Goal: Task Accomplishment & Management: Complete application form

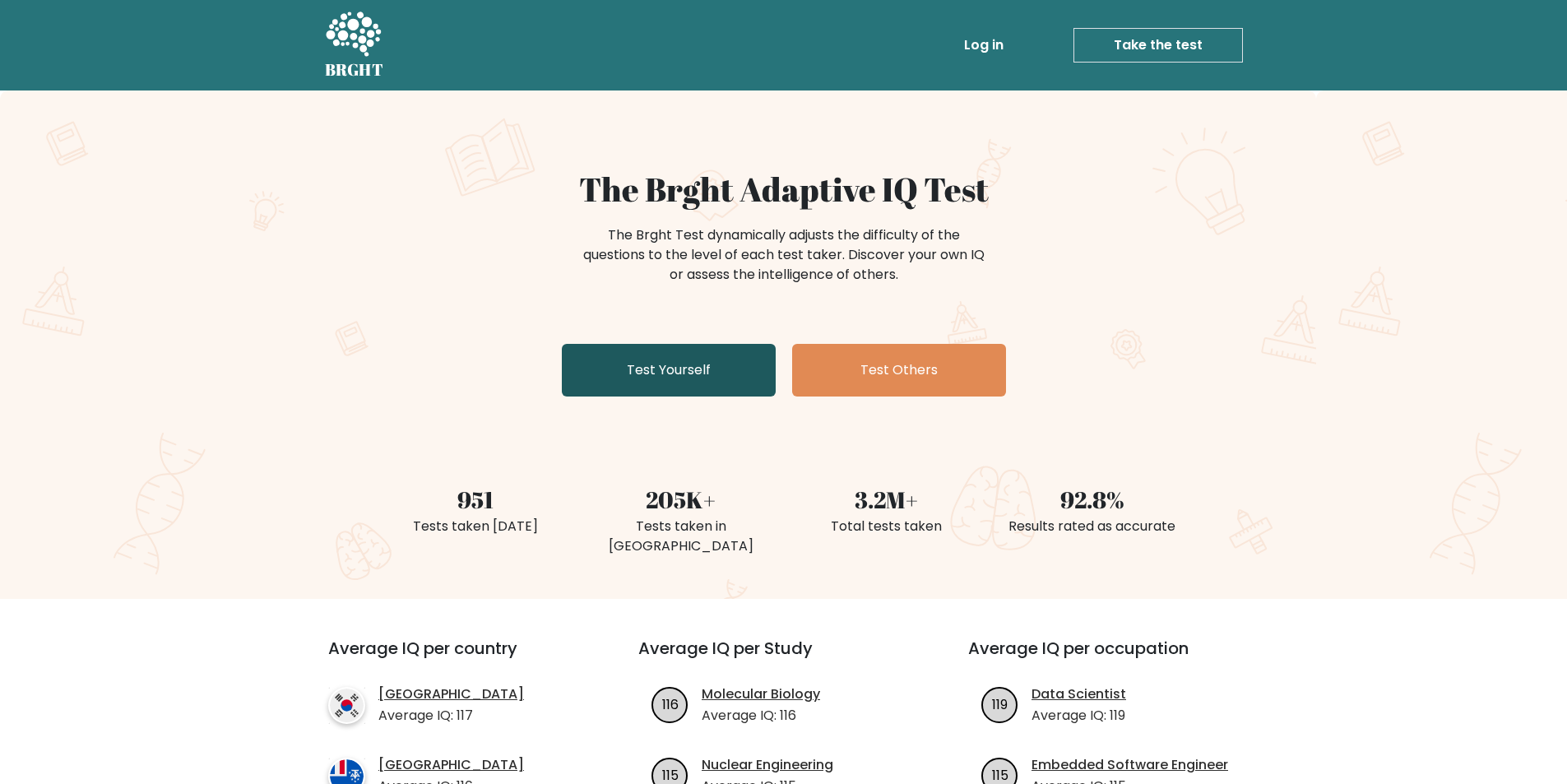
click at [692, 371] on link "Test Yourself" at bounding box center [669, 370] width 214 height 53
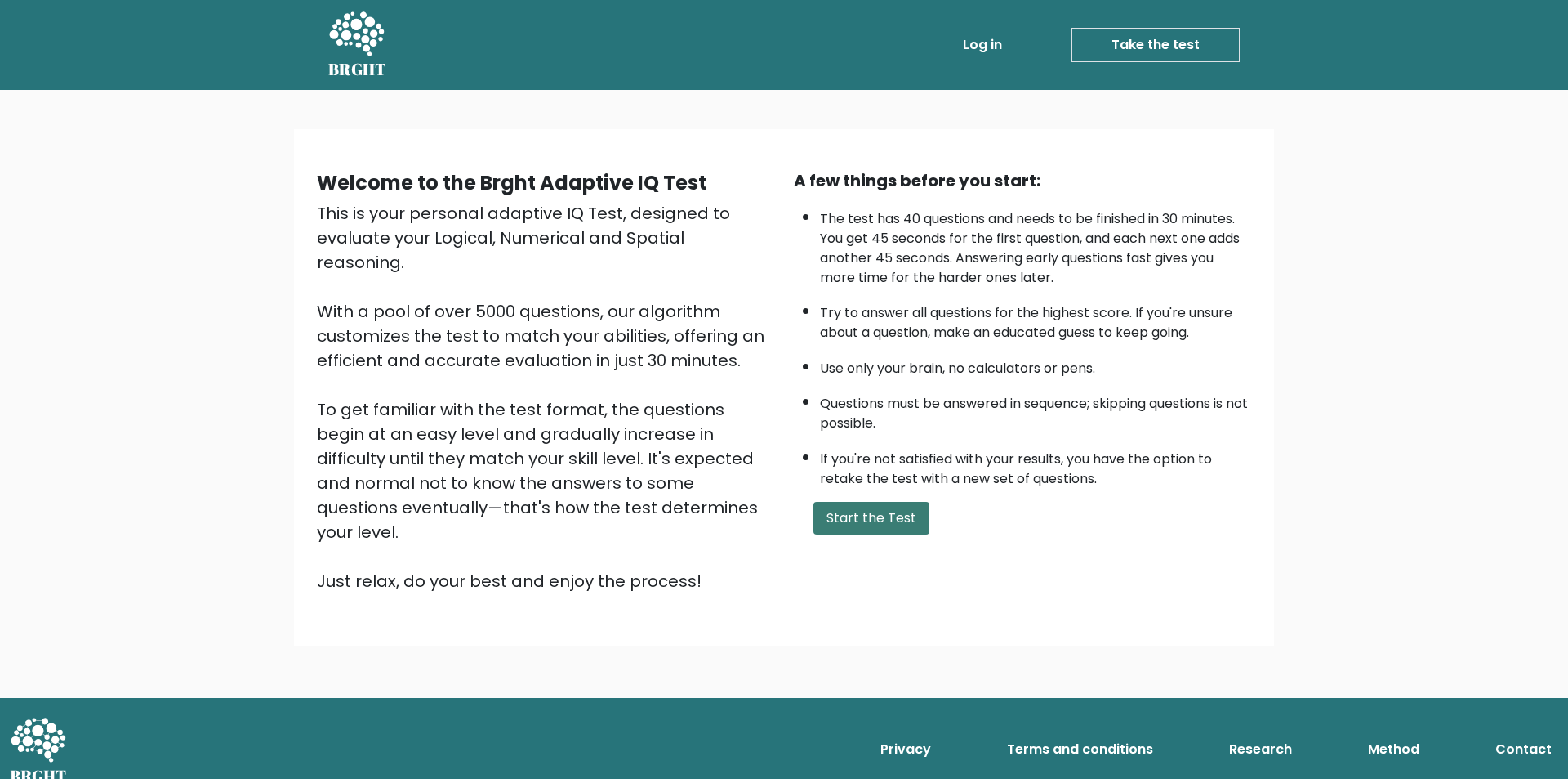
click at [849, 508] on button "Start the Test" at bounding box center [871, 518] width 116 height 33
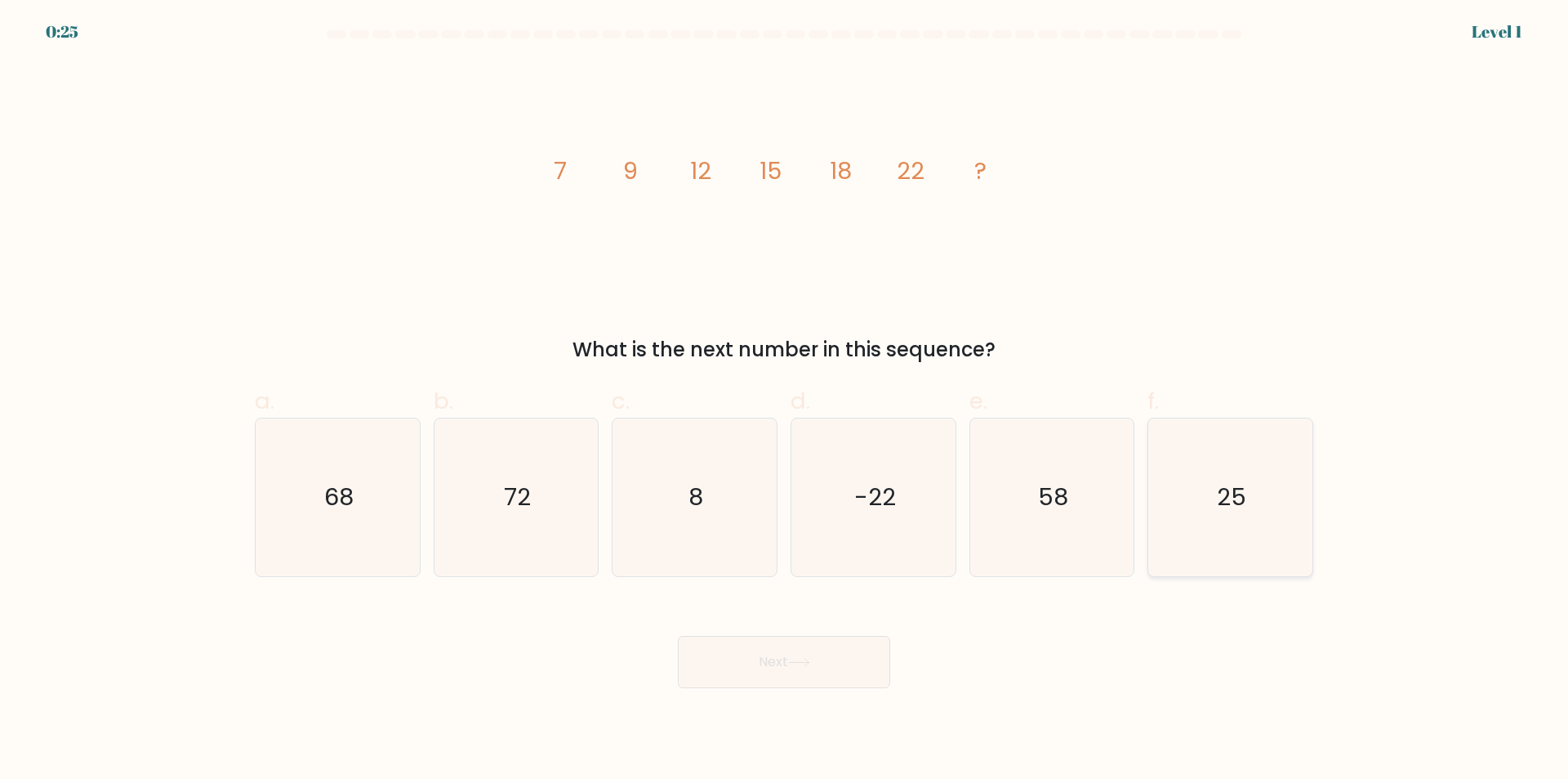
click at [1259, 514] on icon "25" at bounding box center [1230, 497] width 157 height 158
click at [784, 400] on input "f. 25" at bounding box center [784, 394] width 1 height 11
radio input "true"
click at [732, 669] on button "Next" at bounding box center [784, 662] width 213 height 52
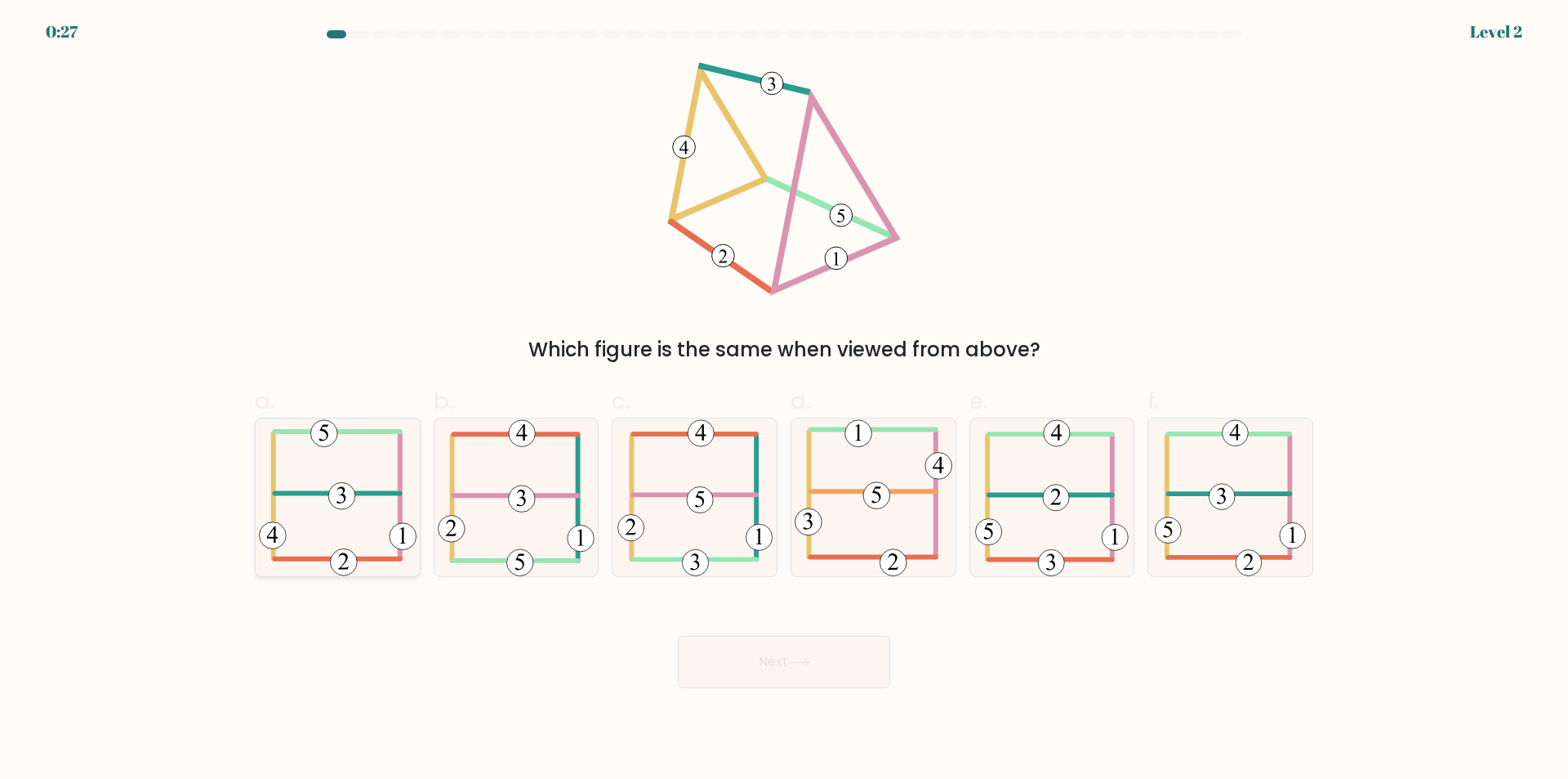
click at [353, 541] on icon at bounding box center [337, 497] width 157 height 158
click at [784, 400] on input "a." at bounding box center [784, 394] width 1 height 11
radio input "true"
click at [820, 657] on button "Next" at bounding box center [784, 662] width 213 height 52
click at [758, 650] on button "Next" at bounding box center [784, 662] width 213 height 52
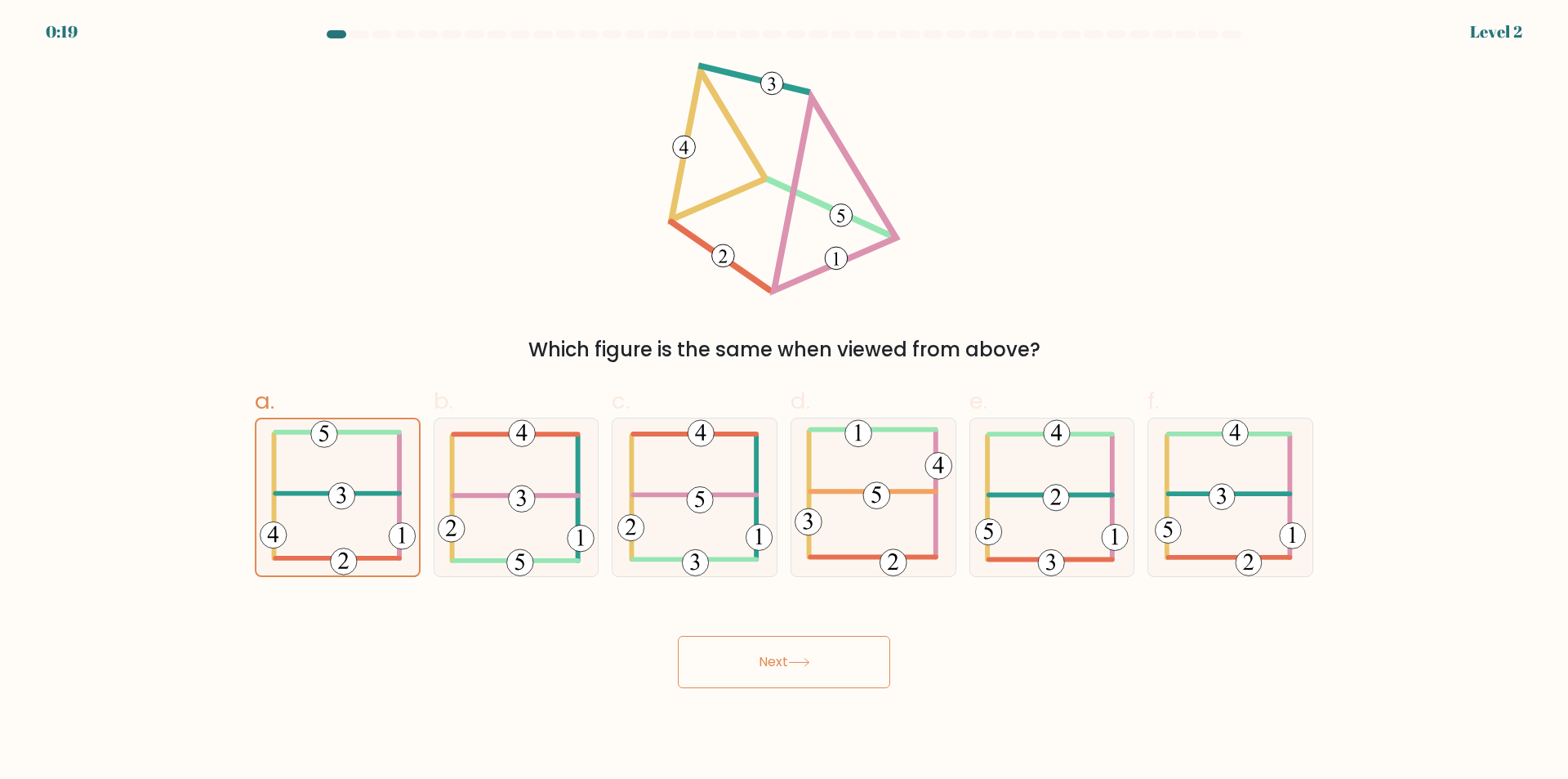
click at [757, 659] on button "Next" at bounding box center [784, 662] width 213 height 52
click at [316, 494] on 406 at bounding box center [337, 494] width 124 height 0
click at [784, 400] on input "a." at bounding box center [784, 394] width 1 height 11
click at [771, 645] on button "Next" at bounding box center [784, 662] width 213 height 52
click at [793, 663] on icon at bounding box center [799, 661] width 22 height 9
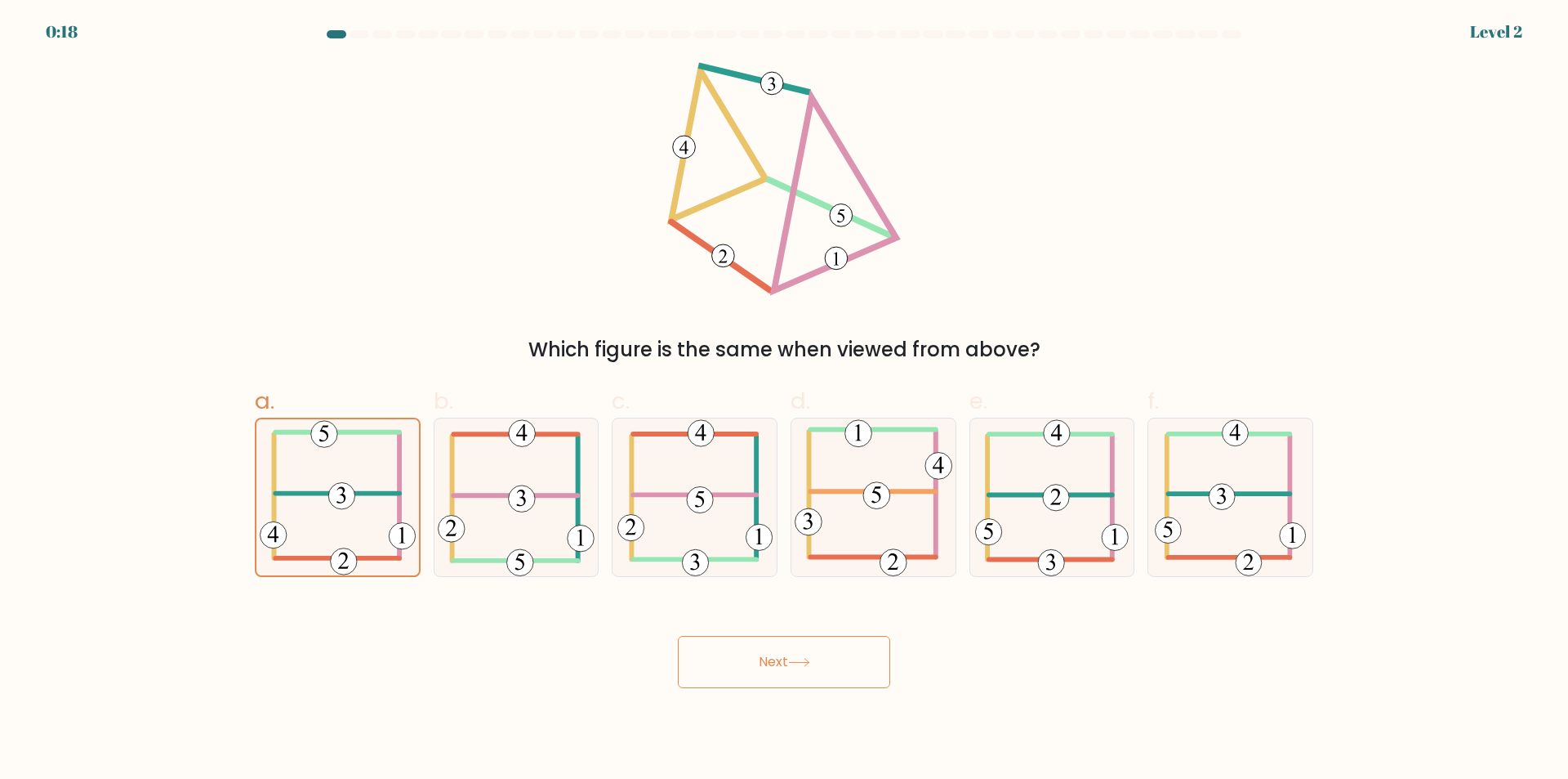
click at [793, 663] on icon at bounding box center [799, 661] width 22 height 9
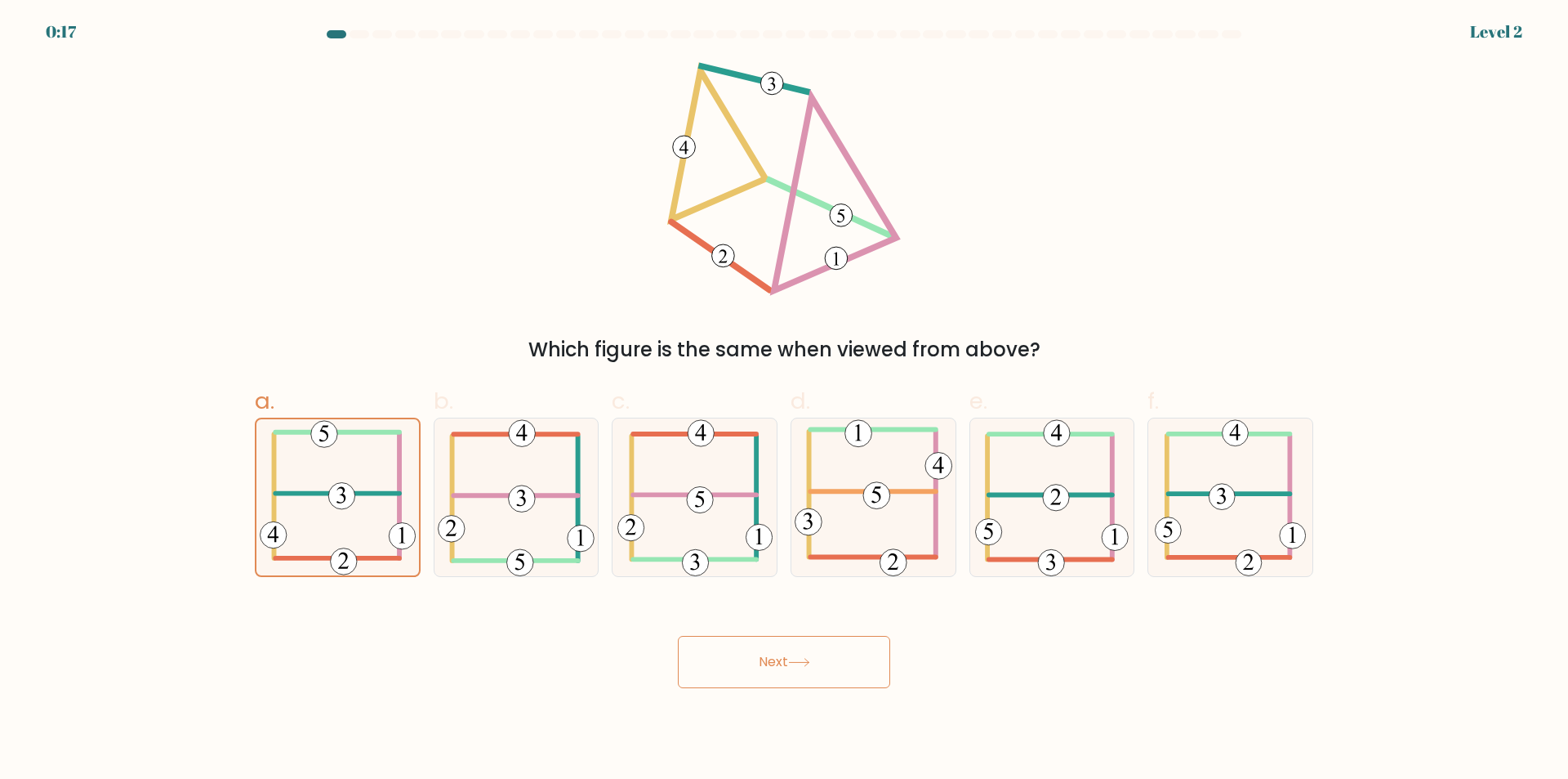
click at [793, 663] on icon at bounding box center [799, 661] width 22 height 9
click at [750, 638] on button "Next" at bounding box center [784, 662] width 213 height 52
click at [754, 646] on button "Next" at bounding box center [784, 662] width 213 height 52
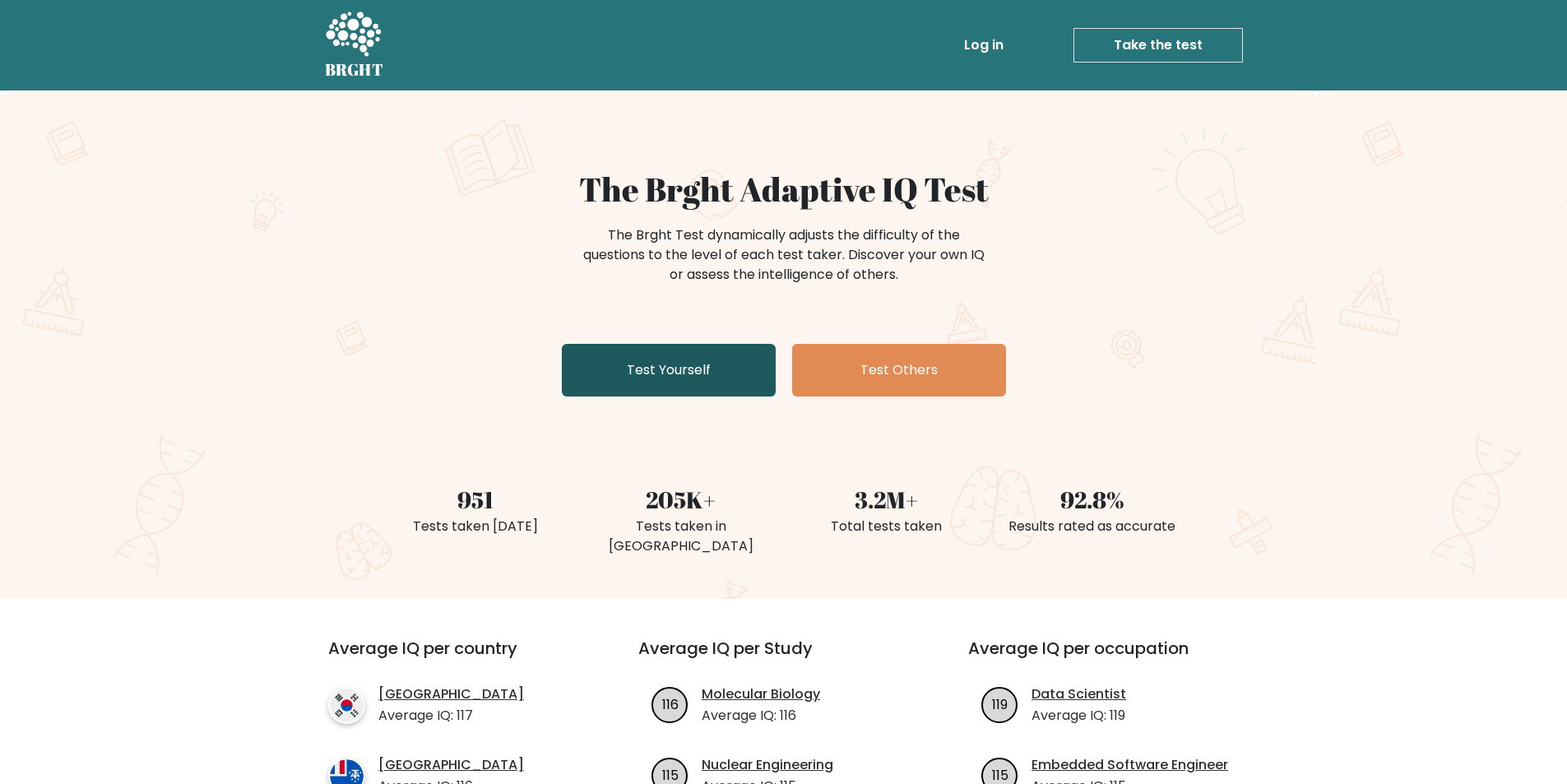
click at [691, 364] on link "Test Yourself" at bounding box center [669, 370] width 214 height 53
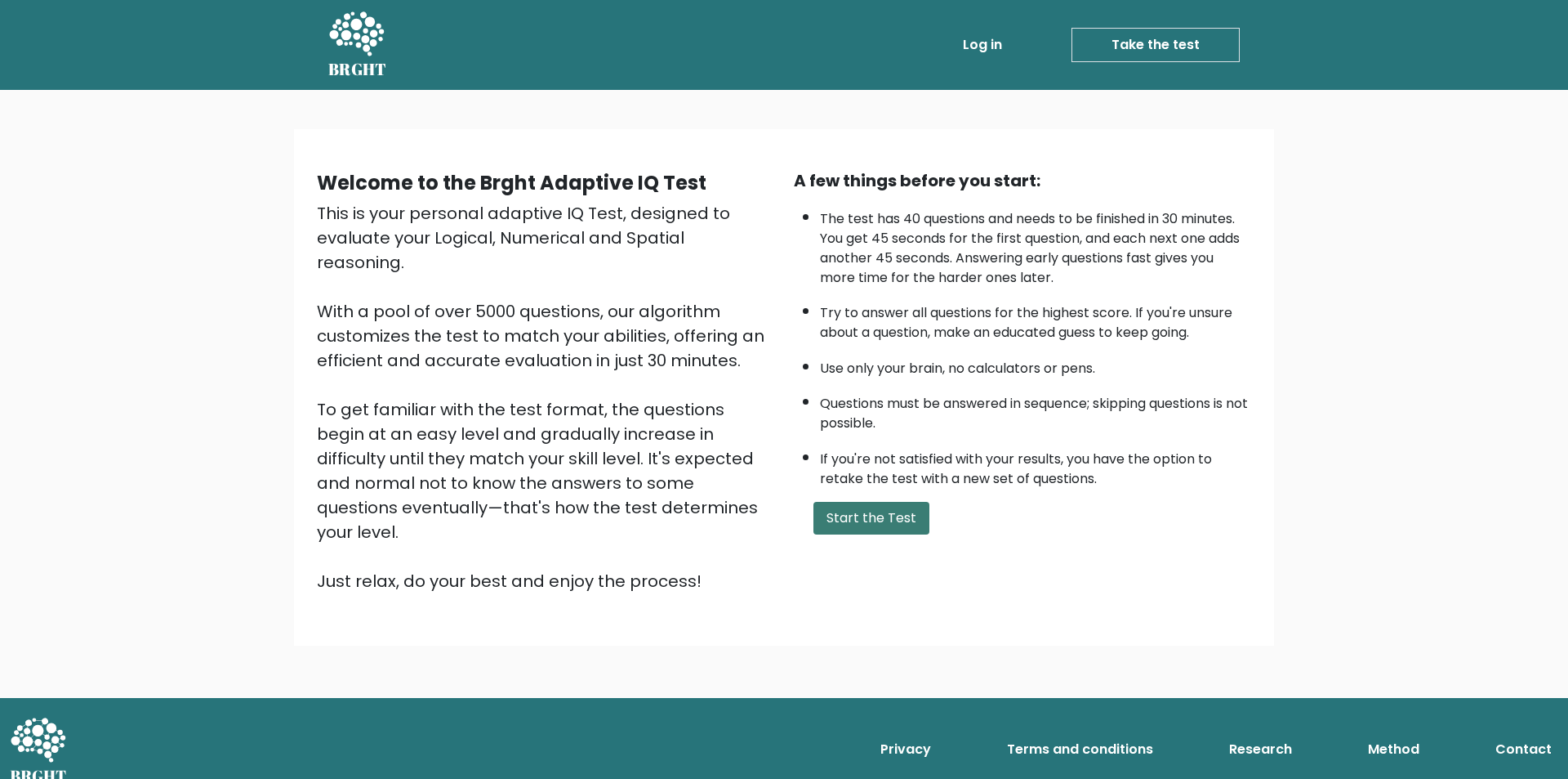
click at [829, 509] on button "Start the Test" at bounding box center [871, 518] width 116 height 33
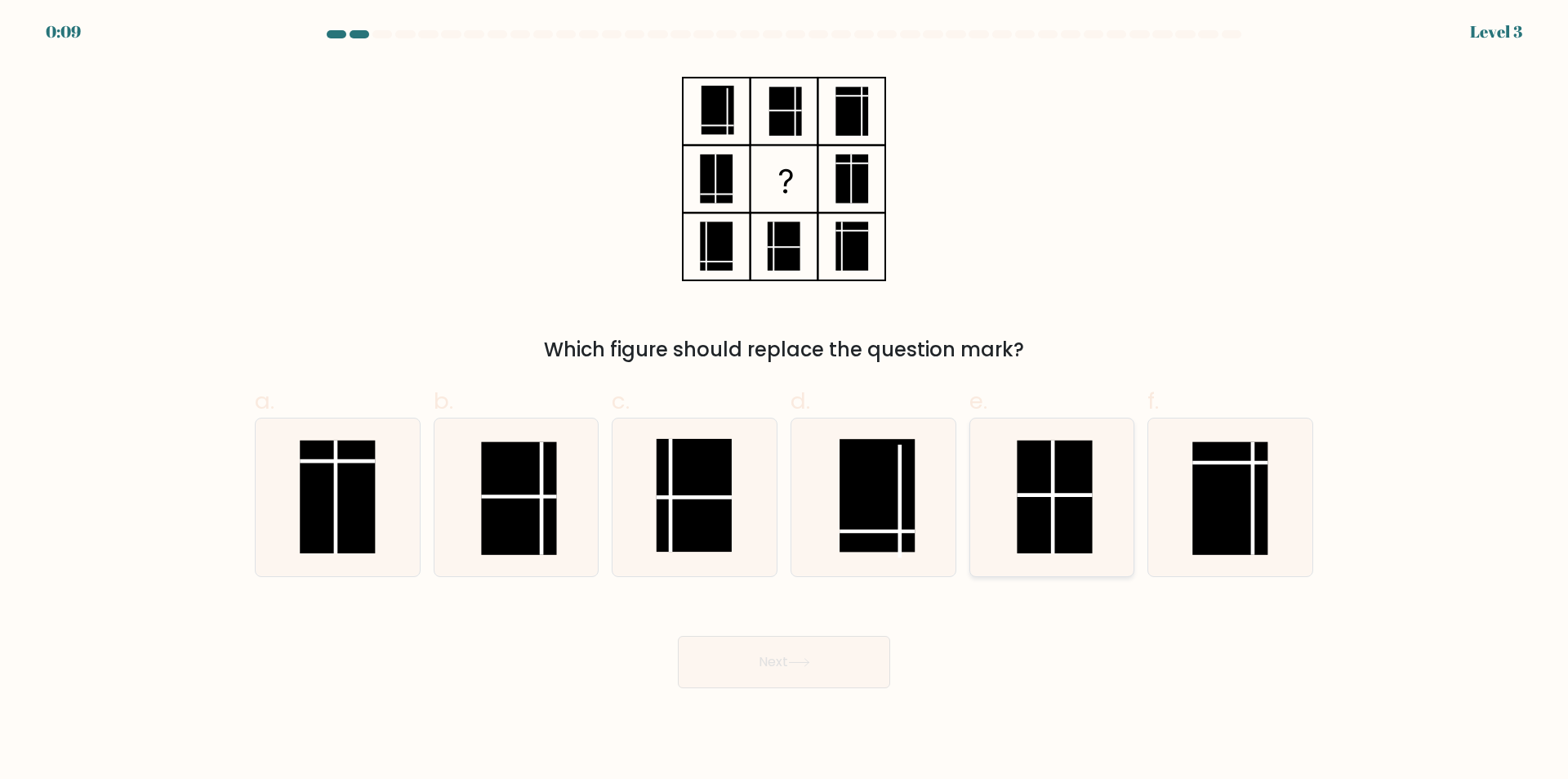
click at [1042, 525] on rect at bounding box center [1055, 497] width 75 height 113
click at [784, 400] on input "e." at bounding box center [784, 394] width 1 height 11
radio input "true"
click at [828, 633] on div "Next" at bounding box center [784, 642] width 1078 height 92
click at [817, 652] on button "Next" at bounding box center [784, 662] width 213 height 52
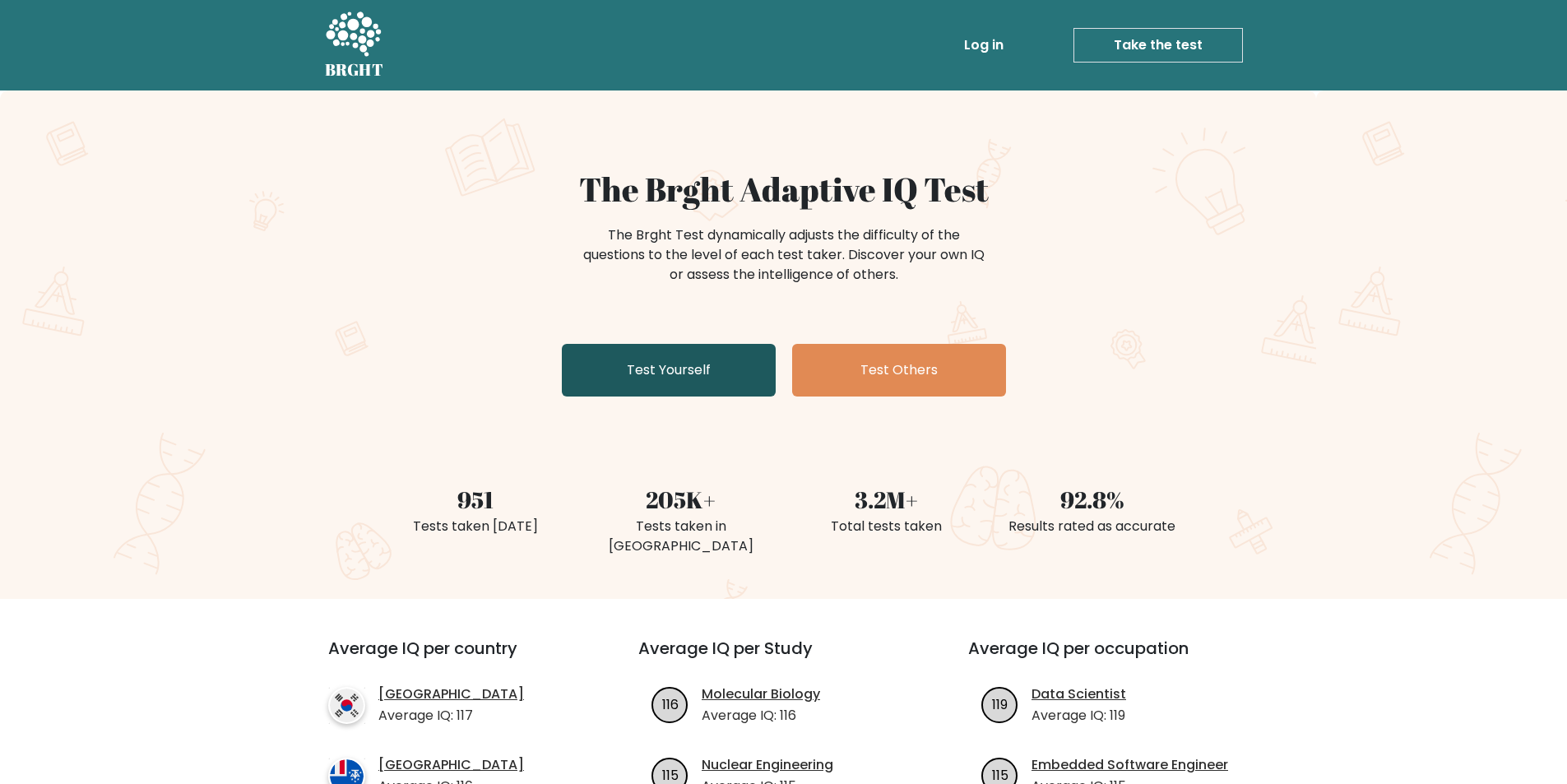
click at [705, 366] on link "Test Yourself" at bounding box center [669, 370] width 214 height 53
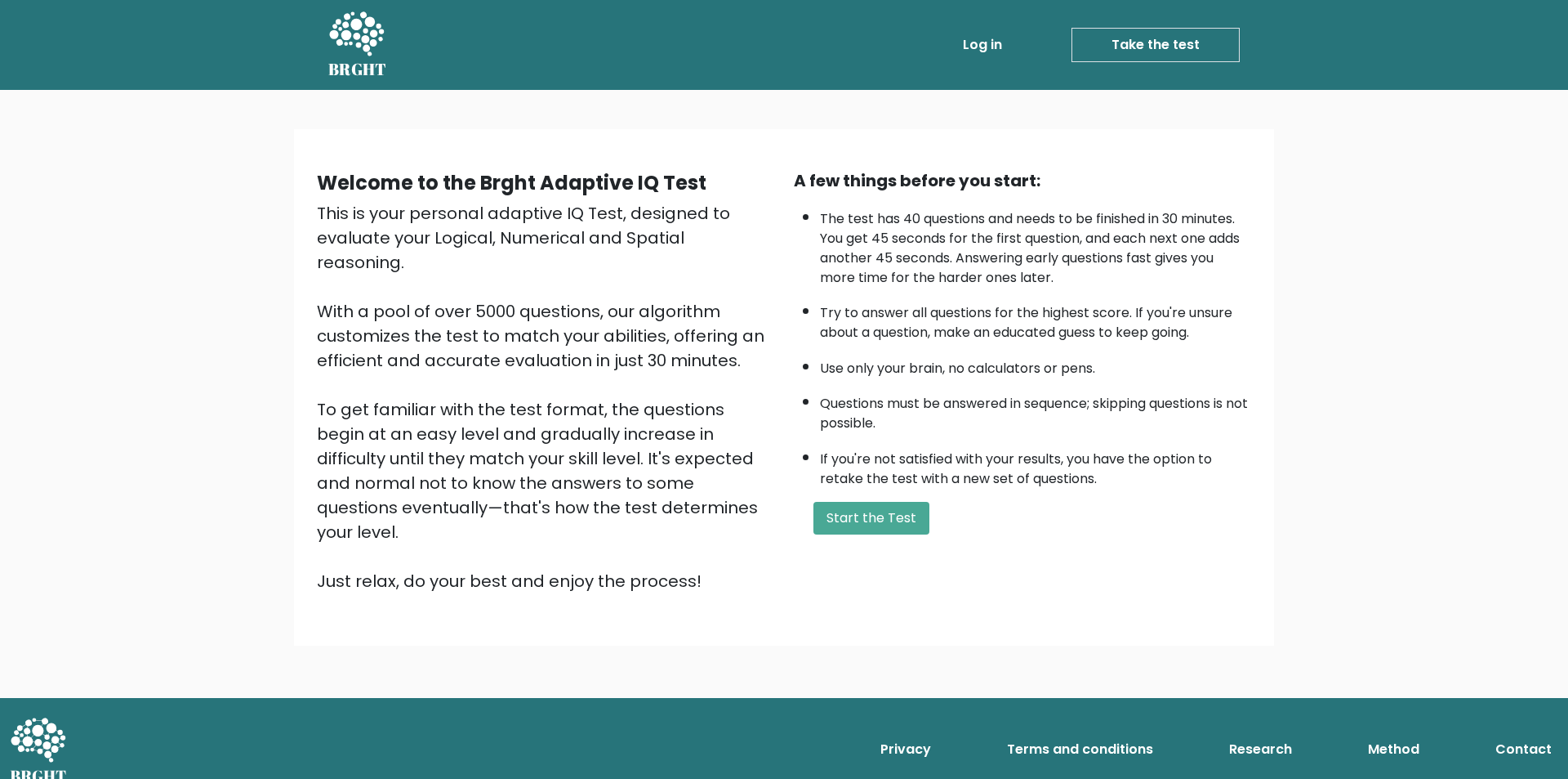
click at [836, 493] on div "A few things before you start: The test has 40 questions and needs to be finish…" at bounding box center [1022, 381] width 477 height 425
click at [840, 521] on button "Start the Test" at bounding box center [871, 518] width 116 height 33
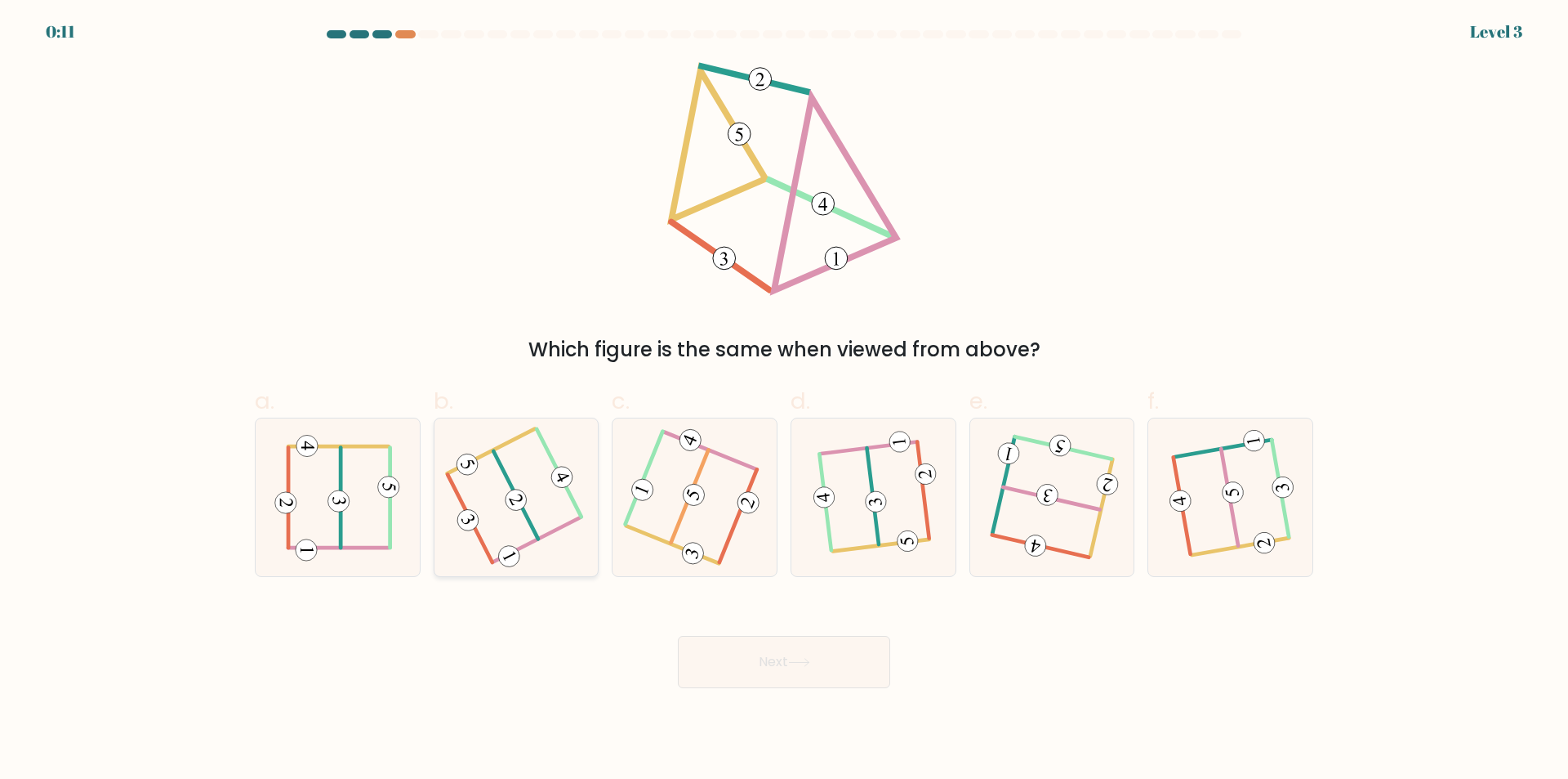
click at [531, 508] on icon at bounding box center [516, 498] width 123 height 126
click at [784, 400] on input "b." at bounding box center [784, 394] width 1 height 11
radio input "true"
click at [762, 649] on button "Next" at bounding box center [784, 662] width 213 height 52
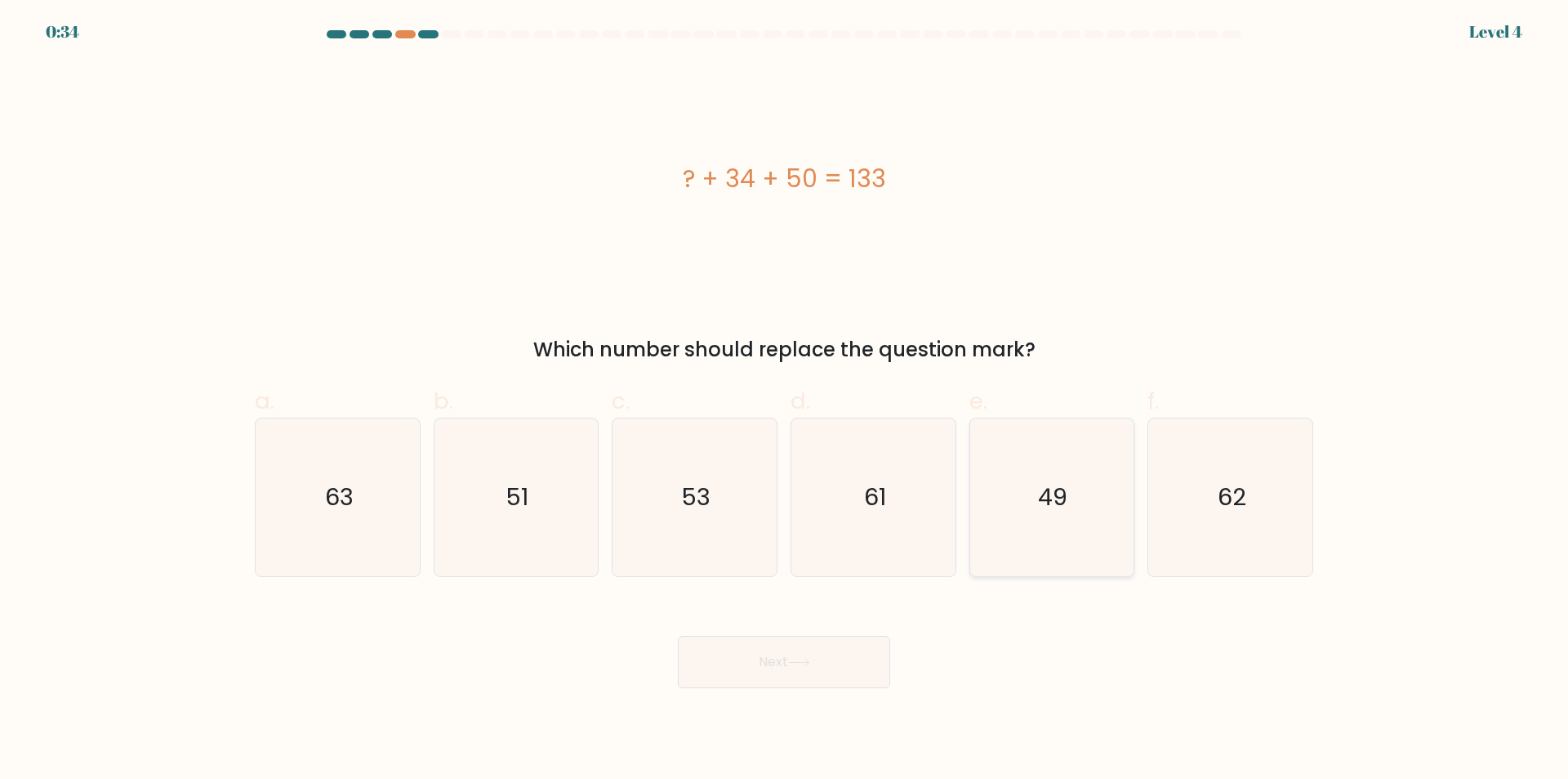
click at [1078, 518] on icon "49" at bounding box center [1051, 497] width 157 height 158
click at [784, 400] on input "e. 49" at bounding box center [784, 394] width 1 height 11
radio input "true"
click at [805, 652] on button "Next" at bounding box center [784, 662] width 213 height 52
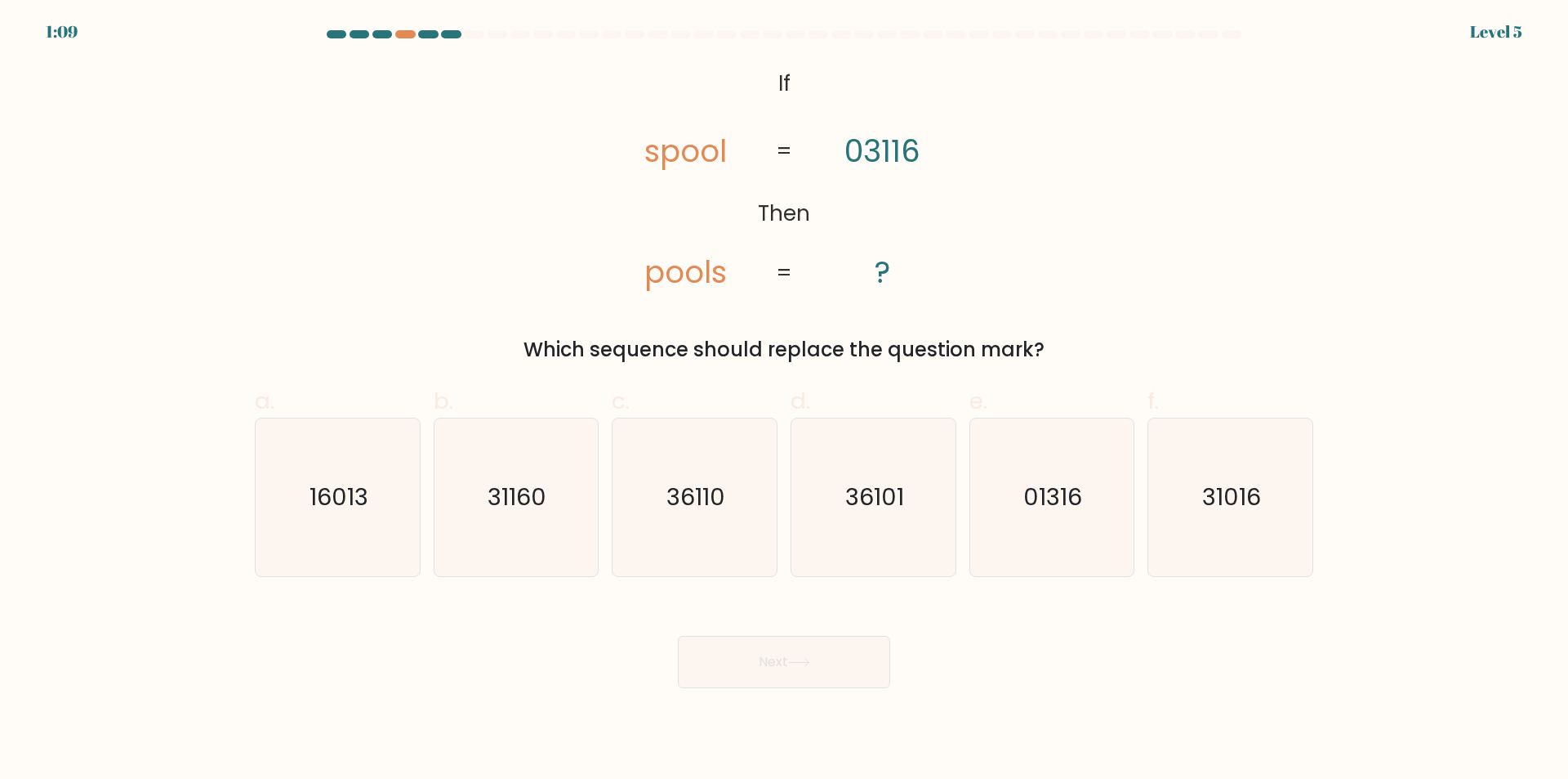
click at [640, 172] on icon "@import url('https://fonts.googleapis.com/css?family=Abril+Fatface:400,100,100i…" at bounding box center [784, 179] width 379 height 234
click at [878, 161] on tspan "03116" at bounding box center [882, 151] width 76 height 43
click at [646, 276] on tspan "pools" at bounding box center [685, 272] width 82 height 43
click at [522, 515] on icon "31160" at bounding box center [515, 497] width 157 height 158
click at [784, 400] on input "b. 31160" at bounding box center [784, 394] width 1 height 11
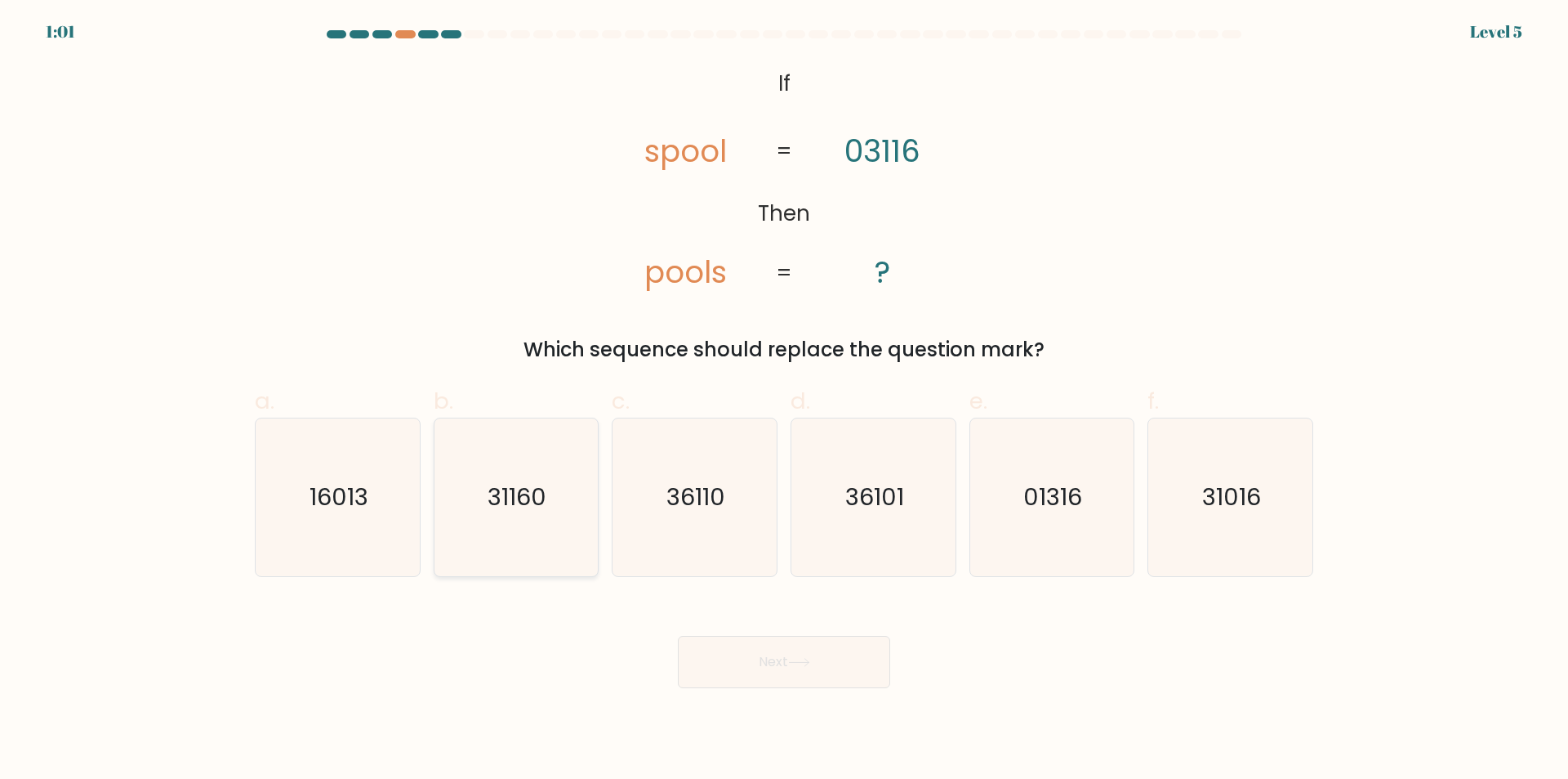
radio input "true"
click at [769, 651] on button "Next" at bounding box center [784, 662] width 213 height 52
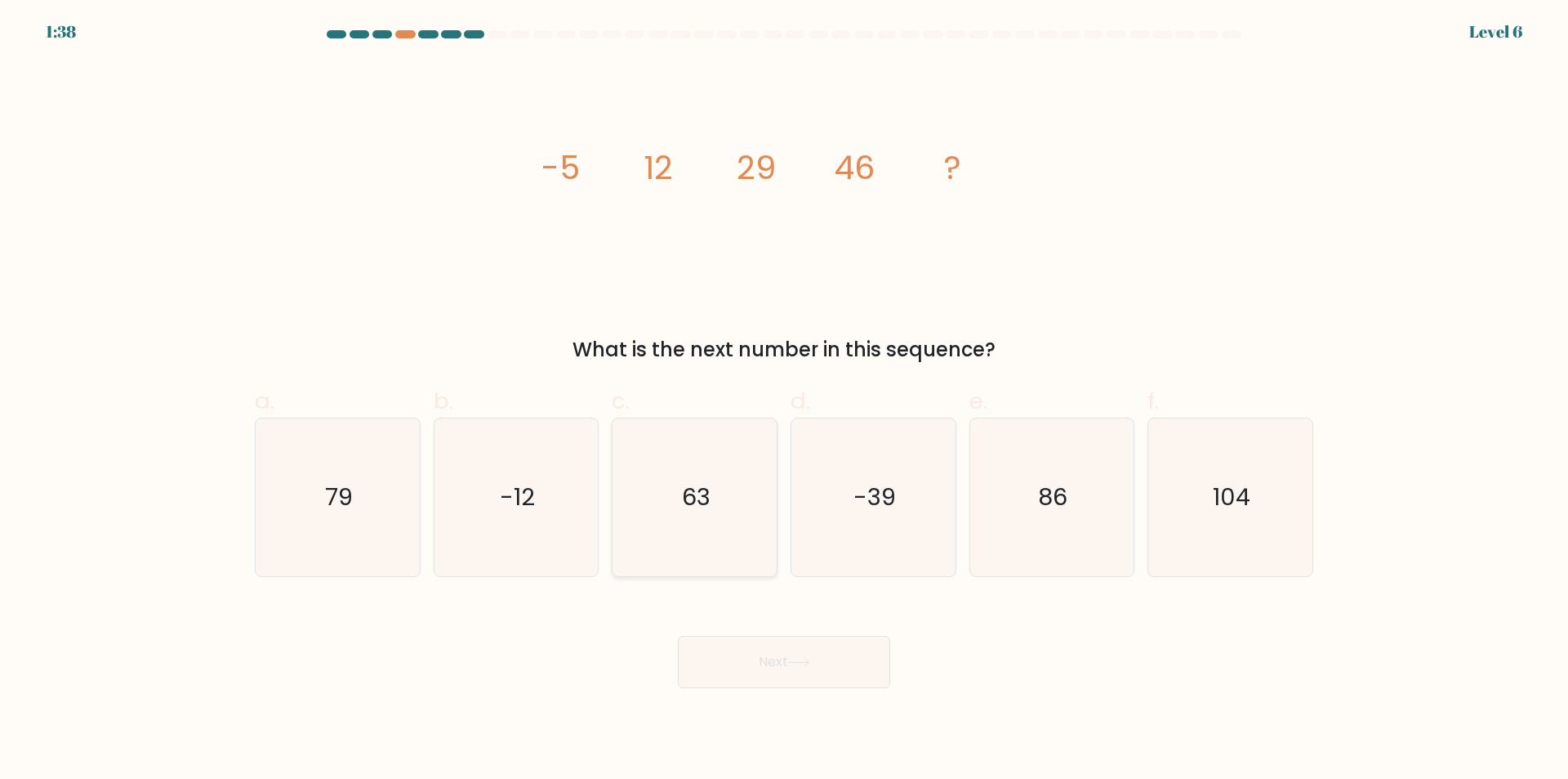
click at [687, 520] on icon "63" at bounding box center [694, 497] width 157 height 158
click at [784, 400] on input "c. 63" at bounding box center [784, 394] width 1 height 11
radio input "true"
click at [778, 664] on button "Next" at bounding box center [784, 662] width 213 height 52
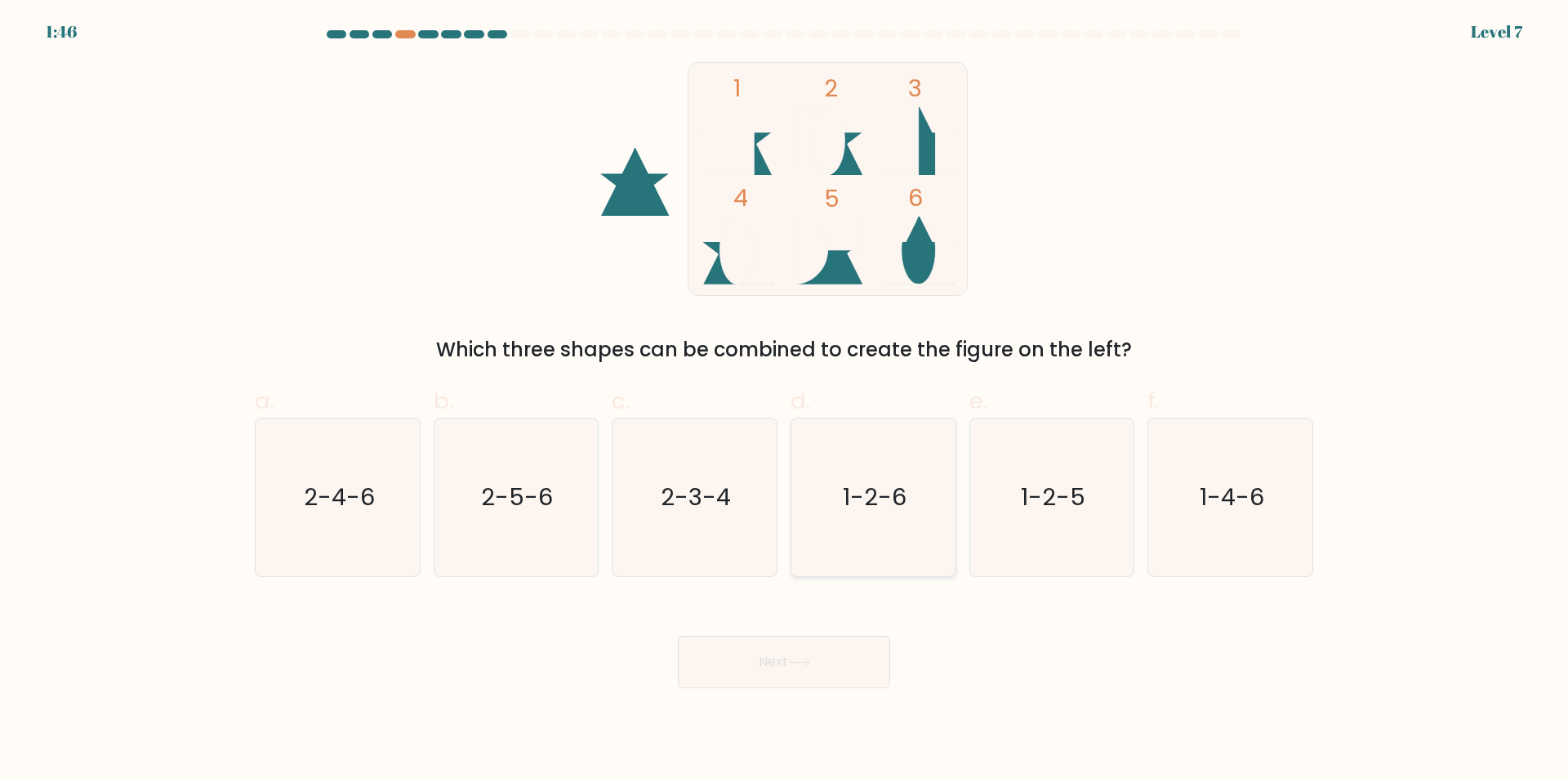
click at [882, 522] on icon "1-2-6" at bounding box center [872, 497] width 157 height 158
click at [784, 400] on input "d. 1-2-6" at bounding box center [784, 394] width 1 height 11
radio input "true"
click at [820, 678] on button "Next" at bounding box center [784, 662] width 213 height 52
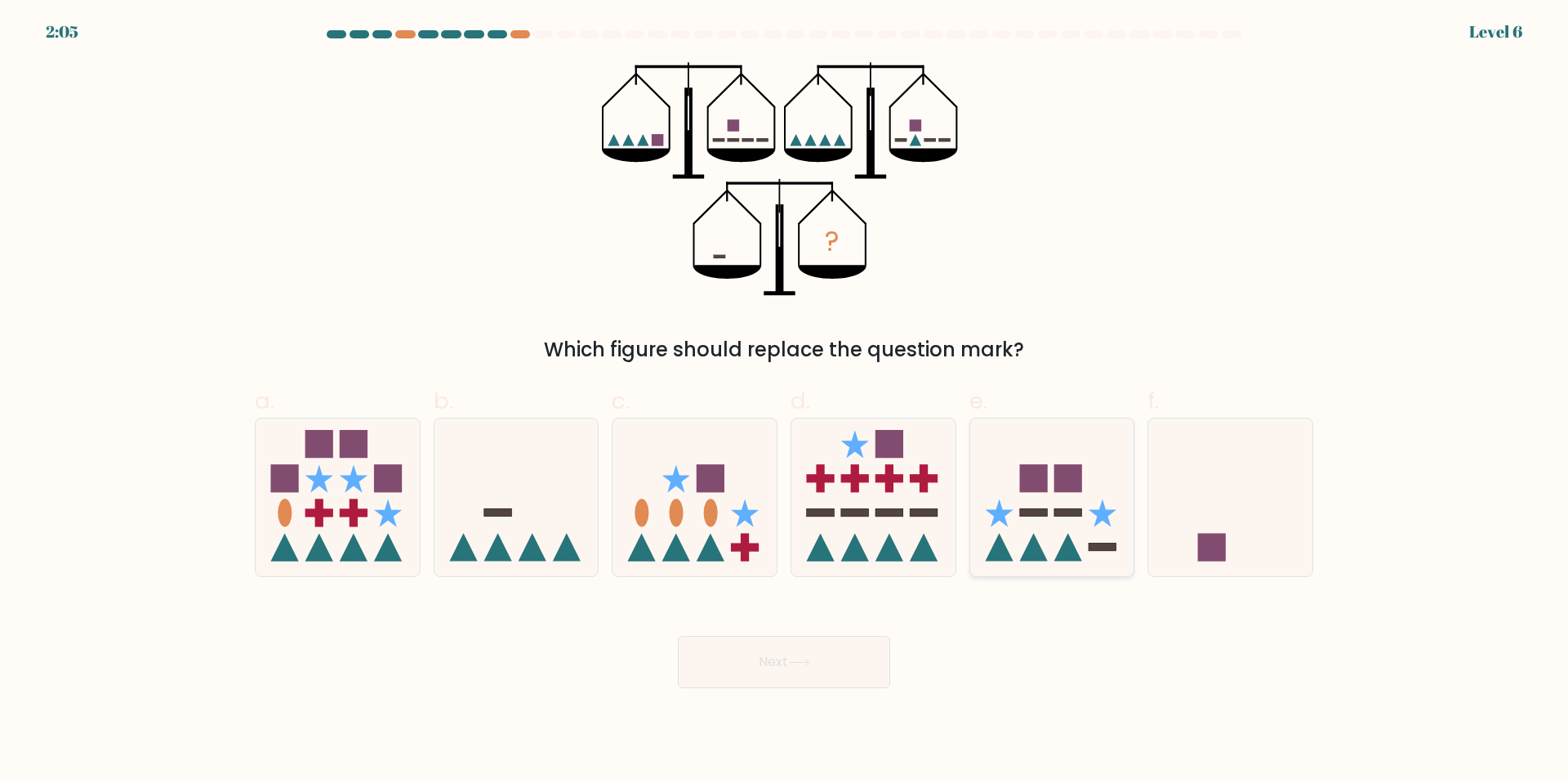
click at [1069, 533] on icon at bounding box center [1052, 498] width 164 height 135
click at [784, 400] on input "e." at bounding box center [784, 394] width 1 height 11
radio input "true"
click at [851, 645] on button "Next" at bounding box center [784, 662] width 213 height 52
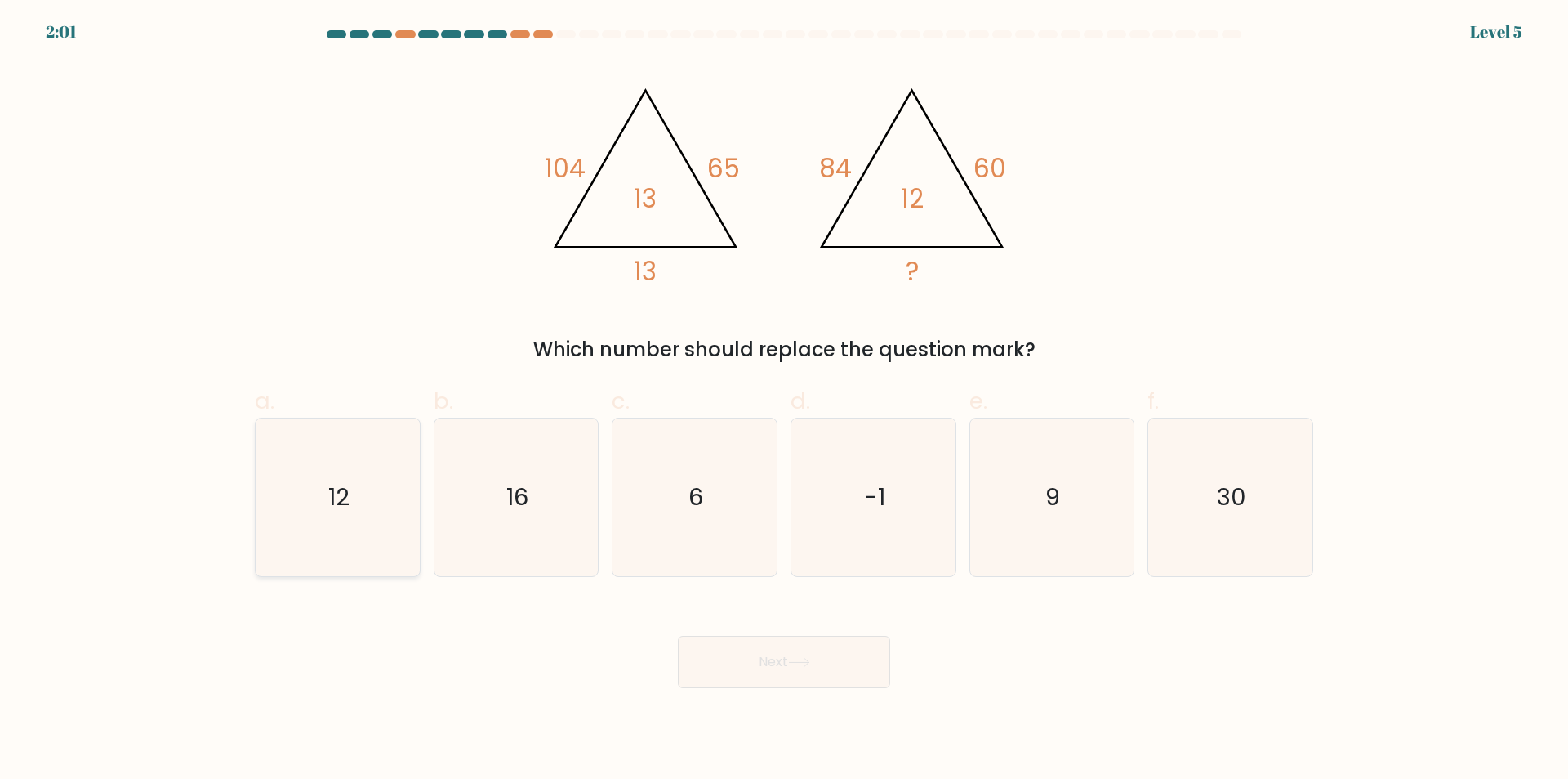
click at [375, 499] on icon "12" at bounding box center [337, 497] width 157 height 158
click at [784, 400] on input "a. 12" at bounding box center [784, 394] width 1 height 11
radio input "true"
click at [831, 669] on button "Next" at bounding box center [784, 662] width 213 height 52
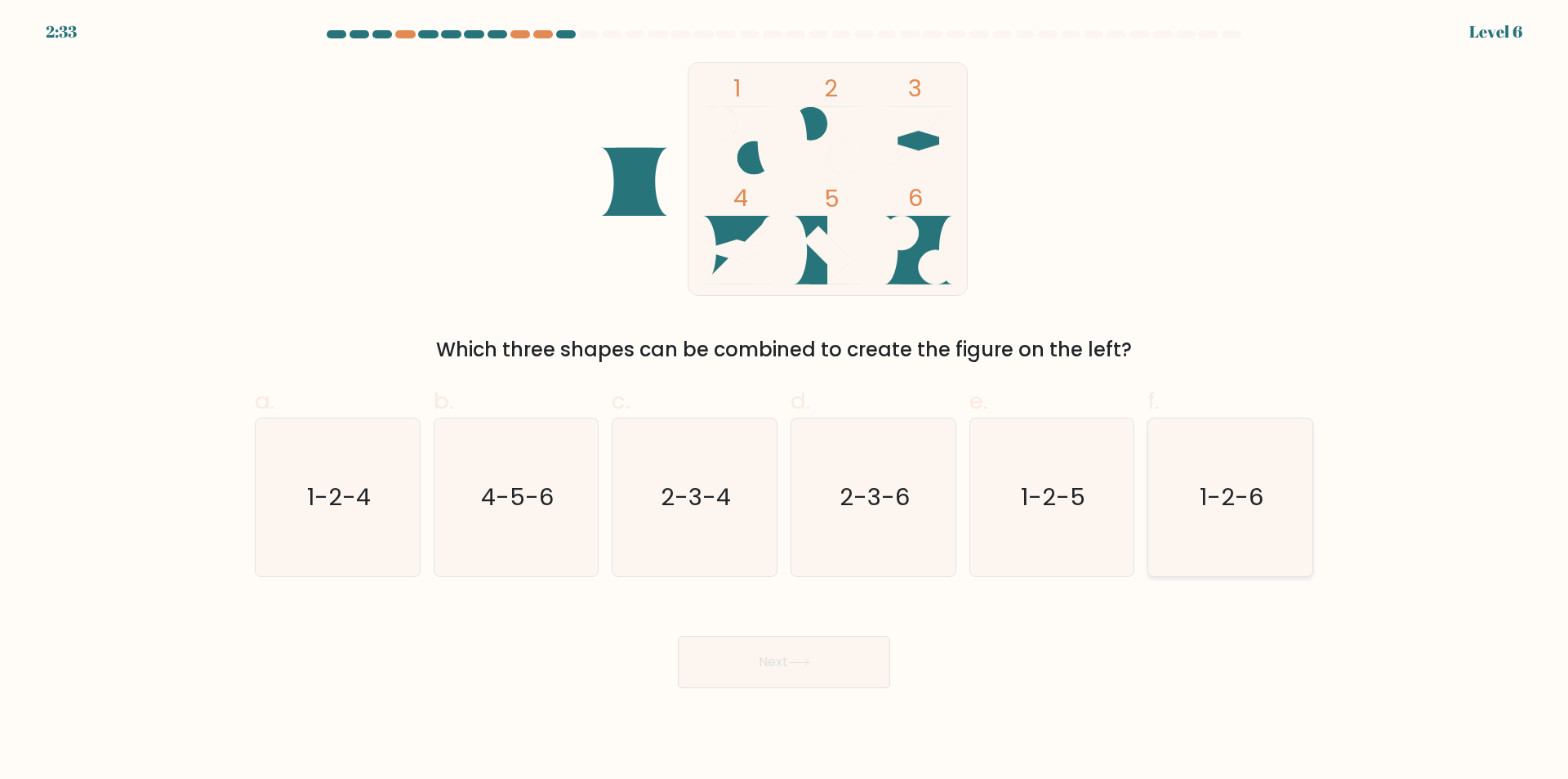
click at [1269, 519] on icon "1-2-6" at bounding box center [1230, 497] width 157 height 158
click at [784, 400] on input "f. 1-2-6" at bounding box center [784, 394] width 1 height 11
radio input "true"
click at [772, 682] on button "Next" at bounding box center [784, 662] width 213 height 52
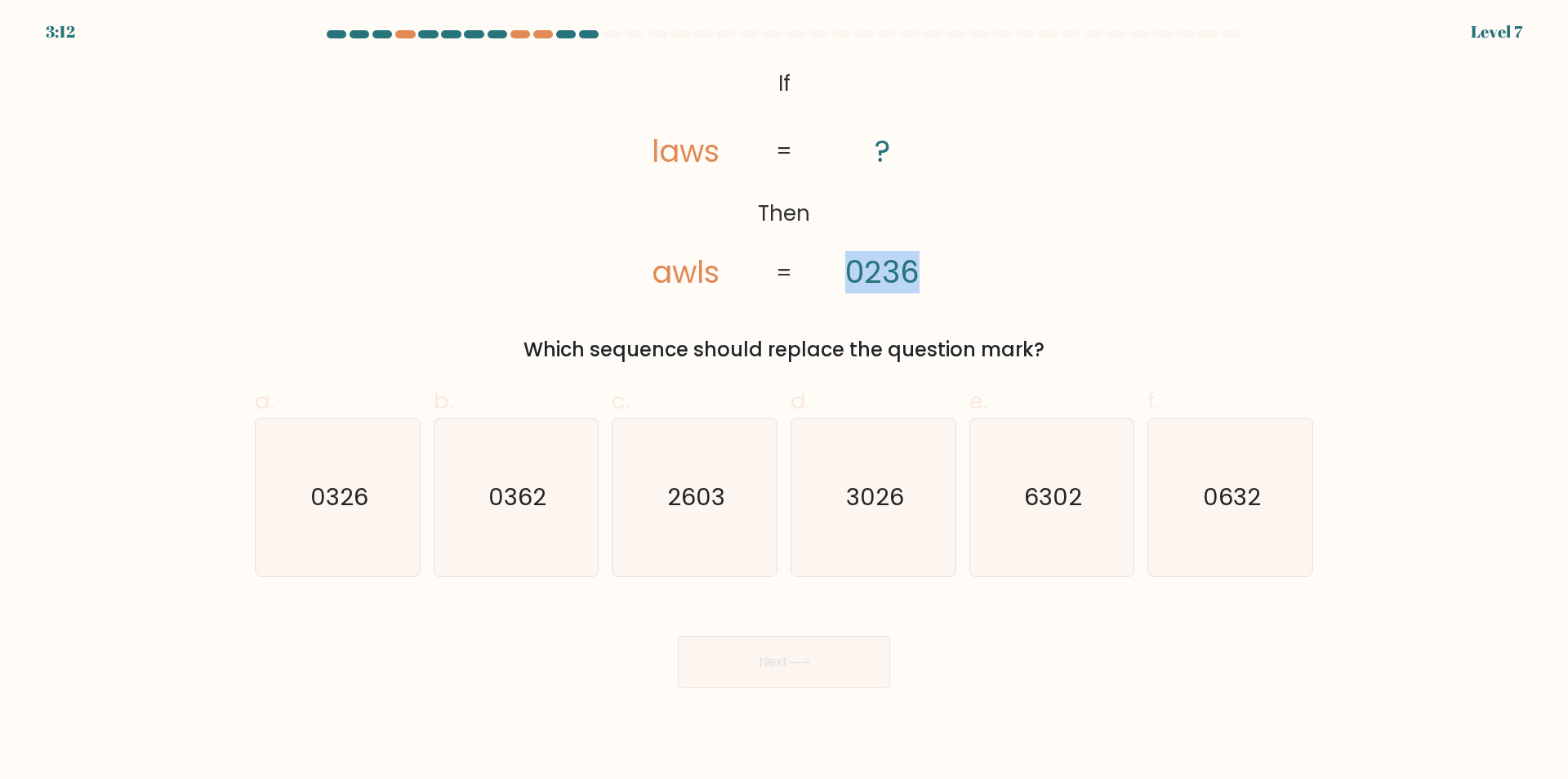
drag, startPoint x: 867, startPoint y: 275, endPoint x: 919, endPoint y: 270, distance: 52.2
click at [919, 270] on tspan "0236" at bounding box center [882, 272] width 74 height 43
click at [858, 279] on tspan "0236" at bounding box center [882, 272] width 74 height 43
click at [671, 166] on tspan "laws" at bounding box center [686, 151] width 68 height 43
click at [691, 161] on tspan "laws" at bounding box center [686, 151] width 68 height 43
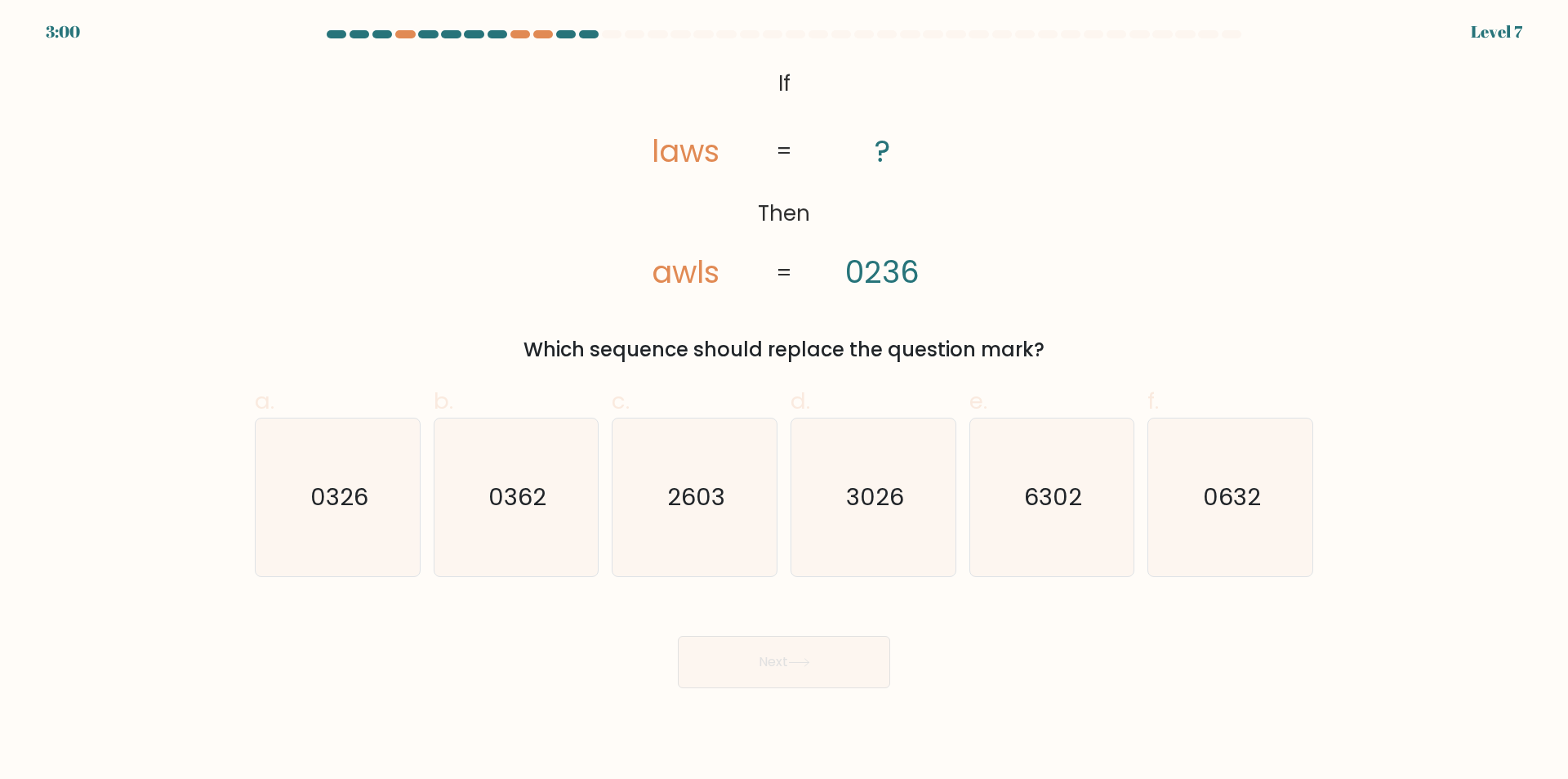
click at [658, 280] on tspan "awls" at bounding box center [686, 272] width 68 height 43
click at [693, 281] on tspan "awls" at bounding box center [686, 272] width 68 height 43
click at [686, 281] on tspan "awls" at bounding box center [686, 272] width 68 height 43
click at [654, 277] on tspan "awls" at bounding box center [686, 272] width 68 height 43
click at [663, 281] on tspan "awls" at bounding box center [686, 272] width 68 height 43
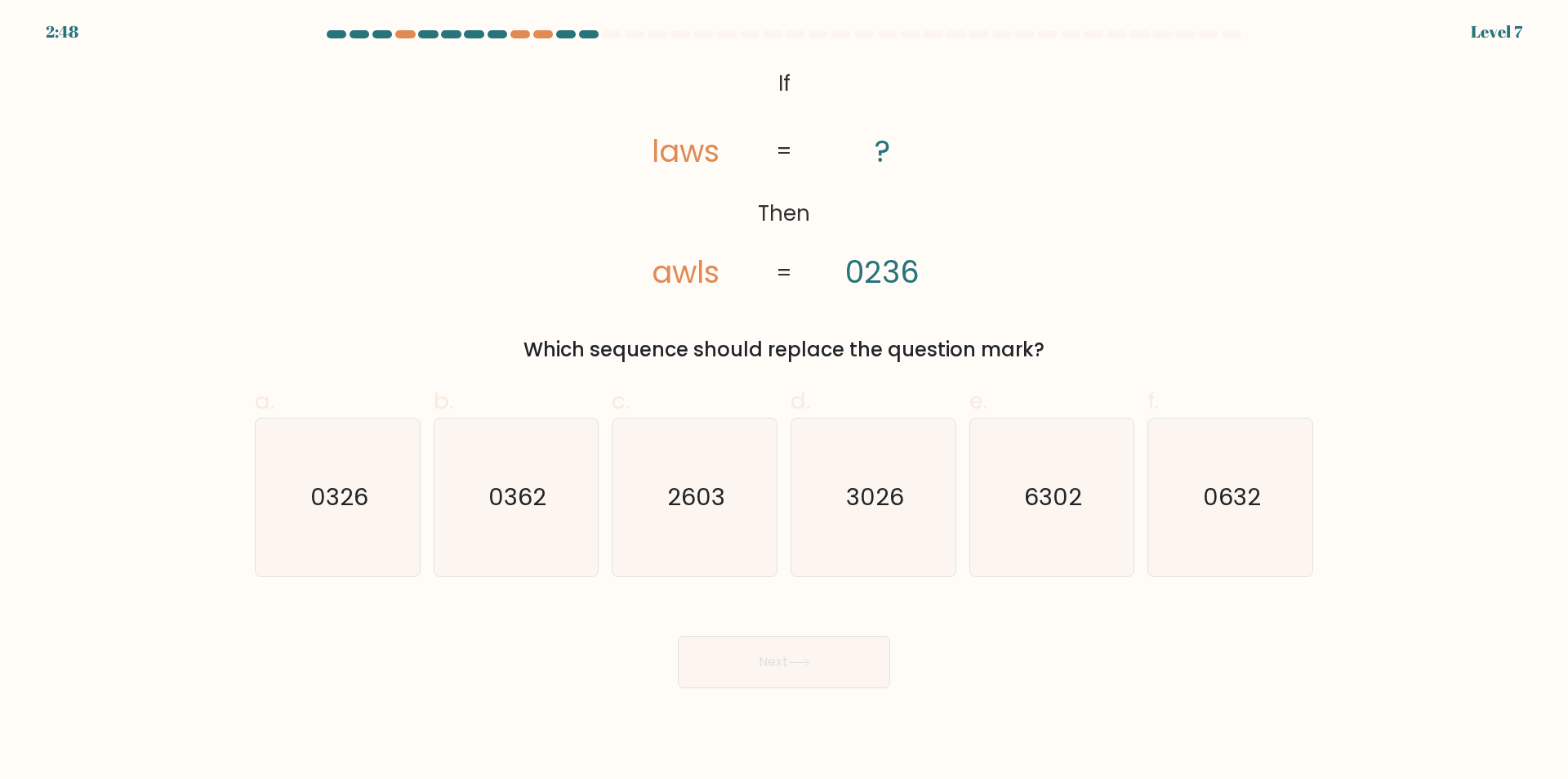
drag, startPoint x: 623, startPoint y: 281, endPoint x: 632, endPoint y: 281, distance: 9.0
click at [624, 281] on icon "@import url('https://fonts.googleapis.com/css?family=Abril+Fatface:400,100,100i…" at bounding box center [784, 179] width 379 height 234
click at [663, 280] on tspan "awls" at bounding box center [686, 272] width 68 height 43
click at [688, 275] on tspan "awls" at bounding box center [686, 272] width 68 height 43
click at [709, 274] on tspan "awls" at bounding box center [686, 272] width 68 height 43
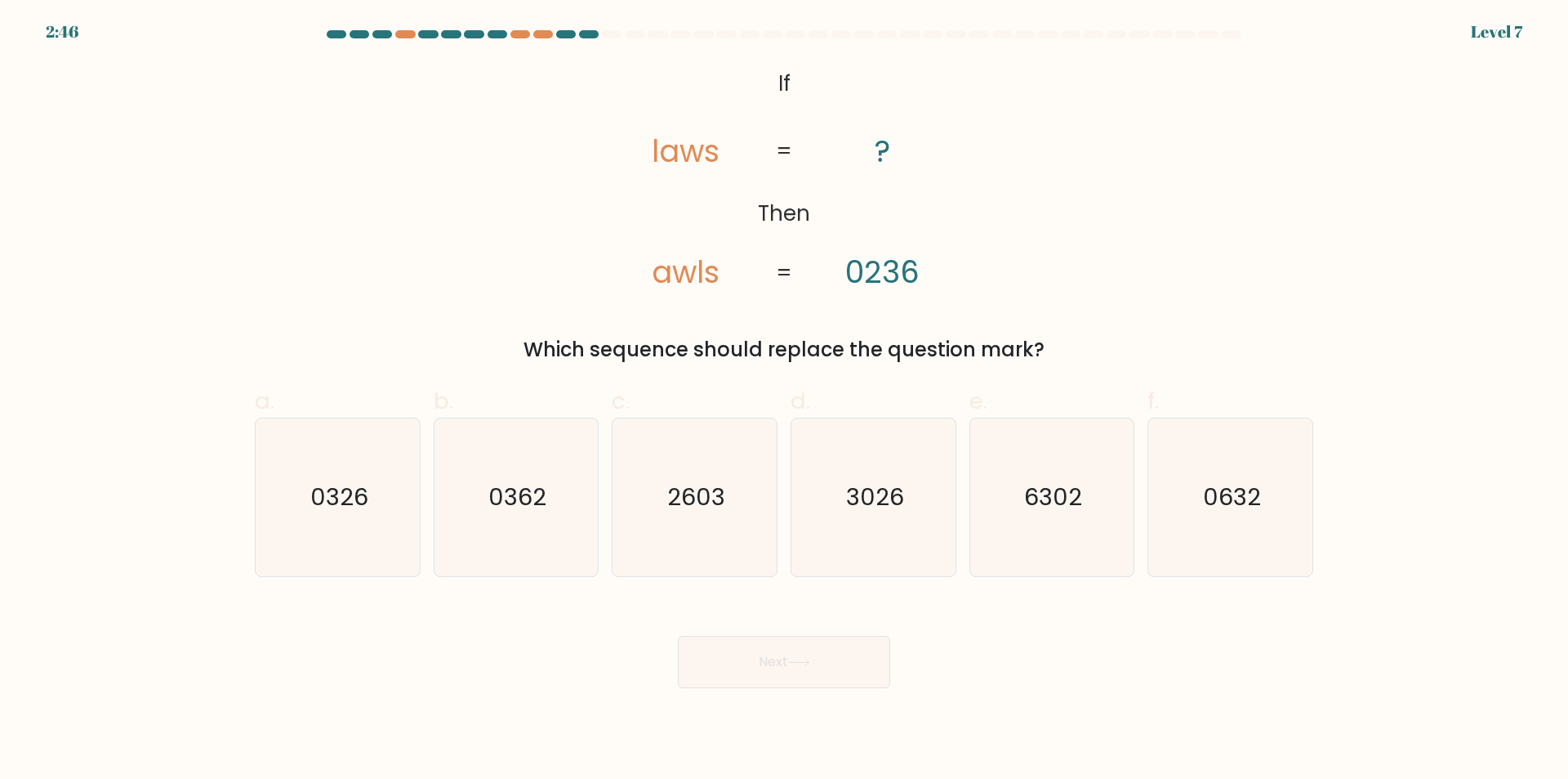
click at [719, 274] on tspan "awls" at bounding box center [686, 272] width 68 height 43
drag, startPoint x: 652, startPoint y: 270, endPoint x: 665, endPoint y: 270, distance: 13.0
click at [665, 270] on tspan "awls" at bounding box center [686, 272] width 68 height 43
click at [670, 154] on tspan "laws" at bounding box center [686, 151] width 68 height 43
drag, startPoint x: 717, startPoint y: 282, endPoint x: 708, endPoint y: 280, distance: 9.2
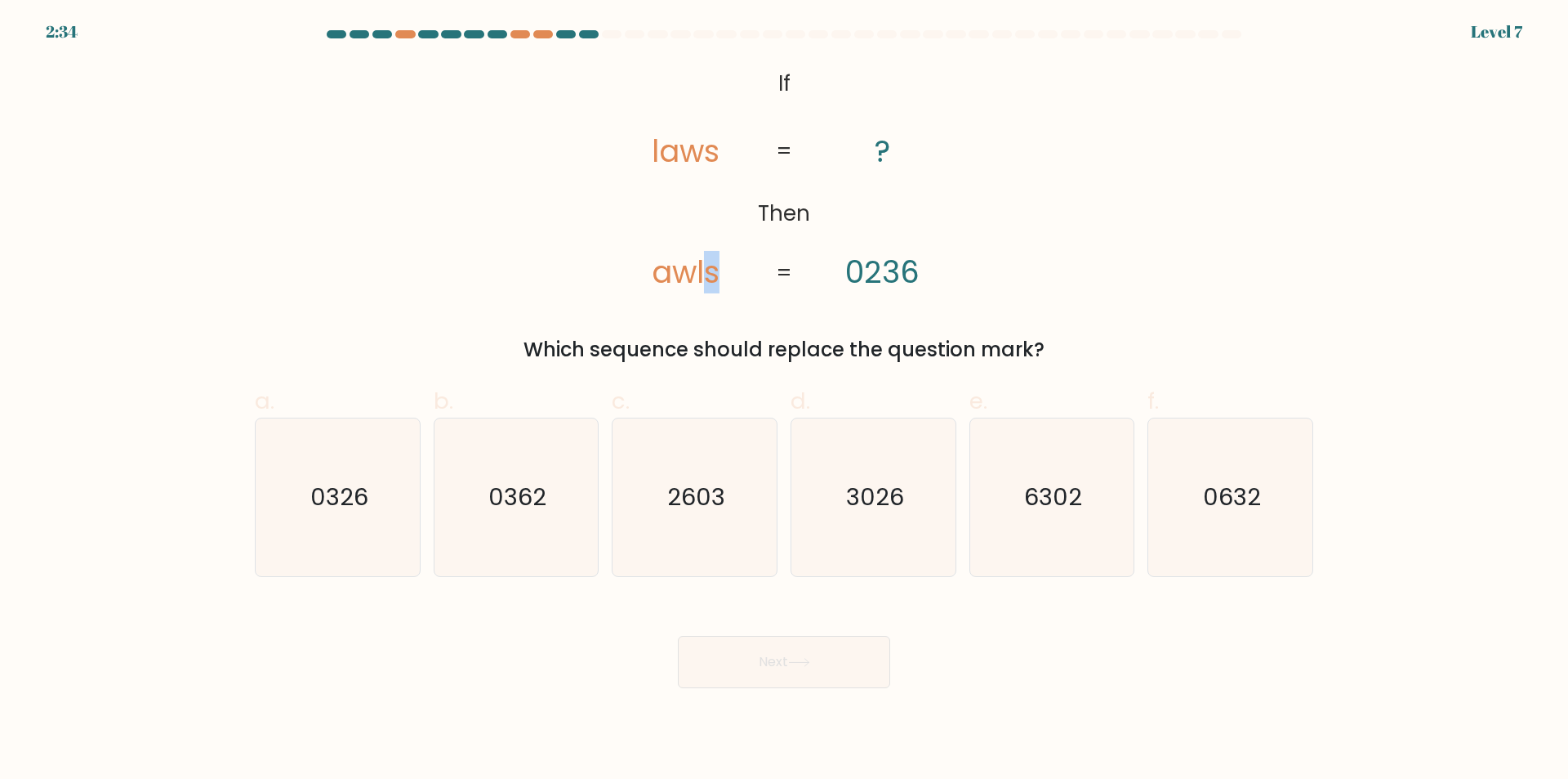
click at [708, 280] on tspan "awls" at bounding box center [686, 272] width 68 height 43
drag, startPoint x: 717, startPoint y: 160, endPoint x: 706, endPoint y: 161, distance: 11.0
click at [706, 161] on tspan "laws" at bounding box center [686, 151] width 68 height 43
click at [839, 505] on icon "3026" at bounding box center [872, 497] width 157 height 158
click at [784, 400] on input "d. 3026" at bounding box center [784, 394] width 1 height 11
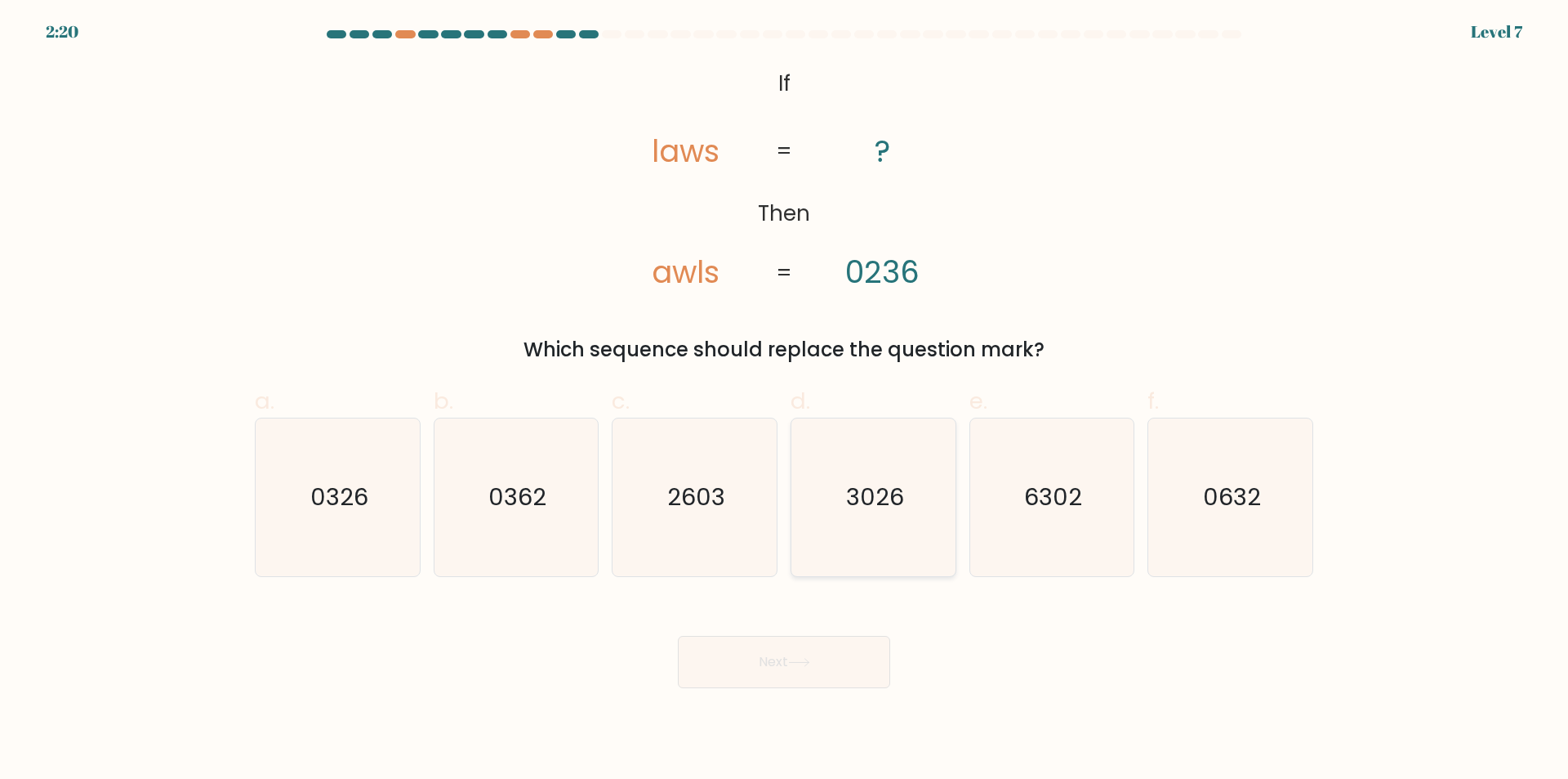
radio input "true"
click at [784, 635] on div "Next" at bounding box center [784, 642] width 1078 height 92
click at [776, 661] on button "Next" at bounding box center [784, 662] width 213 height 52
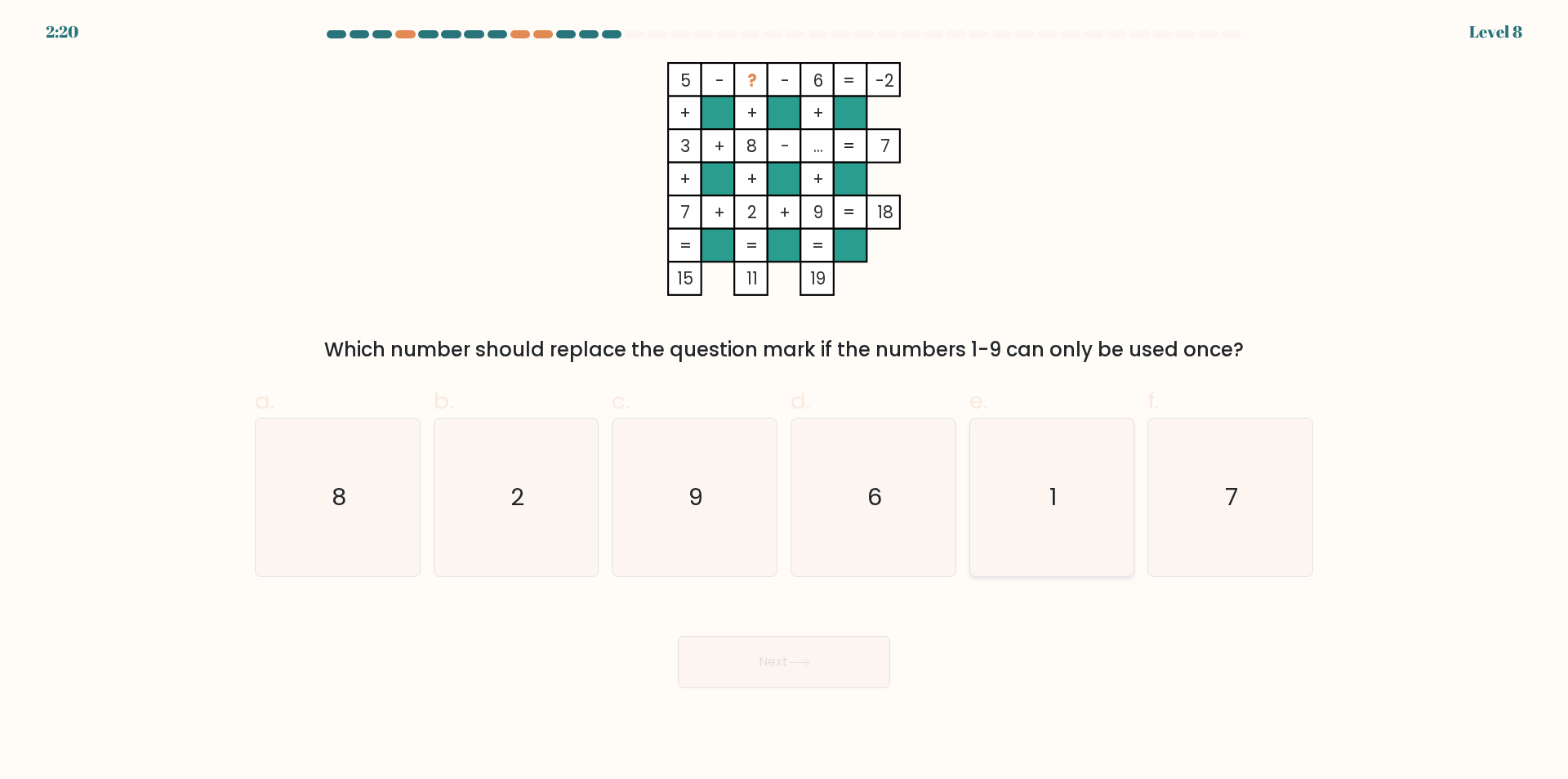
click at [1079, 500] on icon "1" at bounding box center [1051, 497] width 157 height 158
click at [784, 400] on input "e. 1" at bounding box center [784, 394] width 1 height 11
radio input "true"
click at [799, 661] on icon at bounding box center [799, 661] width 22 height 9
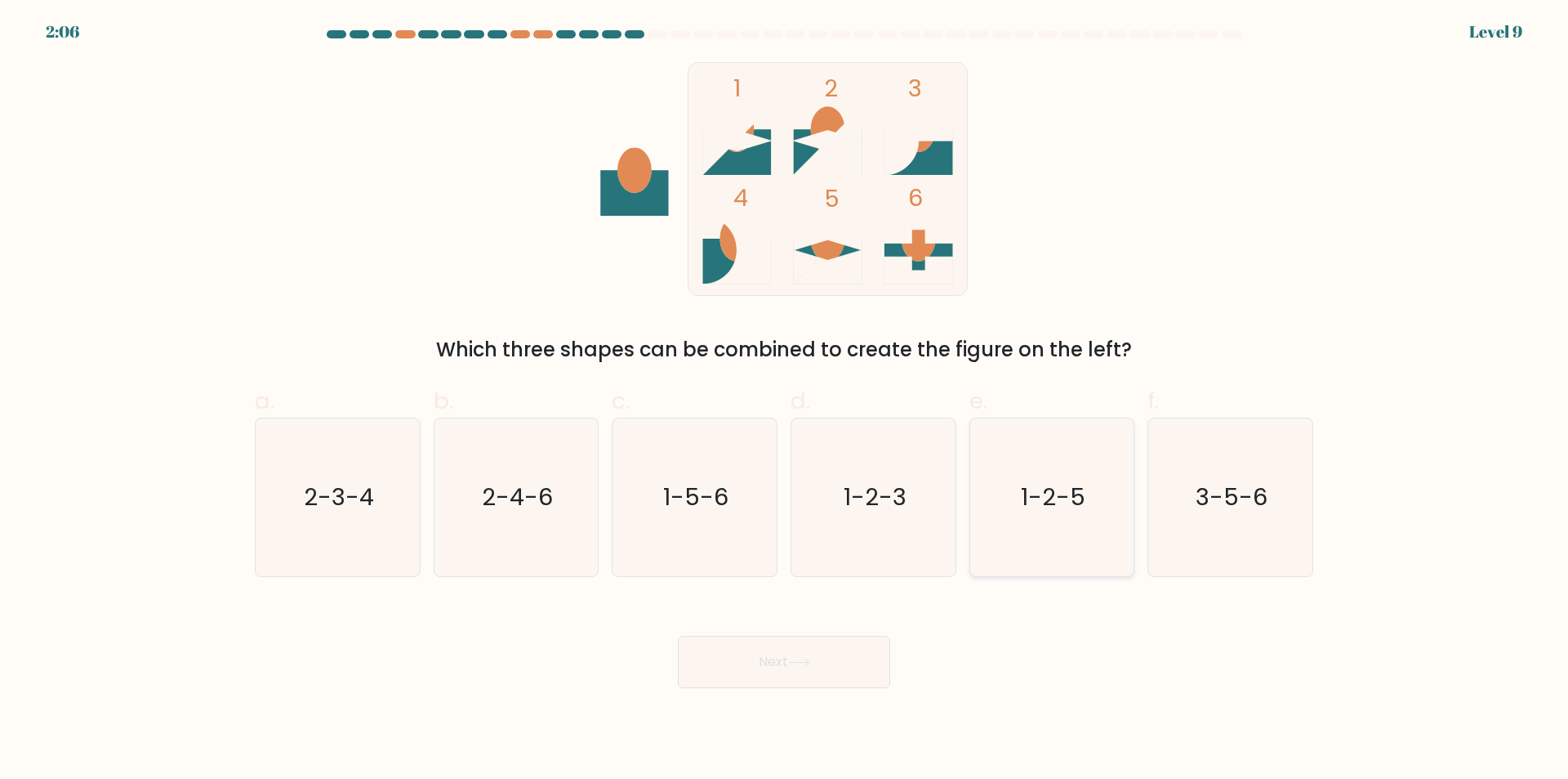
click at [1008, 531] on icon "1-2-5" at bounding box center [1051, 497] width 157 height 158
click at [784, 400] on input "e. 1-2-5" at bounding box center [784, 394] width 1 height 11
radio input "true"
click at [775, 663] on button "Next" at bounding box center [784, 662] width 213 height 52
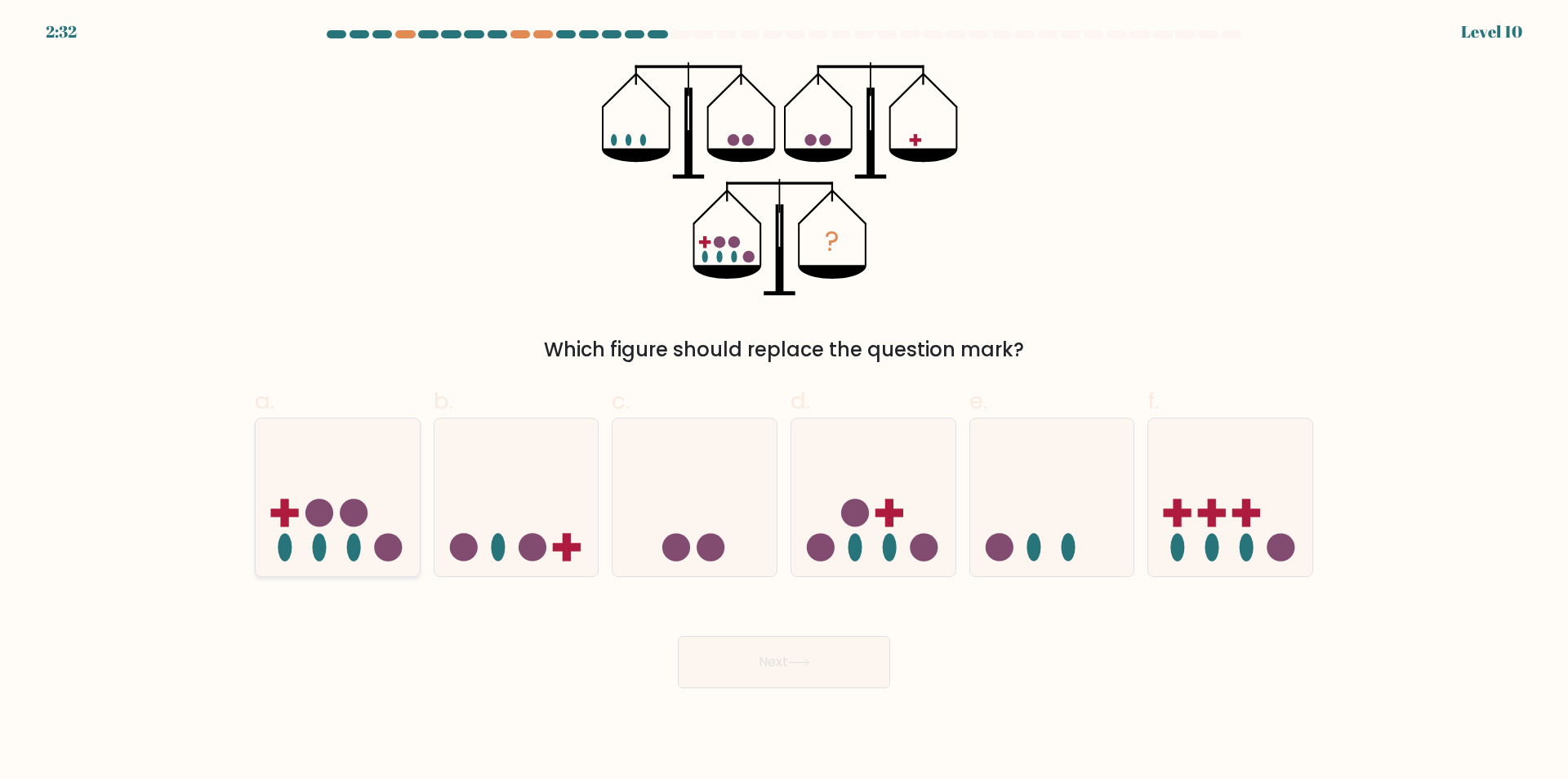
click at [293, 505] on icon at bounding box center [338, 498] width 164 height 135
click at [784, 400] on input "a." at bounding box center [784, 394] width 1 height 11
radio input "true"
click at [812, 669] on button "Next" at bounding box center [784, 662] width 213 height 52
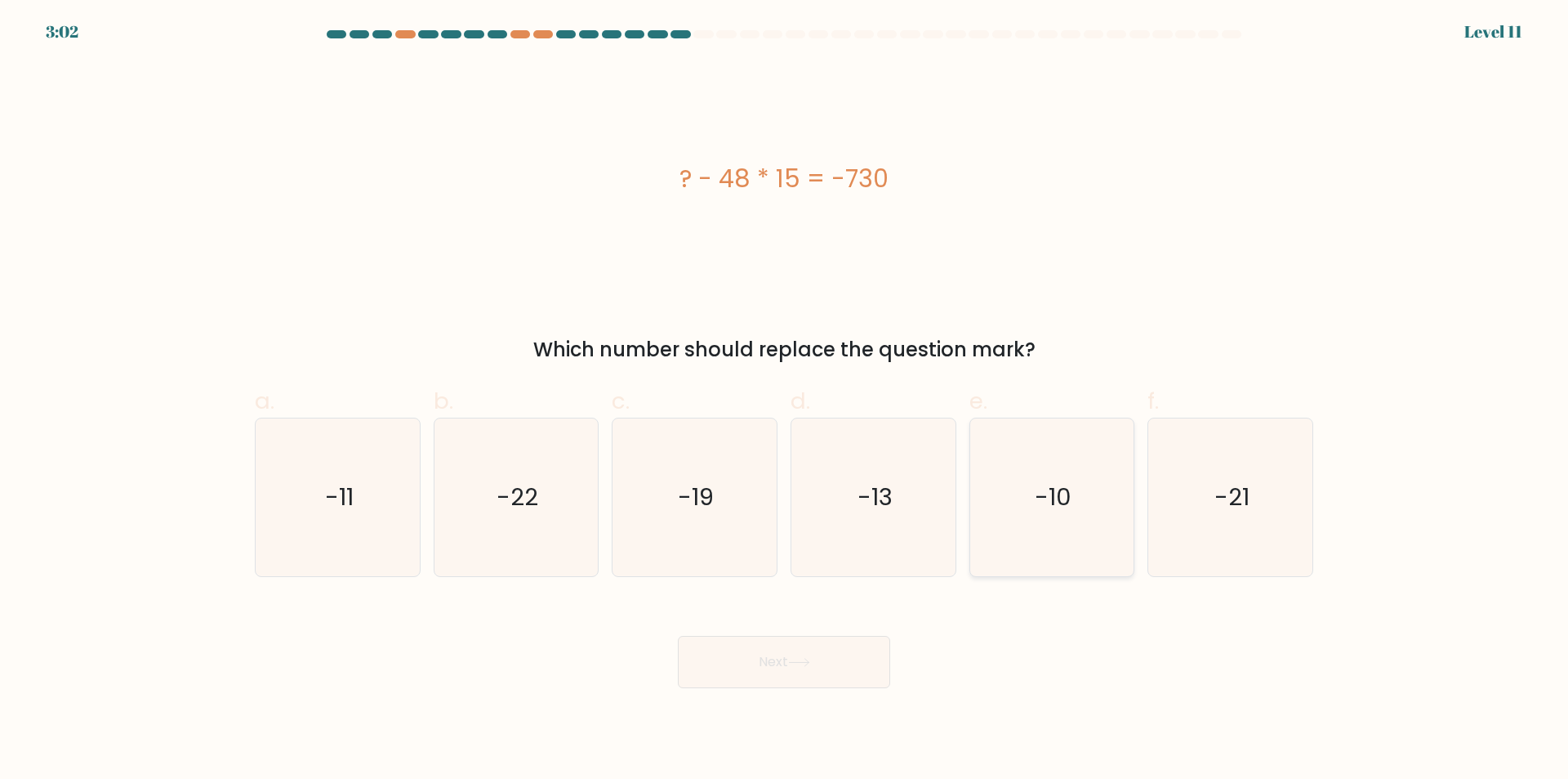
click at [1014, 495] on icon "-10" at bounding box center [1051, 497] width 157 height 158
click at [784, 400] on input "e. -10" at bounding box center [784, 394] width 1 height 11
radio input "true"
click at [745, 646] on button "Next" at bounding box center [784, 662] width 213 height 52
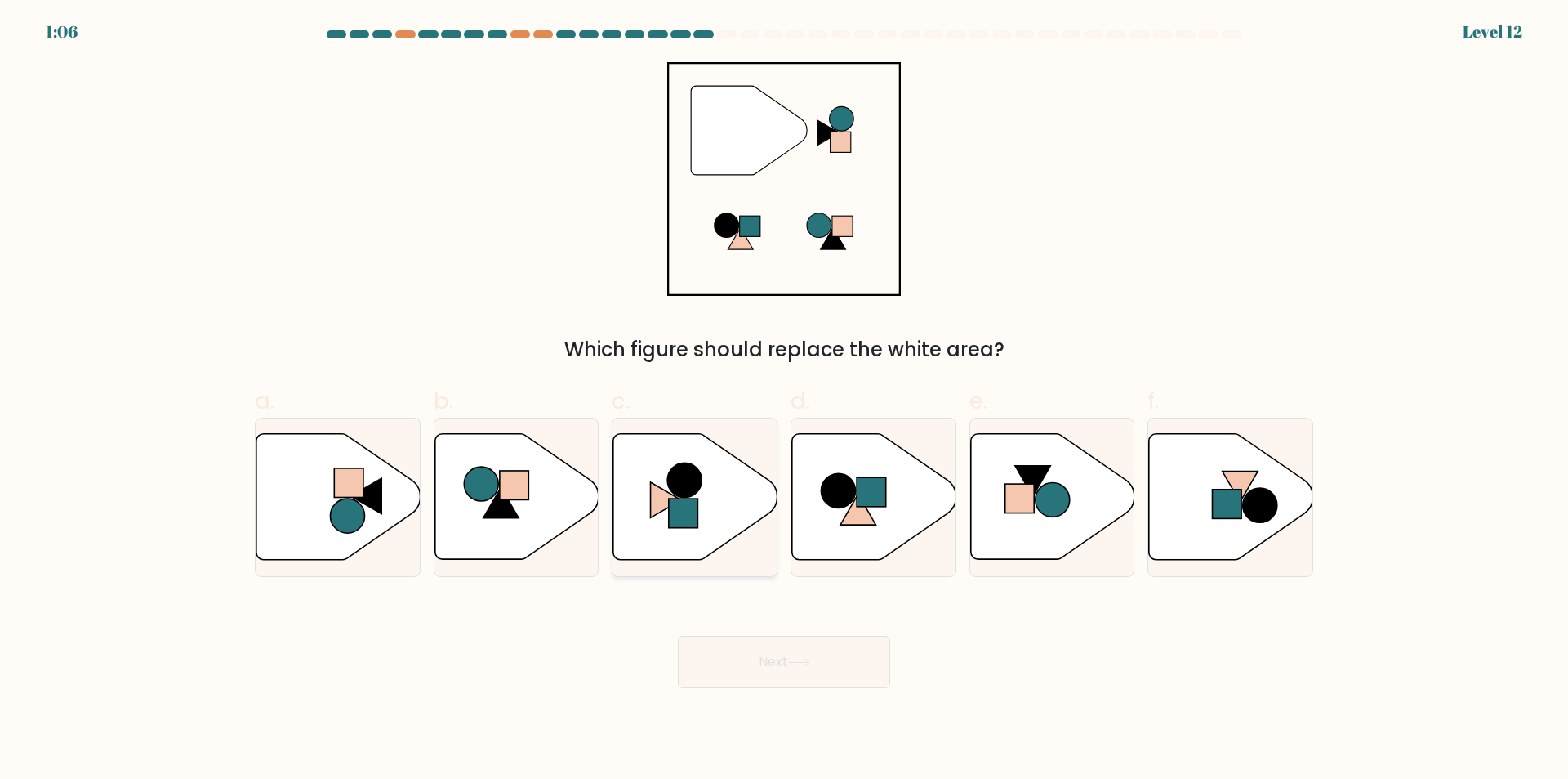
click at [690, 507] on rect at bounding box center [683, 513] width 29 height 29
click at [784, 400] on input "c." at bounding box center [784, 394] width 1 height 11
radio input "true"
click at [810, 678] on button "Next" at bounding box center [784, 662] width 213 height 52
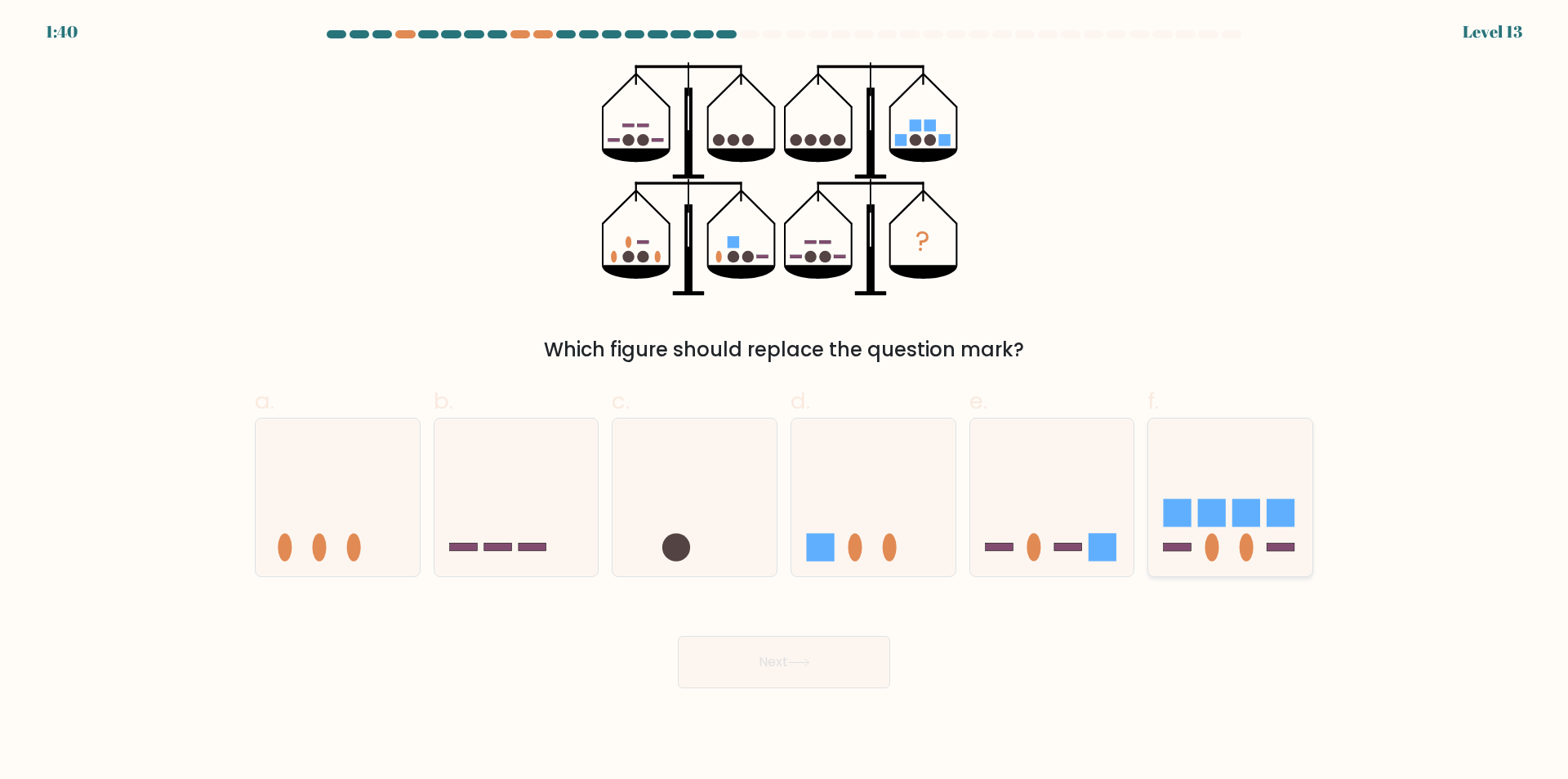
click at [1219, 519] on rect at bounding box center [1212, 512] width 28 height 28
click at [784, 400] on input "f." at bounding box center [784, 394] width 1 height 11
radio input "true"
click at [784, 661] on button "Next" at bounding box center [784, 662] width 213 height 52
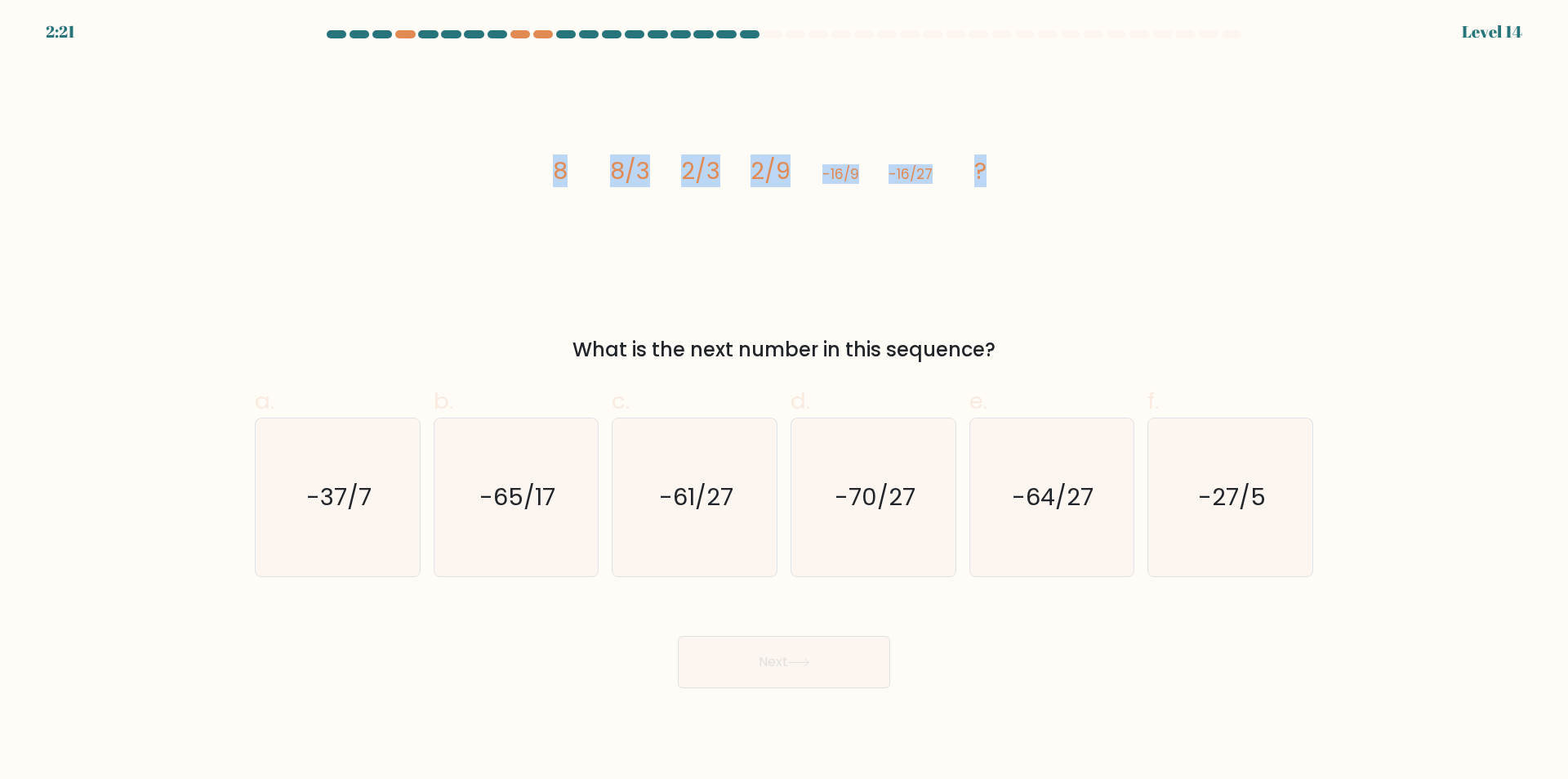
drag, startPoint x: 560, startPoint y: 179, endPoint x: 1039, endPoint y: 189, distance: 479.1
click at [1039, 189] on div "image/svg+xml 8 8/3 2/3 2/9 -16/9 -16/27 ? What is the next number in this sequ…" at bounding box center [784, 213] width 1078 height 303
copy g "8 8/3 2/3 2/9 -16/9 -16/27 ?"
click at [604, 318] on div "image/svg+xml 8 8/3 2/3 2/9 -16/9 -16/27 ? What is the next number in this sequ…" at bounding box center [784, 213] width 1078 height 303
click at [1042, 522] on icon "-64/27" at bounding box center [1051, 497] width 157 height 158
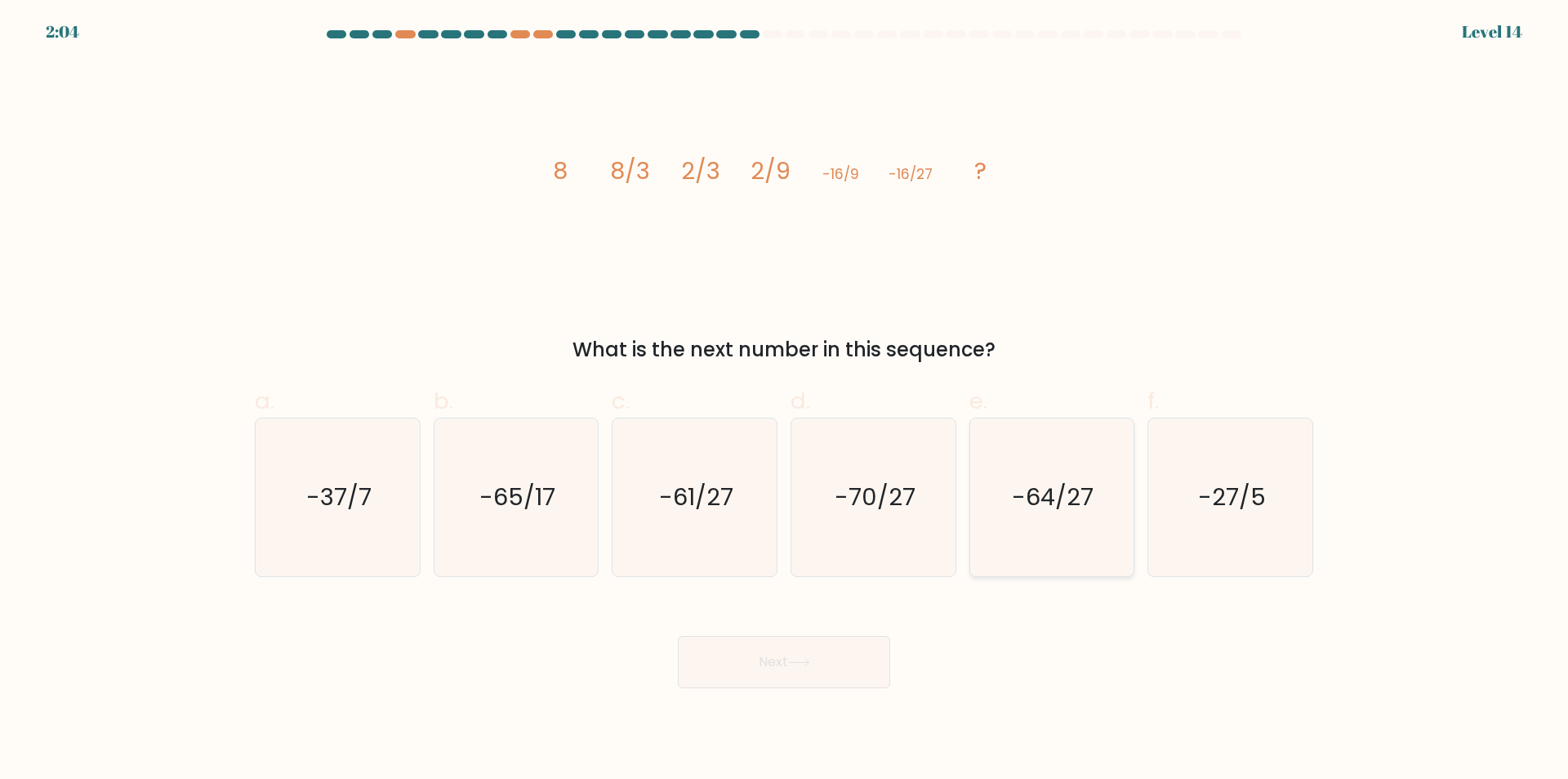
click at [784, 400] on input "e. -64/27" at bounding box center [784, 394] width 1 height 11
radio input "true"
click at [807, 653] on button "Next" at bounding box center [784, 662] width 213 height 52
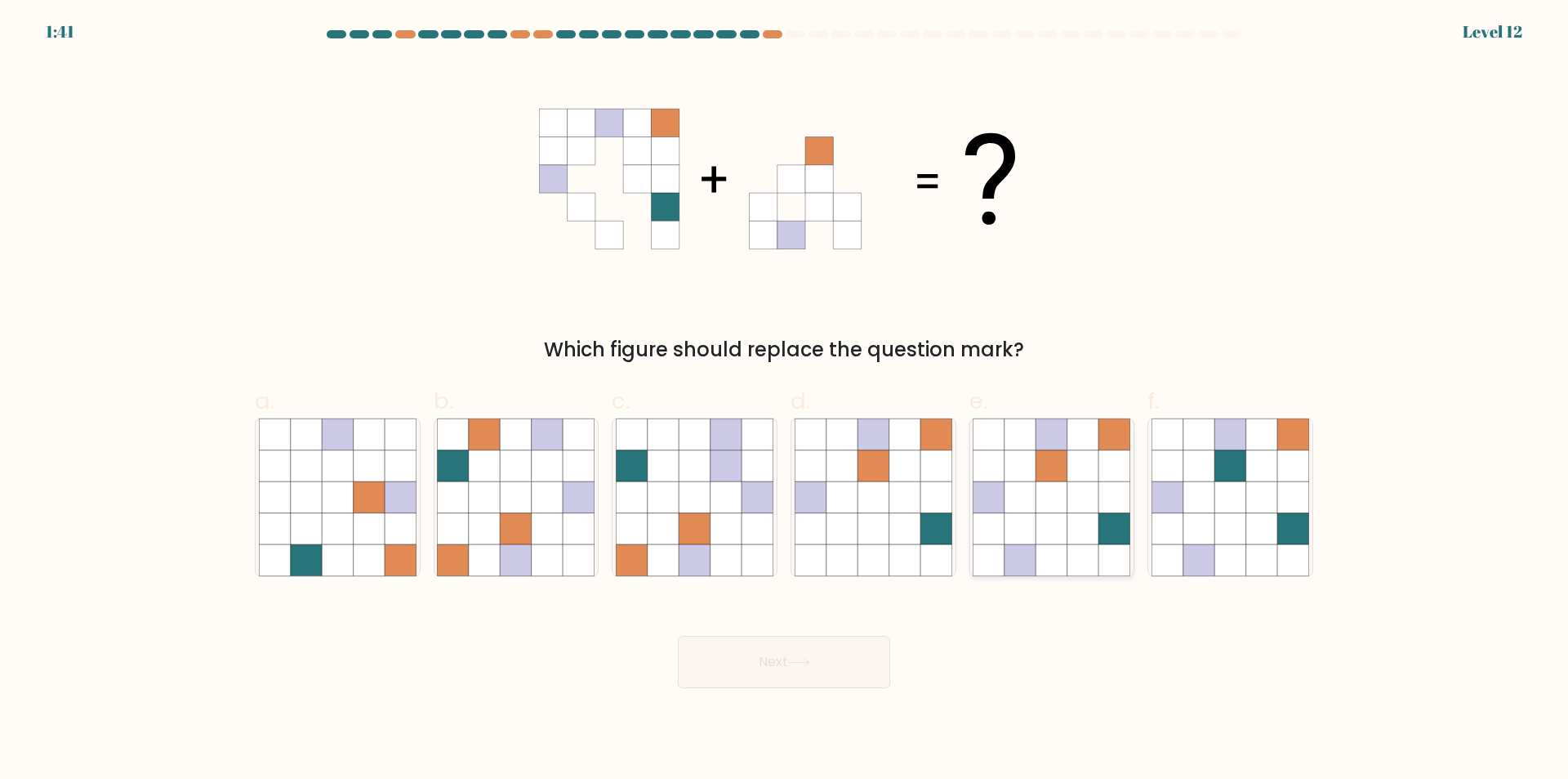
click at [1031, 505] on icon at bounding box center [1020, 497] width 31 height 31
click at [784, 400] on input "e." at bounding box center [784, 394] width 1 height 11
radio input "true"
click at [786, 636] on button "Next" at bounding box center [784, 662] width 213 height 52
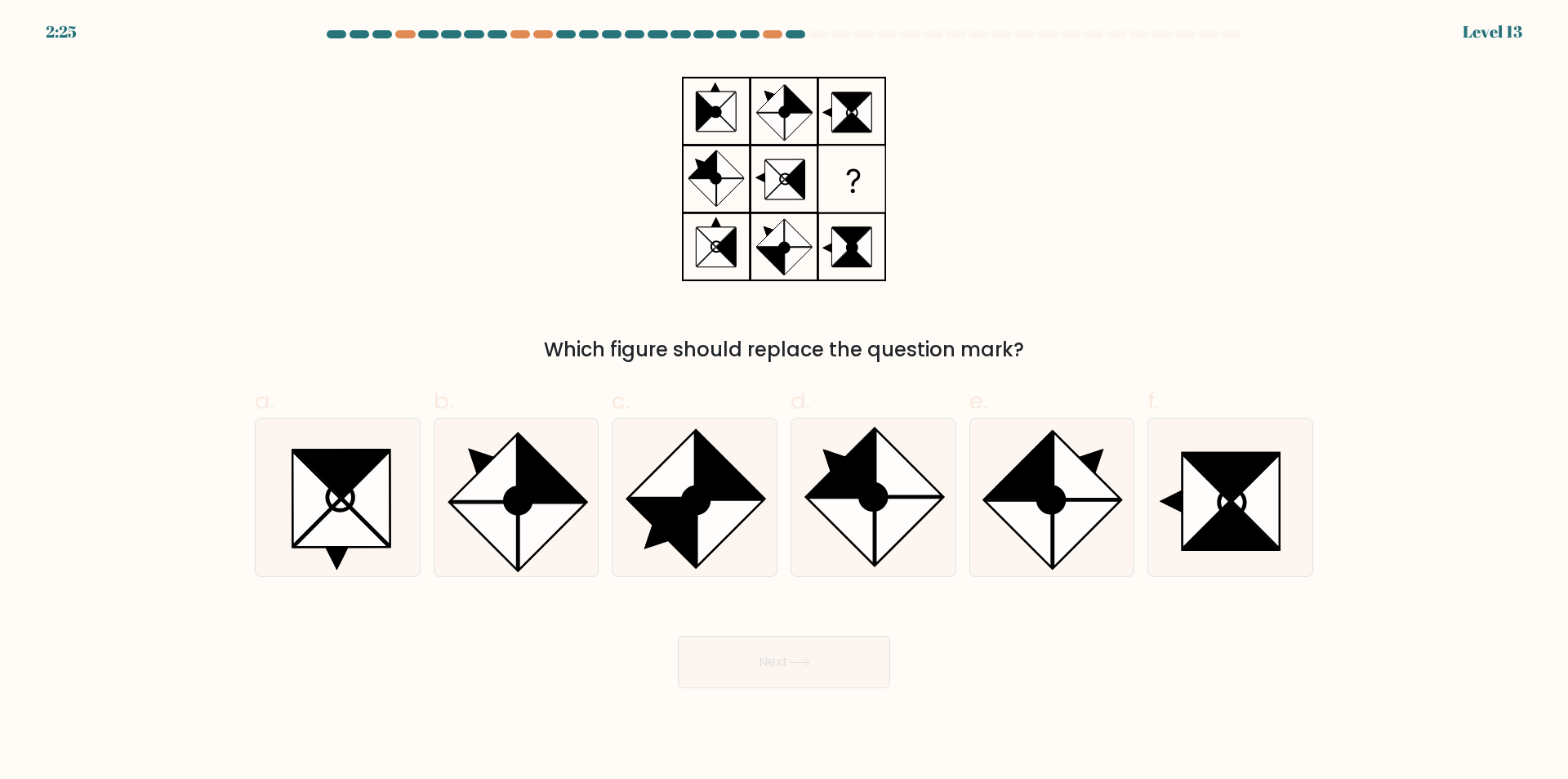
drag, startPoint x: 773, startPoint y: 656, endPoint x: 697, endPoint y: 382, distance: 284.3
click at [752, 447] on form at bounding box center [784, 359] width 1568 height 657
click at [1173, 481] on icon at bounding box center [1230, 497] width 157 height 158
click at [784, 400] on input "f." at bounding box center [784, 394] width 1 height 11
radio input "true"
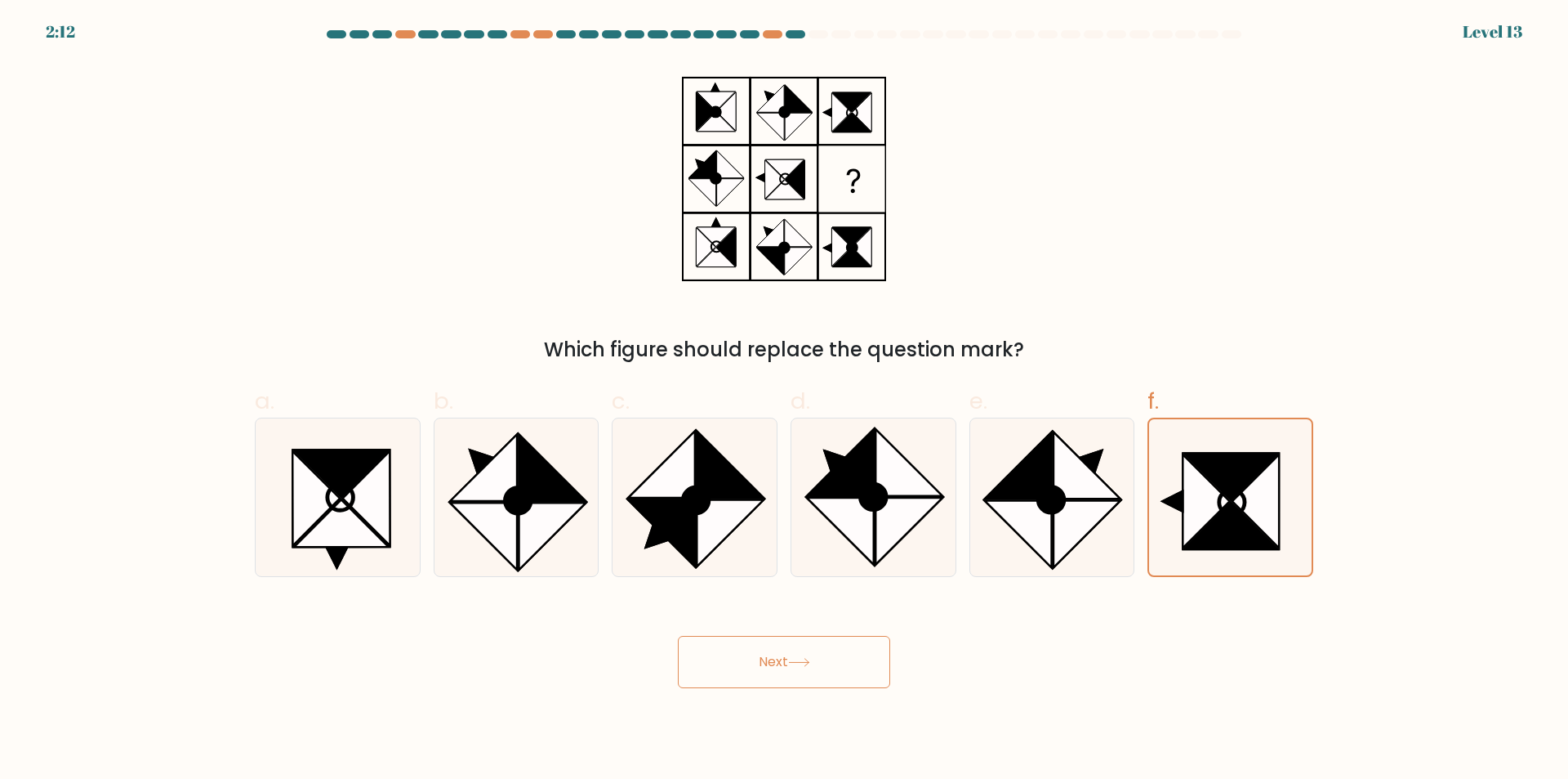
click at [695, 641] on button "Next" at bounding box center [784, 662] width 213 height 52
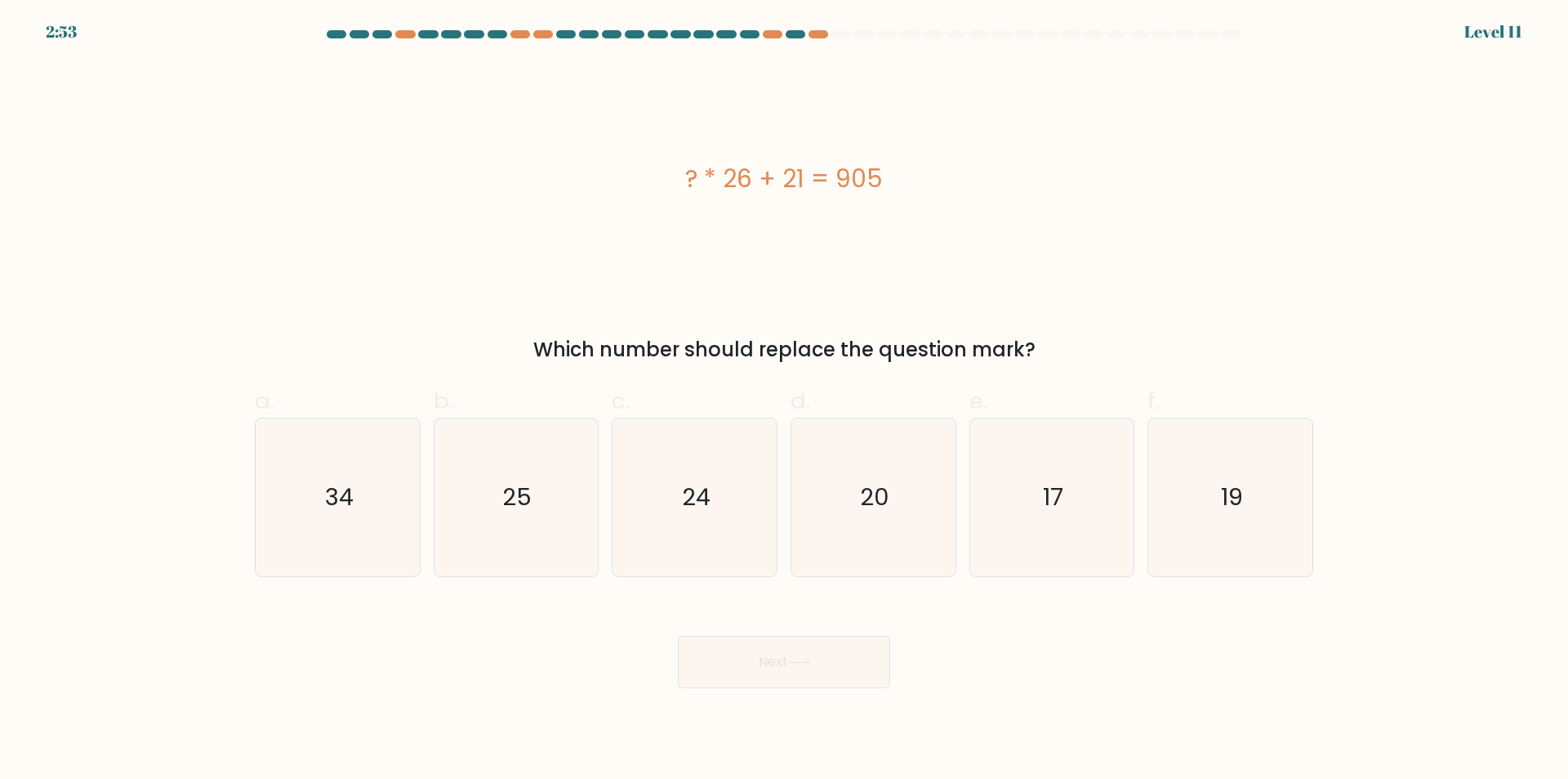
drag, startPoint x: 890, startPoint y: 169, endPoint x: 725, endPoint y: 194, distance: 166.9
click at [725, 194] on div "? * 26 + 21 = 905" at bounding box center [784, 179] width 1058 height 37
copy div "26 + 21 = 905"
click at [328, 539] on icon "34" at bounding box center [337, 497] width 157 height 158
click at [784, 400] on input "a. 34" at bounding box center [784, 394] width 1 height 11
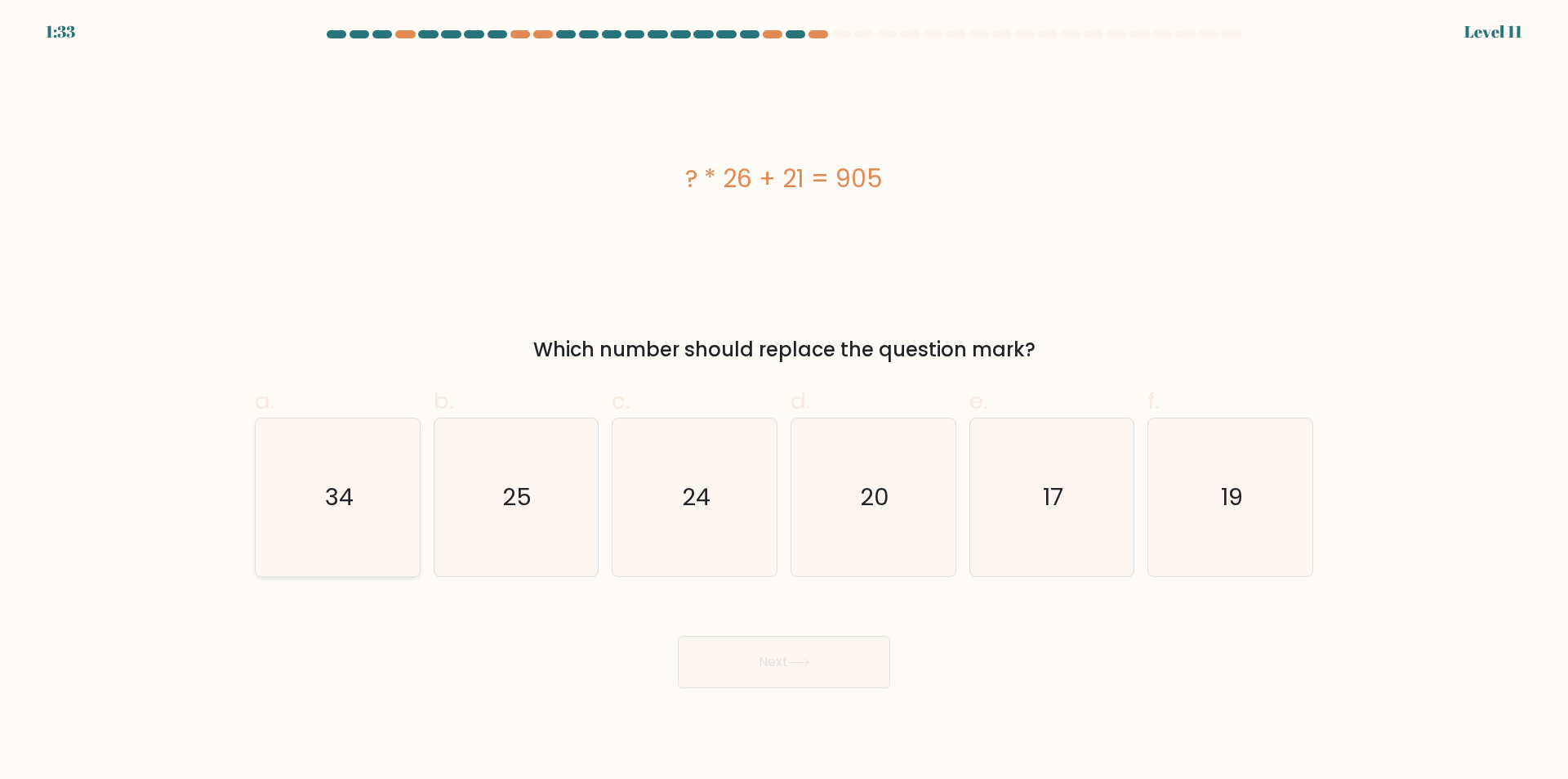
radio input "true"
click at [752, 638] on button "Next" at bounding box center [784, 662] width 213 height 52
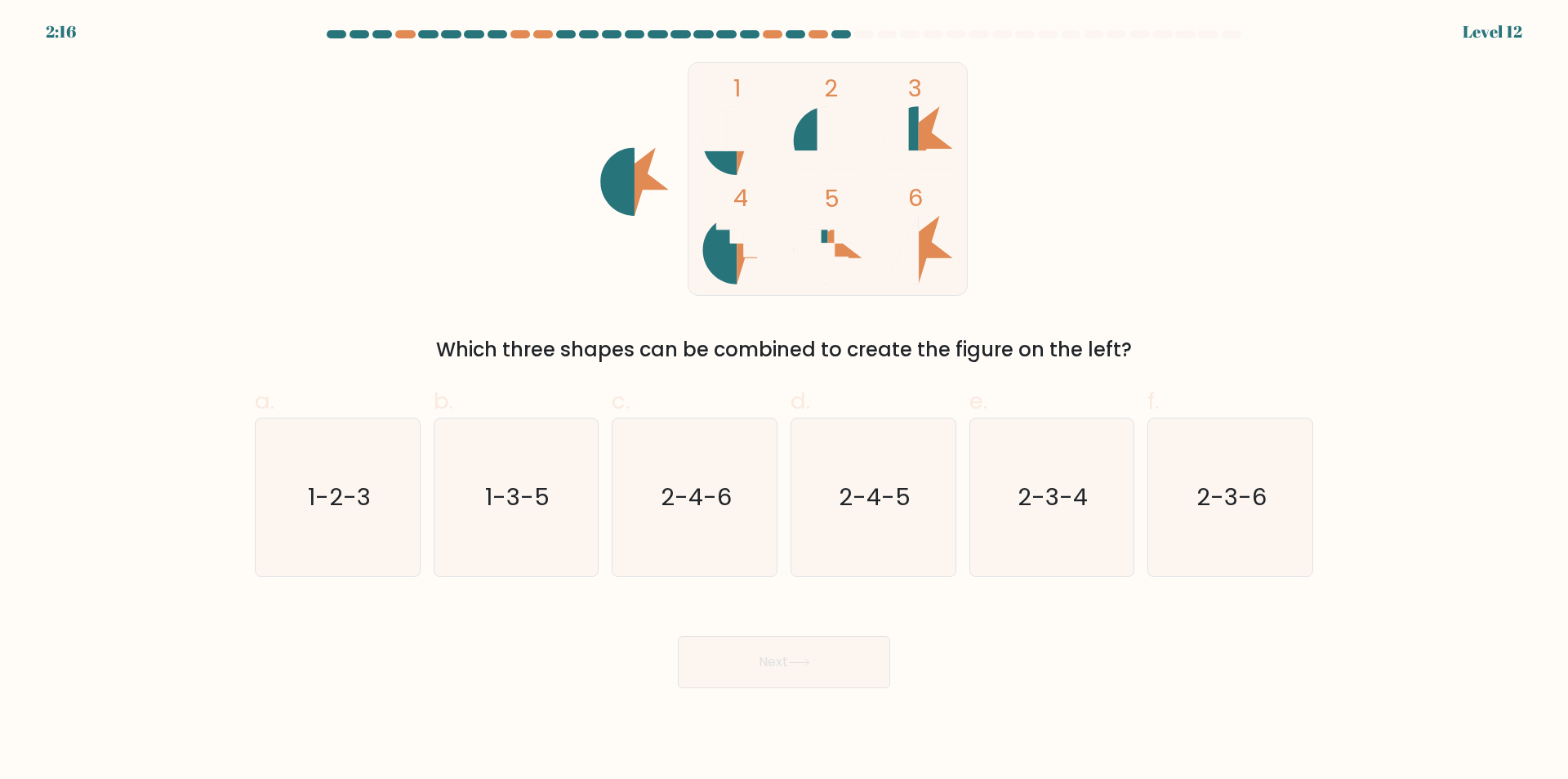
drag, startPoint x: 807, startPoint y: 656, endPoint x: 858, endPoint y: 591, distance: 82.6
click at [857, 592] on form at bounding box center [784, 359] width 1568 height 657
click at [317, 511] on text "1-2-3" at bounding box center [339, 498] width 63 height 33
click at [784, 400] on input "a. 1-2-3" at bounding box center [784, 394] width 1 height 11
radio input "true"
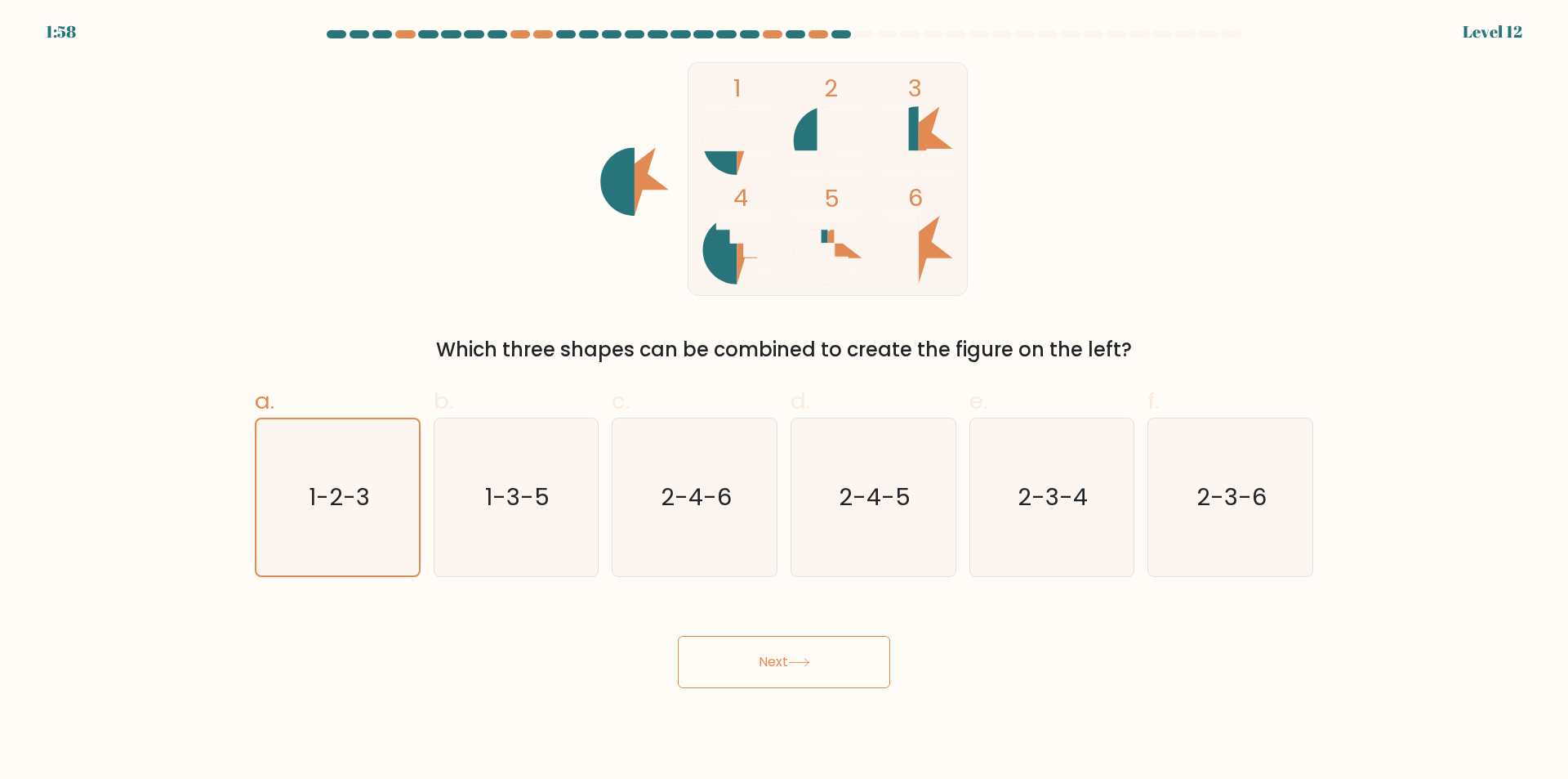
click at [794, 671] on button "Next" at bounding box center [784, 662] width 213 height 52
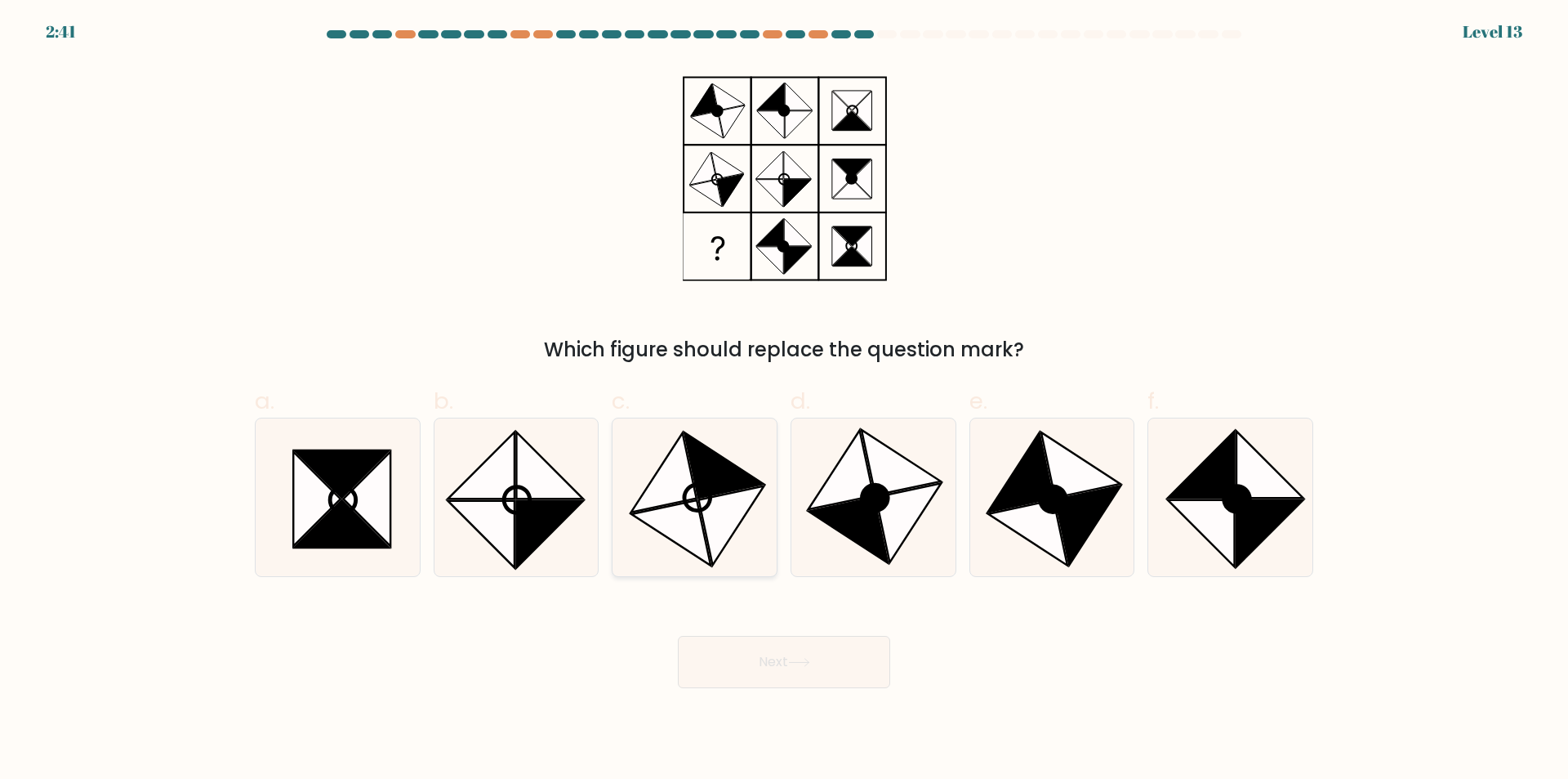
click at [764, 523] on icon at bounding box center [694, 497] width 157 height 158
click at [784, 400] on input "c." at bounding box center [784, 394] width 1 height 11
radio input "true"
click at [905, 520] on icon at bounding box center [908, 523] width 66 height 79
click at [784, 400] on input "d." at bounding box center [784, 394] width 1 height 11
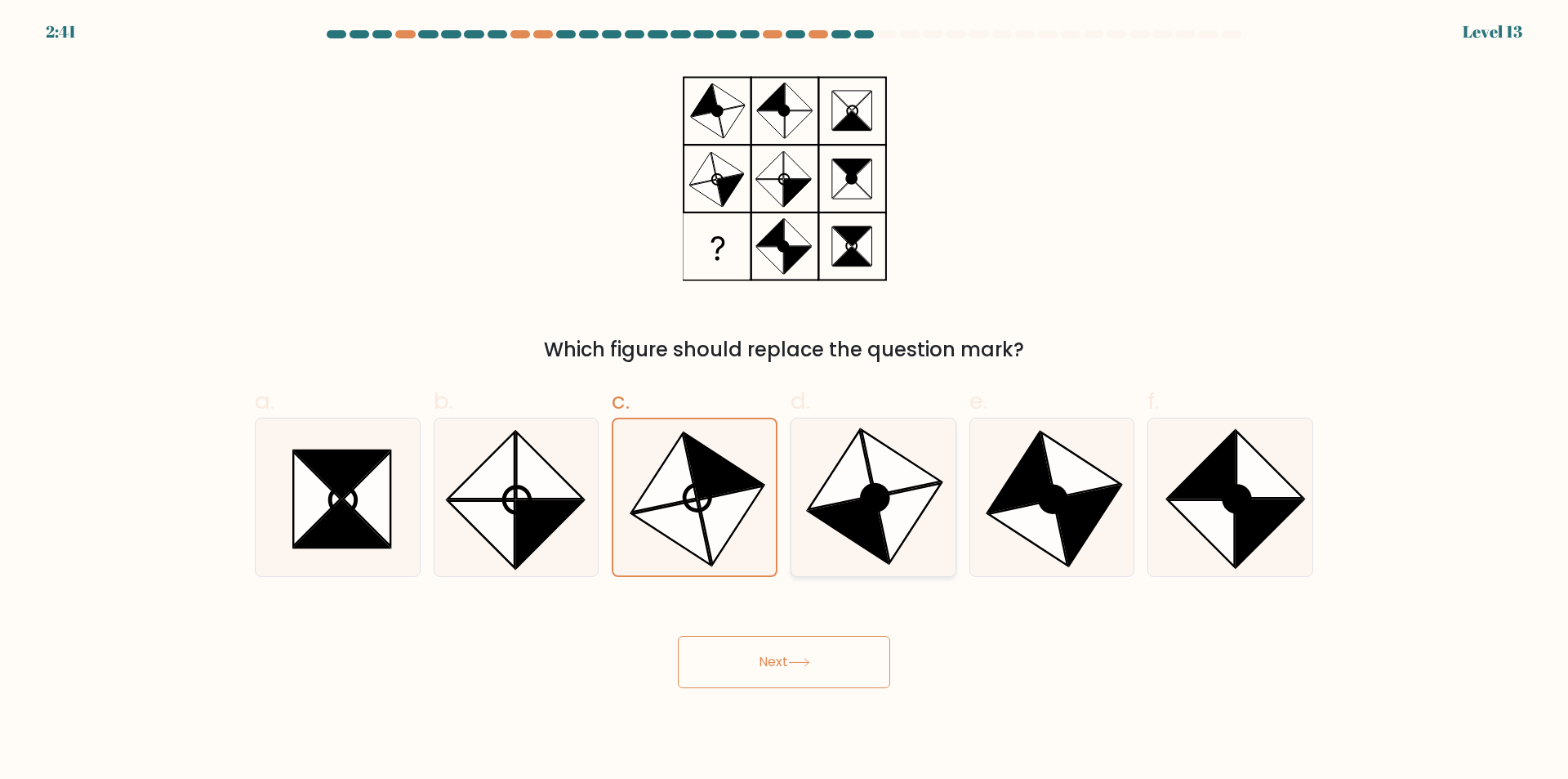
radio input "true"
click at [1087, 527] on icon at bounding box center [1089, 525] width 66 height 79
click at [784, 400] on input "e." at bounding box center [784, 394] width 1 height 11
radio input "true"
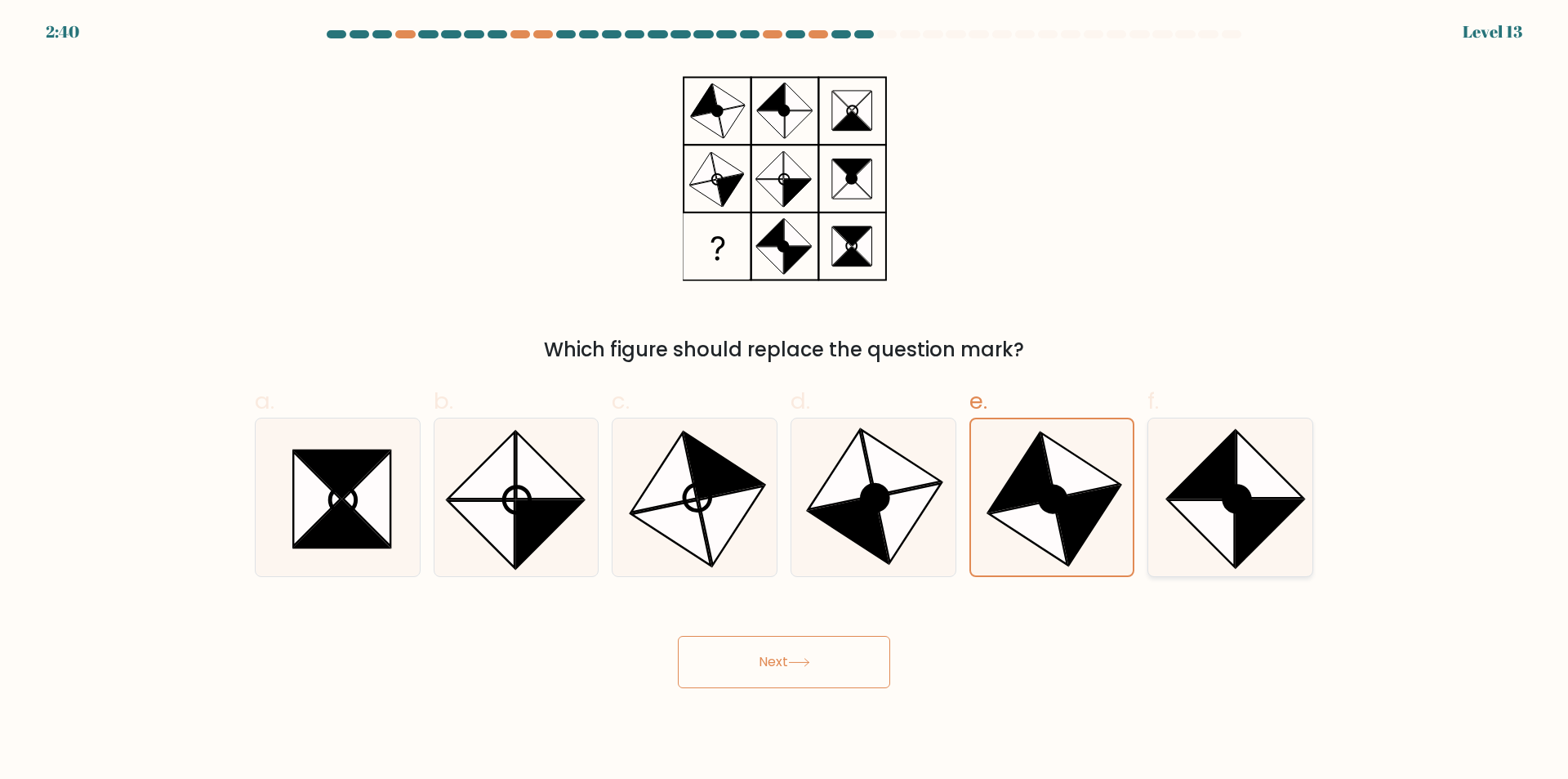
click at [1243, 488] on circle at bounding box center [1237, 499] width 37 height 37
click at [784, 400] on input "f." at bounding box center [784, 394] width 1 height 11
radio input "true"
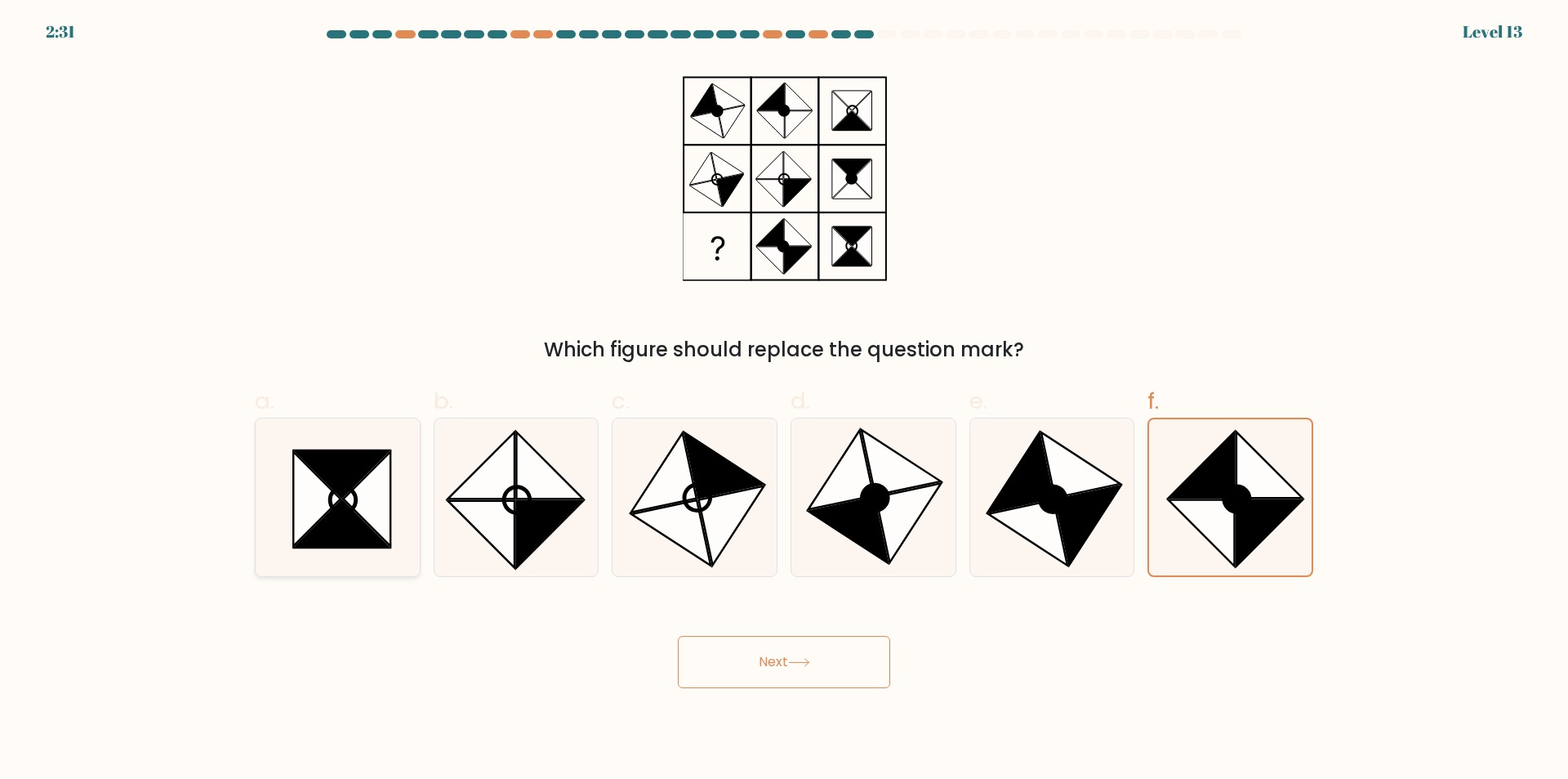
click at [374, 522] on icon at bounding box center [366, 499] width 47 height 95
click at [784, 400] on input "a." at bounding box center [784, 394] width 1 height 11
radio input "true"
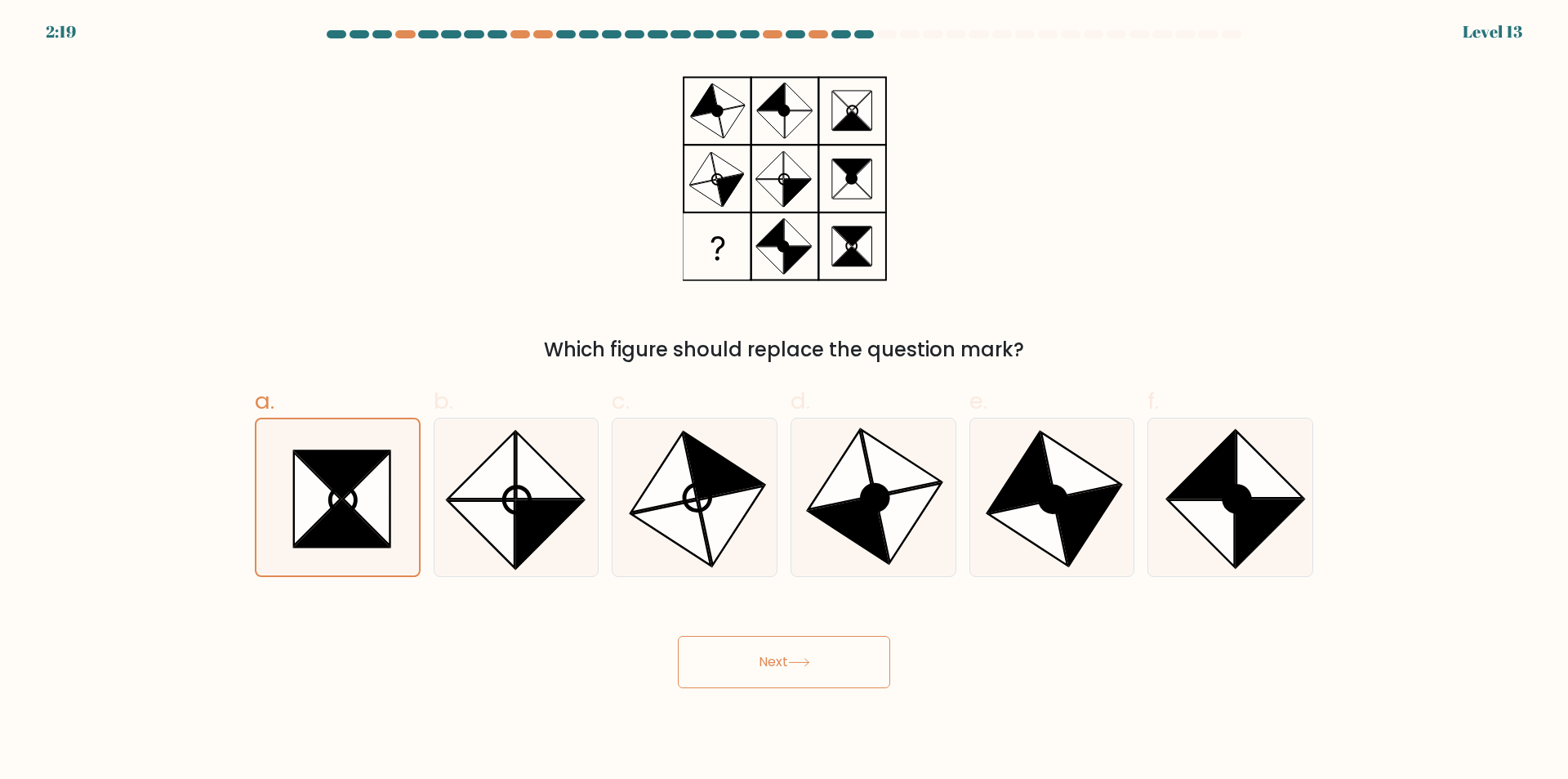
drag, startPoint x: 809, startPoint y: 662, endPoint x: 1069, endPoint y: 588, distance: 270.3
click at [1038, 602] on div "Next" at bounding box center [784, 642] width 1078 height 92
click at [1101, 548] on icon at bounding box center [1051, 497] width 157 height 158
click at [784, 400] on input "e." at bounding box center [784, 394] width 1 height 11
radio input "true"
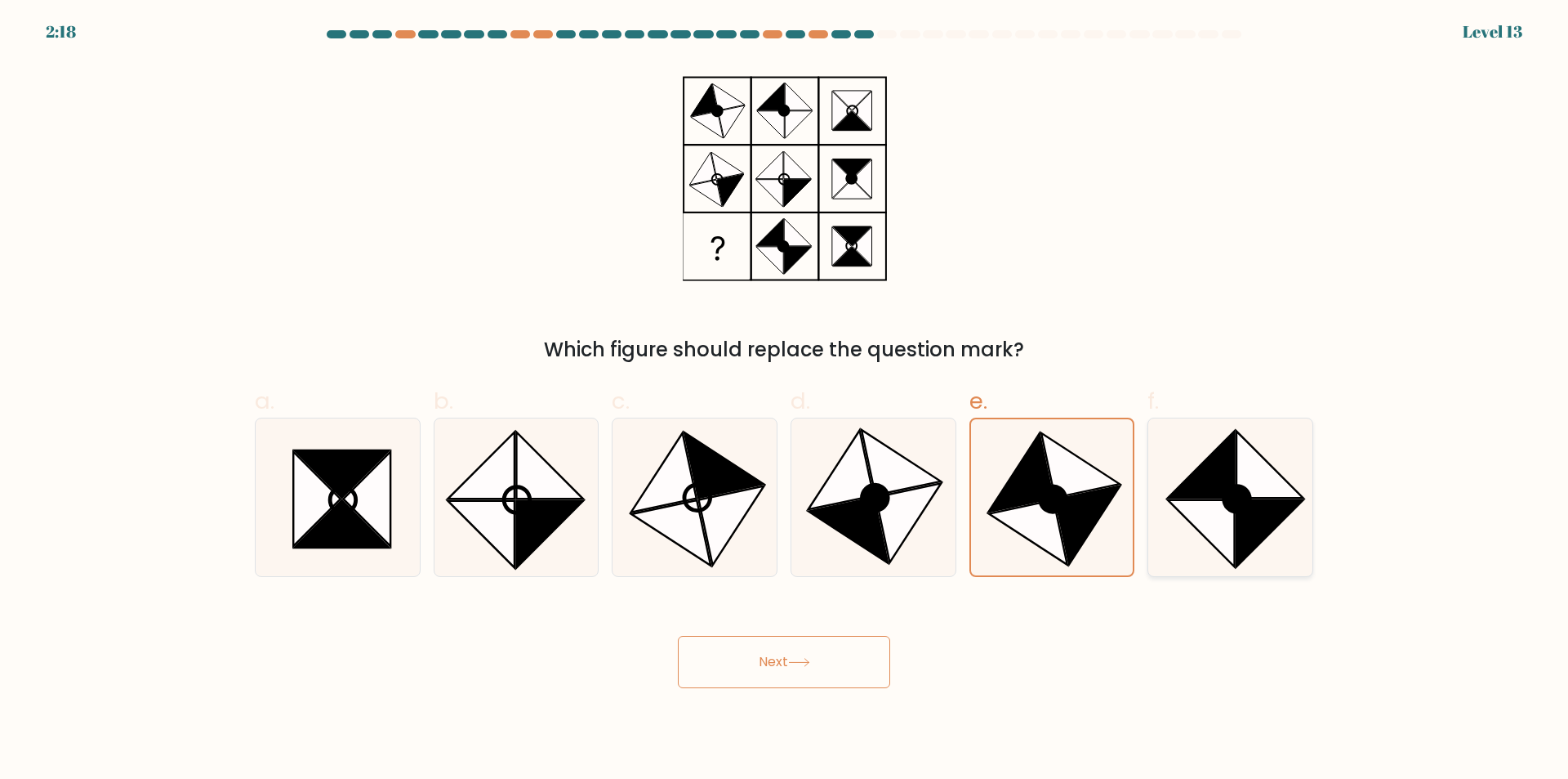
click at [1182, 535] on icon at bounding box center [1230, 497] width 157 height 158
click at [784, 400] on input "f." at bounding box center [784, 394] width 1 height 11
radio input "true"
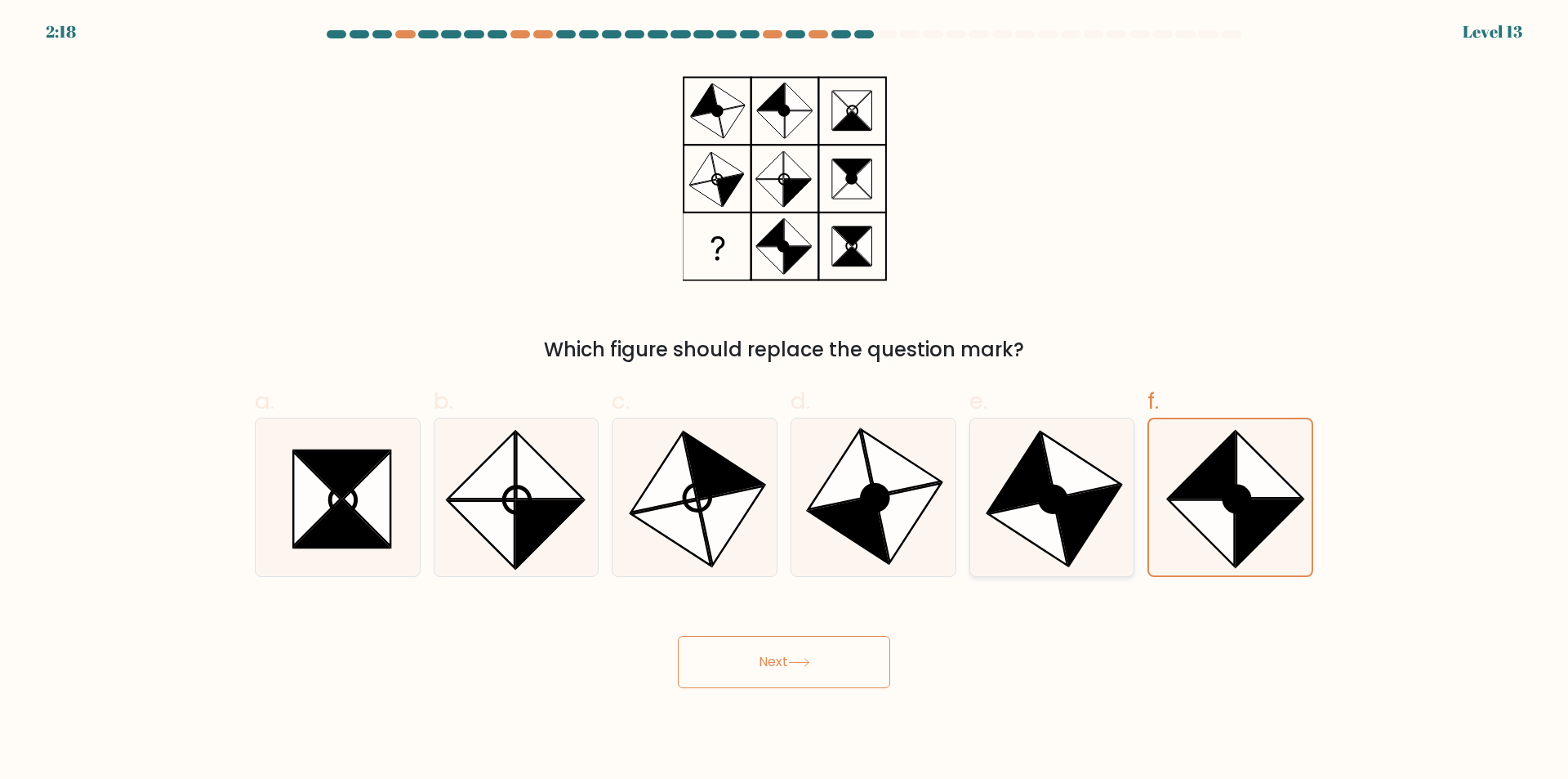
click at [1065, 541] on icon at bounding box center [1089, 525] width 66 height 79
click at [784, 400] on input "e." at bounding box center [784, 394] width 1 height 11
radio input "true"
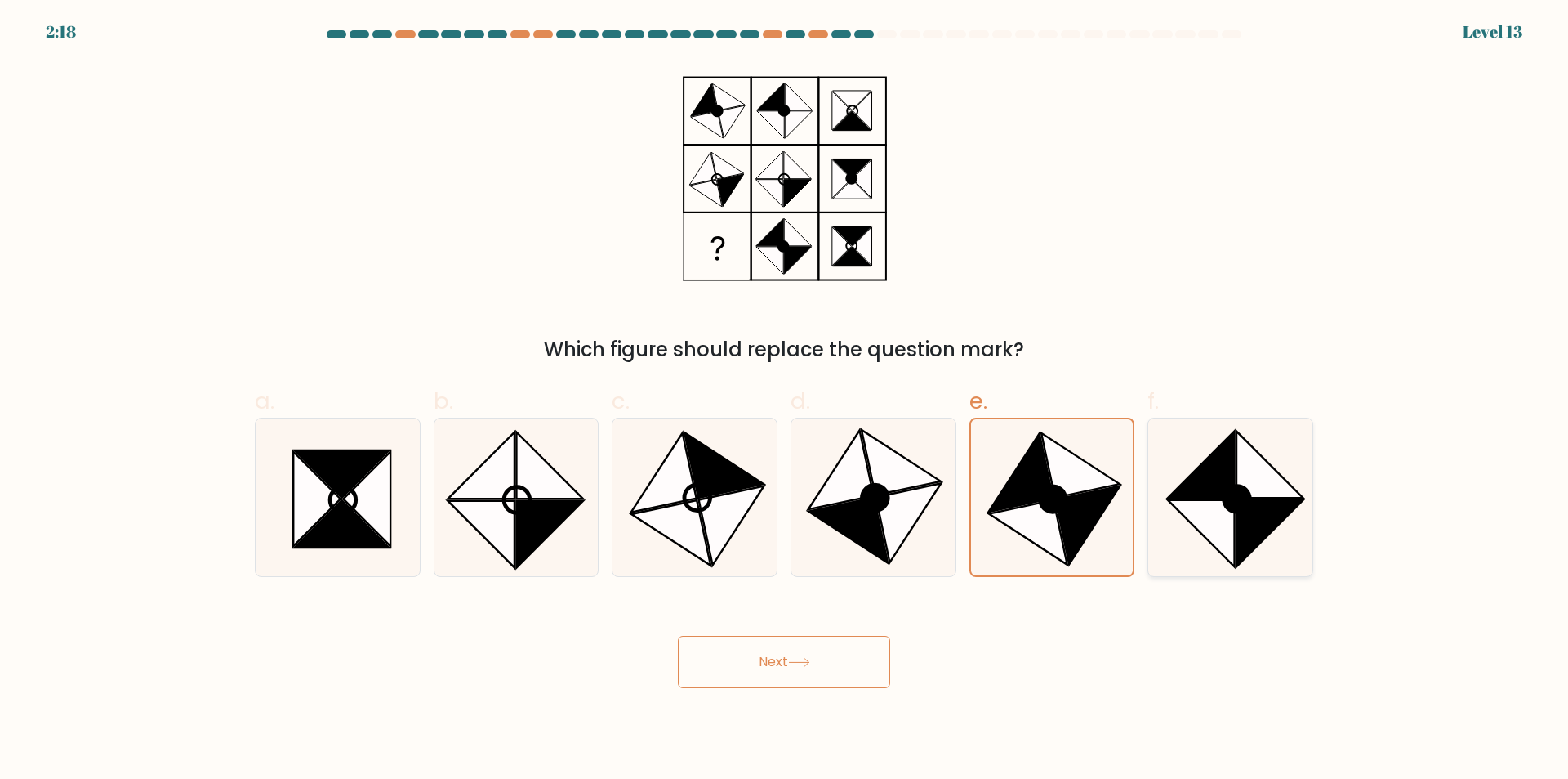
click at [1204, 528] on icon at bounding box center [1201, 533] width 67 height 67
click at [784, 400] on input "f." at bounding box center [784, 394] width 1 height 11
radio input "true"
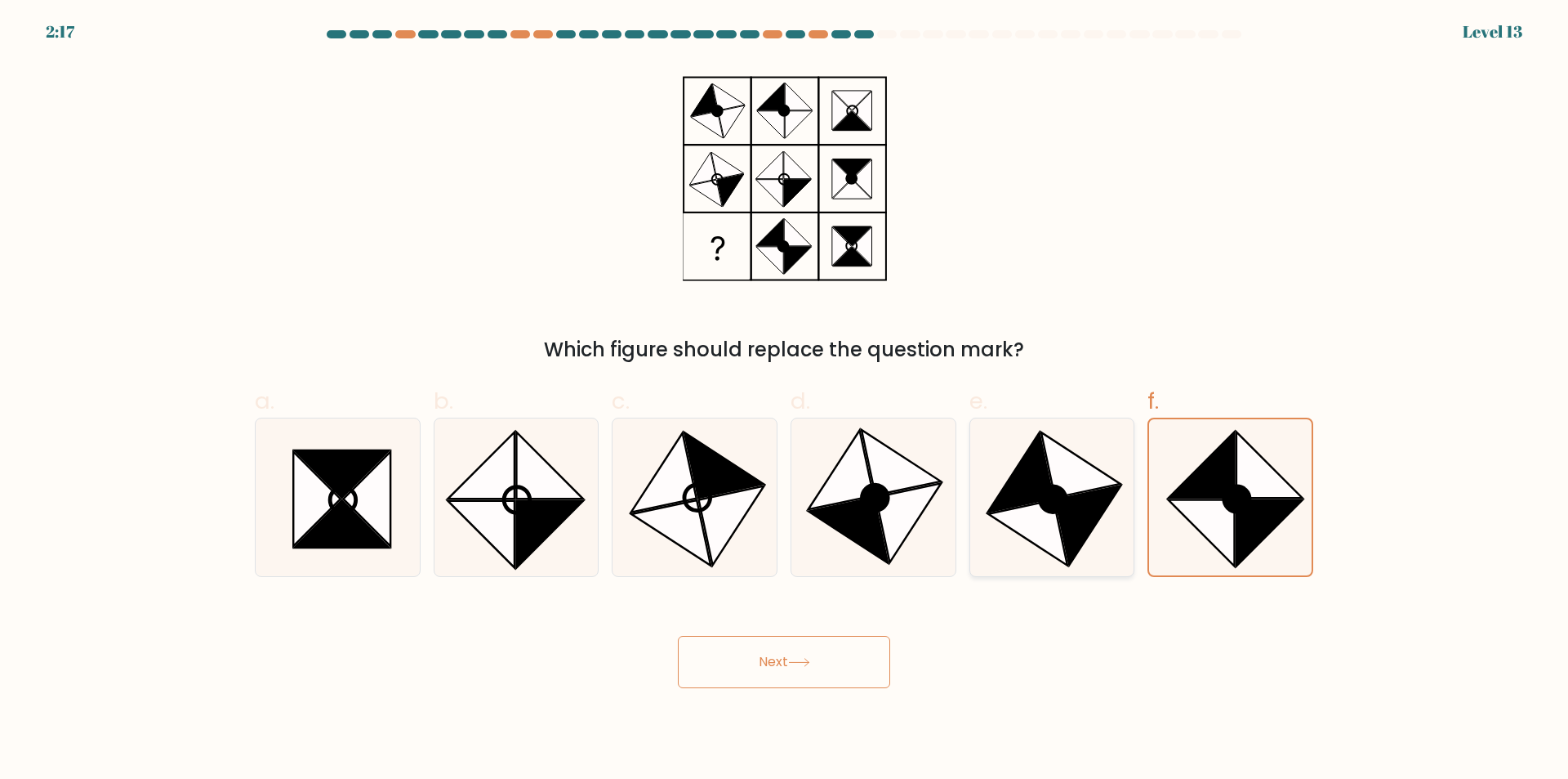
click at [1075, 529] on icon at bounding box center [1089, 525] width 66 height 79
click at [784, 400] on input "e." at bounding box center [784, 394] width 1 height 11
radio input "true"
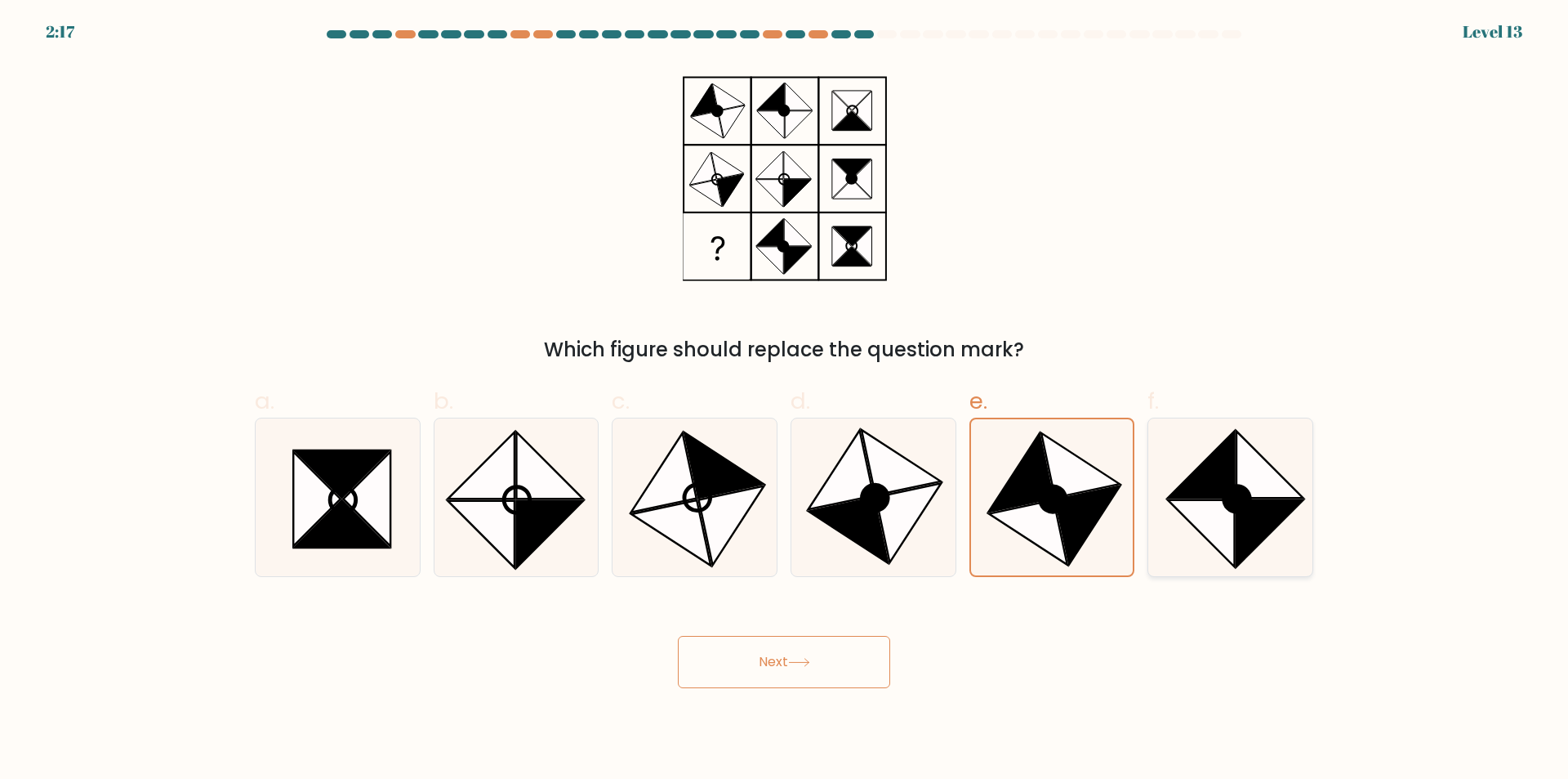
click at [1201, 504] on icon at bounding box center [1201, 533] width 67 height 67
click at [784, 400] on input "f." at bounding box center [784, 394] width 1 height 11
radio input "true"
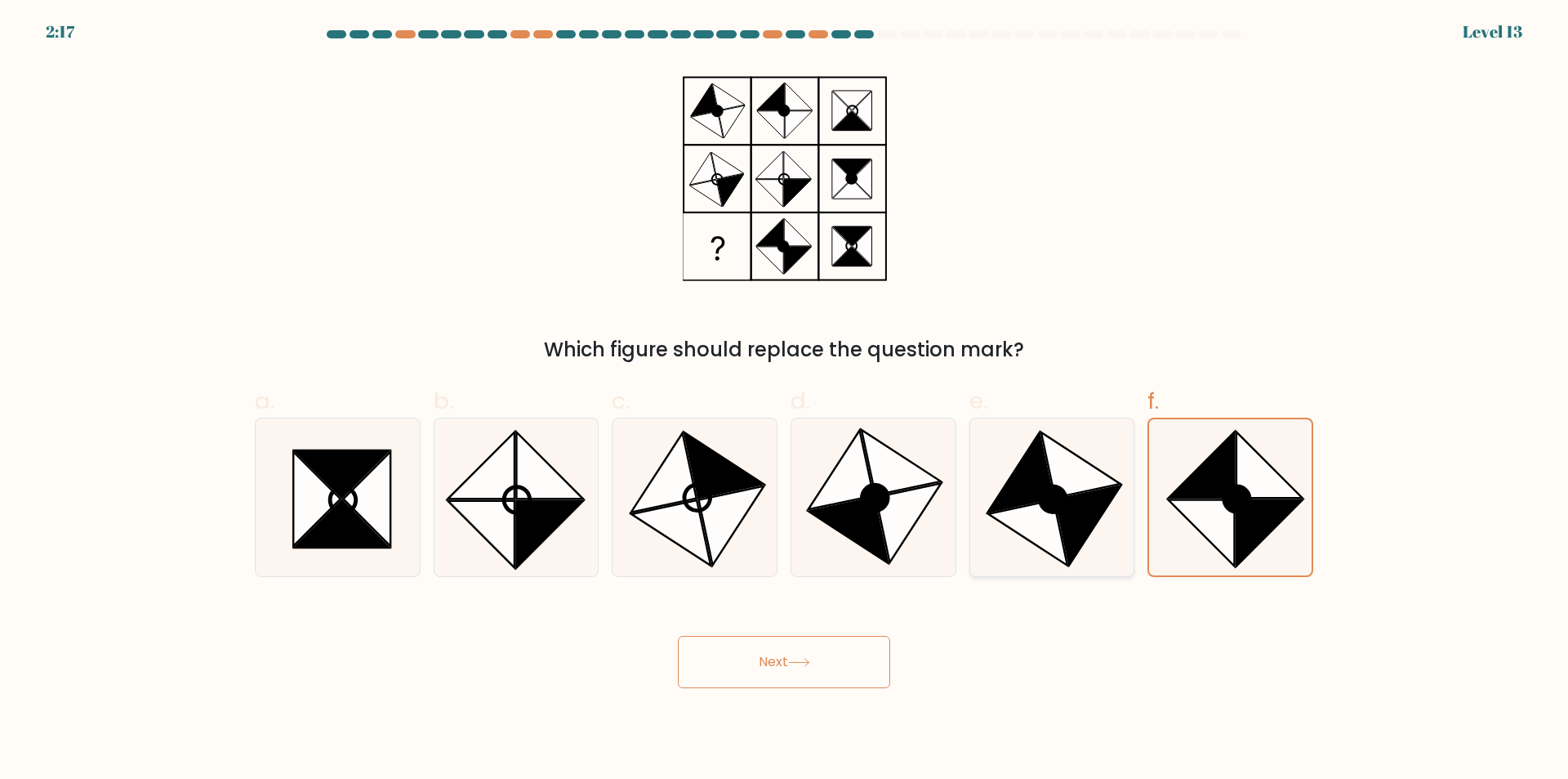
click at [1068, 517] on icon at bounding box center [1089, 525] width 66 height 79
click at [784, 400] on input "e." at bounding box center [784, 394] width 1 height 11
radio input "true"
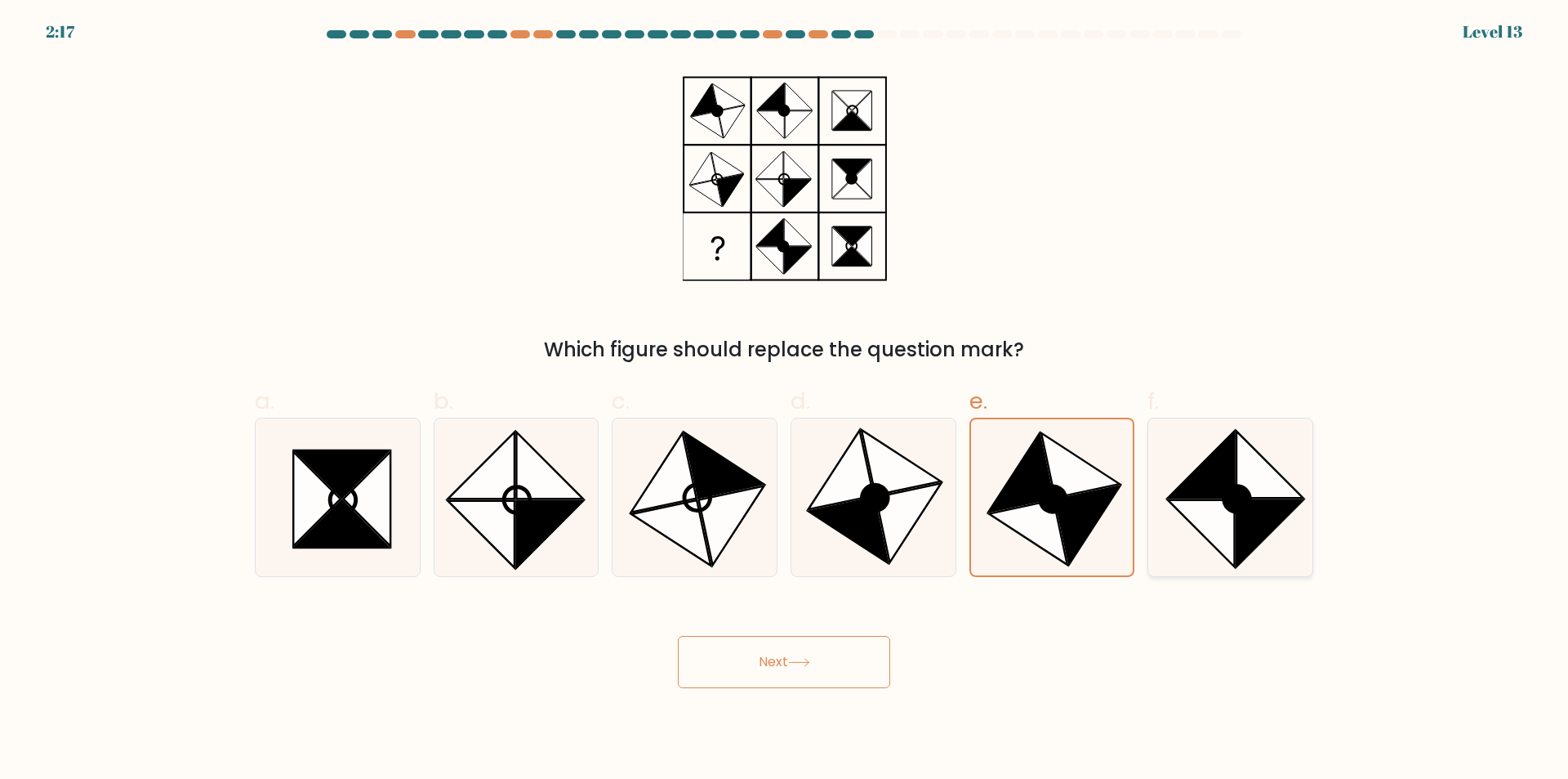
click at [1192, 511] on icon at bounding box center [1201, 533] width 67 height 67
click at [784, 400] on input "f." at bounding box center [784, 394] width 1 height 11
radio input "true"
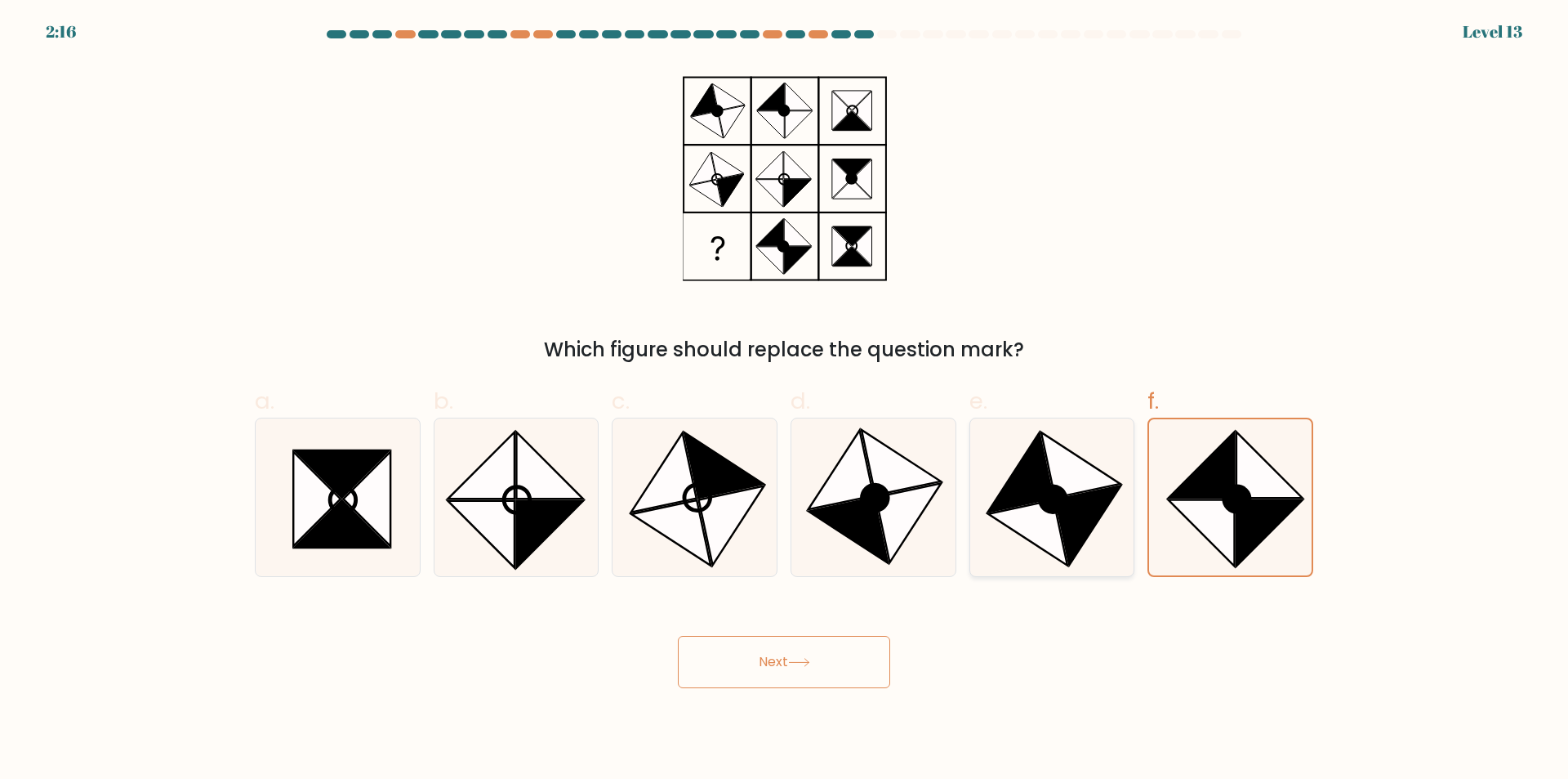
click at [1053, 520] on icon at bounding box center [1029, 533] width 79 height 66
click at [784, 400] on input "e." at bounding box center [784, 394] width 1 height 11
radio input "true"
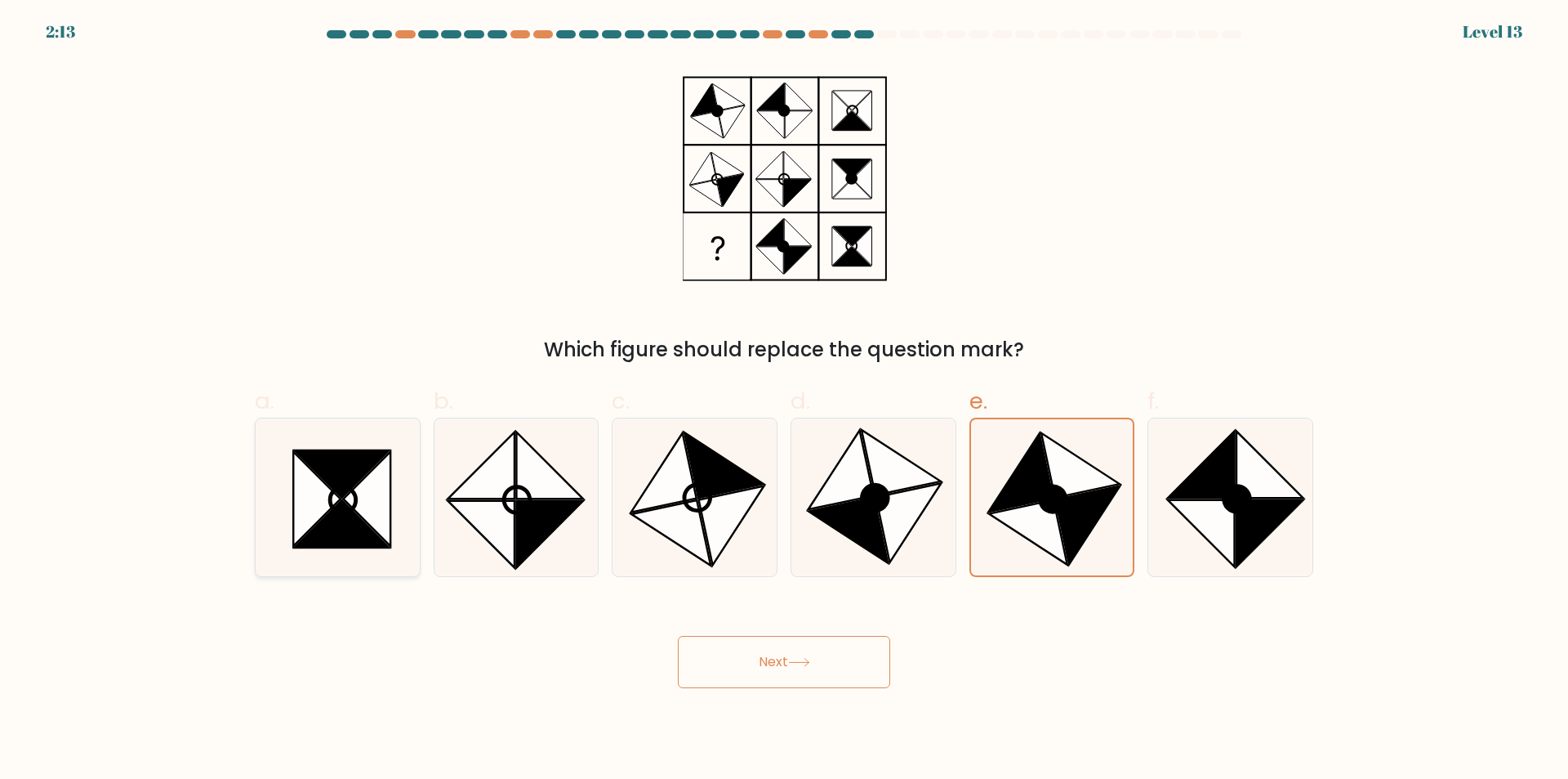
click at [398, 505] on icon at bounding box center [337, 497] width 157 height 158
click at [784, 400] on input "a." at bounding box center [784, 394] width 1 height 11
radio input "true"
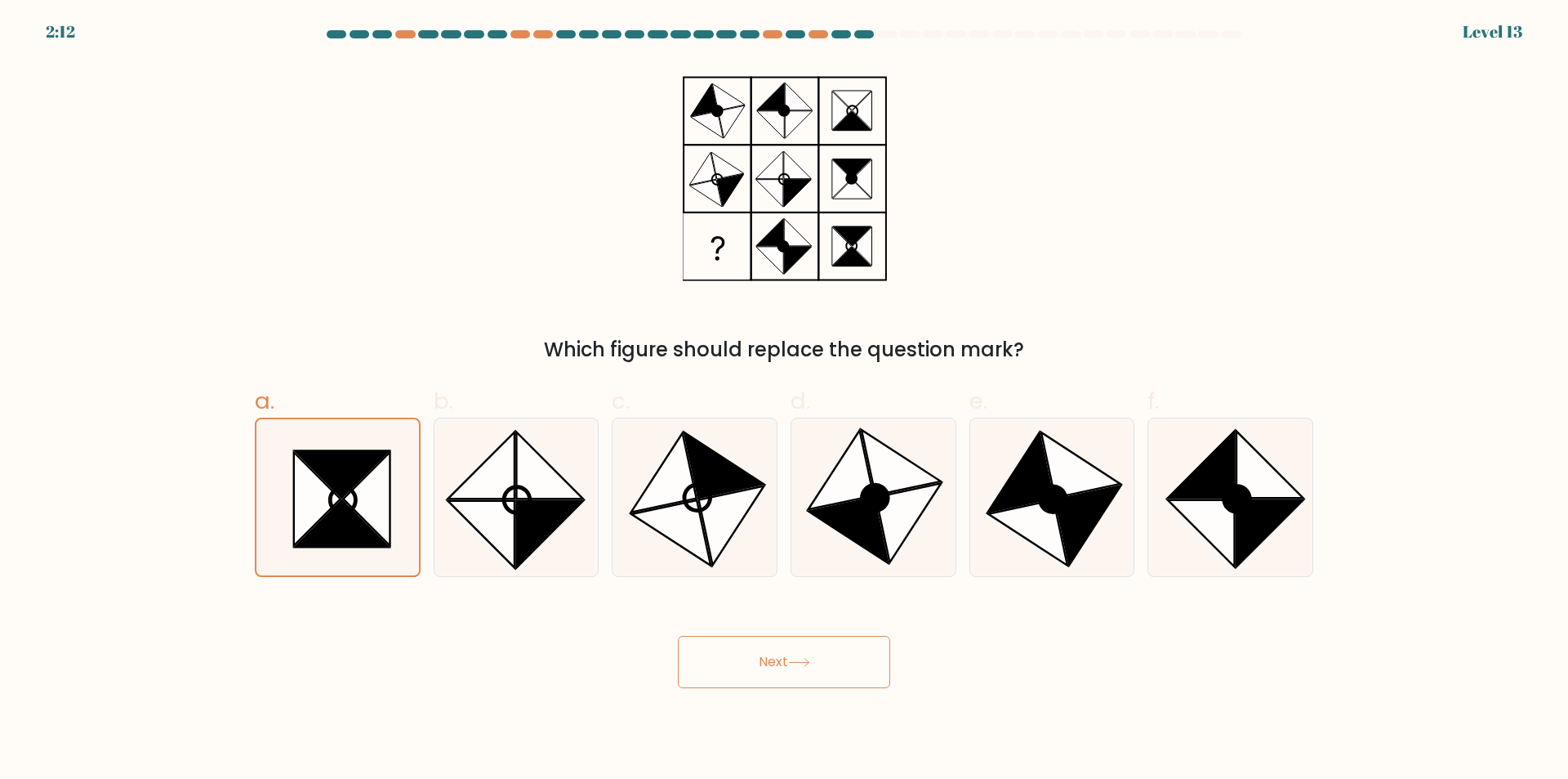
click at [768, 654] on button "Next" at bounding box center [784, 662] width 213 height 52
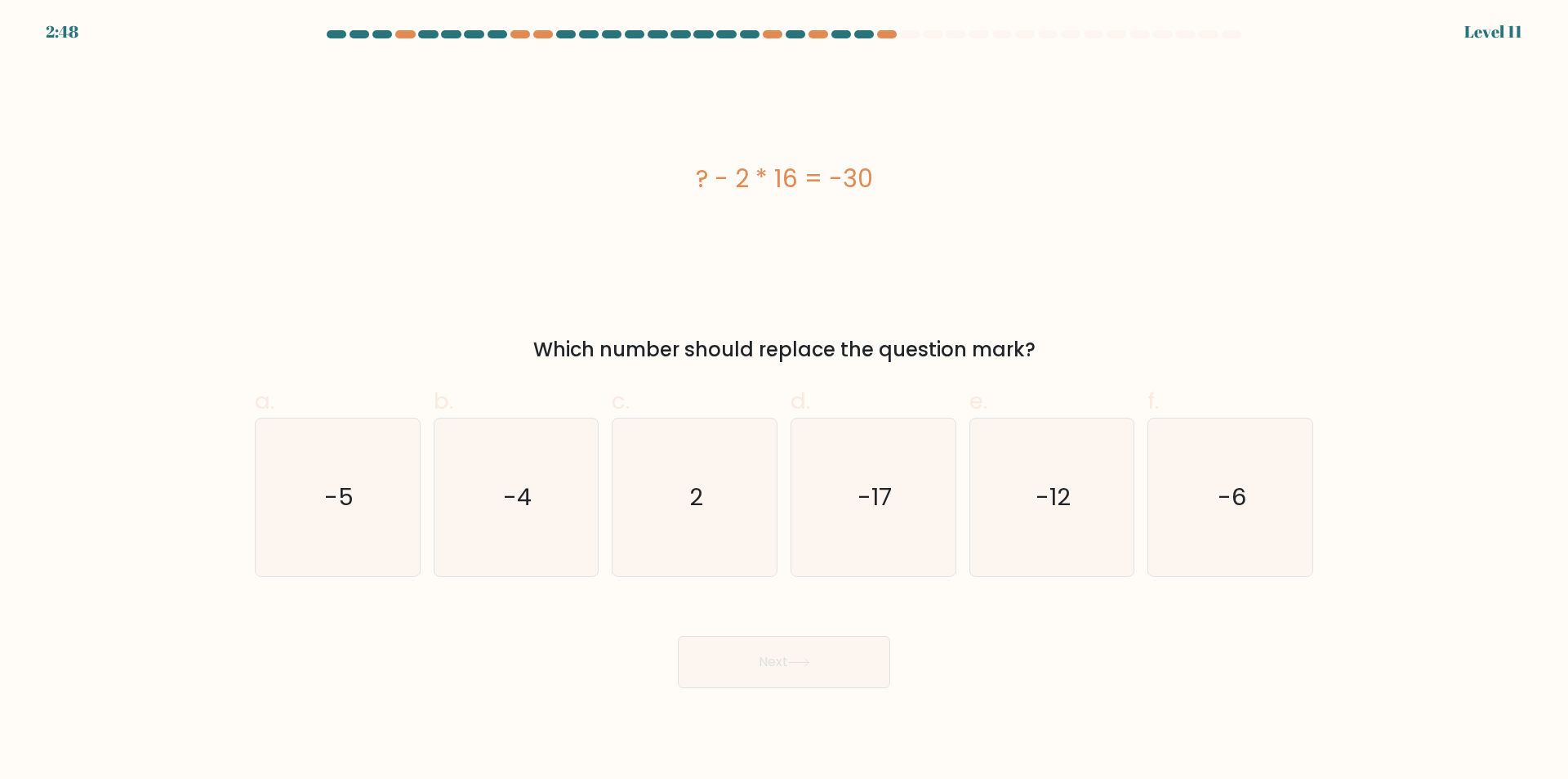
drag, startPoint x: 736, startPoint y: 188, endPoint x: 876, endPoint y: 183, distance: 140.1
click at [889, 185] on div "? - 2 * 16 = -30" at bounding box center [784, 179] width 1058 height 37
click at [851, 181] on div "? - 2 * 16 = -30" at bounding box center [784, 179] width 1058 height 37
click at [678, 505] on icon "2" at bounding box center [694, 497] width 157 height 158
click at [784, 400] on input "c. 2" at bounding box center [784, 394] width 1 height 11
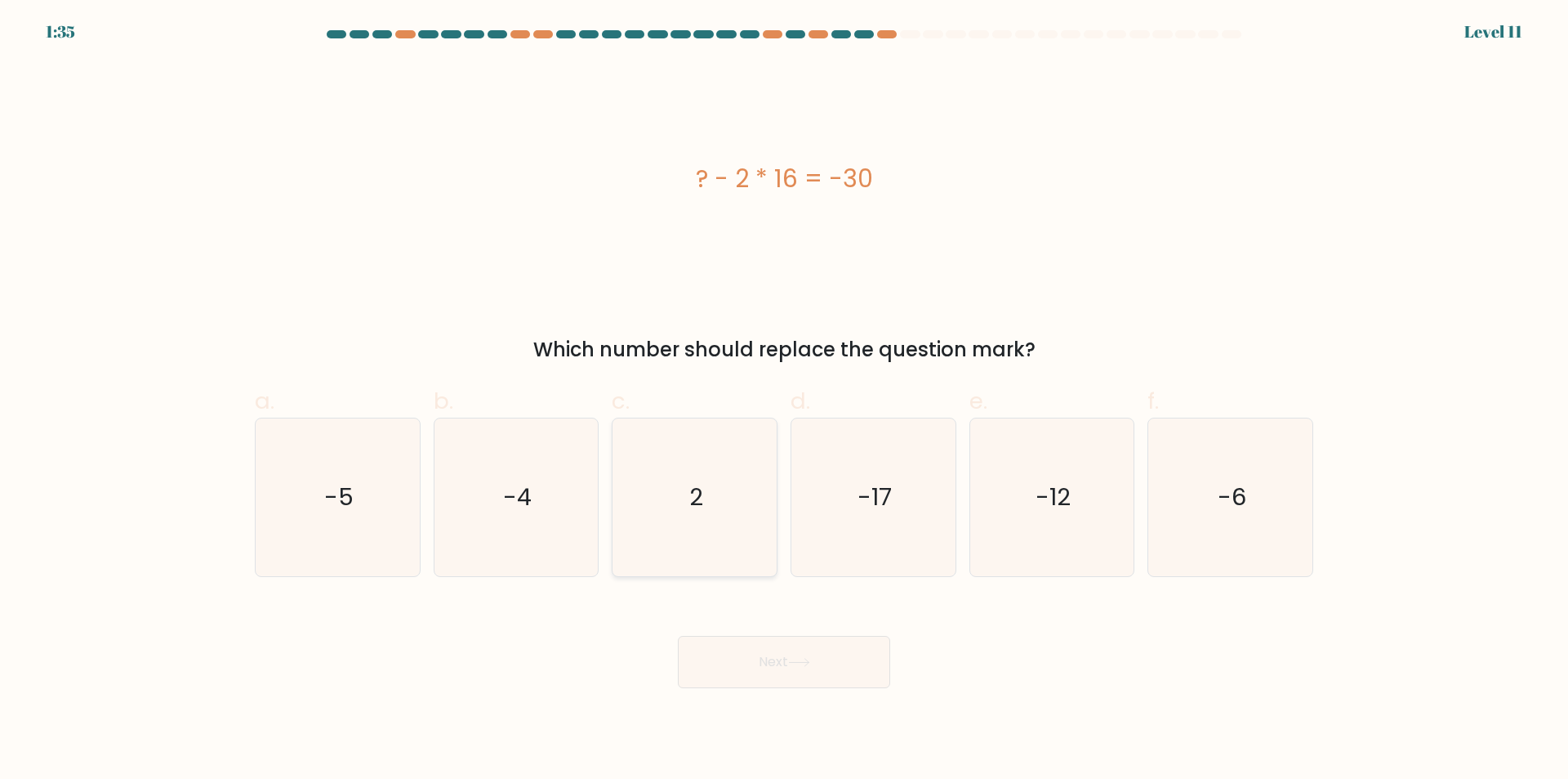
radio input "true"
click at [767, 640] on button "Next" at bounding box center [784, 662] width 213 height 52
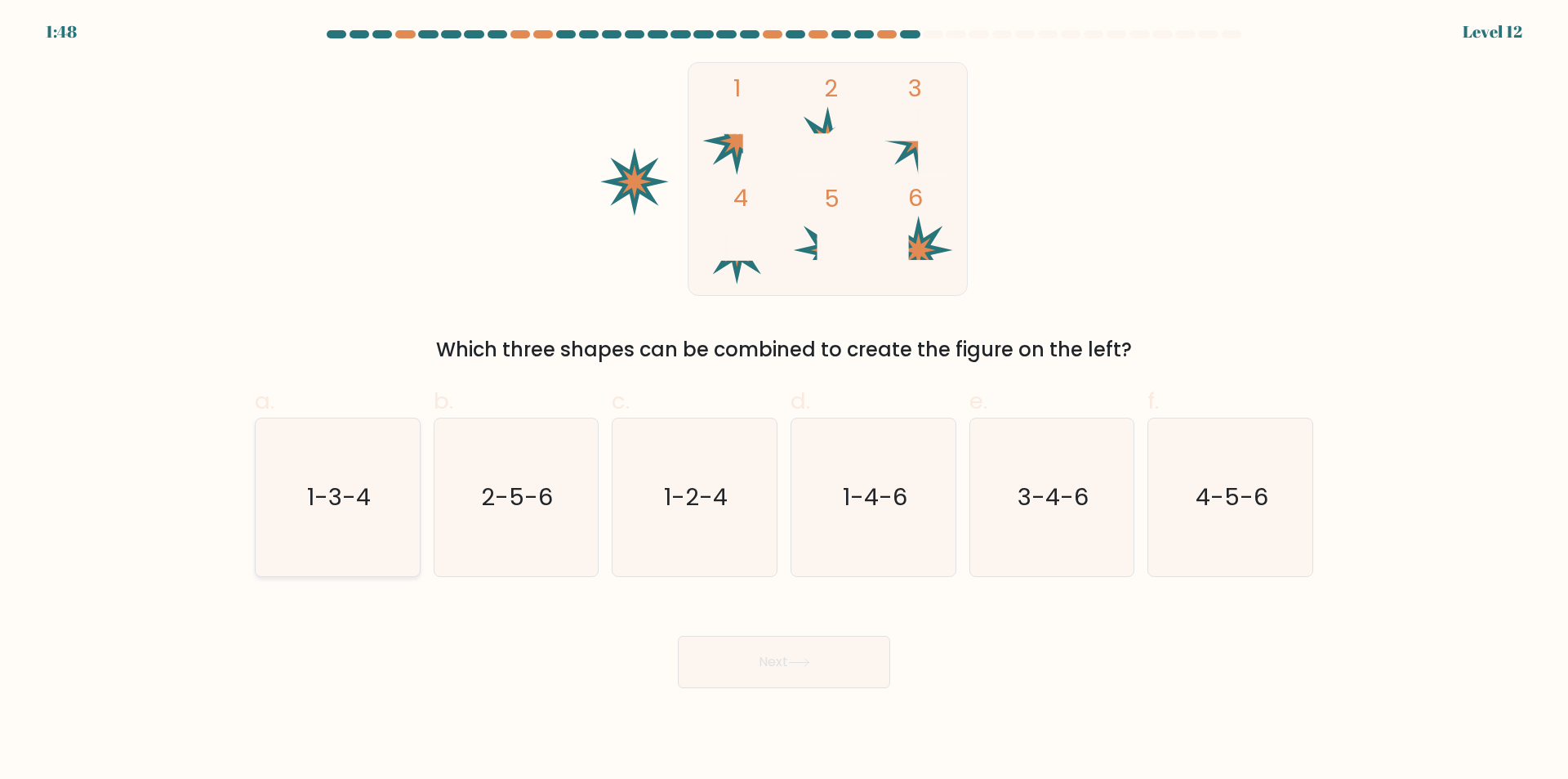
click at [337, 525] on icon "1-3-4" at bounding box center [337, 497] width 157 height 158
click at [784, 400] on input "a. 1-3-4" at bounding box center [784, 394] width 1 height 11
radio input "true"
click at [780, 643] on button "Next" at bounding box center [784, 662] width 213 height 52
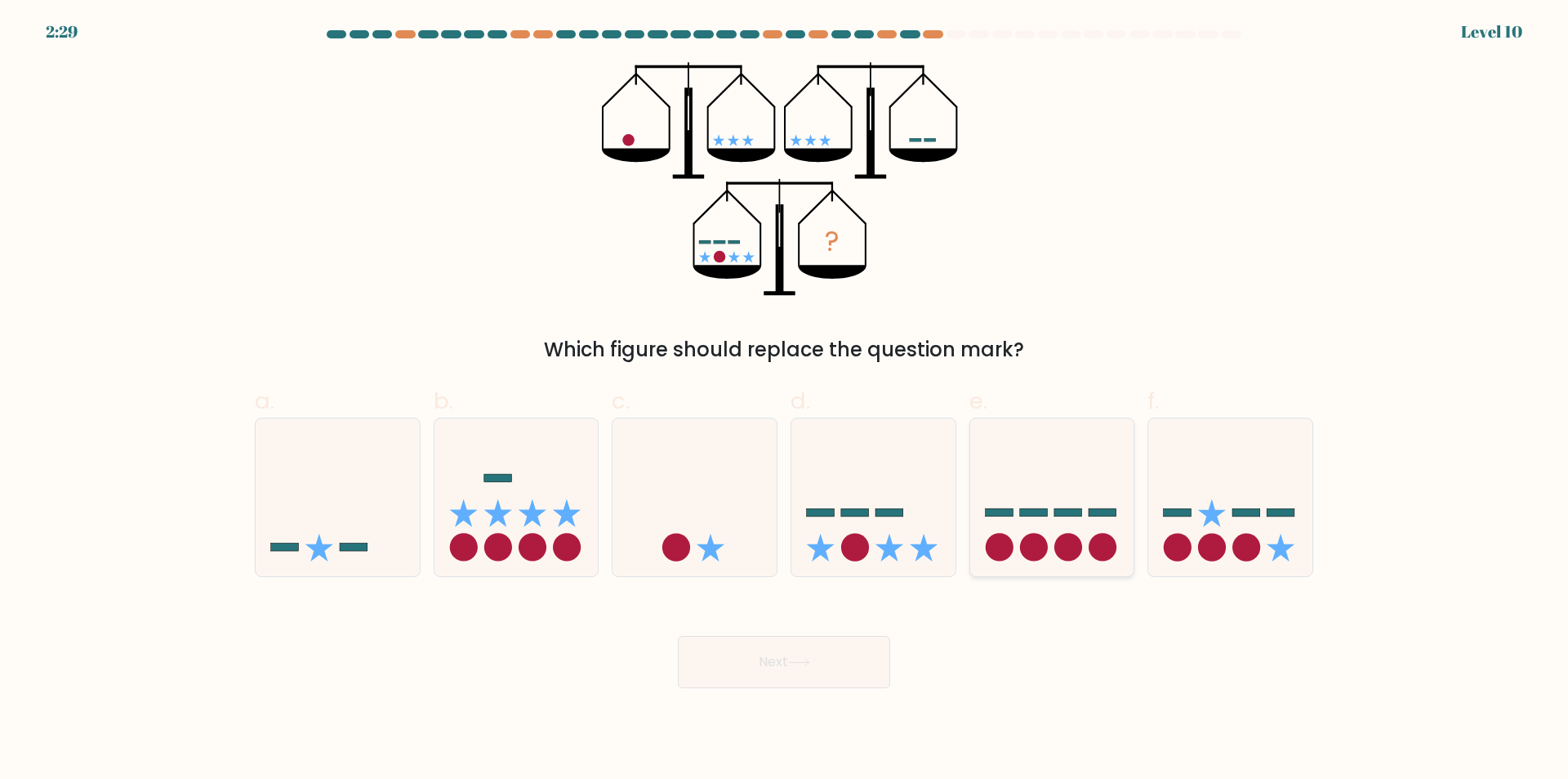
click at [1060, 515] on rect at bounding box center [1068, 512] width 28 height 8
click at [784, 400] on input "e." at bounding box center [784, 394] width 1 height 11
radio input "true"
click at [857, 652] on button "Next" at bounding box center [784, 662] width 213 height 52
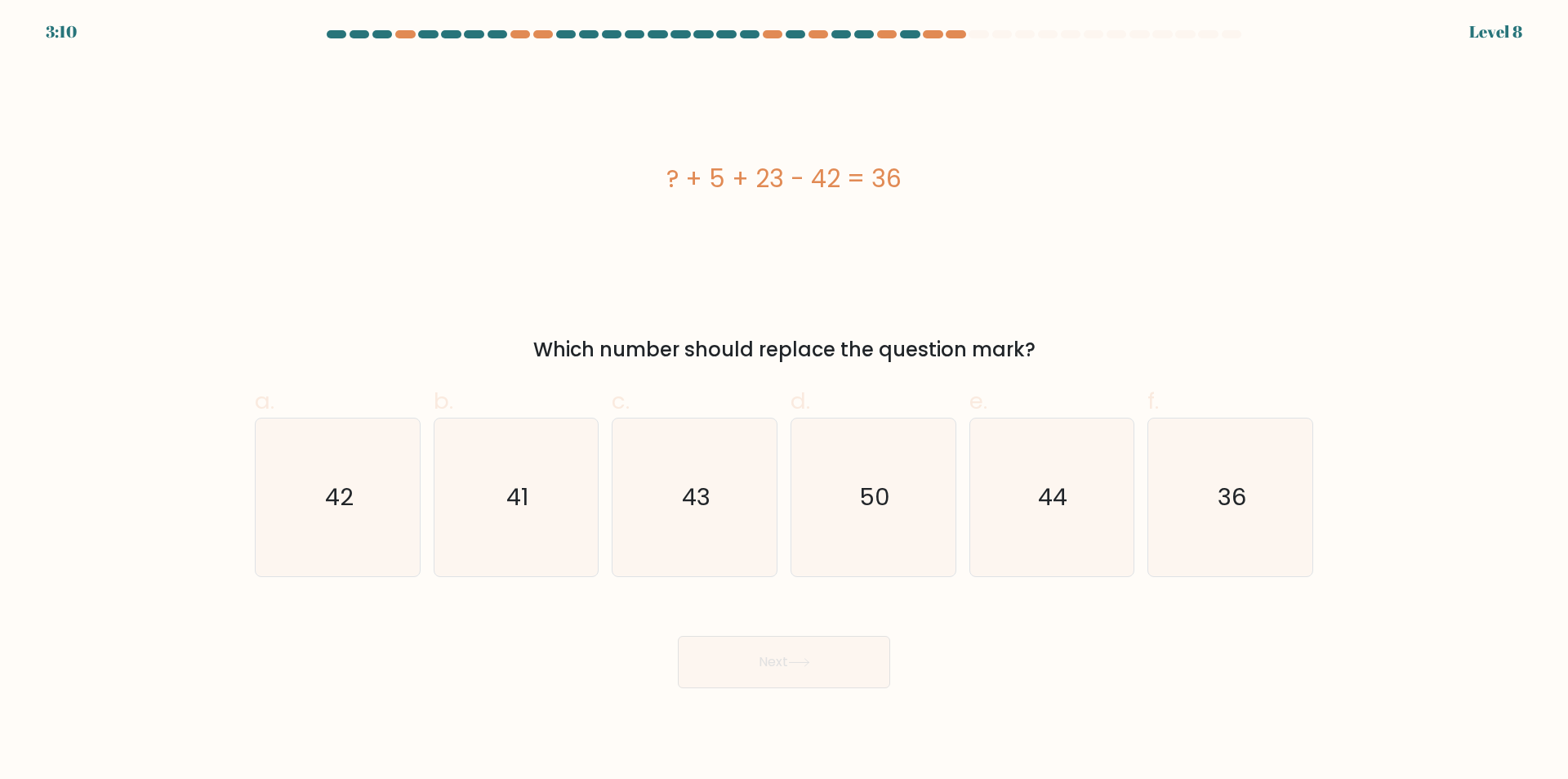
drag, startPoint x: 717, startPoint y: 184, endPoint x: 921, endPoint y: 187, distance: 204.0
click at [921, 187] on div "? + 5 + 23 - 42 = 36" at bounding box center [784, 179] width 1058 height 37
drag, startPoint x: 838, startPoint y: 192, endPoint x: 933, endPoint y: 140, distance: 108.3
click at [933, 140] on div "? + 5 + 23 - 42 = 36" at bounding box center [784, 179] width 1058 height 234
drag, startPoint x: 708, startPoint y: 177, endPoint x: 911, endPoint y: 193, distance: 203.6
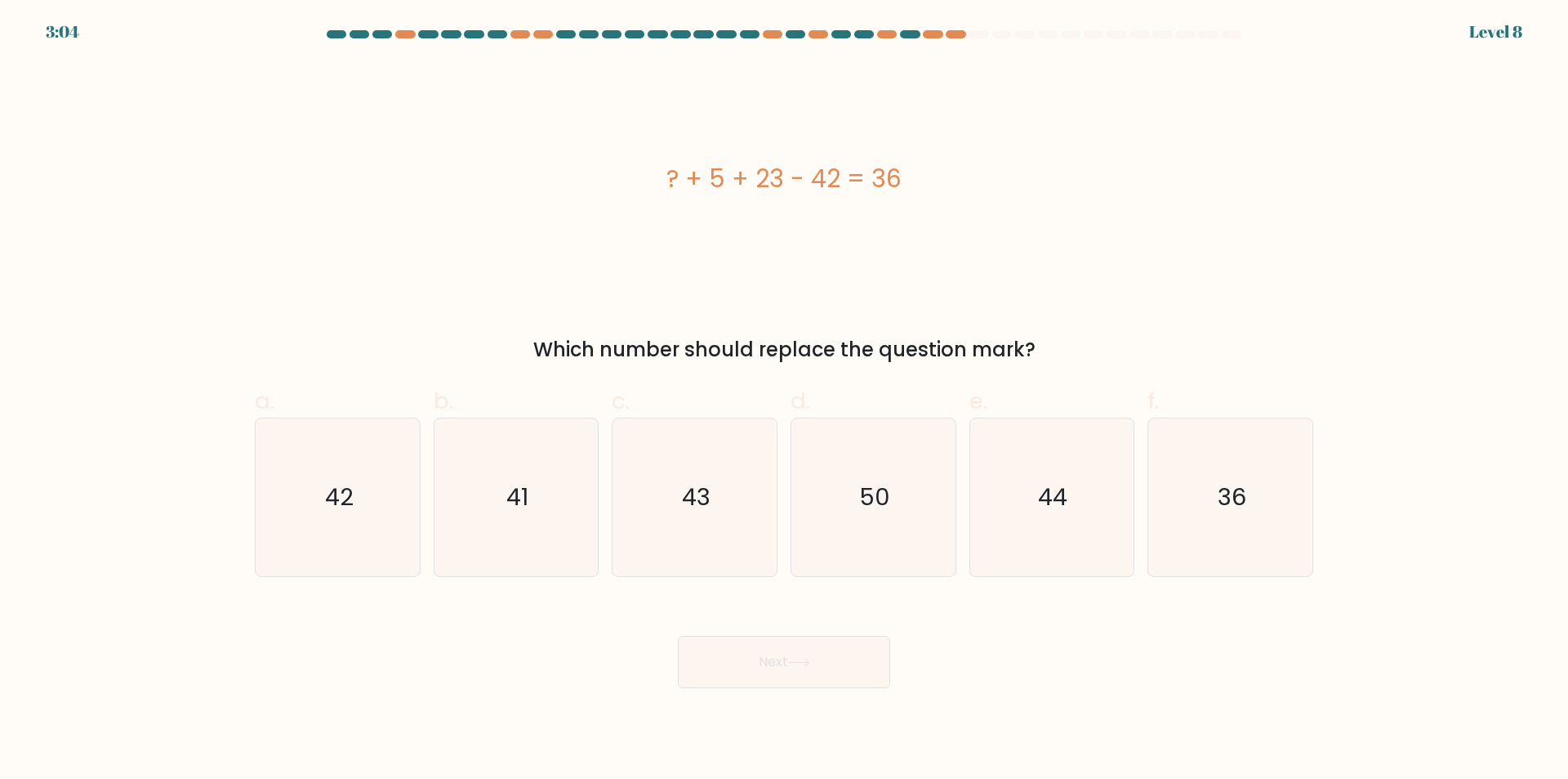
click at [911, 193] on div "? + 5 + 23 - 42 = 36" at bounding box center [784, 179] width 1058 height 37
copy div "5 + 23 - 42 = 36"
click at [932, 250] on div "? + 5 + 23 - 42 = 36" at bounding box center [784, 179] width 1058 height 234
click at [919, 183] on div "? + 5 + 23 - 42 = 36" at bounding box center [784, 179] width 1058 height 37
click at [861, 176] on div "? + 5 + 23 - 42 = 36" at bounding box center [784, 179] width 1058 height 37
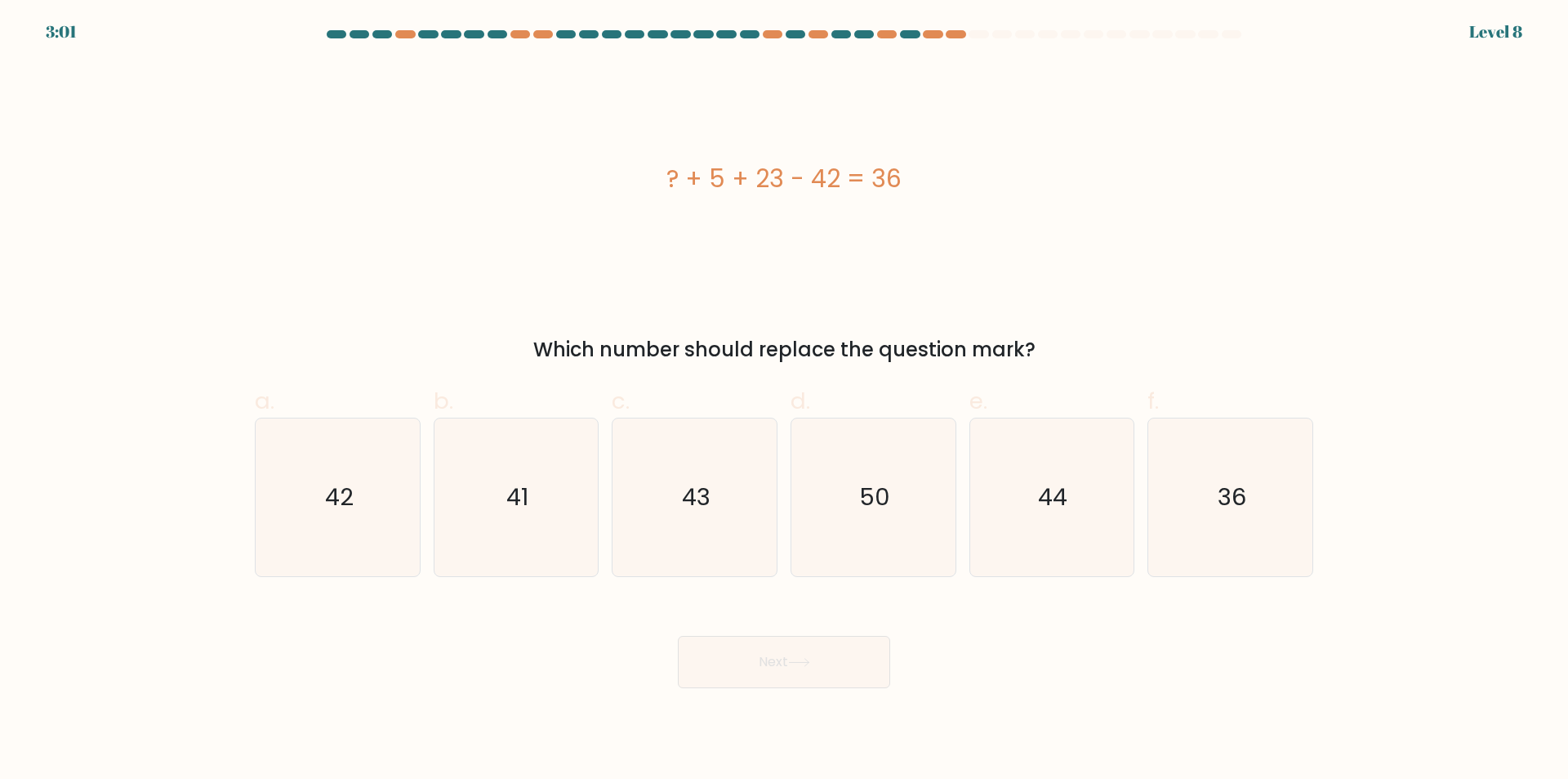
drag, startPoint x: 717, startPoint y: 177, endPoint x: 926, endPoint y: 177, distance: 209.0
click at [926, 177] on div "? + 5 + 23 - 42 = 36" at bounding box center [784, 179] width 1058 height 37
copy div "5 + 23 - 42 = 36"
click at [374, 522] on icon "42" at bounding box center [337, 497] width 157 height 158
click at [784, 400] on input "a. 42" at bounding box center [784, 394] width 1 height 11
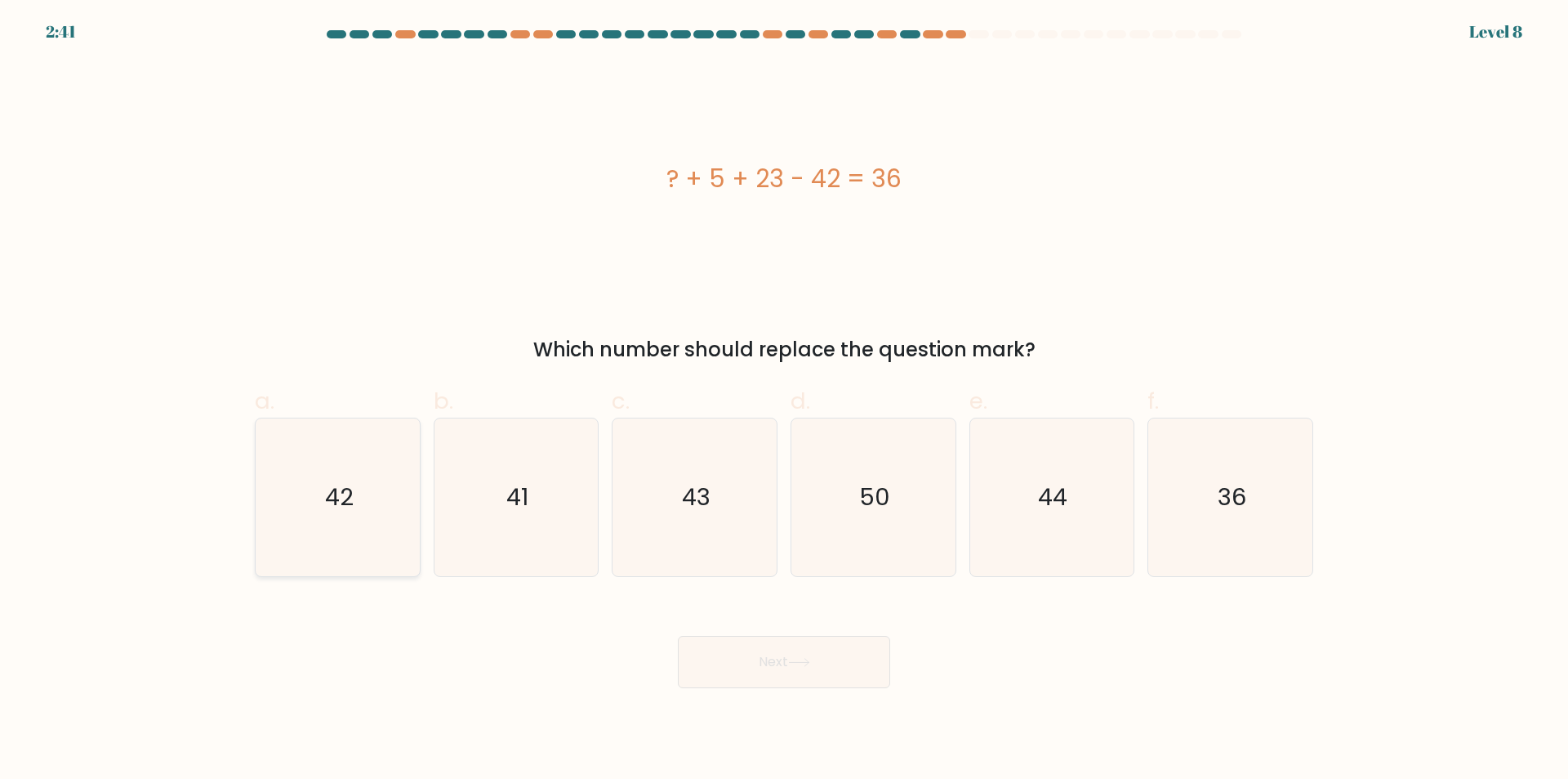
radio input "true"
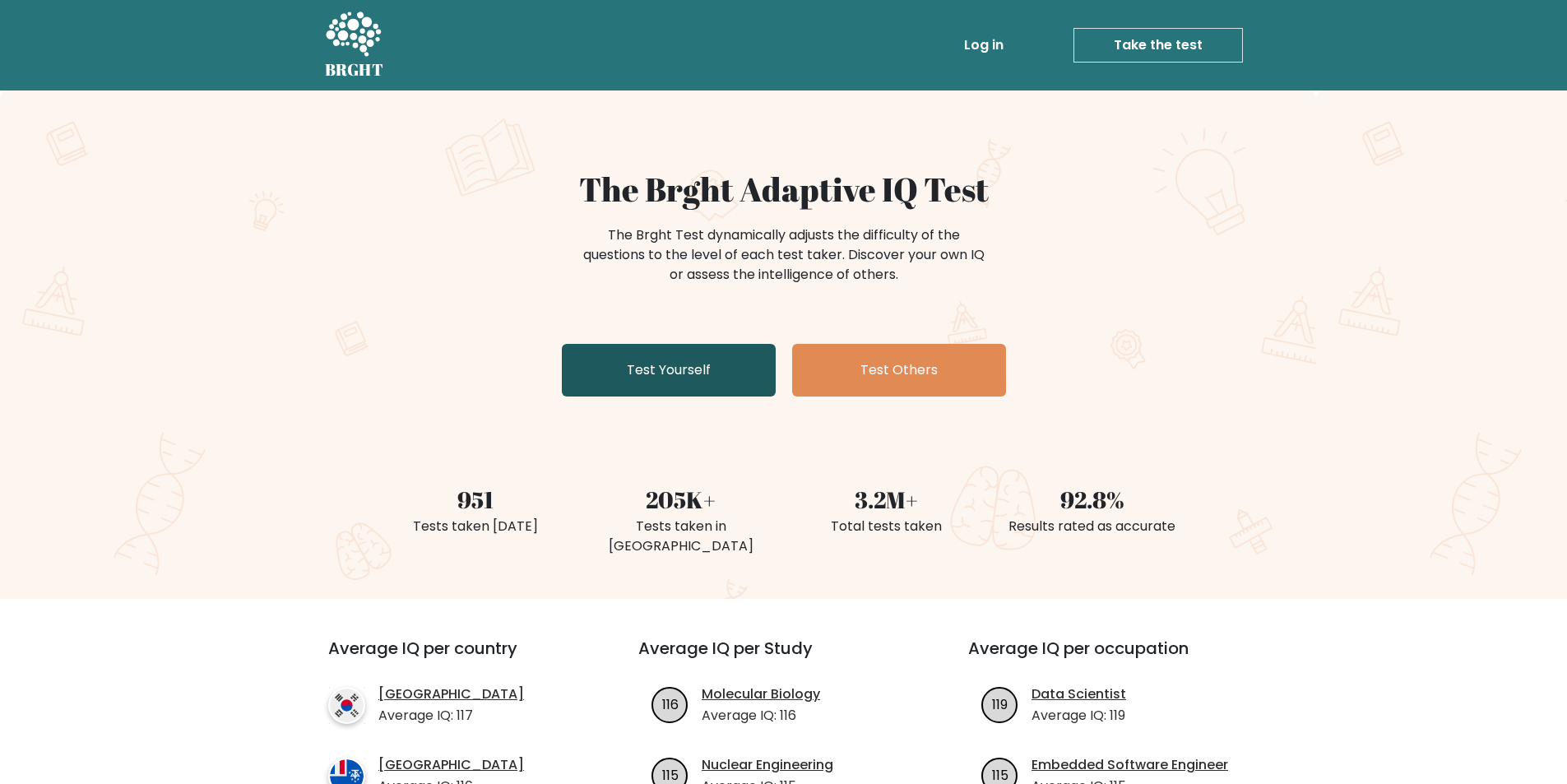
click at [657, 380] on link "Test Yourself" at bounding box center [669, 370] width 214 height 53
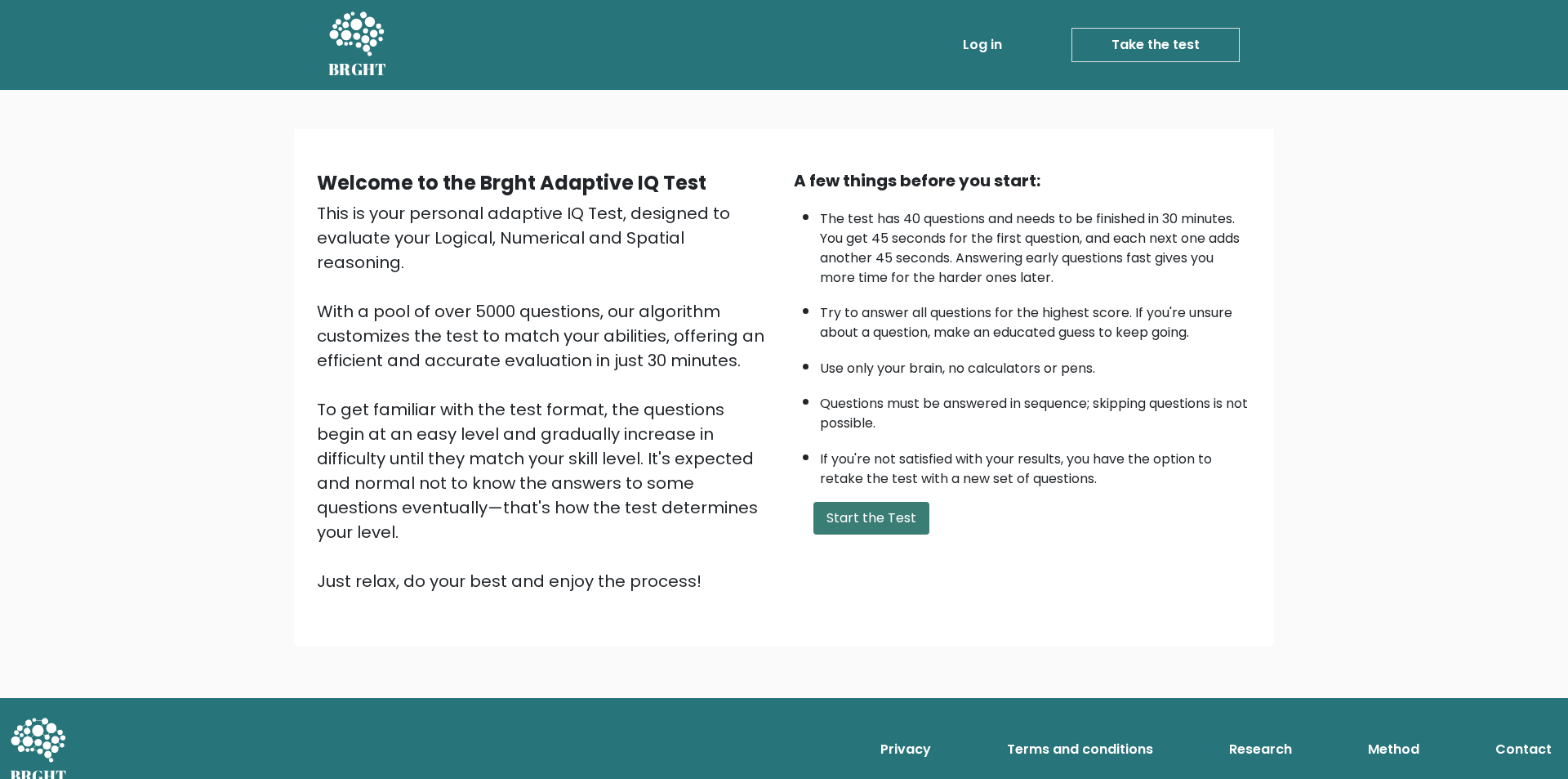
click at [863, 520] on button "Start the Test" at bounding box center [871, 518] width 116 height 33
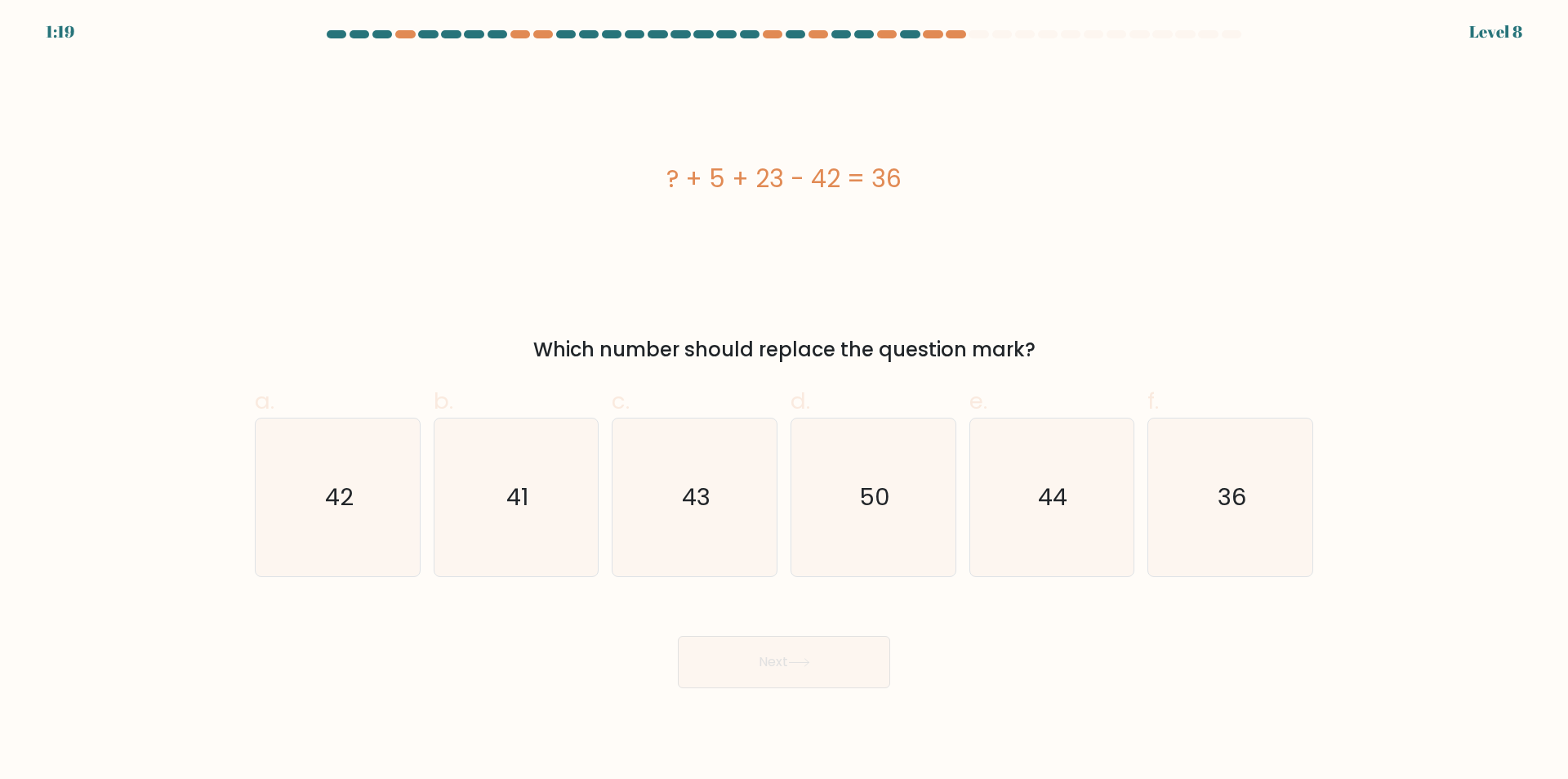
drag, startPoint x: 691, startPoint y: 178, endPoint x: 906, endPoint y: 193, distance: 215.5
click at [904, 193] on div "? + 5 + 23 - 42 = 36" at bounding box center [784, 179] width 1058 height 37
click at [906, 192] on div "? + 5 + 23 - 42 = 36" at bounding box center [784, 179] width 1058 height 37
drag, startPoint x: 913, startPoint y: 181, endPoint x: 644, endPoint y: 181, distance: 269.0
click at [644, 181] on div "? + 5 + 23 - 42 = 36" at bounding box center [784, 179] width 1058 height 37
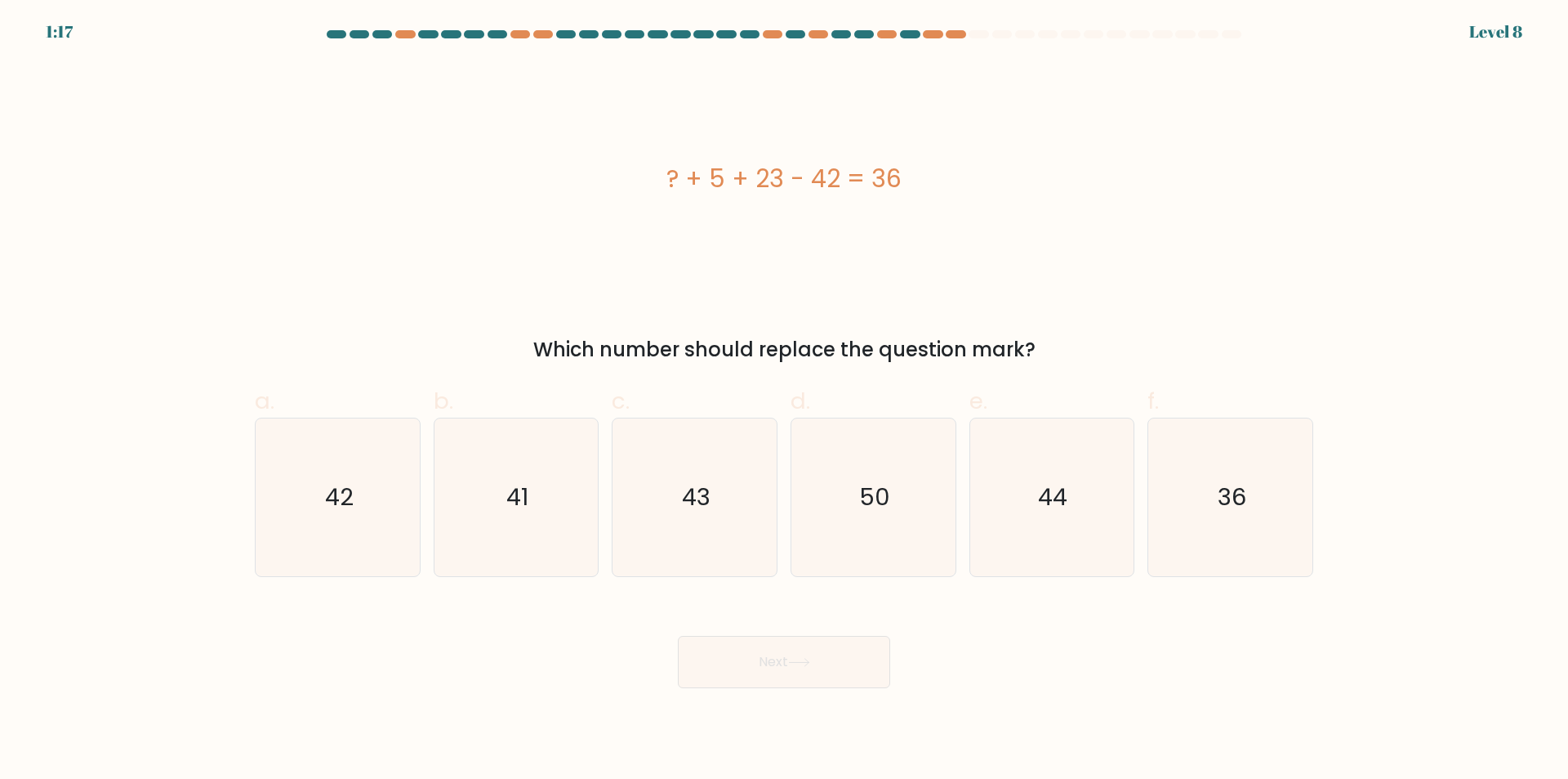
copy div "? + 5 + 23 - 42 = 36"
click at [866, 497] on text "50" at bounding box center [874, 498] width 31 height 33
click at [784, 400] on input "d. 50" at bounding box center [784, 394] width 1 height 11
radio input "true"
click at [824, 668] on button "Next" at bounding box center [784, 662] width 213 height 52
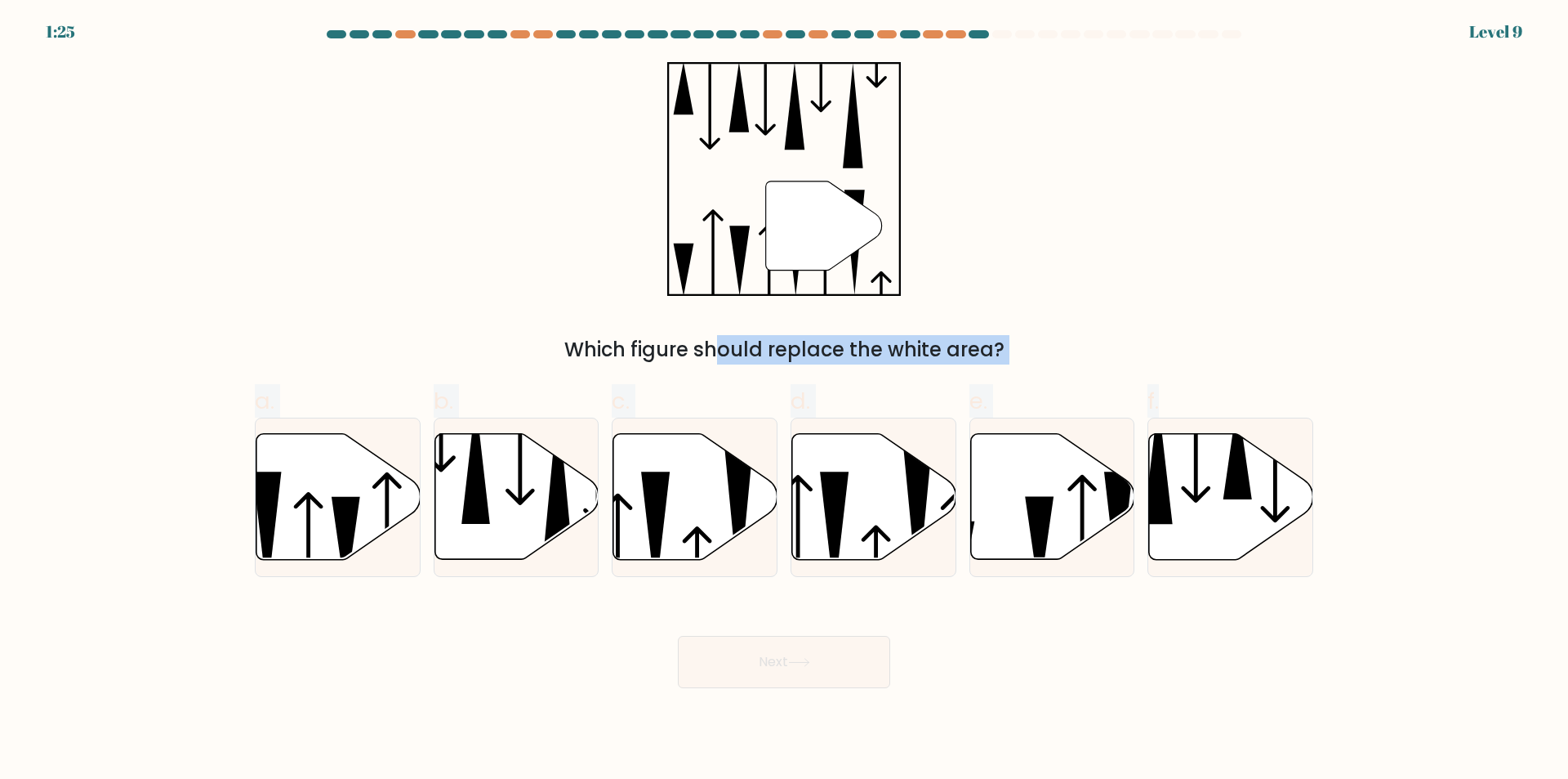
drag, startPoint x: 1298, startPoint y: 610, endPoint x: 590, endPoint y: 307, distance: 770.1
click at [581, 311] on form at bounding box center [784, 359] width 1568 height 657
click at [953, 204] on div "" Which figure should replace the white area?" at bounding box center [784, 213] width 1078 height 303
click at [848, 537] on icon at bounding box center [874, 497] width 164 height 126
click at [784, 400] on input "d." at bounding box center [784, 394] width 1 height 11
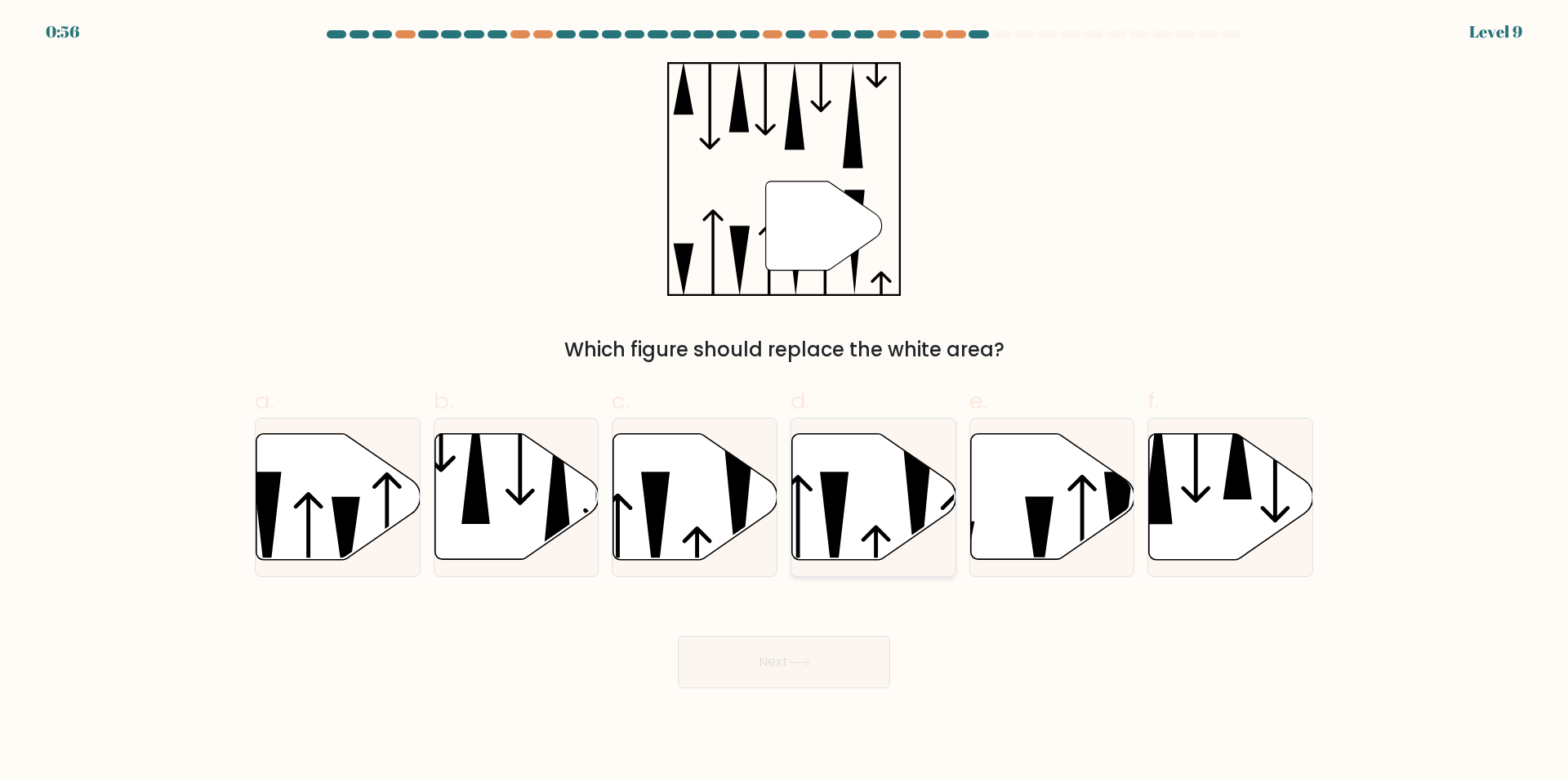
radio input "true"
click at [803, 664] on icon at bounding box center [799, 661] width 22 height 9
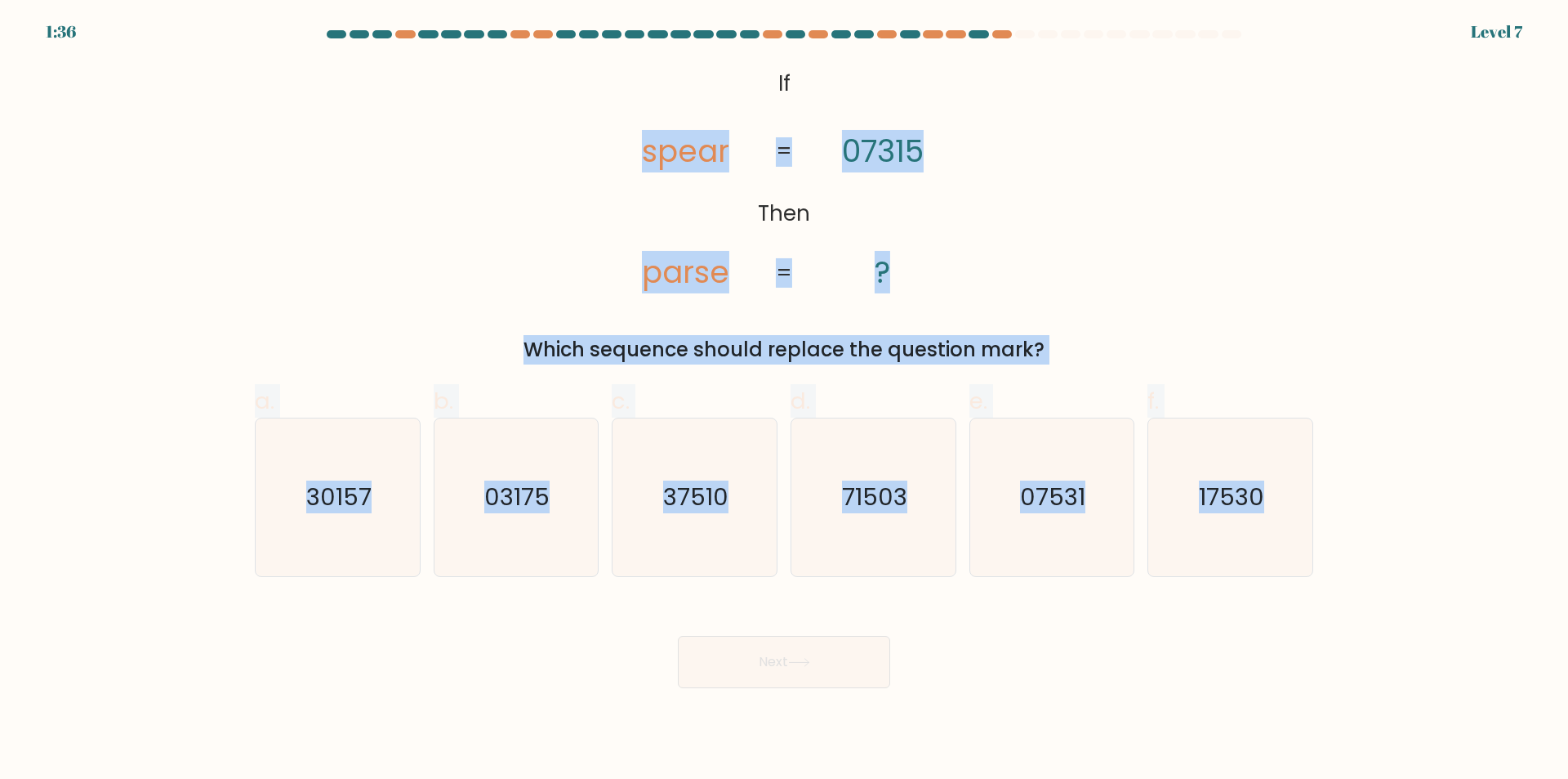
drag, startPoint x: 741, startPoint y: 159, endPoint x: 1358, endPoint y: 552, distance: 731.5
click at [1358, 552] on form "If ?" at bounding box center [784, 359] width 1568 height 657
copy form "spear parse 07315 ? = = Which sequence should replace the question mark? a. 301…"
drag, startPoint x: 743, startPoint y: 66, endPoint x: 1367, endPoint y: 564, distance: 798.4
click at [1367, 564] on form "If ?" at bounding box center [784, 359] width 1568 height 657
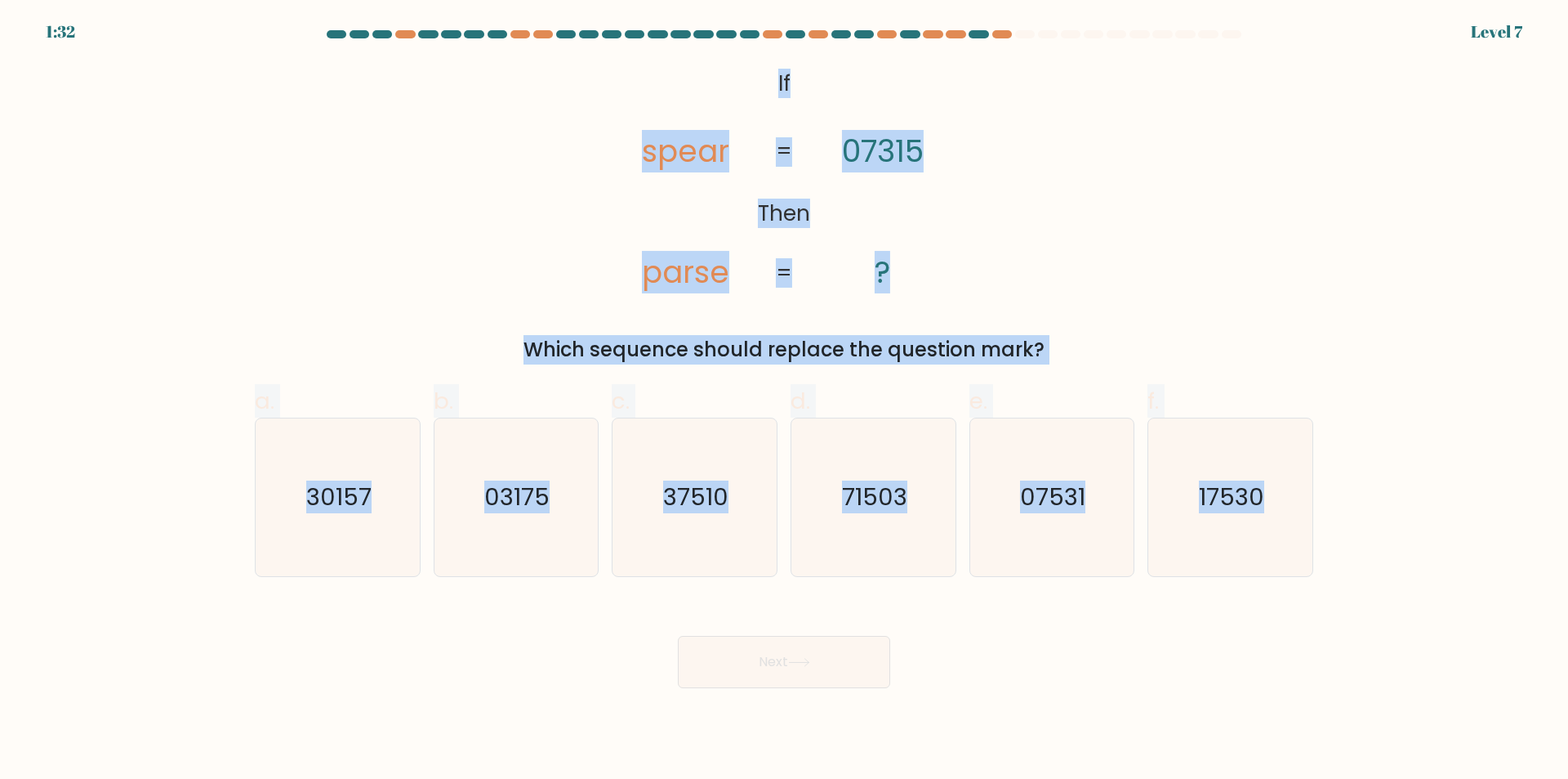
copy form "If Then spear parse 07315 ? = = Which sequence should replace the question mark…"
click at [1238, 324] on div "@import url('https://fonts.googleapis.com/css?family=Abril+Fatface:400,100,100i…" at bounding box center [784, 213] width 1078 height 303
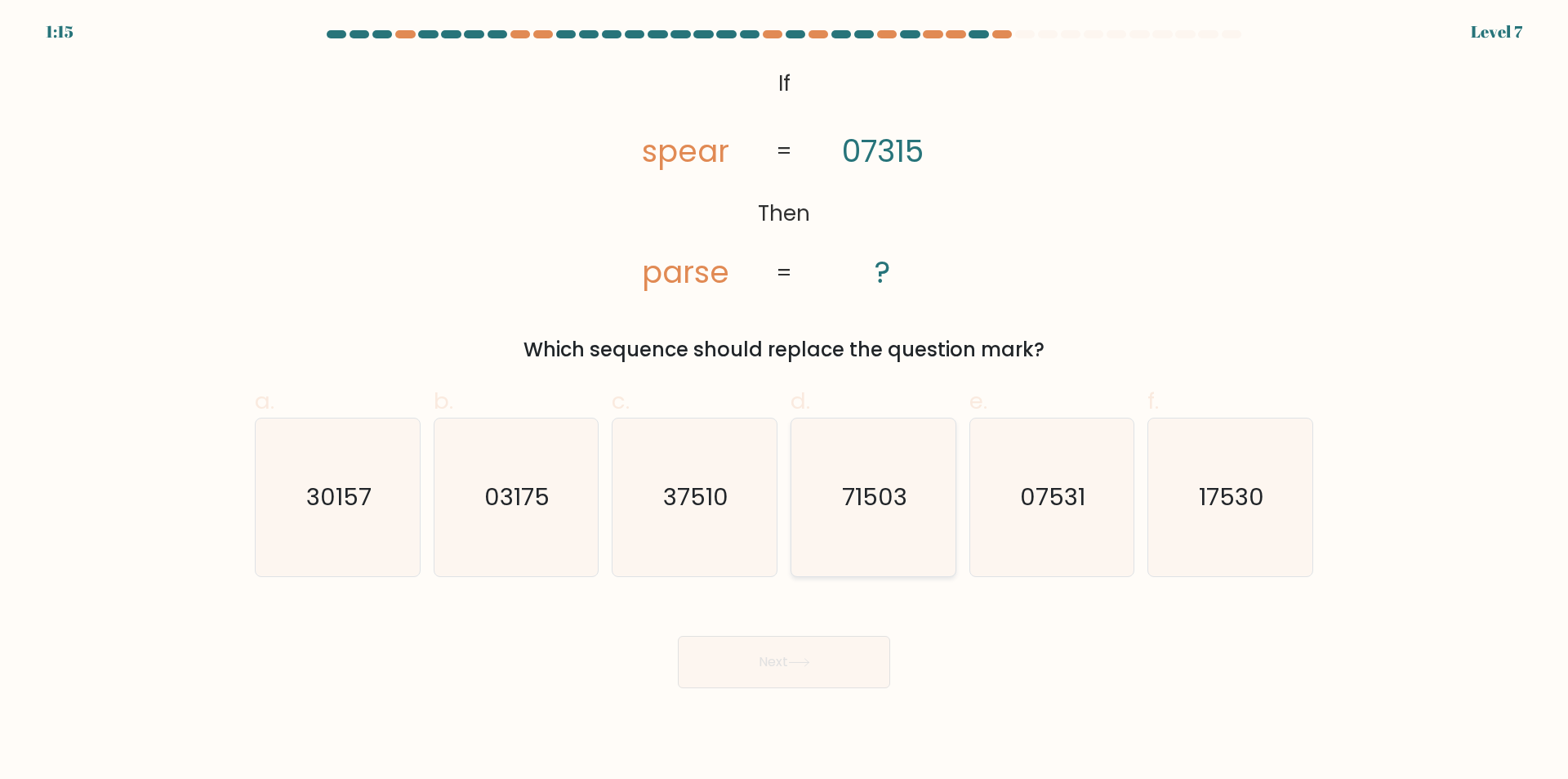
click at [863, 505] on text "71503" at bounding box center [874, 498] width 66 height 33
click at [784, 400] on input "d. 71503" at bounding box center [784, 394] width 1 height 11
radio input "true"
click at [824, 680] on button "Next" at bounding box center [784, 662] width 213 height 52
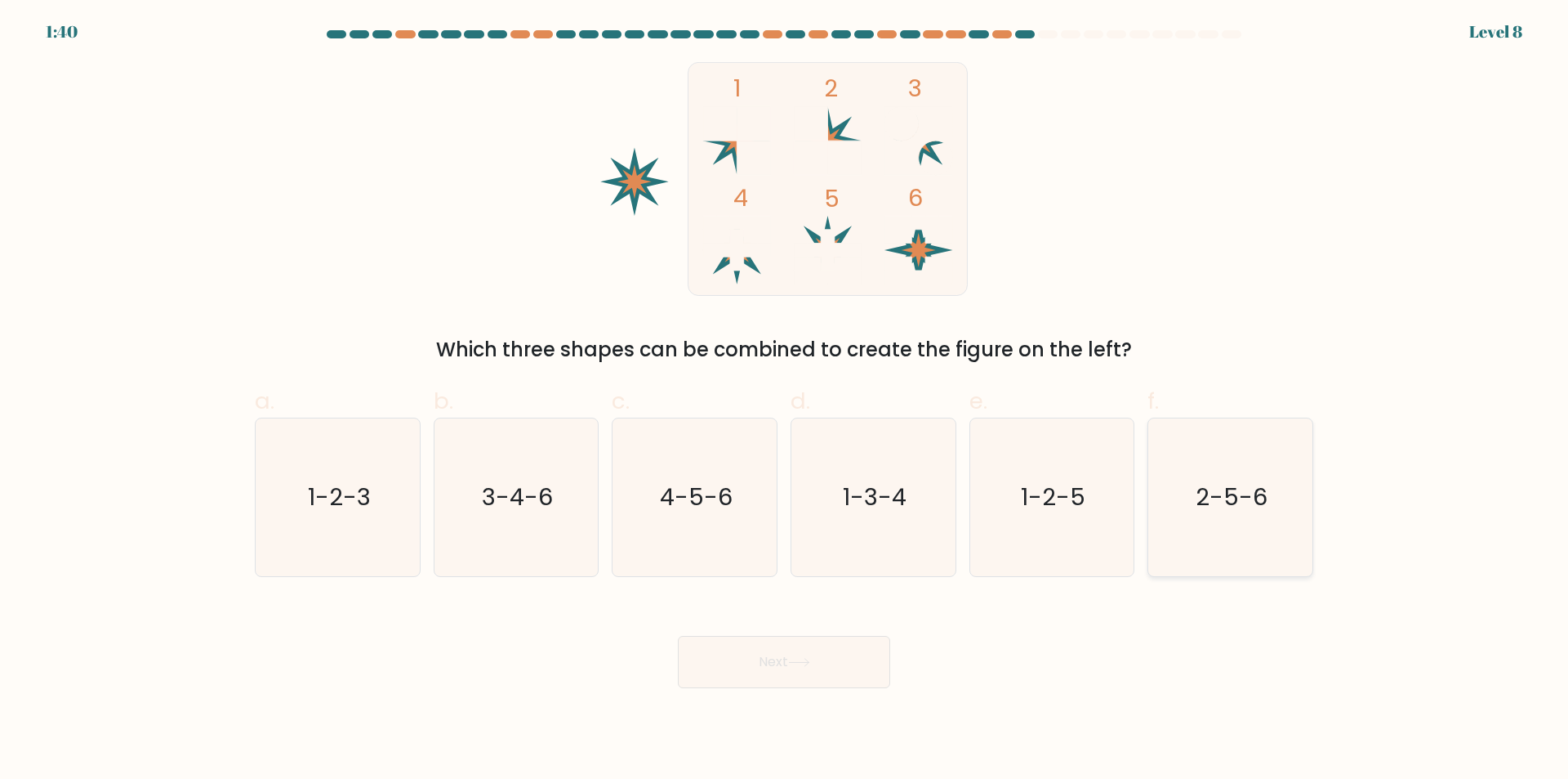
click at [1231, 456] on icon "2-5-6" at bounding box center [1230, 497] width 157 height 158
click at [784, 400] on input "f. 2-5-6" at bounding box center [784, 394] width 1 height 11
radio input "true"
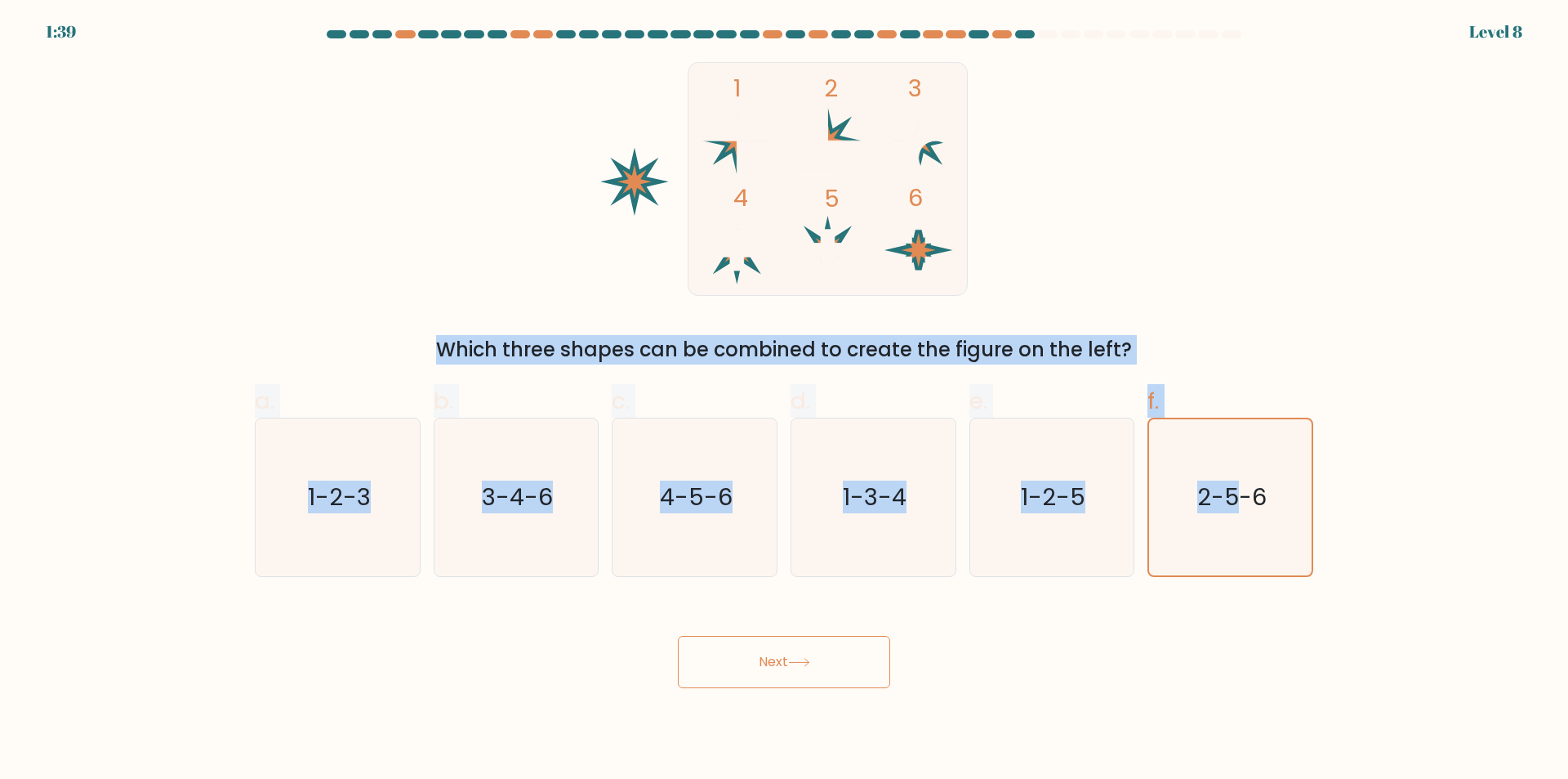
drag, startPoint x: 1231, startPoint y: 456, endPoint x: 1116, endPoint y: 280, distance: 210.2
click at [1120, 282] on form at bounding box center [784, 359] width 1568 height 657
click at [1126, 340] on div "Which three shapes can be combined to create the figure on the left?" at bounding box center [784, 350] width 1039 height 29
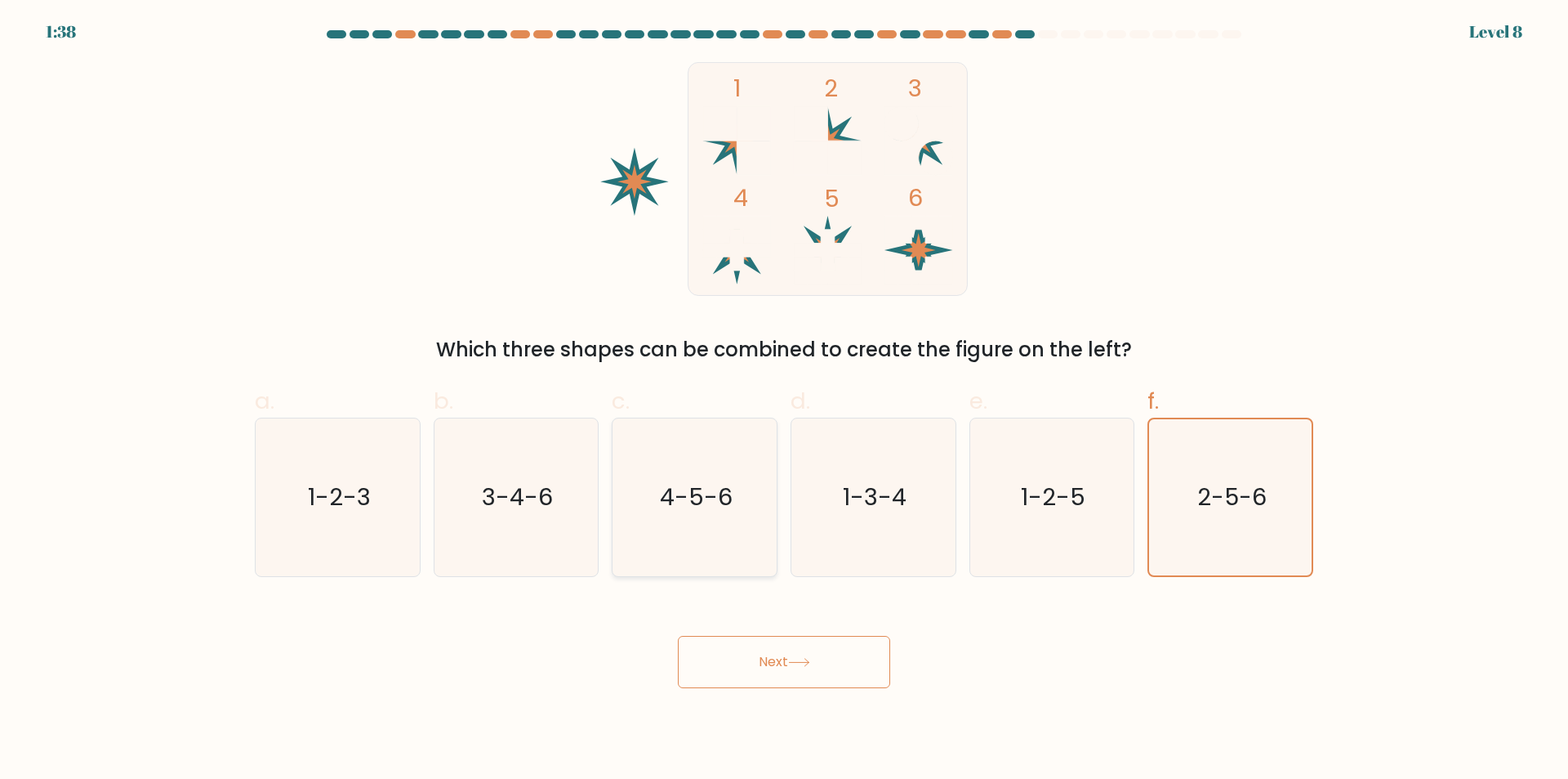
click at [741, 507] on icon "4-5-6" at bounding box center [694, 497] width 157 height 158
click at [784, 400] on input "c. 4-5-6" at bounding box center [784, 394] width 1 height 11
radio input "true"
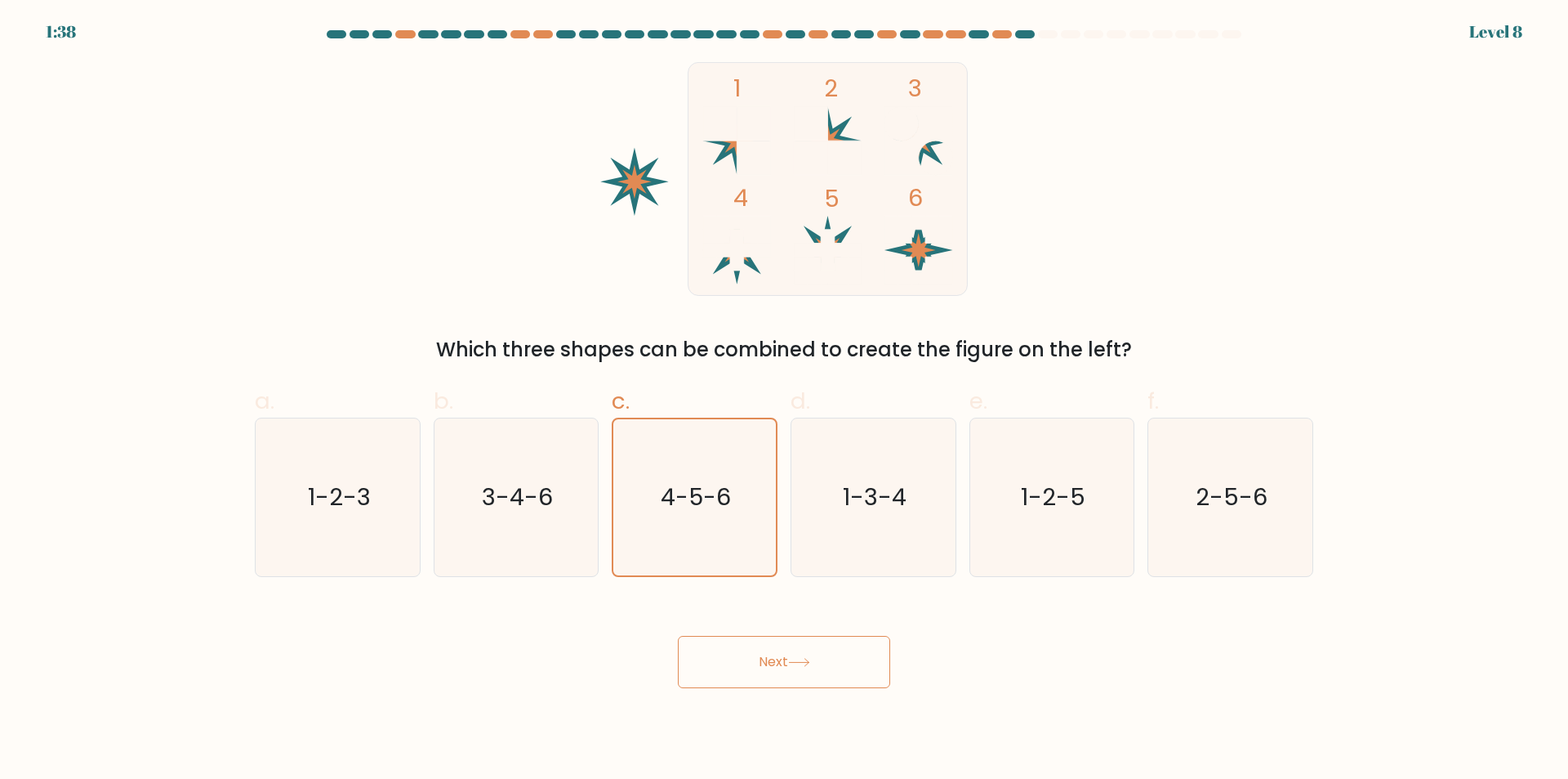
click at [784, 657] on button "Next" at bounding box center [784, 662] width 213 height 52
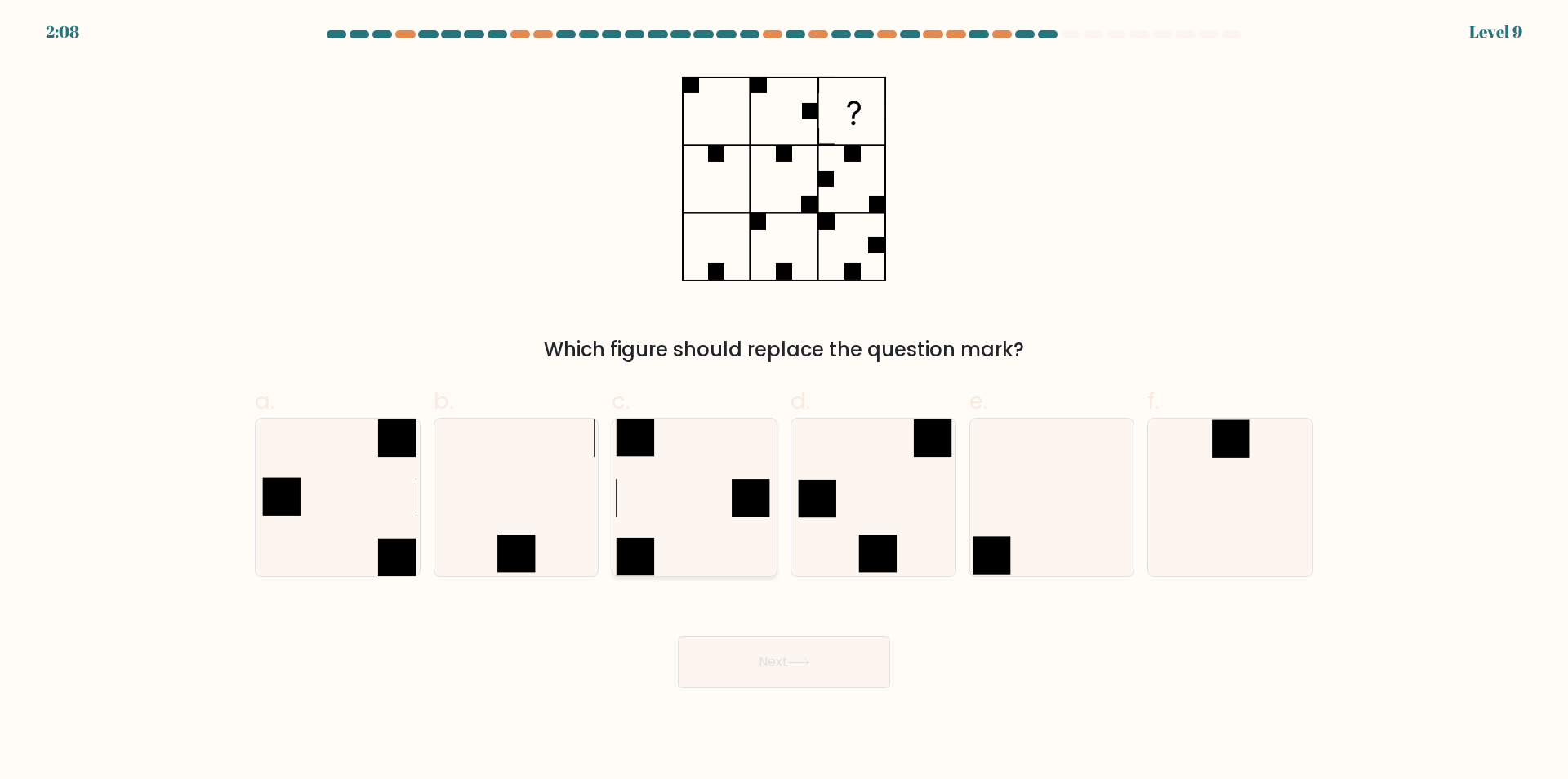
click at [640, 511] on icon at bounding box center [694, 497] width 157 height 158
click at [784, 400] on input "c." at bounding box center [784, 394] width 1 height 11
radio input "true"
click at [789, 663] on button "Next" at bounding box center [784, 662] width 213 height 52
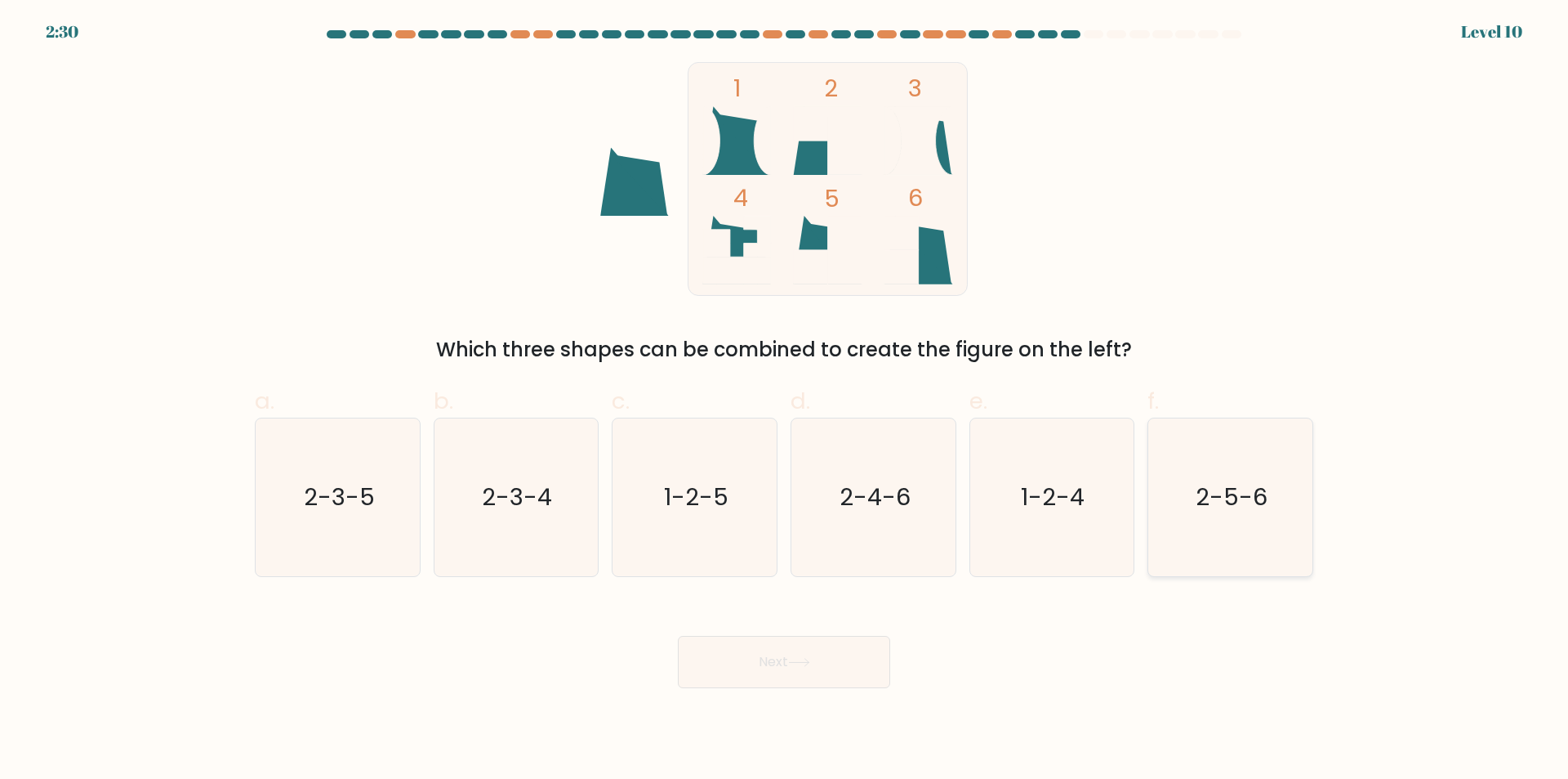
click at [1204, 483] on text "2-5-6" at bounding box center [1232, 498] width 71 height 33
click at [784, 400] on input "f. 2-5-6" at bounding box center [784, 394] width 1 height 11
radio input "true"
drag, startPoint x: 788, startPoint y: 652, endPoint x: 863, endPoint y: 277, distance: 382.4
click at [906, 319] on form at bounding box center [784, 359] width 1568 height 657
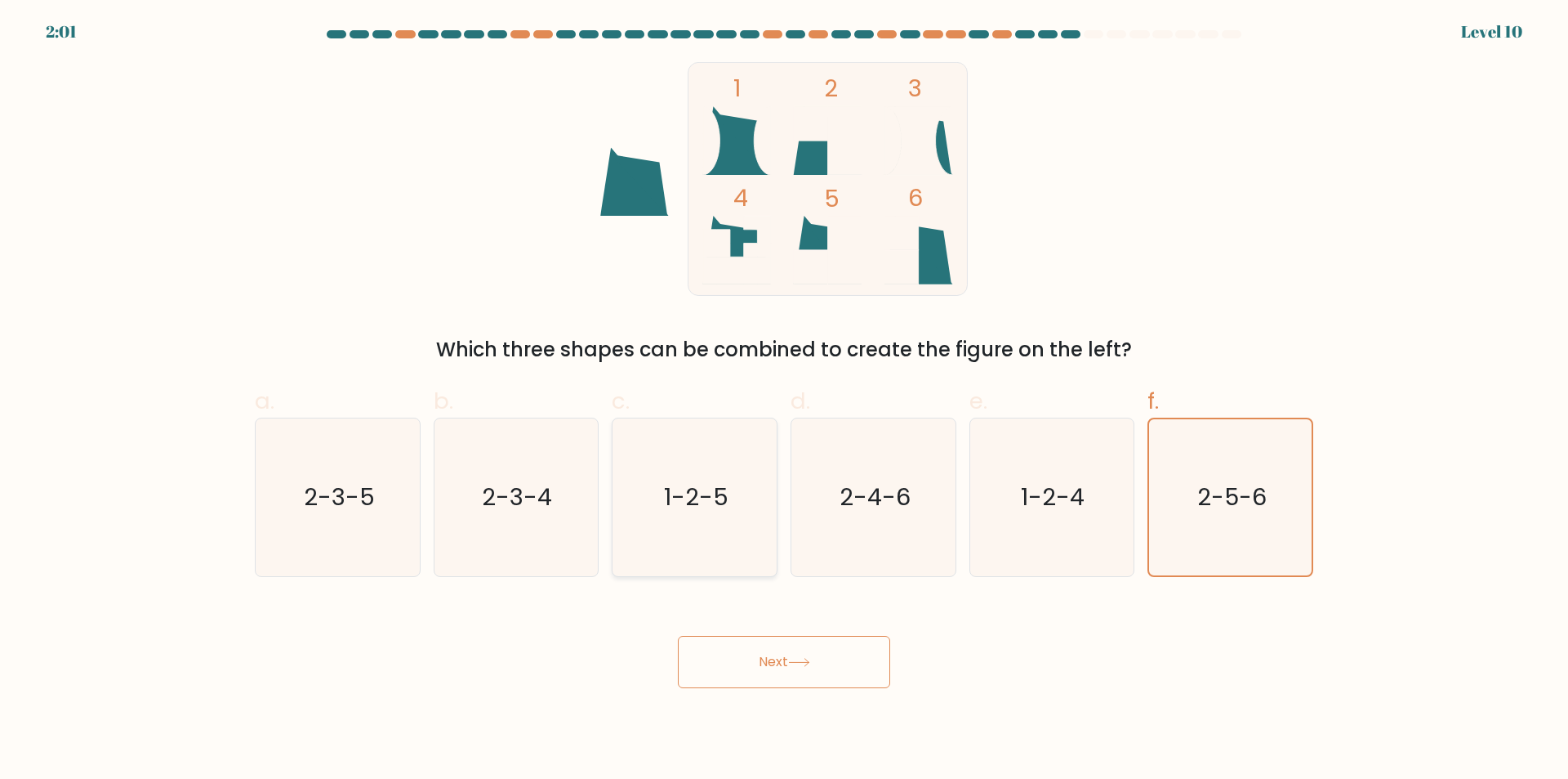
click at [701, 518] on icon "1-2-5" at bounding box center [694, 497] width 157 height 158
click at [784, 400] on input "c. 1-2-5" at bounding box center [784, 394] width 1 height 11
radio input "true"
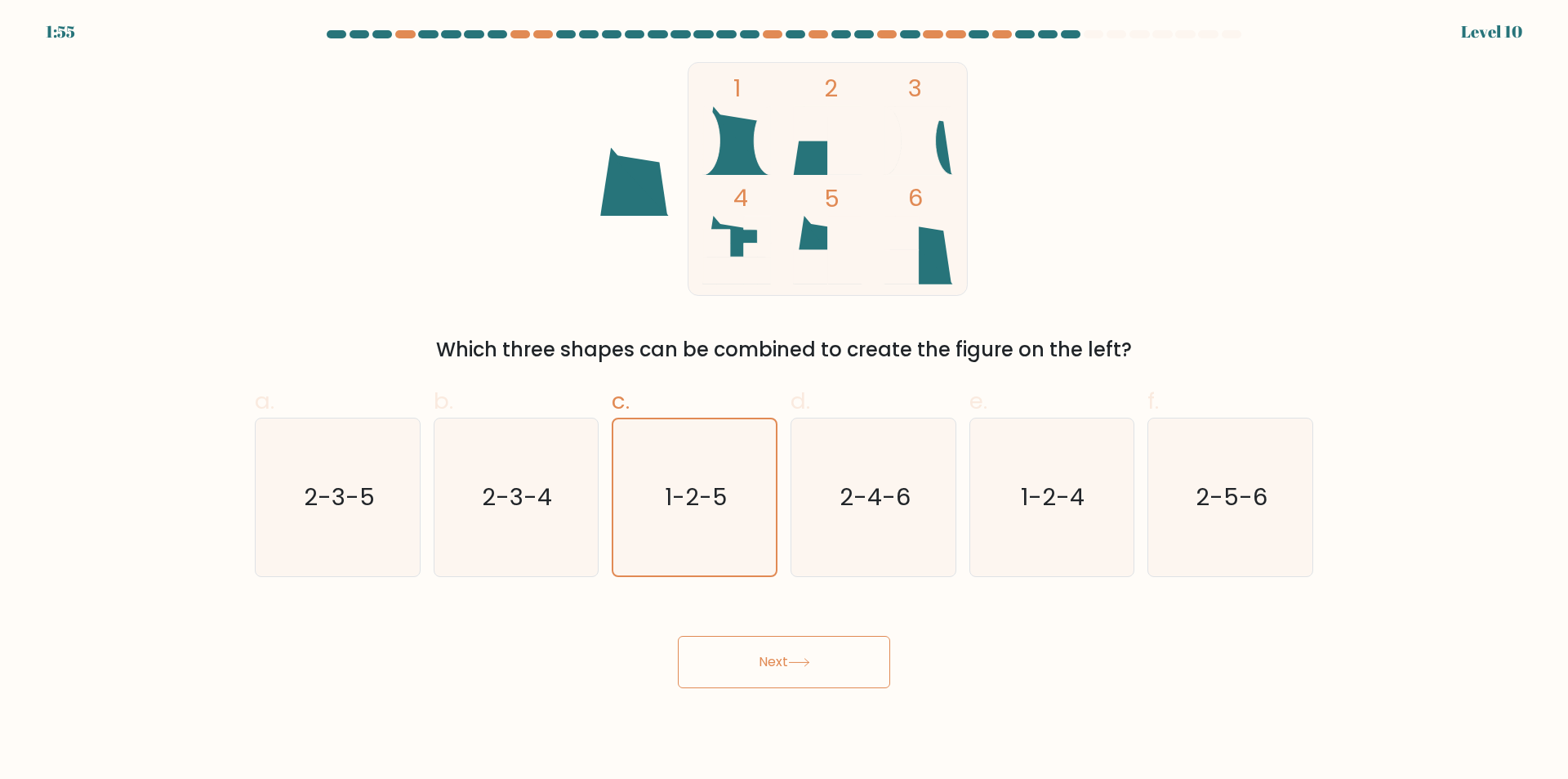
click at [769, 658] on button "Next" at bounding box center [784, 662] width 213 height 52
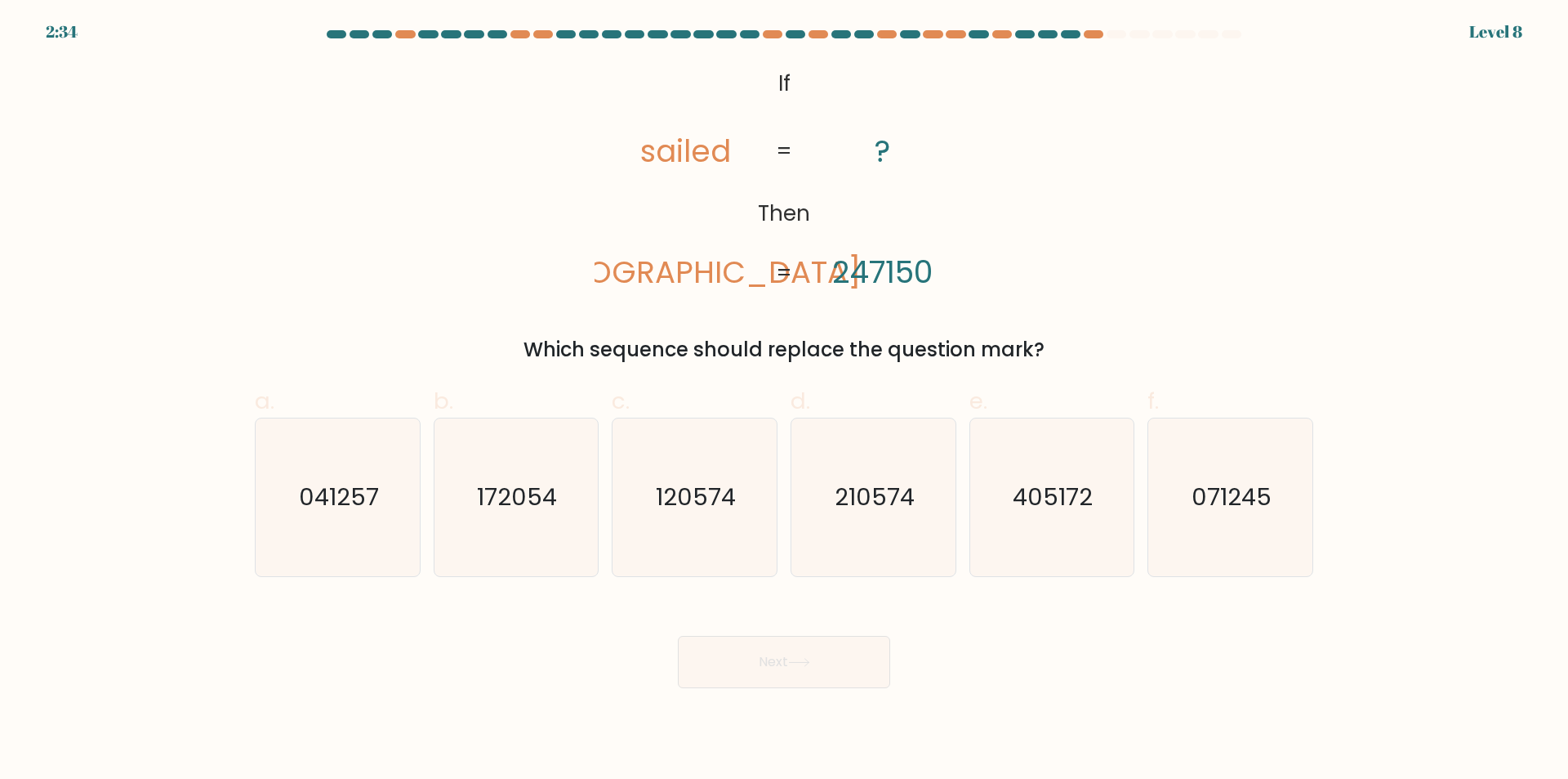
click at [927, 256] on tspan "247150" at bounding box center [882, 272] width 100 height 43
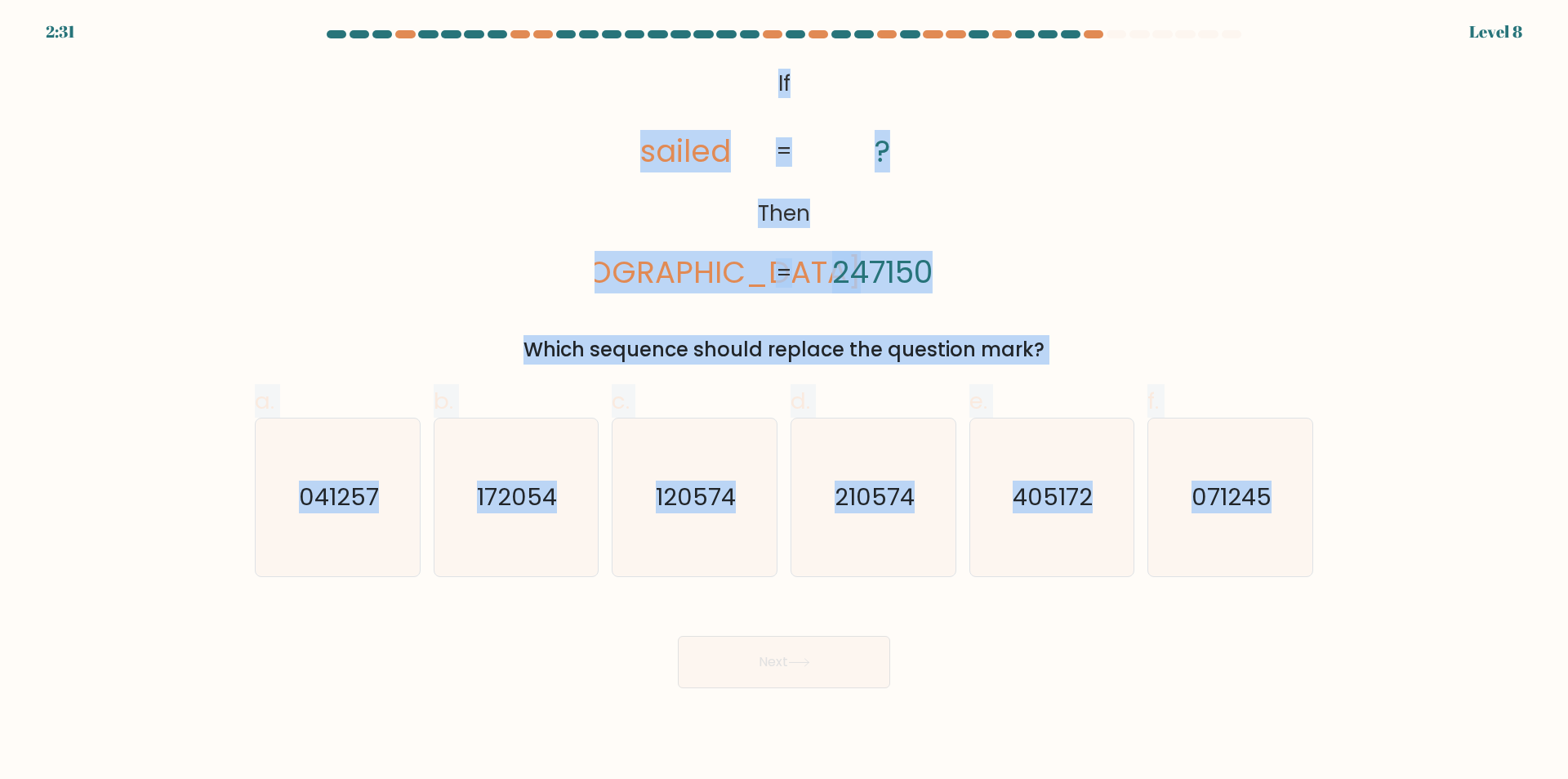
drag, startPoint x: 1366, startPoint y: 582, endPoint x: 771, endPoint y: 91, distance: 771.4
click at [771, 91] on form "If ?" at bounding box center [784, 359] width 1568 height 657
copy form "If Then sailed ladies ? 247150 = = Which sequence should replace the question m…"
click at [1227, 288] on div "@import url('https://fonts.googleapis.com/css?family=Abril+Fatface:400,100,100i…" at bounding box center [784, 213] width 1078 height 303
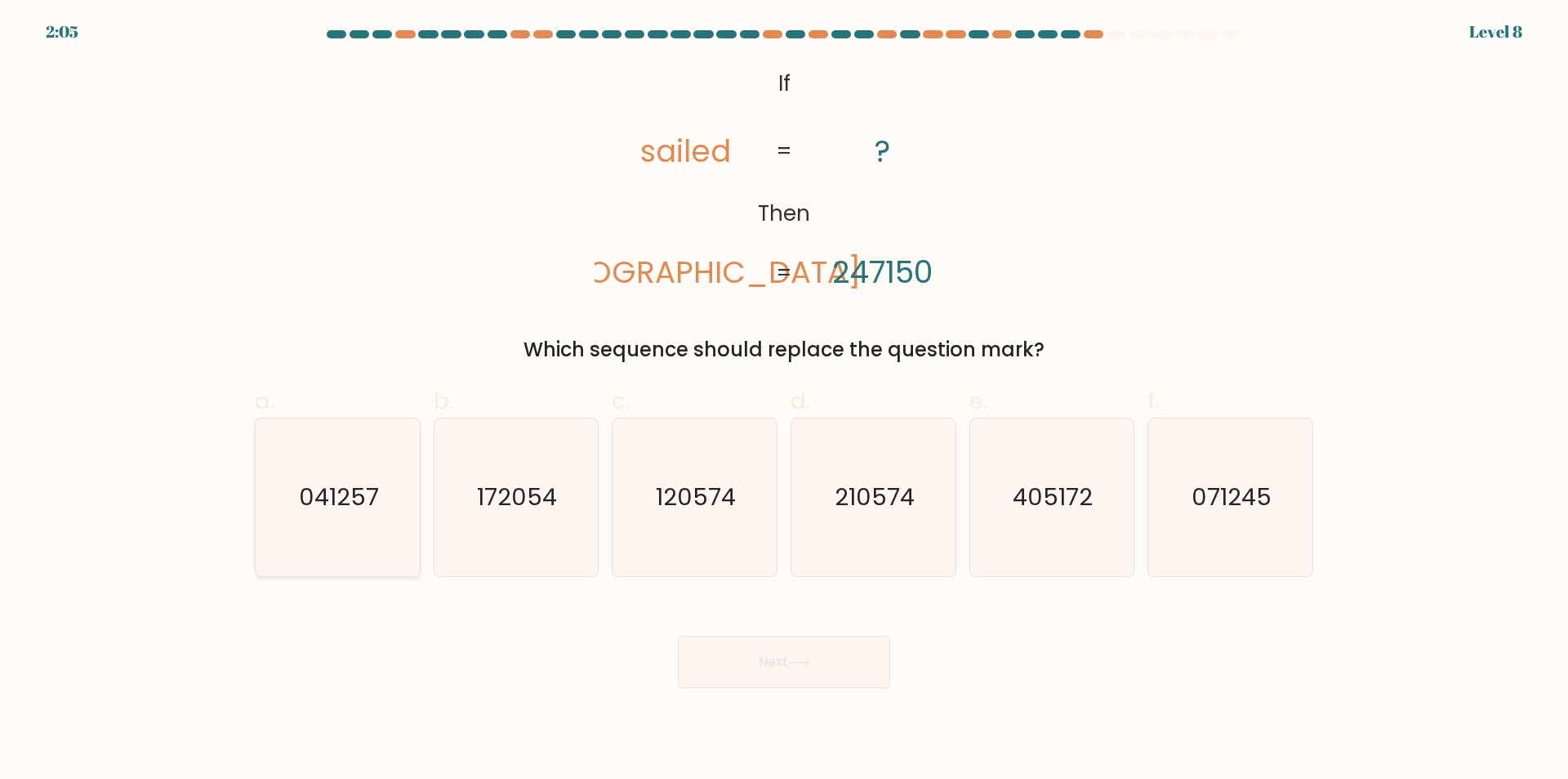
click at [344, 534] on icon "041257" at bounding box center [337, 497] width 157 height 158
click at [784, 400] on input "a. 041257" at bounding box center [784, 394] width 1 height 11
radio input "true"
click at [708, 653] on button "Next" at bounding box center [784, 662] width 213 height 52
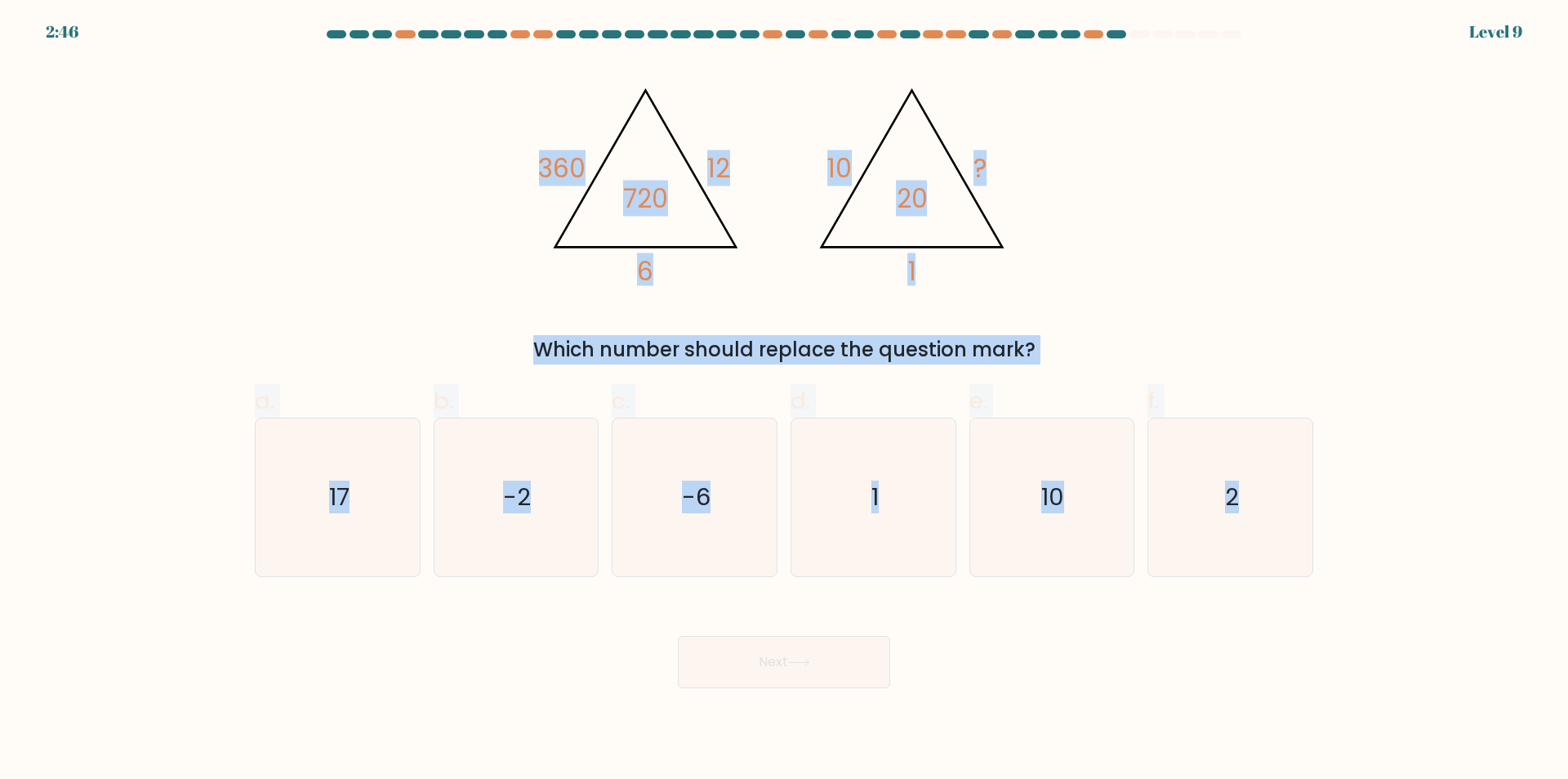
drag, startPoint x: 1346, startPoint y: 637, endPoint x: 267, endPoint y: 37, distance: 1234.6
click at [267, 37] on form at bounding box center [784, 359] width 1568 height 657
copy form "@import url('https://fonts.googleapis.com/css?family=Abril+Fatface:400,100,100i…"
click at [1150, 244] on div "@import url('https://fonts.googleapis.com/css?family=Abril+Fatface:400,100,100i…" at bounding box center [784, 213] width 1078 height 303
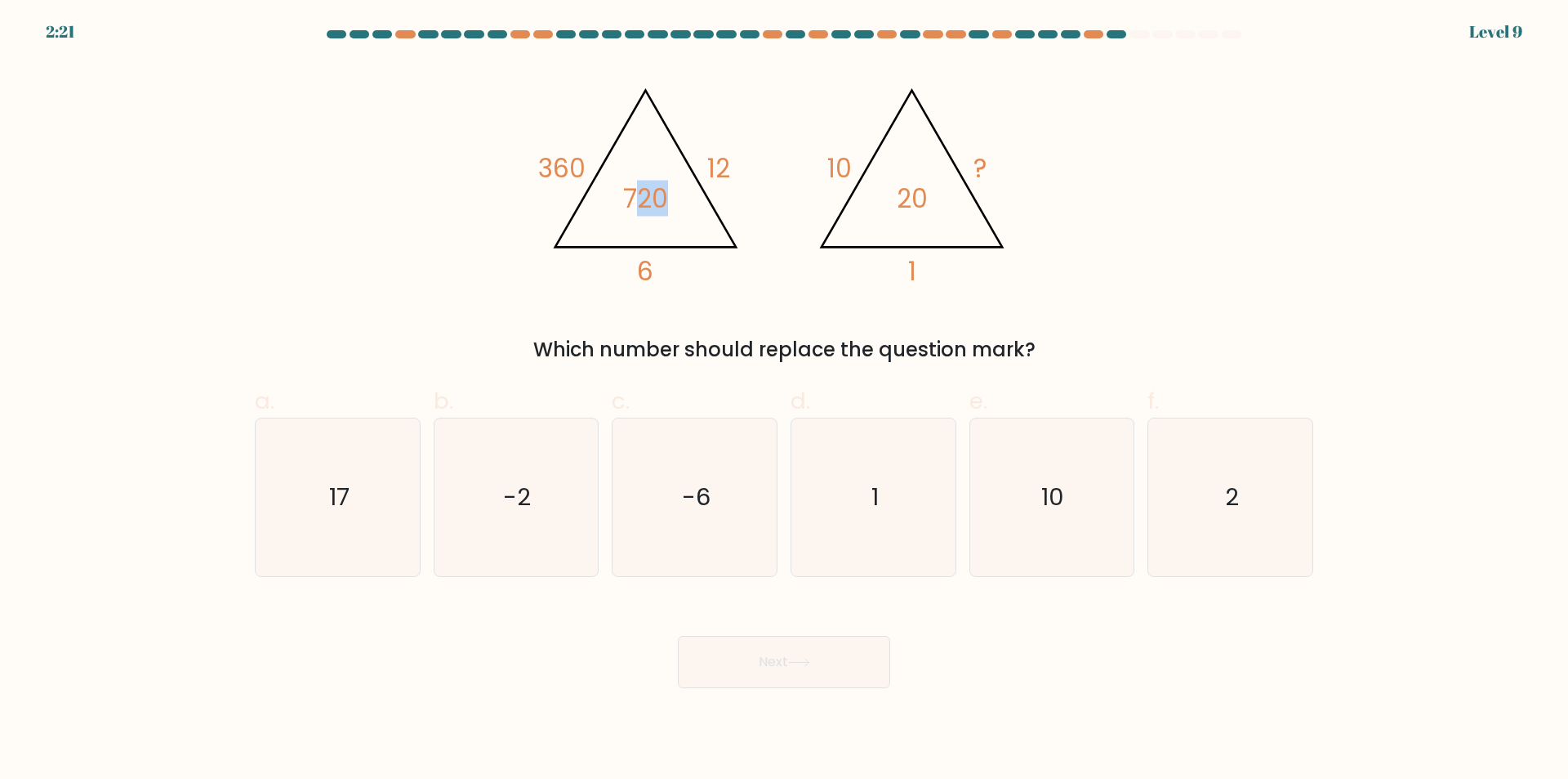
drag, startPoint x: 631, startPoint y: 211, endPoint x: 663, endPoint y: 209, distance: 32.1
click at [663, 209] on tspan "720" at bounding box center [645, 198] width 44 height 36
click at [656, 236] on icon "@import url('https://fonts.googleapis.com/css?family=Abril+Fatface:400,100,100i…" at bounding box center [784, 179] width 490 height 234
drag, startPoint x: 566, startPoint y: 169, endPoint x: 575, endPoint y: 169, distance: 9.0
click at [575, 169] on tspan "360" at bounding box center [561, 168] width 47 height 36
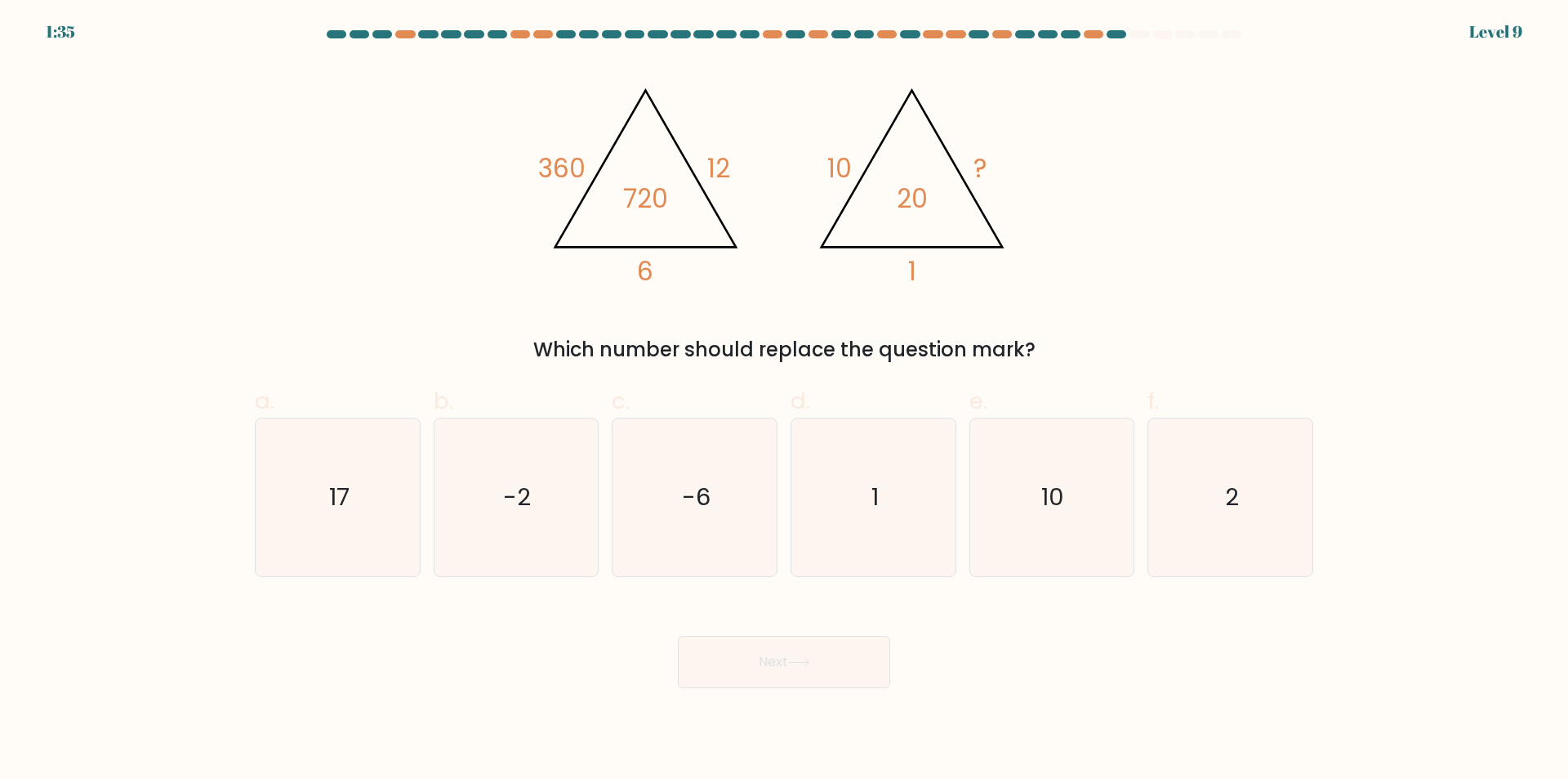
click at [916, 280] on icon "@import url('https://fonts.googleapis.com/css?family=Abril+Fatface:400,100,100i…" at bounding box center [784, 179] width 490 height 234
click at [1245, 544] on icon "2" at bounding box center [1230, 497] width 157 height 158
click at [784, 400] on input "f. 2" at bounding box center [784, 394] width 1 height 11
radio input "true"
click at [786, 675] on button "Next" at bounding box center [784, 662] width 213 height 52
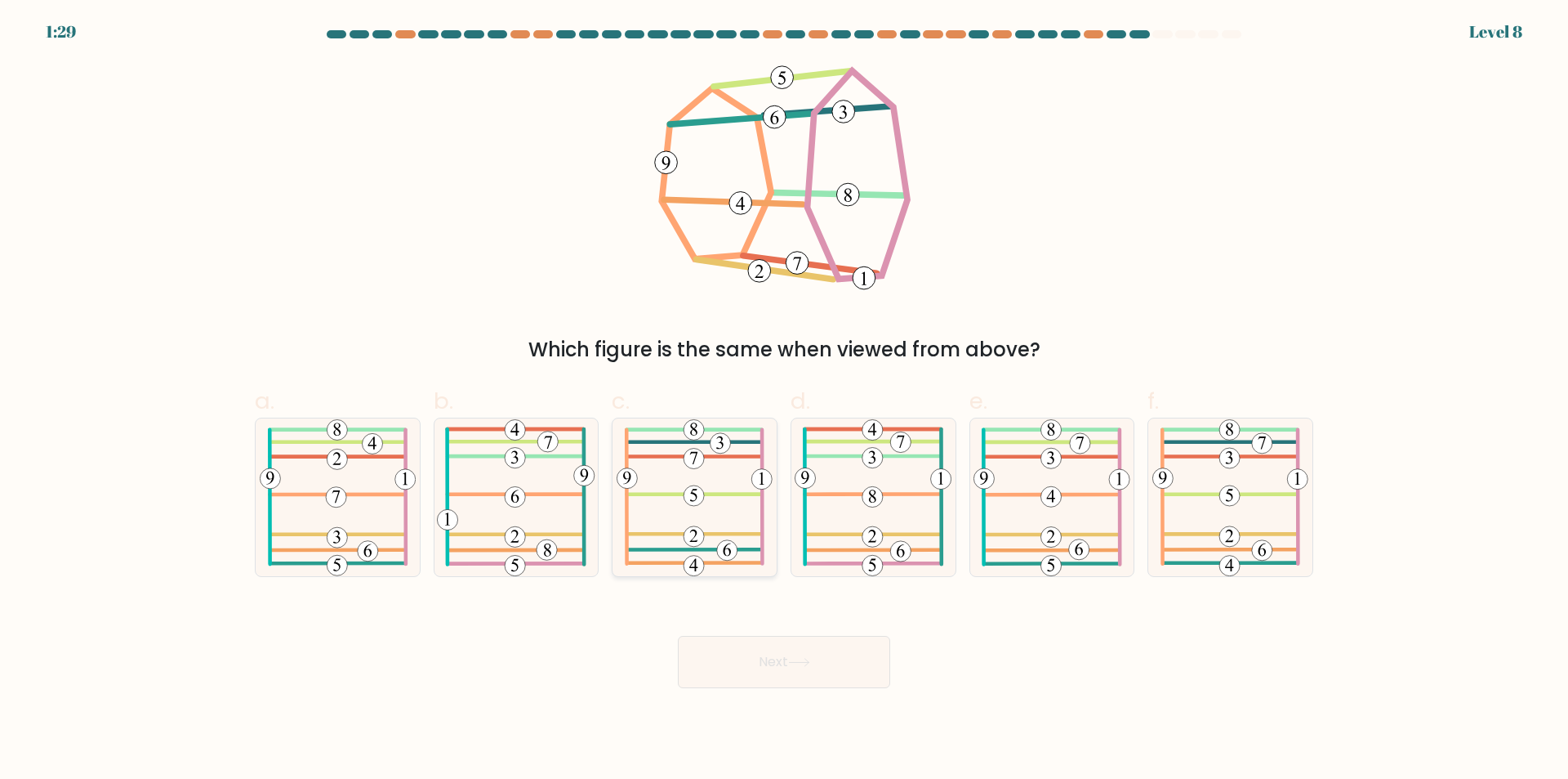
click at [726, 521] on icon at bounding box center [694, 497] width 156 height 158
click at [784, 400] on input "c." at bounding box center [784, 394] width 1 height 11
radio input "true"
click at [767, 643] on button "Next" at bounding box center [784, 662] width 213 height 52
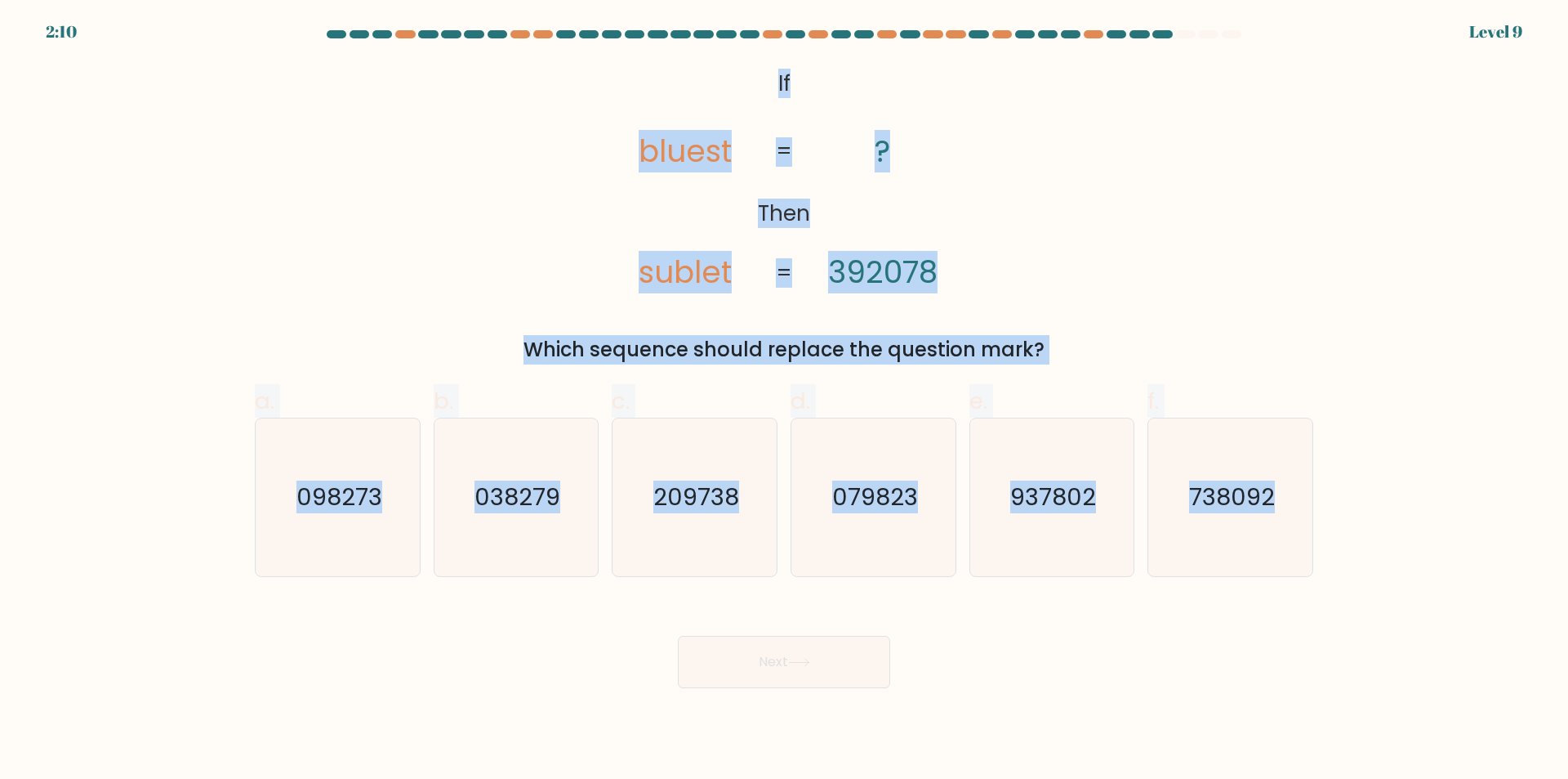
drag, startPoint x: 1263, startPoint y: 626, endPoint x: 723, endPoint y: 50, distance: 789.5
click at [723, 50] on form "If ?" at bounding box center [784, 359] width 1568 height 657
copy form "If Then bluest sublet ? 392078 = = Which sequence should replace the question m…"
click at [1317, 213] on div "@import url('https://fonts.googleapis.com/css?family=Abril+Fatface:400,100,100i…" at bounding box center [784, 213] width 1078 height 303
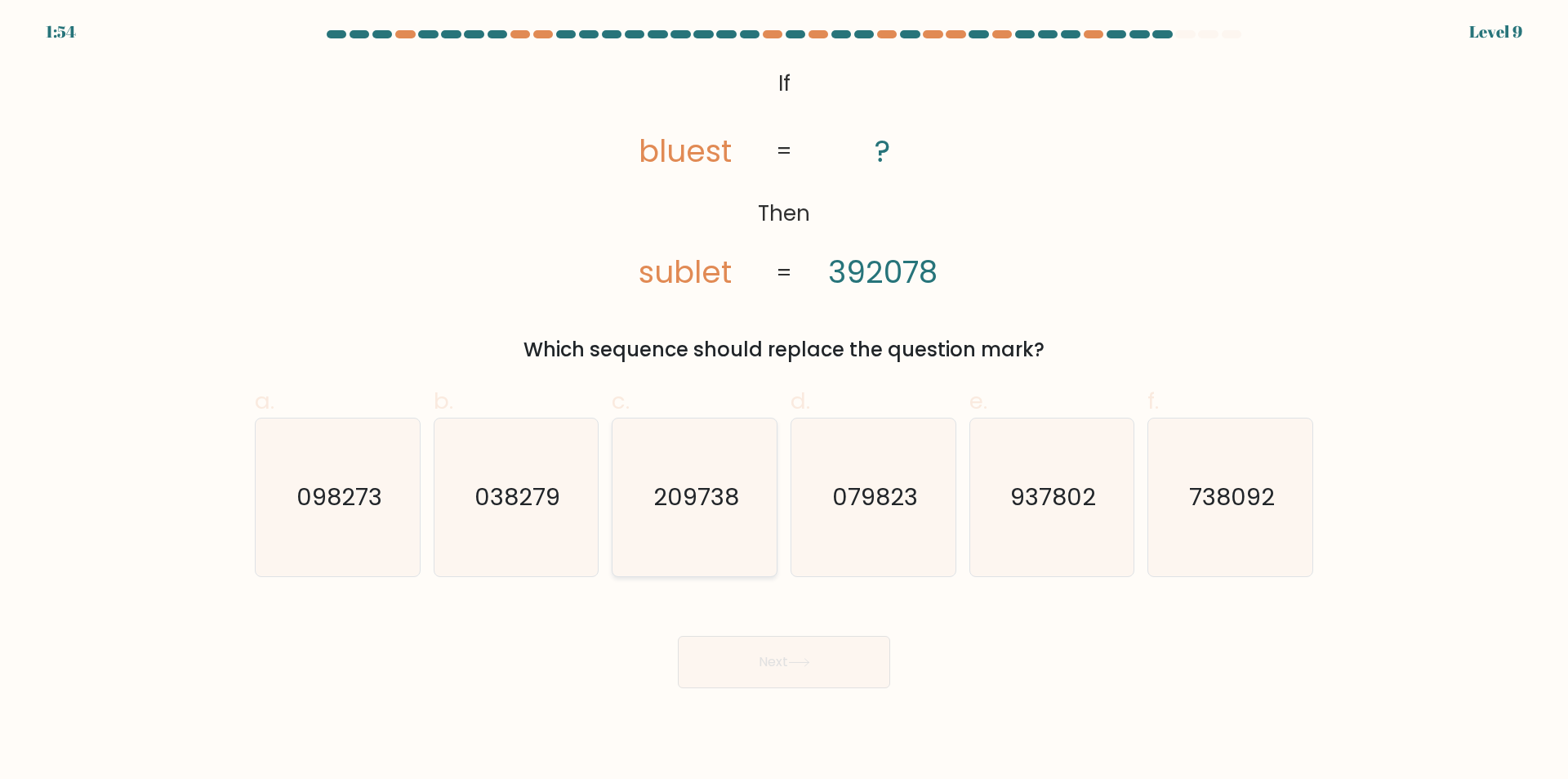
click at [679, 504] on text "209738" at bounding box center [696, 498] width 86 height 33
click at [784, 400] on input "c. 209738" at bounding box center [784, 394] width 1 height 11
radio input "true"
click at [842, 652] on button "Next" at bounding box center [784, 662] width 213 height 52
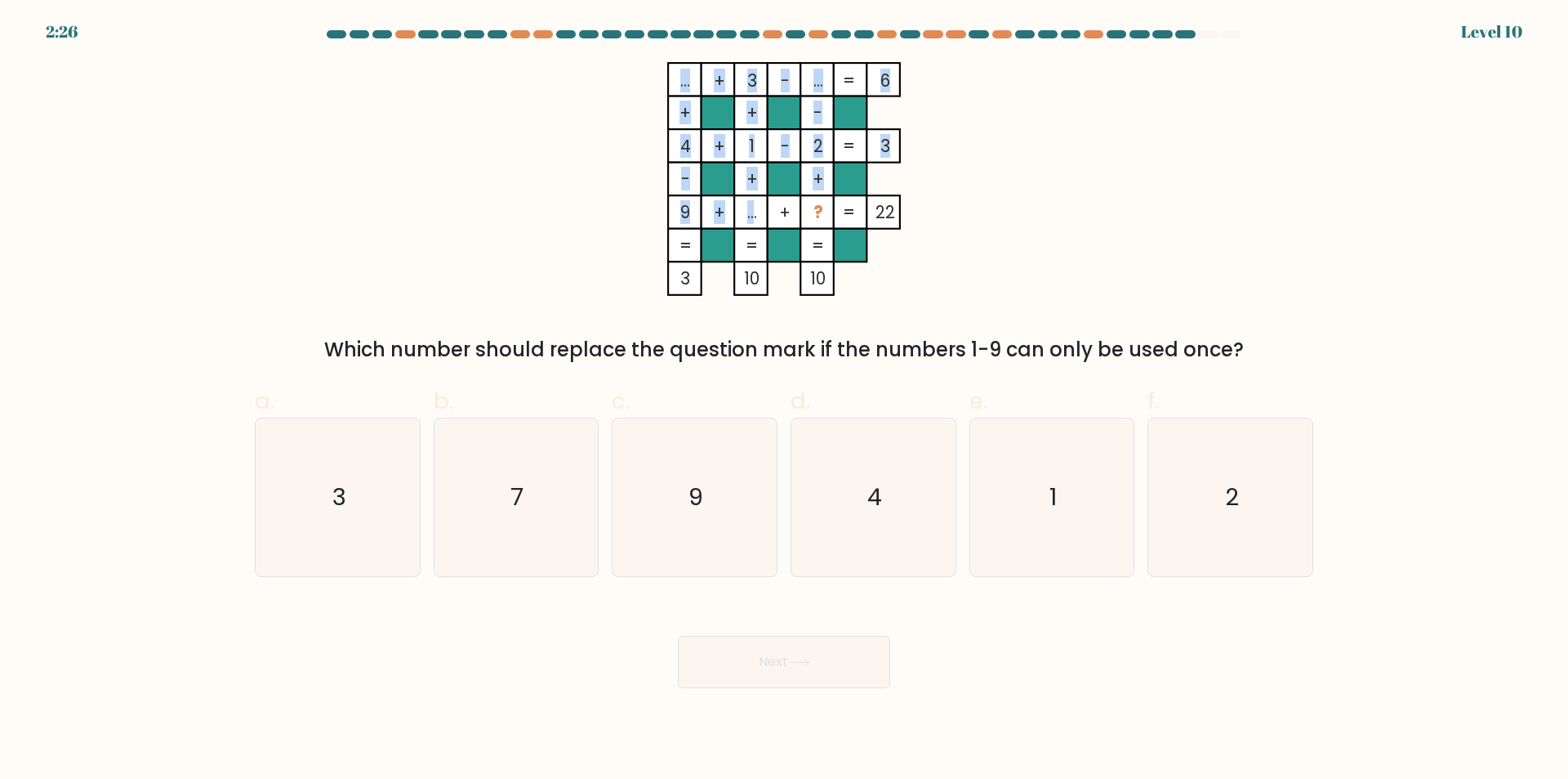
click at [752, 216] on icon "... + 3 - ... 6 + + - 4 + 1 - 2 3 - + + 9 + ... + ? = 22 = = = = 3 10 10 =" at bounding box center [784, 179] width 490 height 234
click at [752, 216] on tspan "..." at bounding box center [752, 212] width 10 height 24
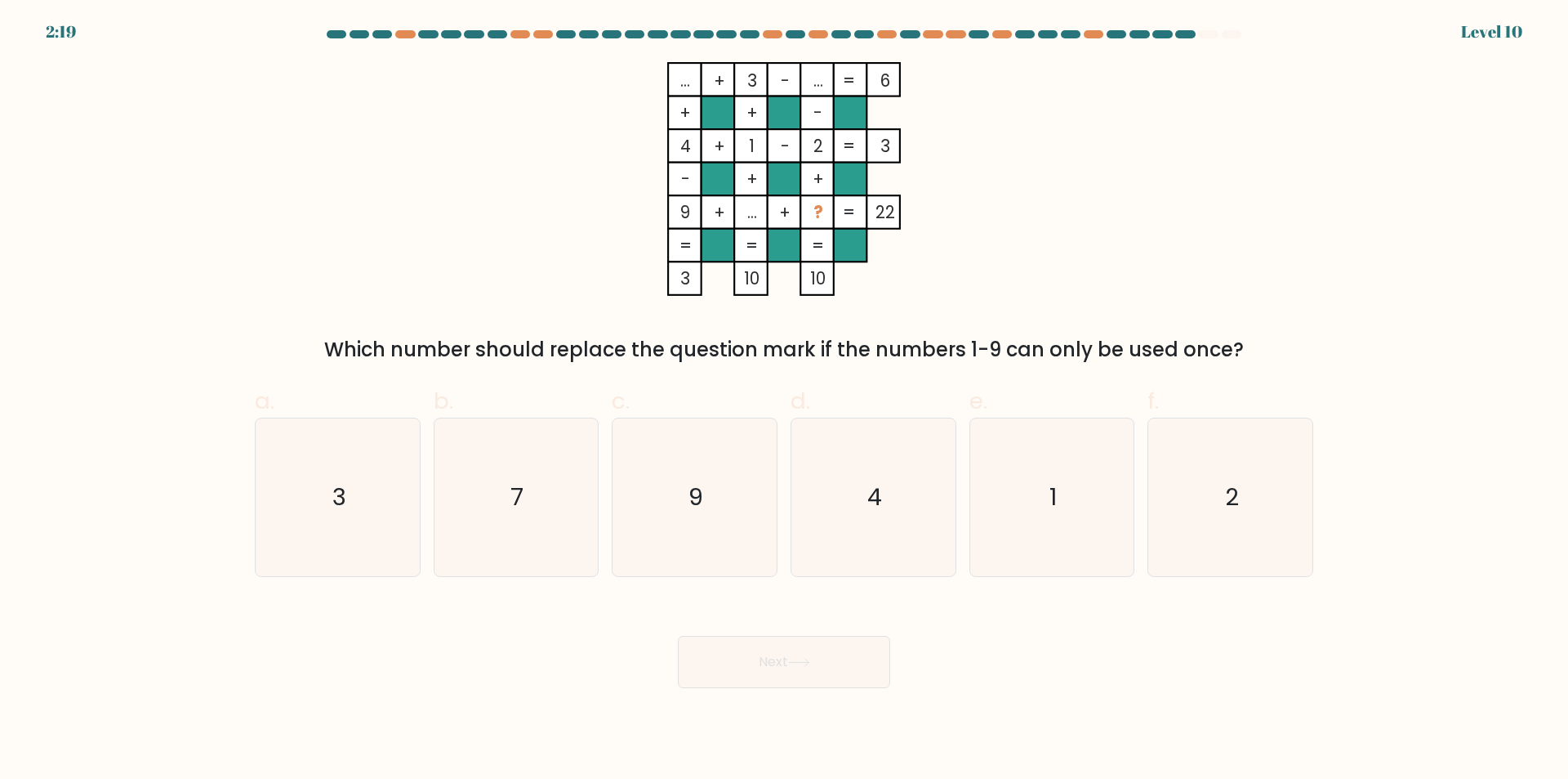
click at [744, 213] on rect at bounding box center [751, 212] width 34 height 34
click at [751, 213] on tspan "..." at bounding box center [752, 212] width 10 height 24
click at [781, 213] on tspan "+" at bounding box center [784, 212] width 12 height 24
click at [825, 212] on rect at bounding box center [816, 212] width 34 height 34
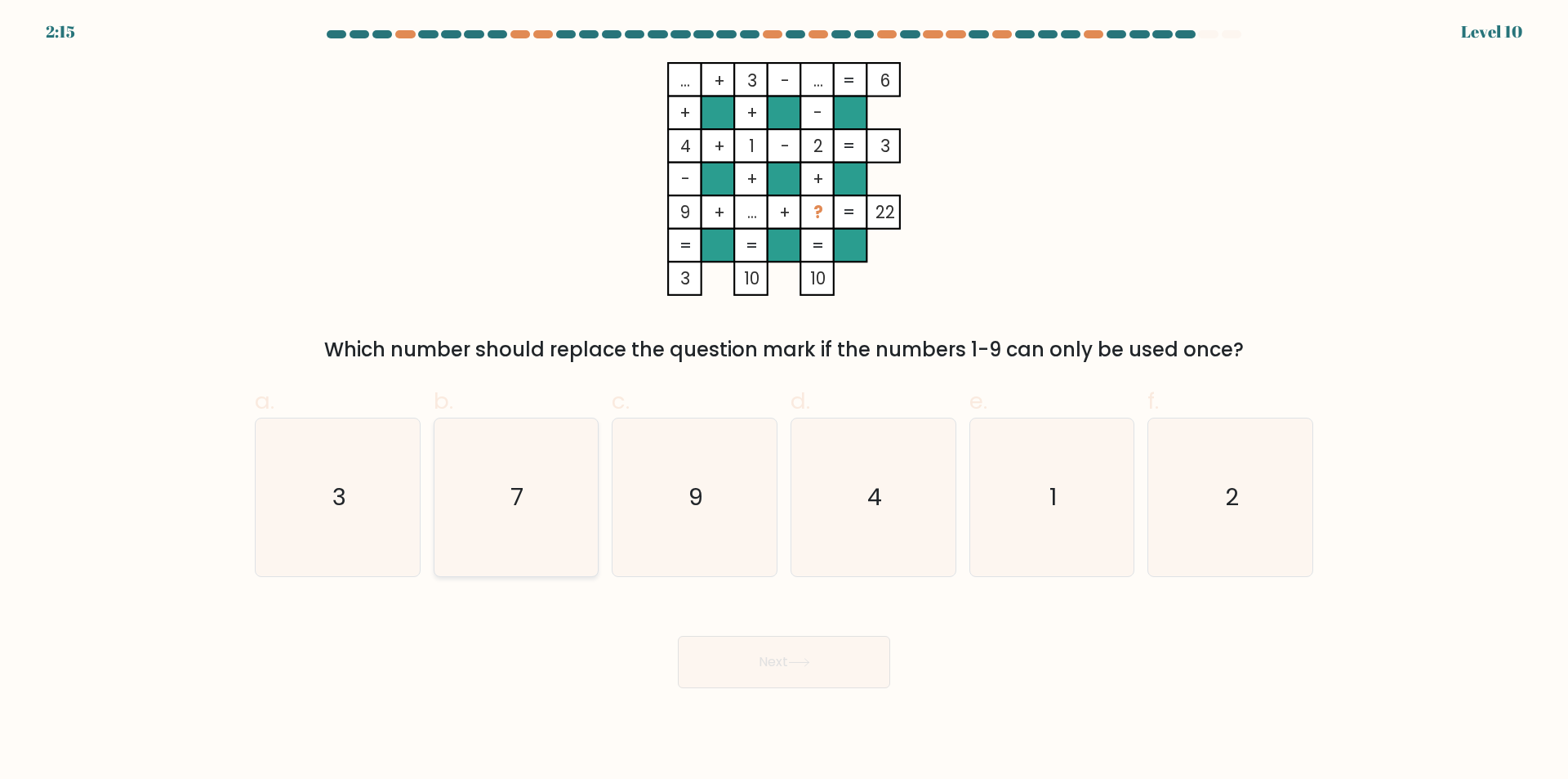
click at [487, 501] on icon "7" at bounding box center [515, 497] width 157 height 158
click at [784, 400] on input "b. 7" at bounding box center [784, 394] width 1 height 11
radio input "true"
click at [755, 642] on button "Next" at bounding box center [784, 662] width 213 height 52
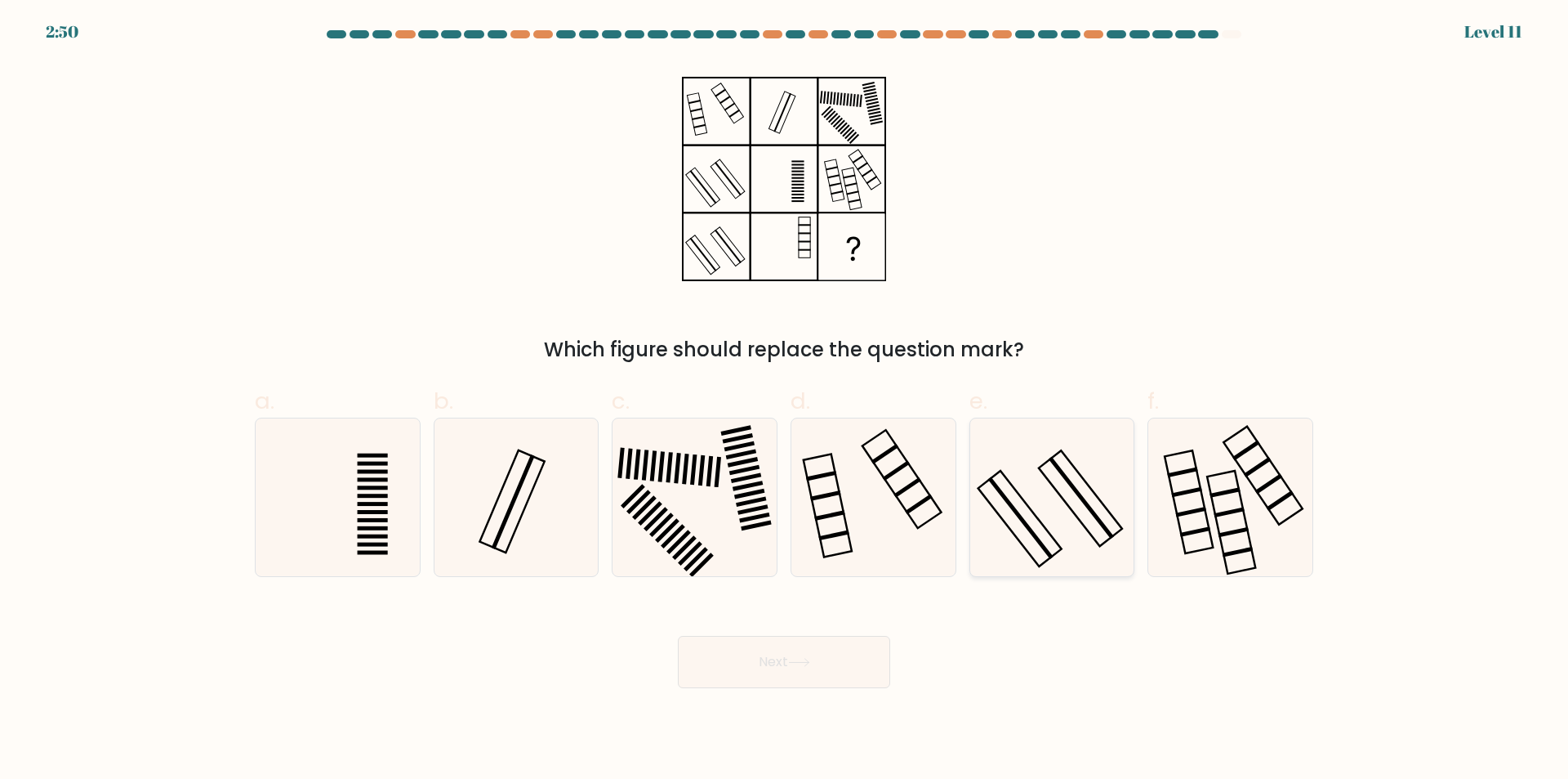
click at [1028, 505] on rect at bounding box center [1020, 518] width 83 height 96
click at [784, 400] on input "e." at bounding box center [784, 394] width 1 height 11
radio input "true"
click at [811, 670] on button "Next" at bounding box center [784, 662] width 213 height 52
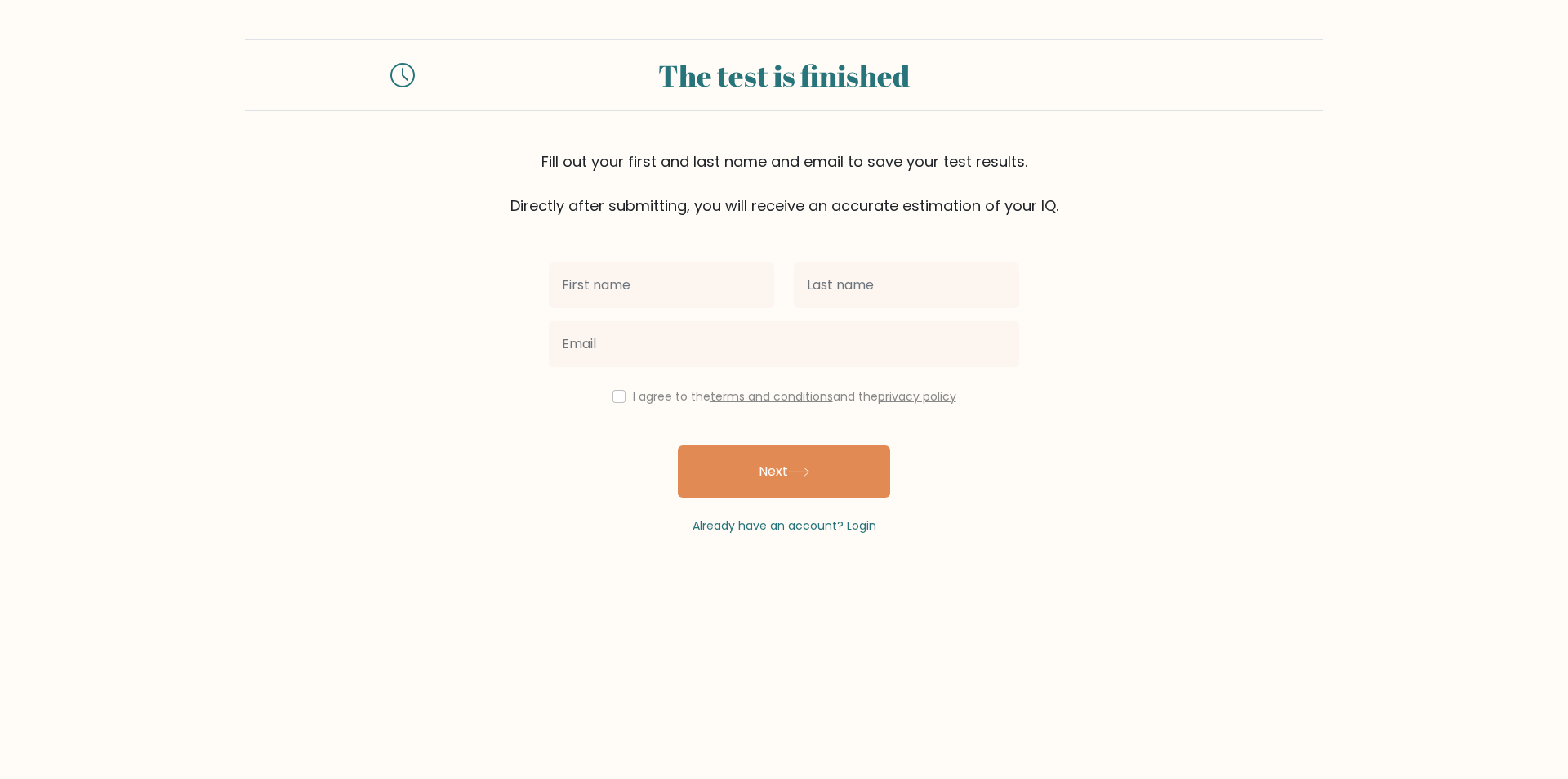
click at [672, 290] on input "text" at bounding box center [661, 284] width 225 height 45
type input "N"
type input "[PERSON_NAME] Ash-[PERSON_NAME]"
click at [846, 294] on input "text" at bounding box center [906, 284] width 225 height 45
type input "Usman"
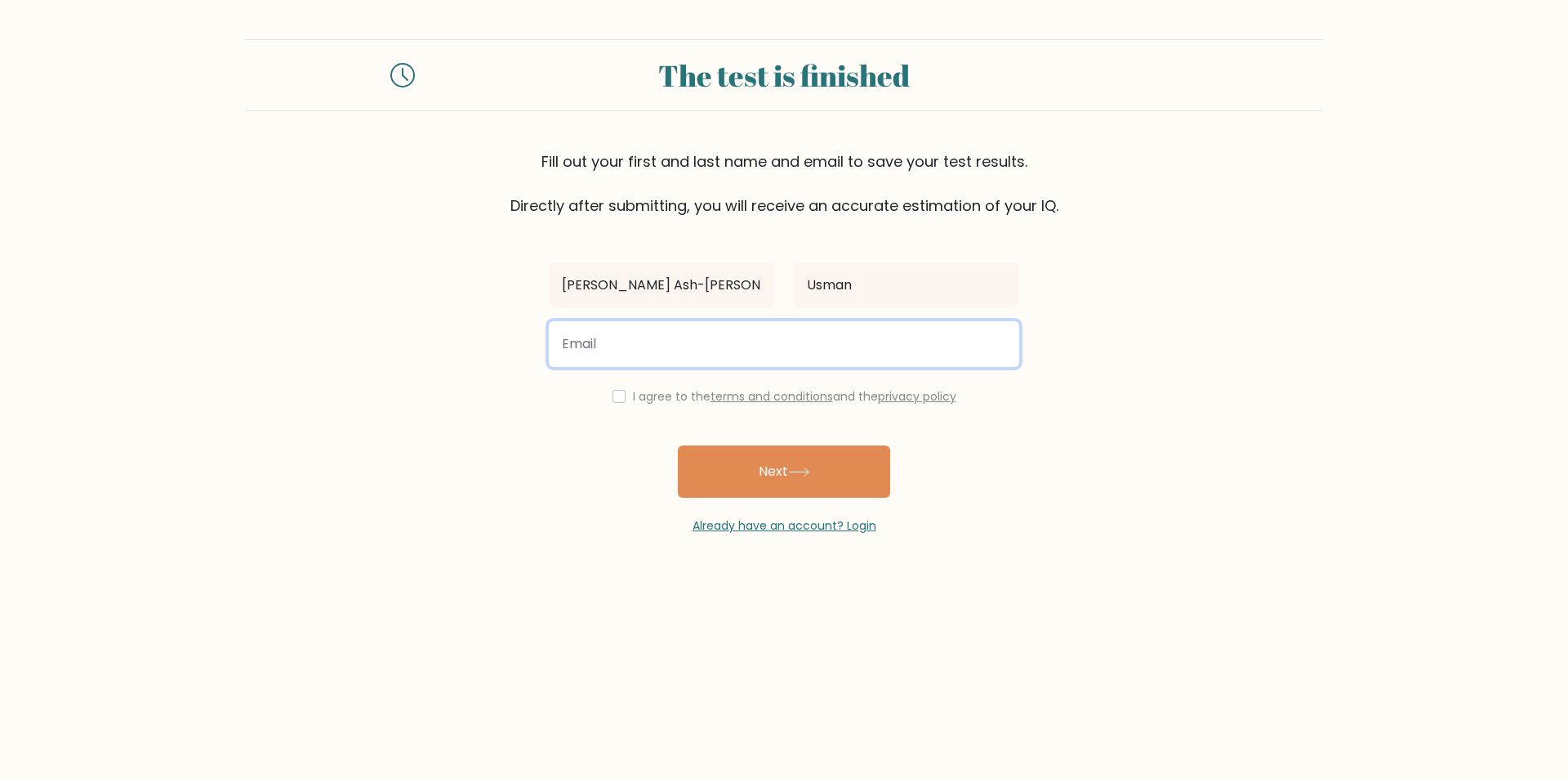
click at [910, 338] on input "email" at bounding box center [784, 343] width 470 height 45
type input "noorusman1702@gmail.com"
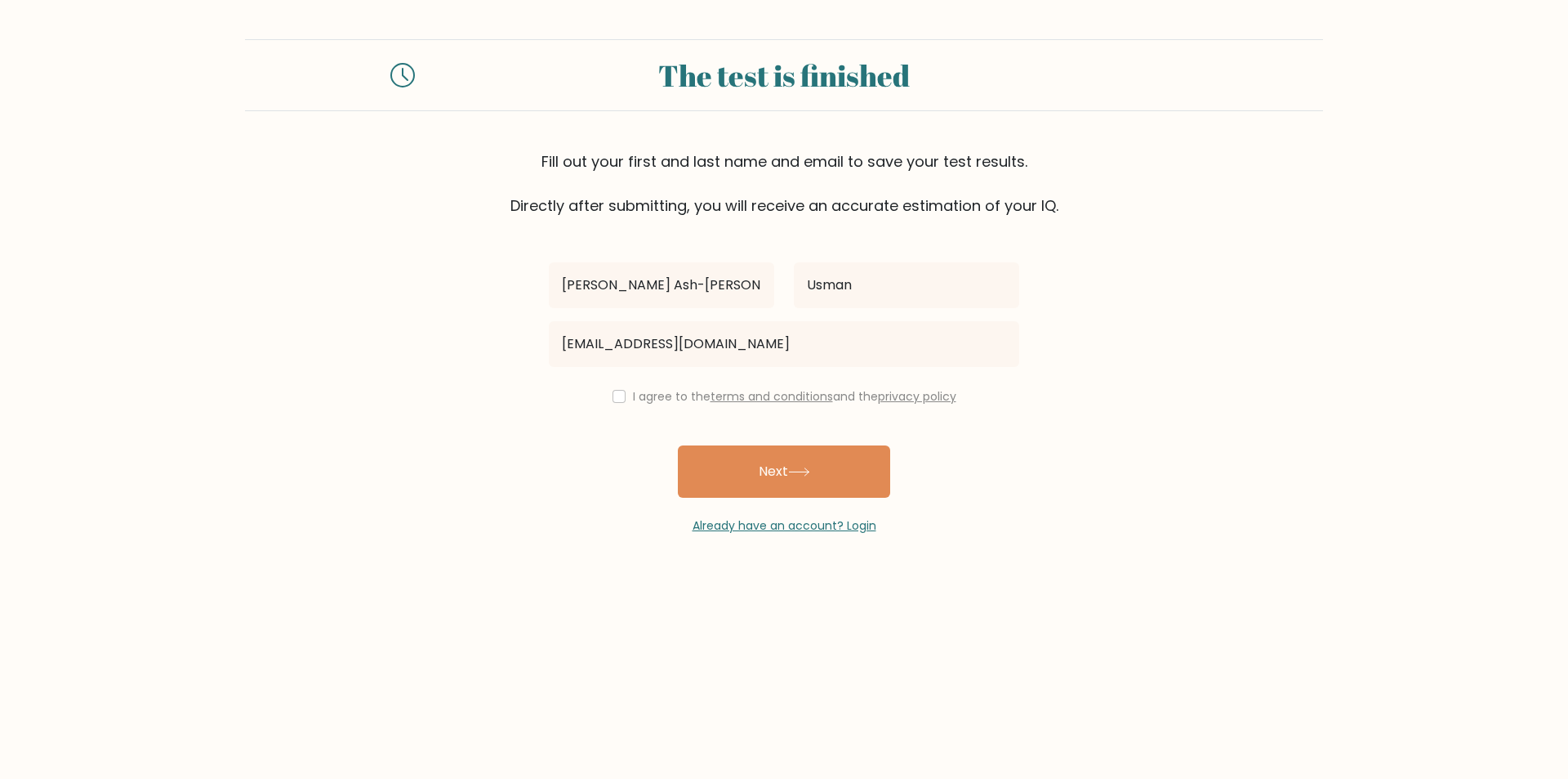
click at [603, 393] on div "I agree to the terms and conditions and the privacy policy" at bounding box center [784, 396] width 490 height 19
click at [620, 394] on input "checkbox" at bounding box center [619, 396] width 14 height 14
checkbox input "true"
click at [755, 476] on button "Next" at bounding box center [784, 472] width 213 height 52
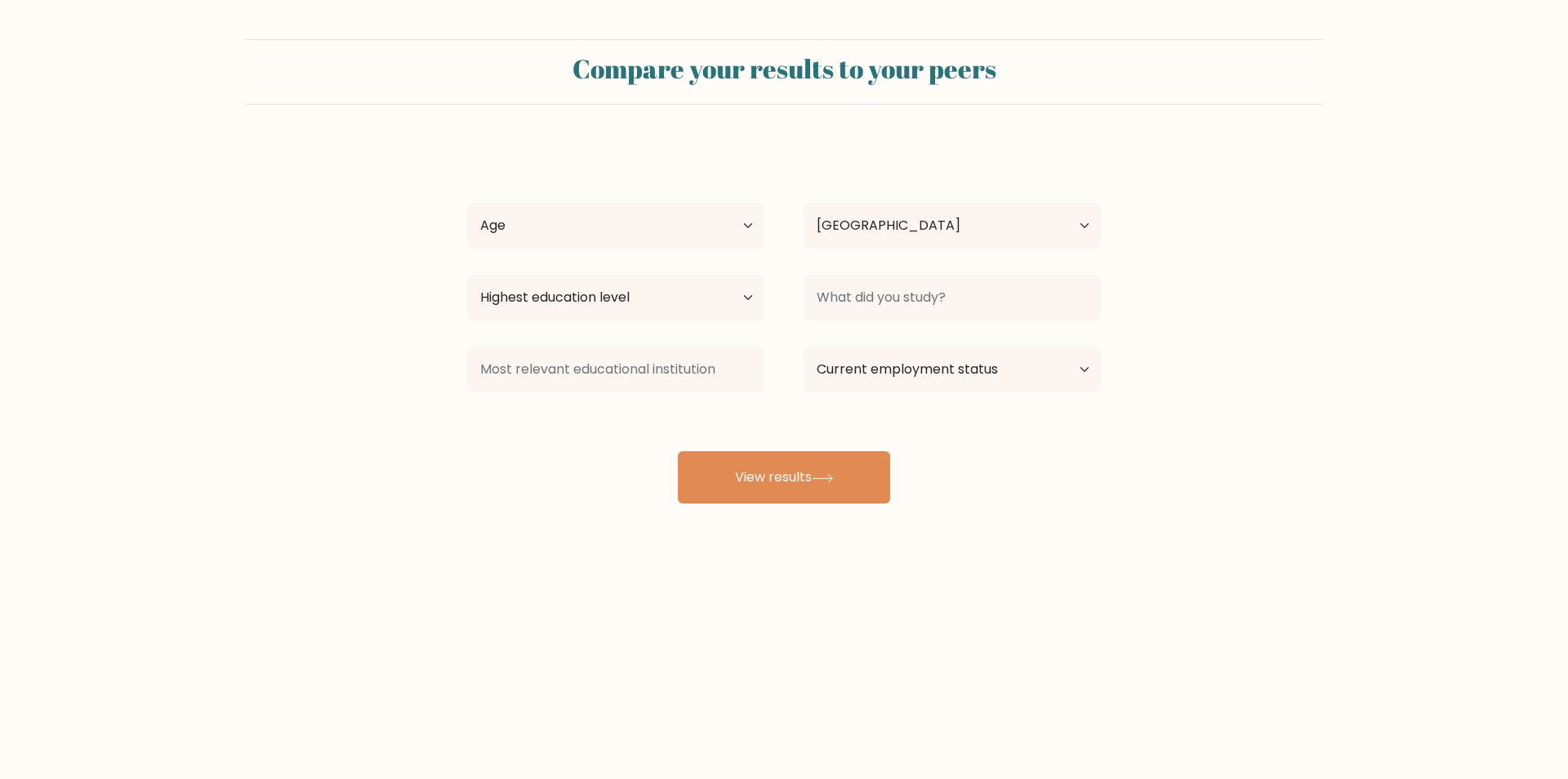
select select "PH"
click at [700, 245] on select "Age Under [DEMOGRAPHIC_DATA] [DEMOGRAPHIC_DATA] [DEMOGRAPHIC_DATA] [DEMOGRAPHIC…" at bounding box center [615, 225] width 298 height 45
select select "18_24"
click at [467, 203] on select "Age Under [DEMOGRAPHIC_DATA] [DEMOGRAPHIC_DATA] [DEMOGRAPHIC_DATA] [DEMOGRAPHIC…" at bounding box center [615, 225] width 298 height 45
click at [859, 226] on select "Country [GEOGRAPHIC_DATA] [GEOGRAPHIC_DATA] [GEOGRAPHIC_DATA] [US_STATE] [GEOGR…" at bounding box center [953, 225] width 298 height 45
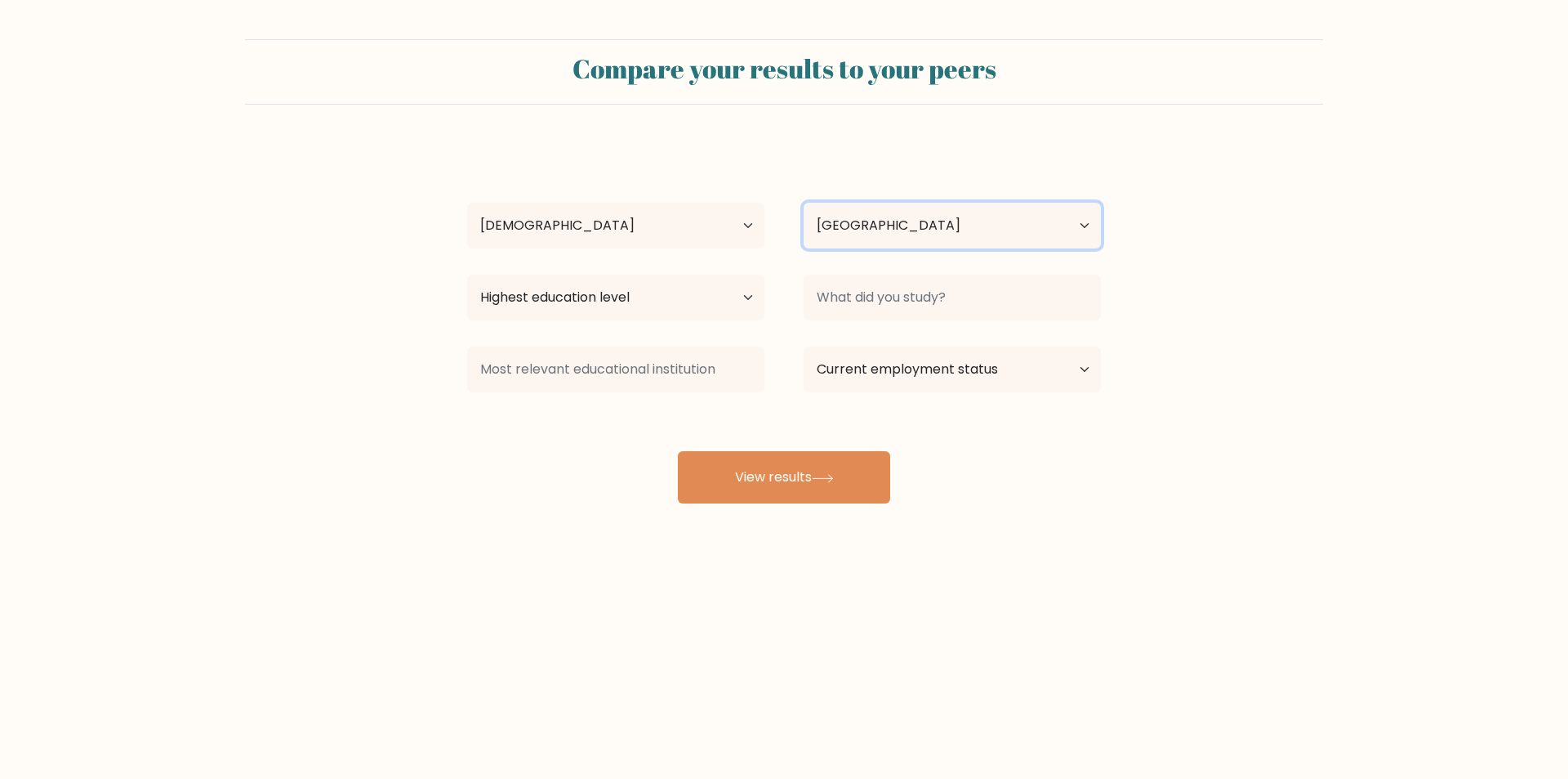
drag, startPoint x: 863, startPoint y: 219, endPoint x: 759, endPoint y: 241, distance: 106.3
click at [863, 219] on select "Country [GEOGRAPHIC_DATA] [GEOGRAPHIC_DATA] [GEOGRAPHIC_DATA] [US_STATE] [GEOGR…" at bounding box center [953, 225] width 298 height 45
click at [611, 283] on select "Highest education level No schooling Primary Lower Secondary Upper Secondary Oc…" at bounding box center [615, 297] width 298 height 45
click at [467, 274] on select "Highest education level No schooling Primary Lower Secondary Upper Secondary Oc…" at bounding box center [615, 297] width 298 height 45
click at [693, 293] on select "Highest education level No schooling Primary Lower Secondary Upper Secondary Oc…" at bounding box center [615, 297] width 298 height 45
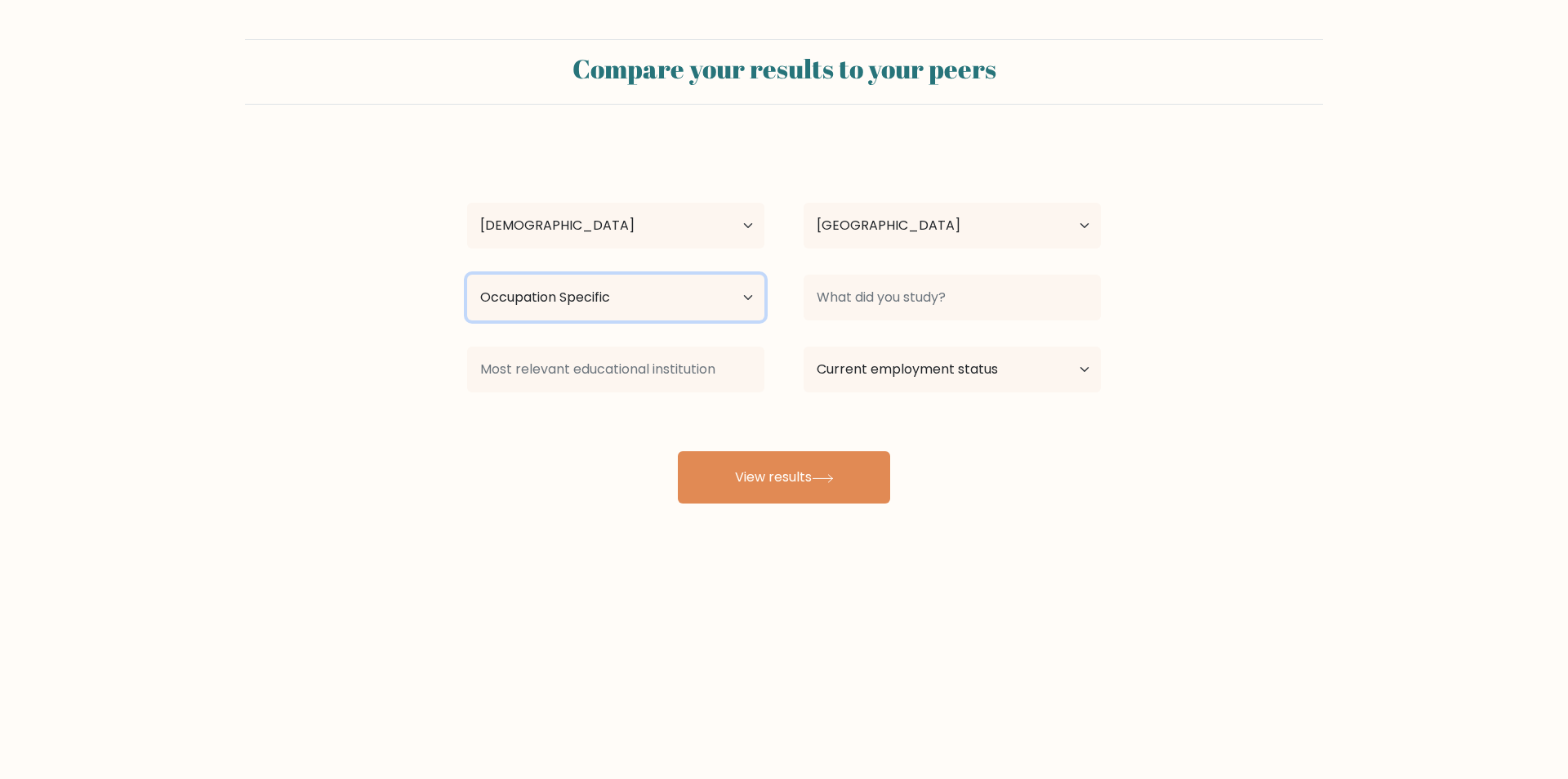
click at [693, 293] on select "Highest education level No schooling Primary Lower Secondary Upper Secondary Oc…" at bounding box center [615, 297] width 298 height 45
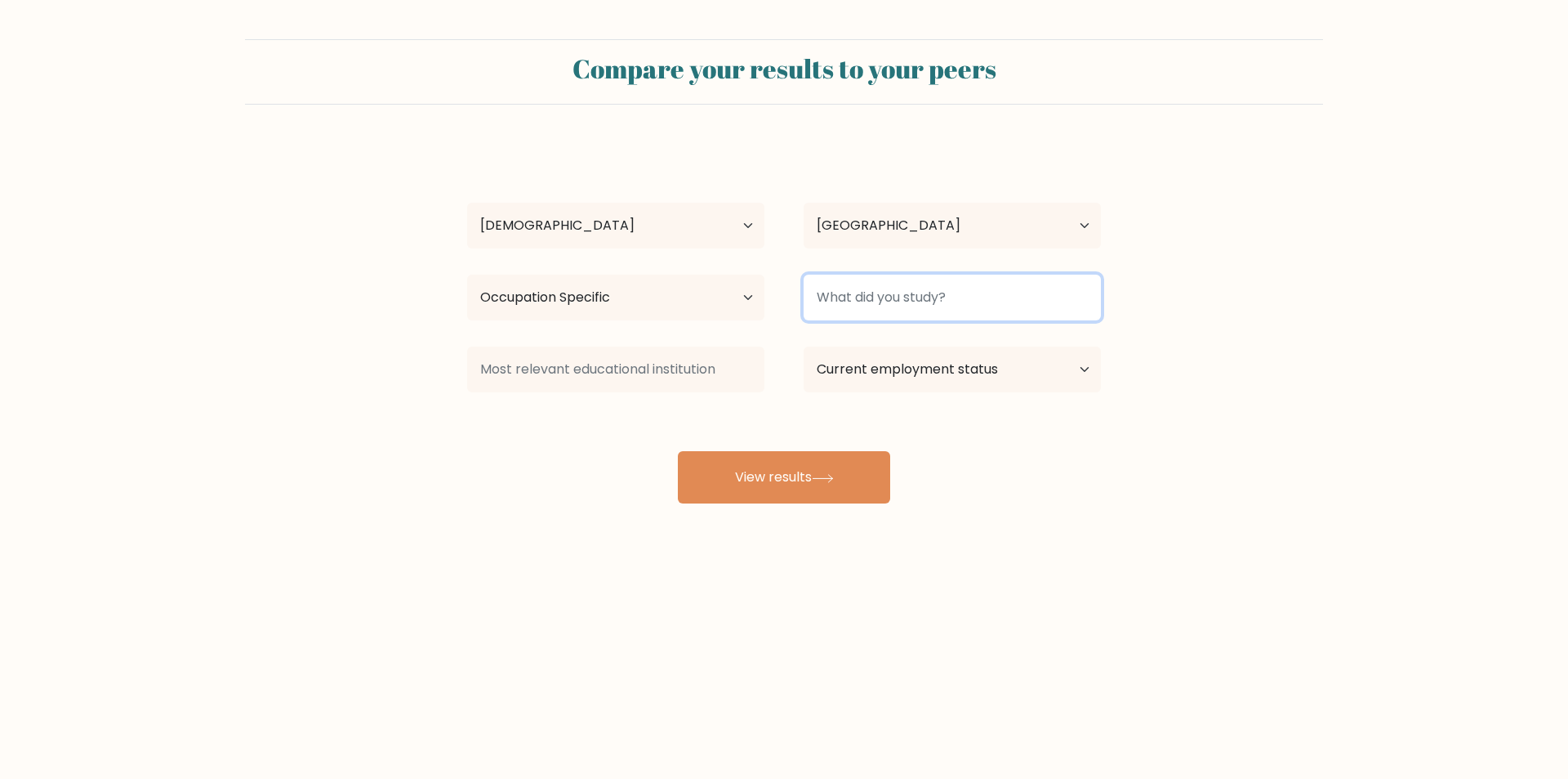
click at [879, 299] on input at bounding box center [953, 297] width 298 height 45
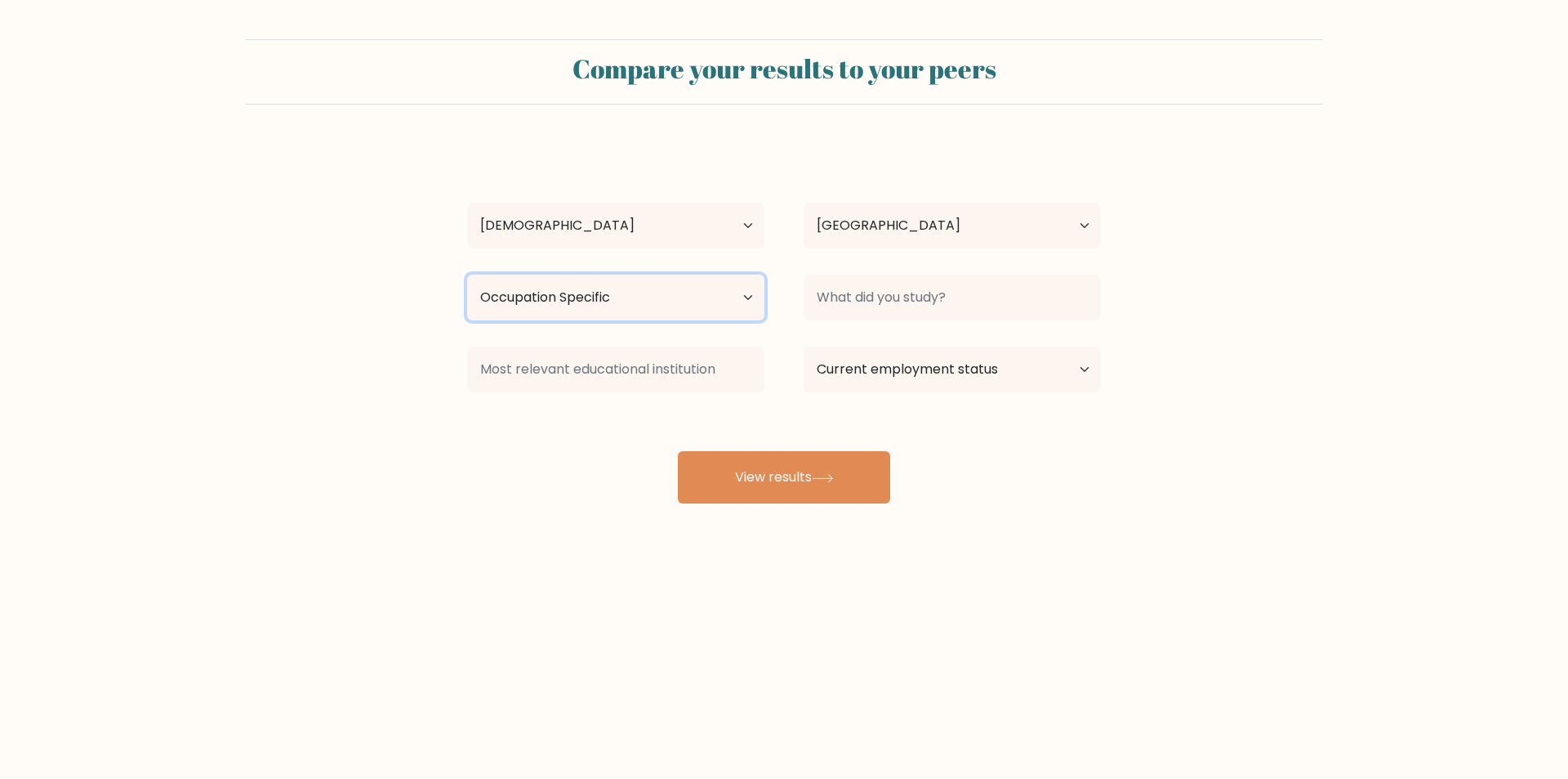
click at [604, 301] on select "Highest education level No schooling Primary Lower Secondary Upper Secondary Oc…" at bounding box center [615, 297] width 298 height 45
click at [335, 392] on form "Compare your results to your peers Mohammad Noor Ash-Shahid Usman Age Under 18 …" at bounding box center [784, 272] width 1568 height 464
click at [582, 290] on select "Highest education level No schooling Primary Lower Secondary Upper Secondary Oc…" at bounding box center [615, 297] width 298 height 45
select select "upper_secondary"
click at [467, 274] on select "Highest education level No schooling Primary Lower Secondary Upper Secondary Oc…" at bounding box center [615, 297] width 298 height 45
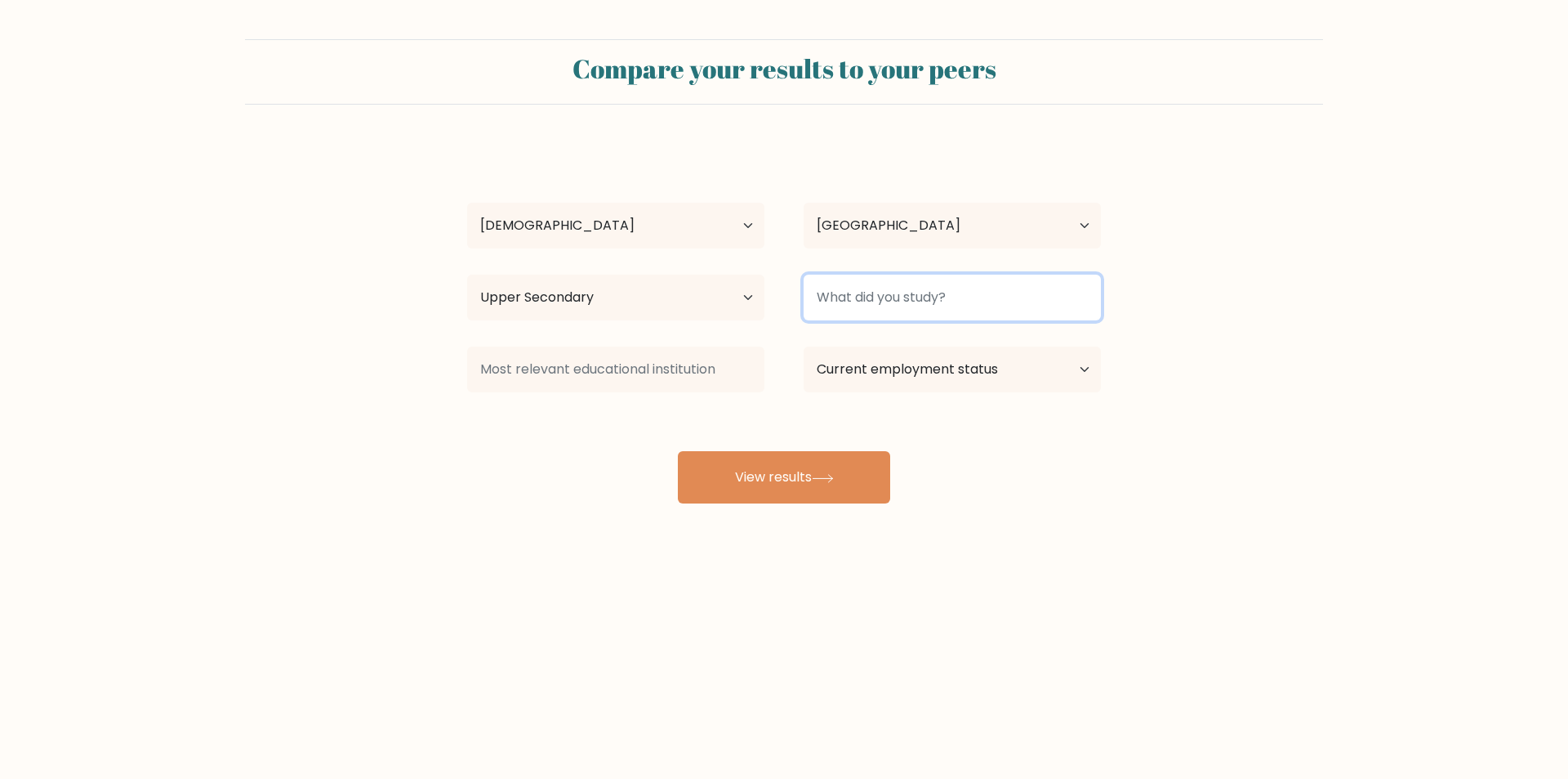
click at [865, 308] on input at bounding box center [953, 297] width 298 height 45
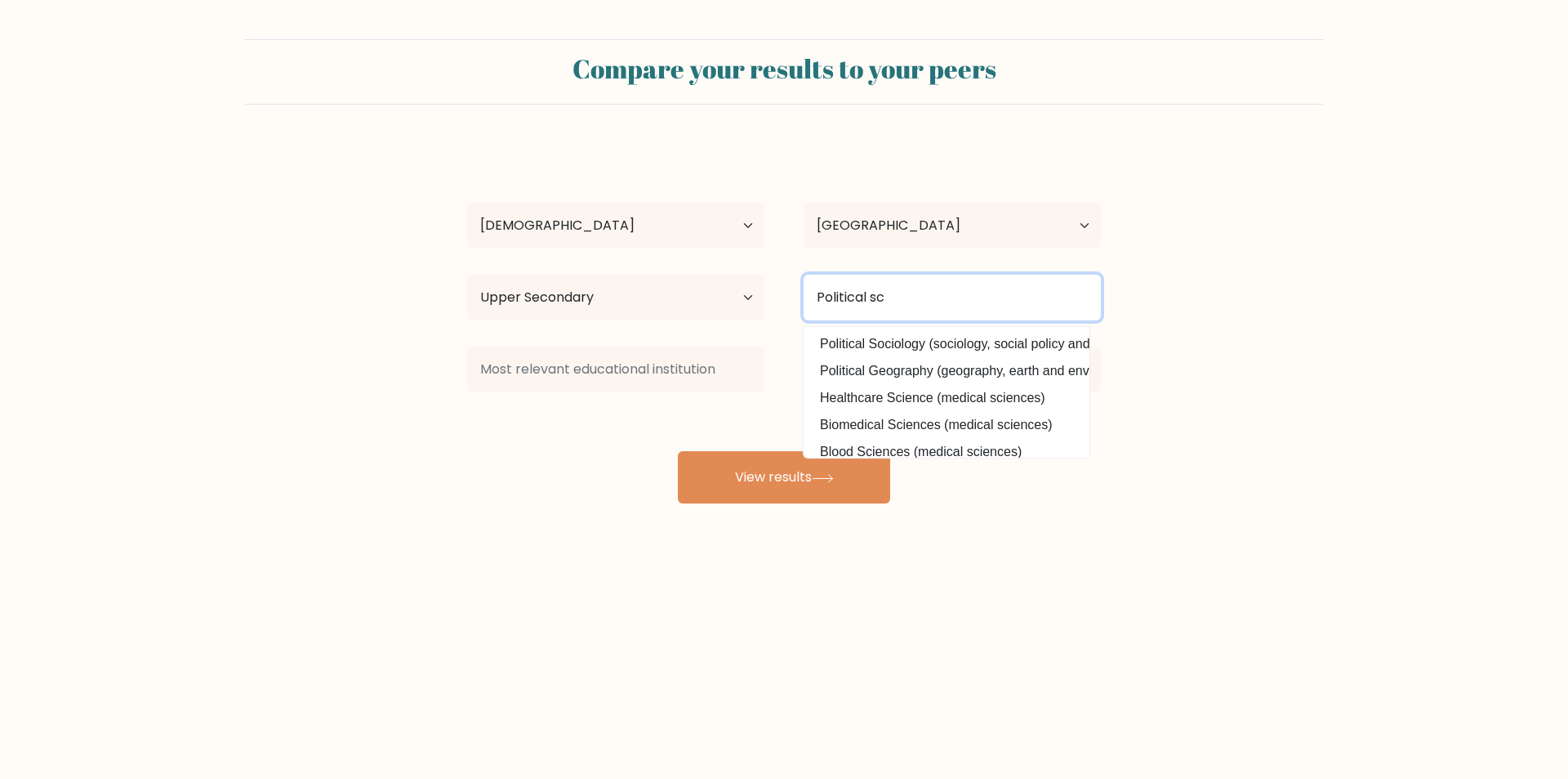
drag, startPoint x: 961, startPoint y: 299, endPoint x: 785, endPoint y: 283, distance: 176.7
click at [785, 283] on div "Political sc Political Sociology (sociology, social policy and anthropology) Po…" at bounding box center [952, 297] width 336 height 59
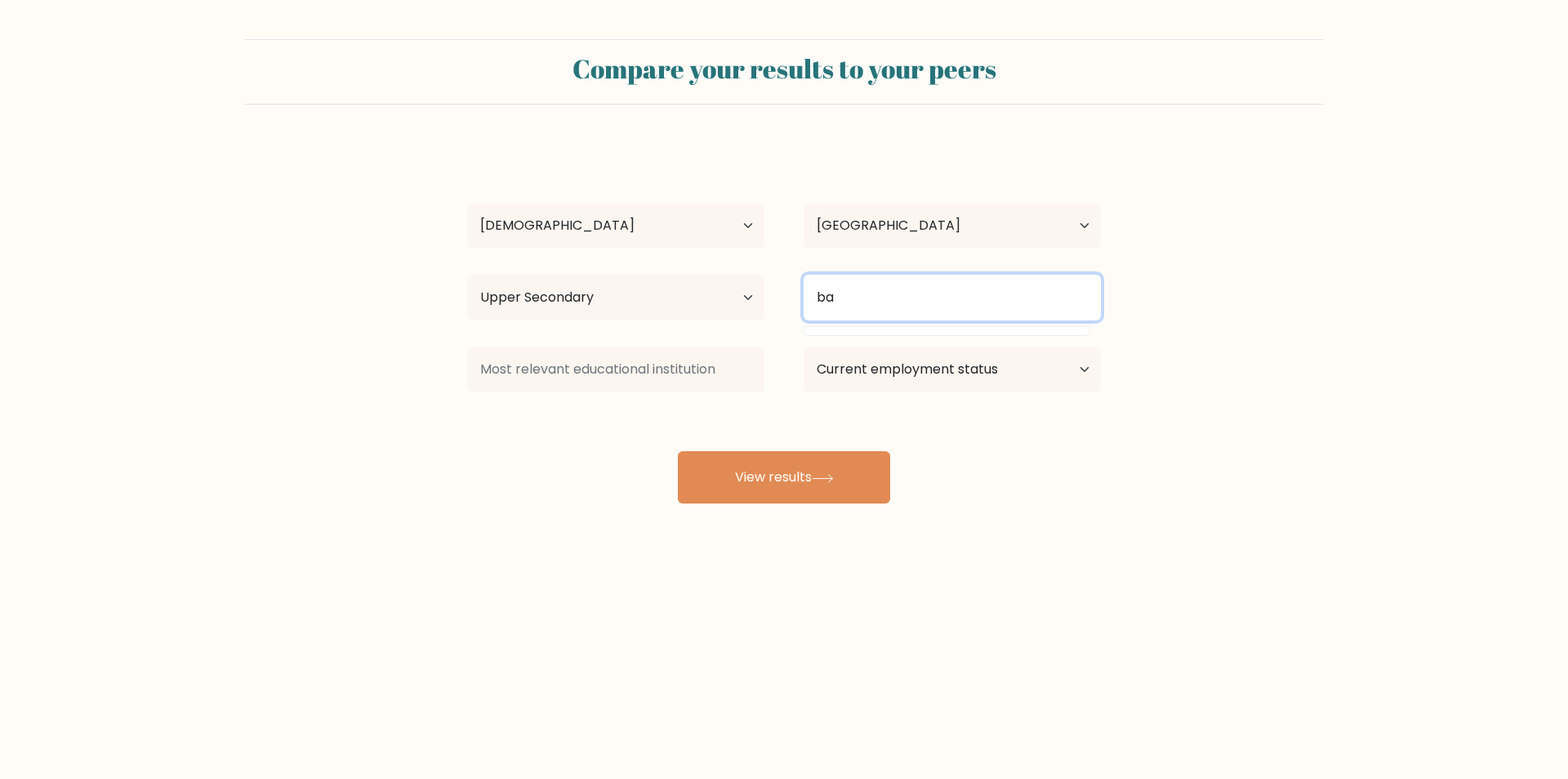
type input "b"
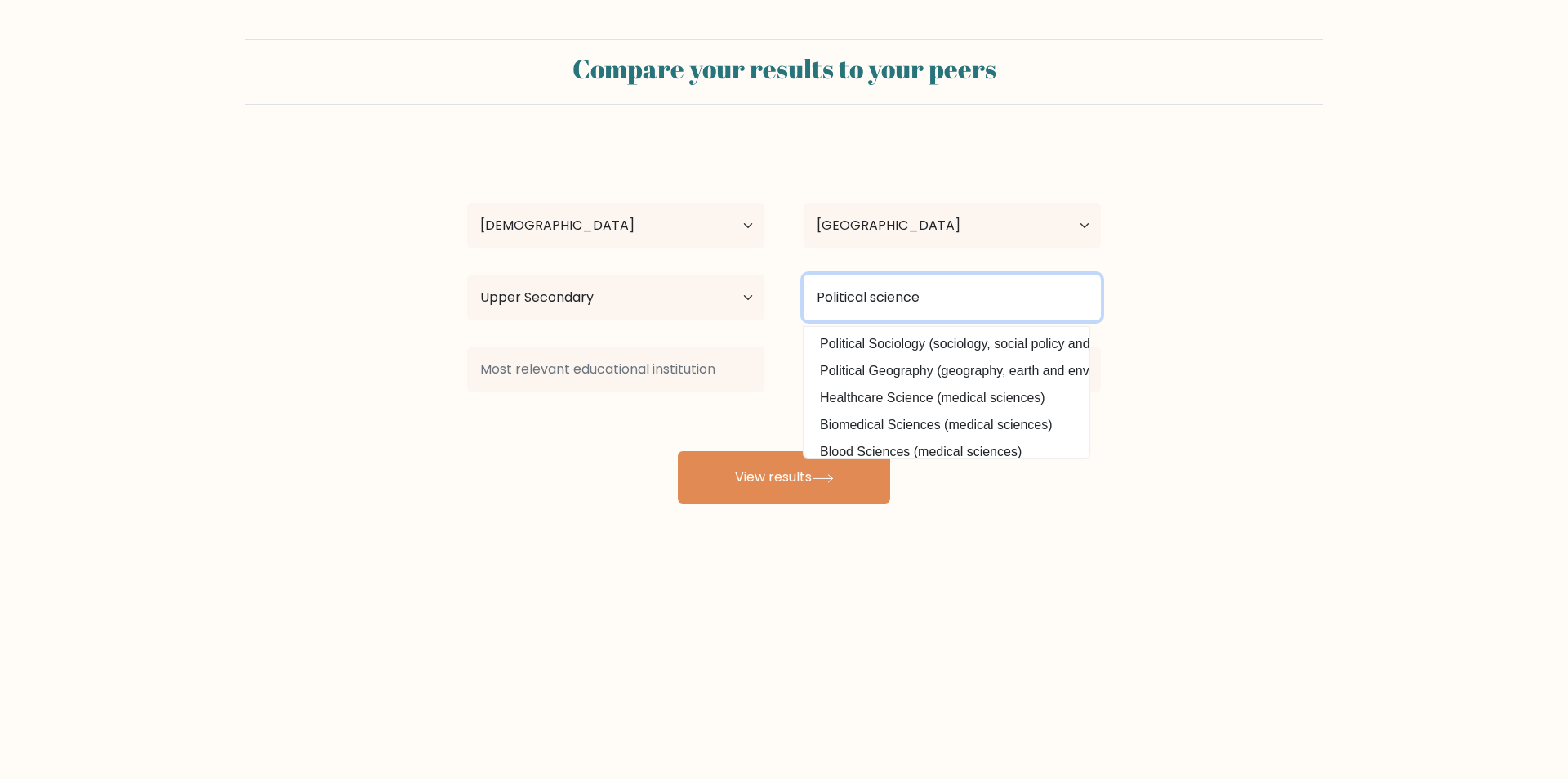
type input "Political science"
click at [370, 458] on form "Compare your results to your peers Mohammad Noor Ash-Shahid Usman Age Under 18 …" at bounding box center [784, 272] width 1568 height 464
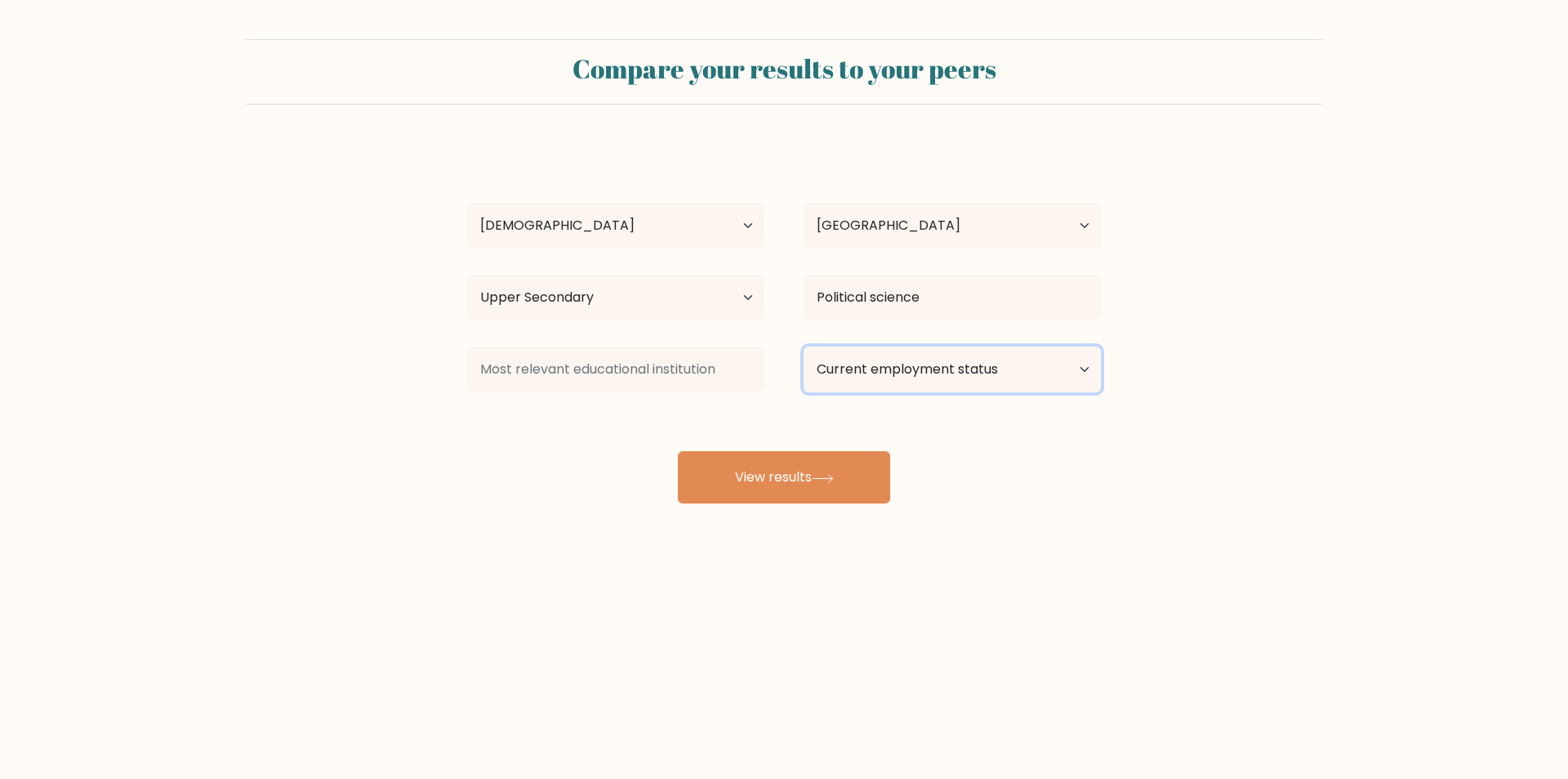
click at [937, 368] on select "Current employment status Employed Student Retired Other / prefer not to answer" at bounding box center [953, 368] width 298 height 45
select select "student"
click at [804, 346] on select "Current employment status Employed Student Retired Other / prefer not to answer" at bounding box center [953, 368] width 298 height 45
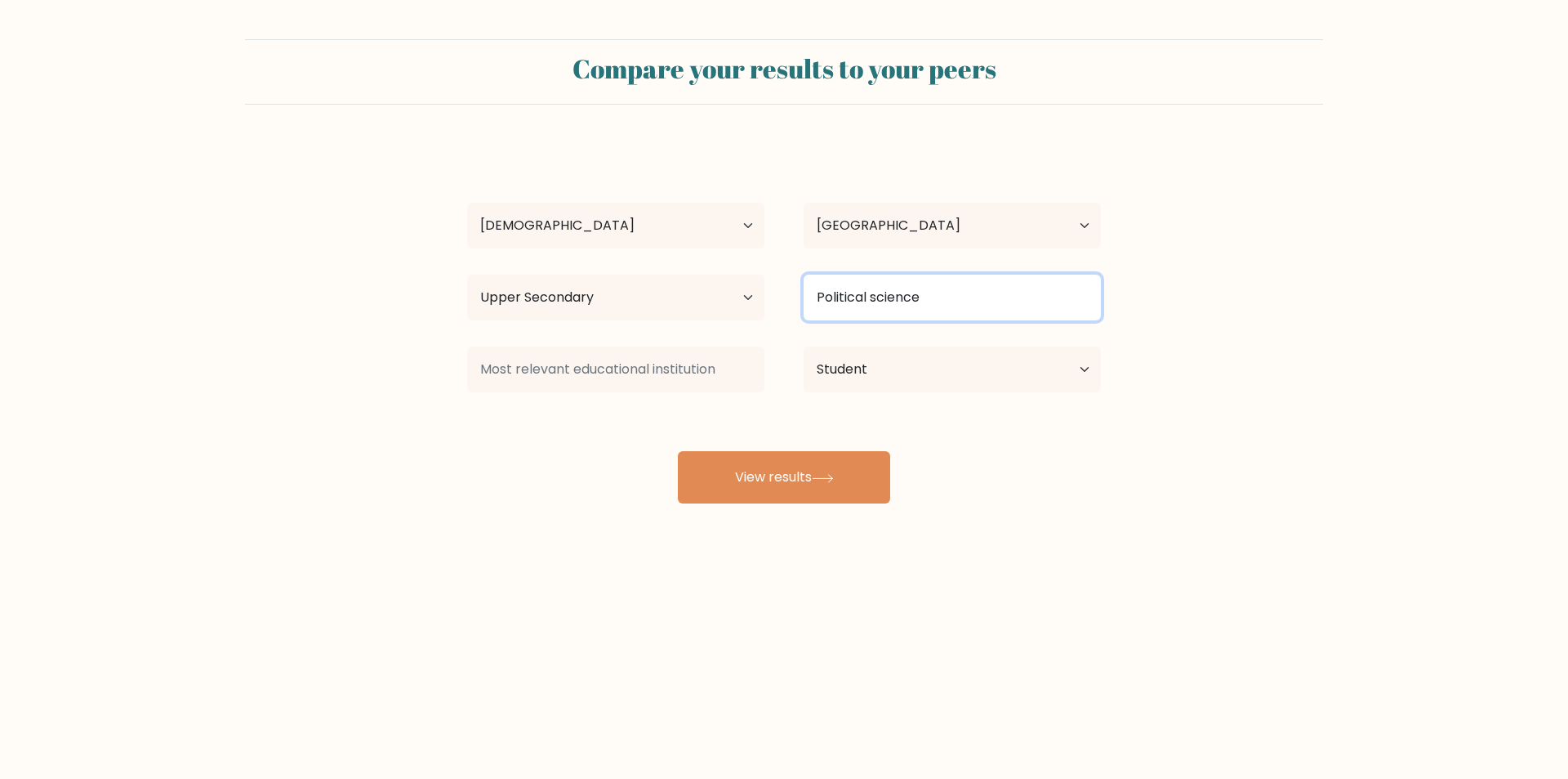
click at [927, 307] on input "Political science" at bounding box center [953, 297] width 298 height 45
drag, startPoint x: 811, startPoint y: 486, endPoint x: 786, endPoint y: 320, distance: 167.9
click at [789, 325] on div "Mohammad Noor Ash-Shahid Usman Age Under 18 years old 18-24 years old 25-34 yea…" at bounding box center [784, 324] width 653 height 360
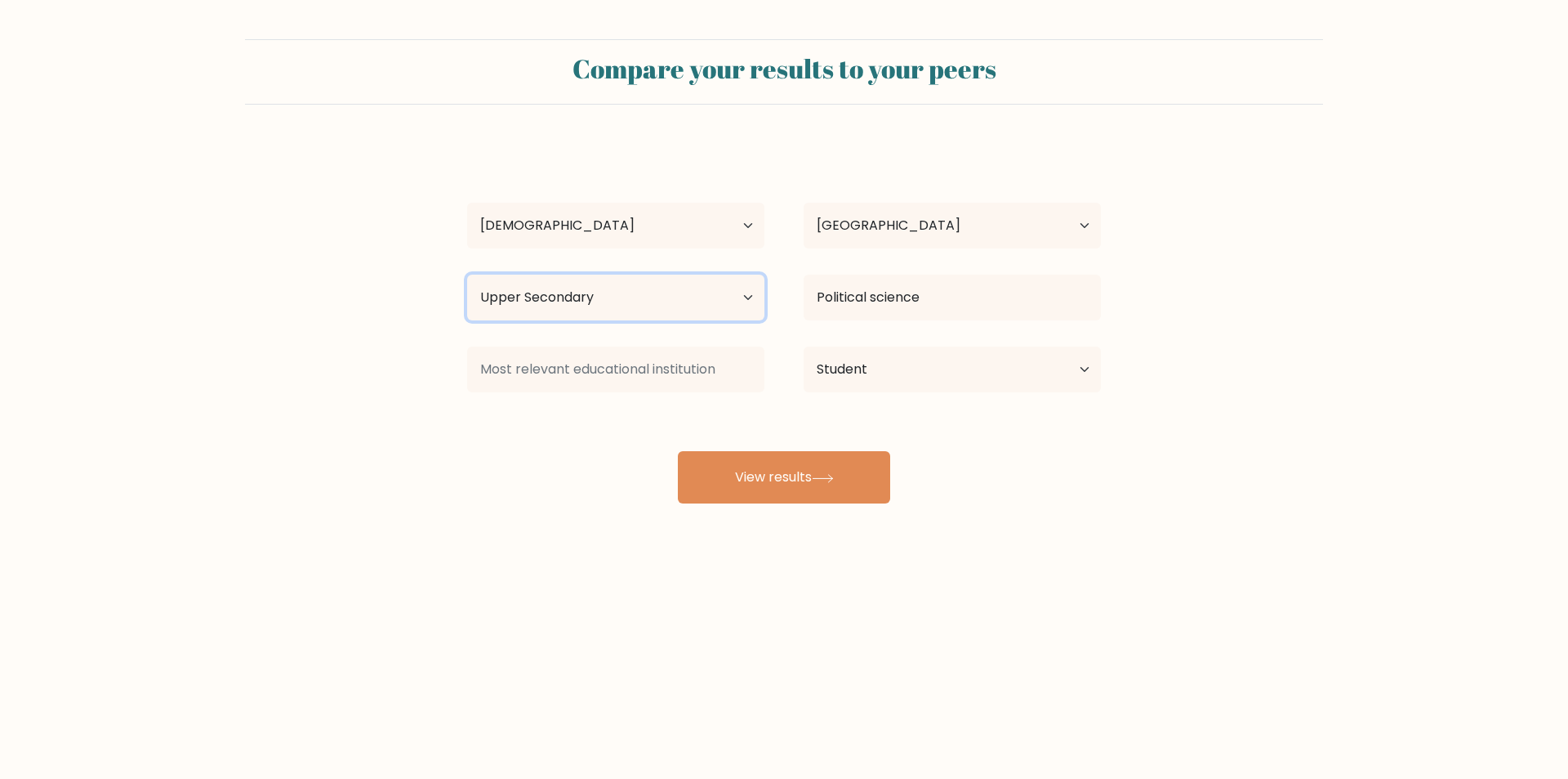
click at [760, 296] on select "Highest education level No schooling Primary Lower Secondary Upper Secondary Oc…" at bounding box center [615, 297] width 298 height 45
click at [467, 274] on select "Highest education level No schooling Primary Lower Secondary Upper Secondary Oc…" at bounding box center [615, 297] width 298 height 45
click at [1285, 436] on form "Compare your results to your peers Mohammad Noor Ash-Shahid Usman Age Under 18 …" at bounding box center [784, 272] width 1568 height 464
click at [752, 315] on select "Highest education level No schooling Primary Lower Secondary Upper Secondary Oc…" at bounding box center [615, 297] width 298 height 45
click at [467, 274] on select "Highest education level No schooling Primary Lower Secondary Upper Secondary Oc…" at bounding box center [615, 297] width 298 height 45
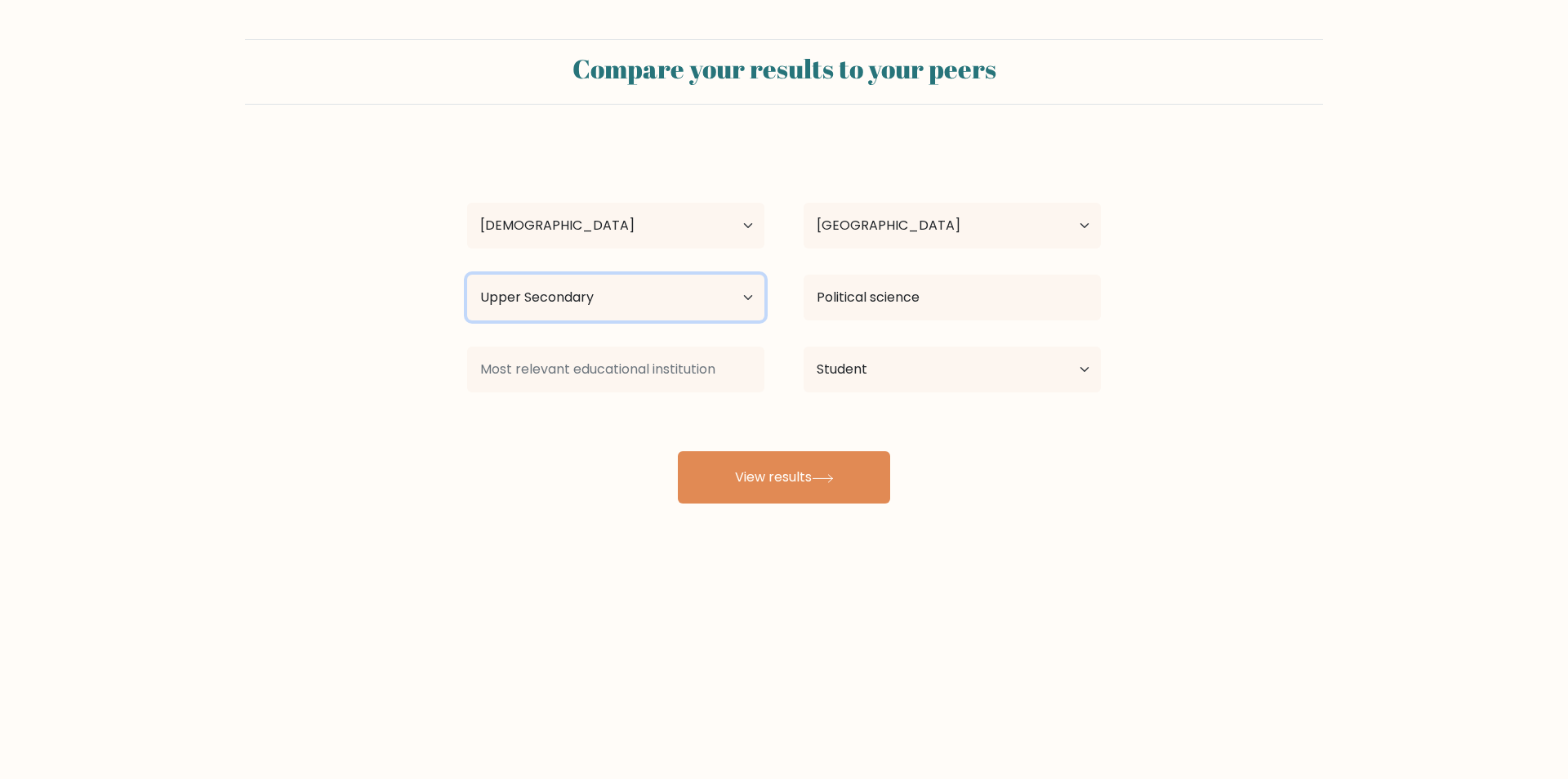
click at [604, 299] on select "Highest education level No schooling Primary Lower Secondary Upper Secondary Oc…" at bounding box center [615, 297] width 298 height 45
drag, startPoint x: 604, startPoint y: 299, endPoint x: 961, endPoint y: 55, distance: 432.4
click at [604, 299] on select "Highest education level No schooling Primary Lower Secondary Upper Secondary Oc…" at bounding box center [615, 297] width 298 height 45
click at [646, 291] on select "Highest education level No schooling Primary Lower Secondary Upper Secondary Oc…" at bounding box center [615, 297] width 298 height 45
click at [663, 308] on select "Highest education level No schooling Primary Lower Secondary Upper Secondary Oc…" at bounding box center [615, 297] width 298 height 45
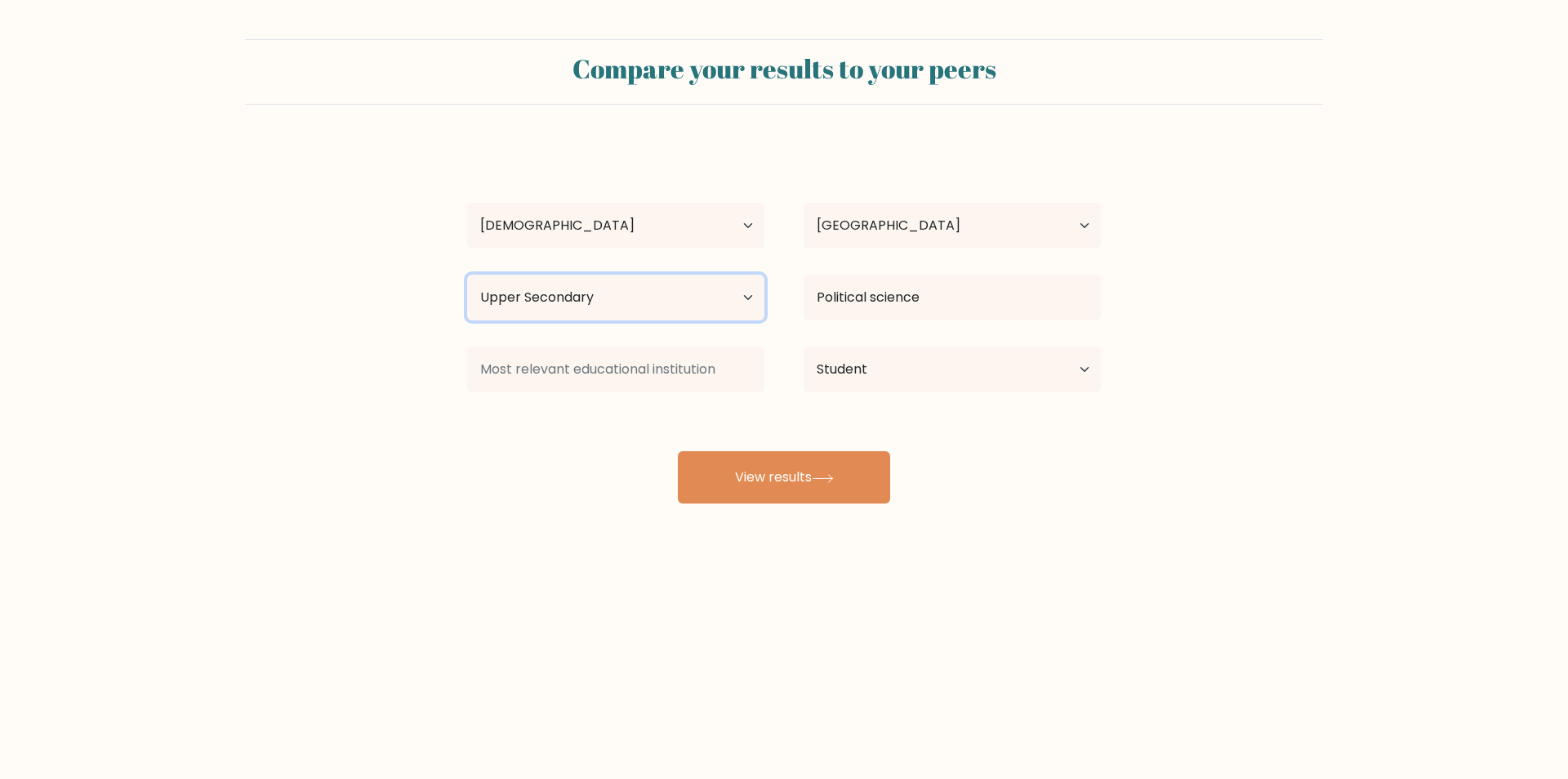
click at [704, 293] on select "Highest education level No schooling Primary Lower Secondary Upper Secondary Oc…" at bounding box center [615, 297] width 298 height 45
select select "bachelors_degree"
click at [467, 274] on select "Highest education level No schooling Primary Lower Secondary Upper Secondary Oc…" at bounding box center [615, 297] width 298 height 45
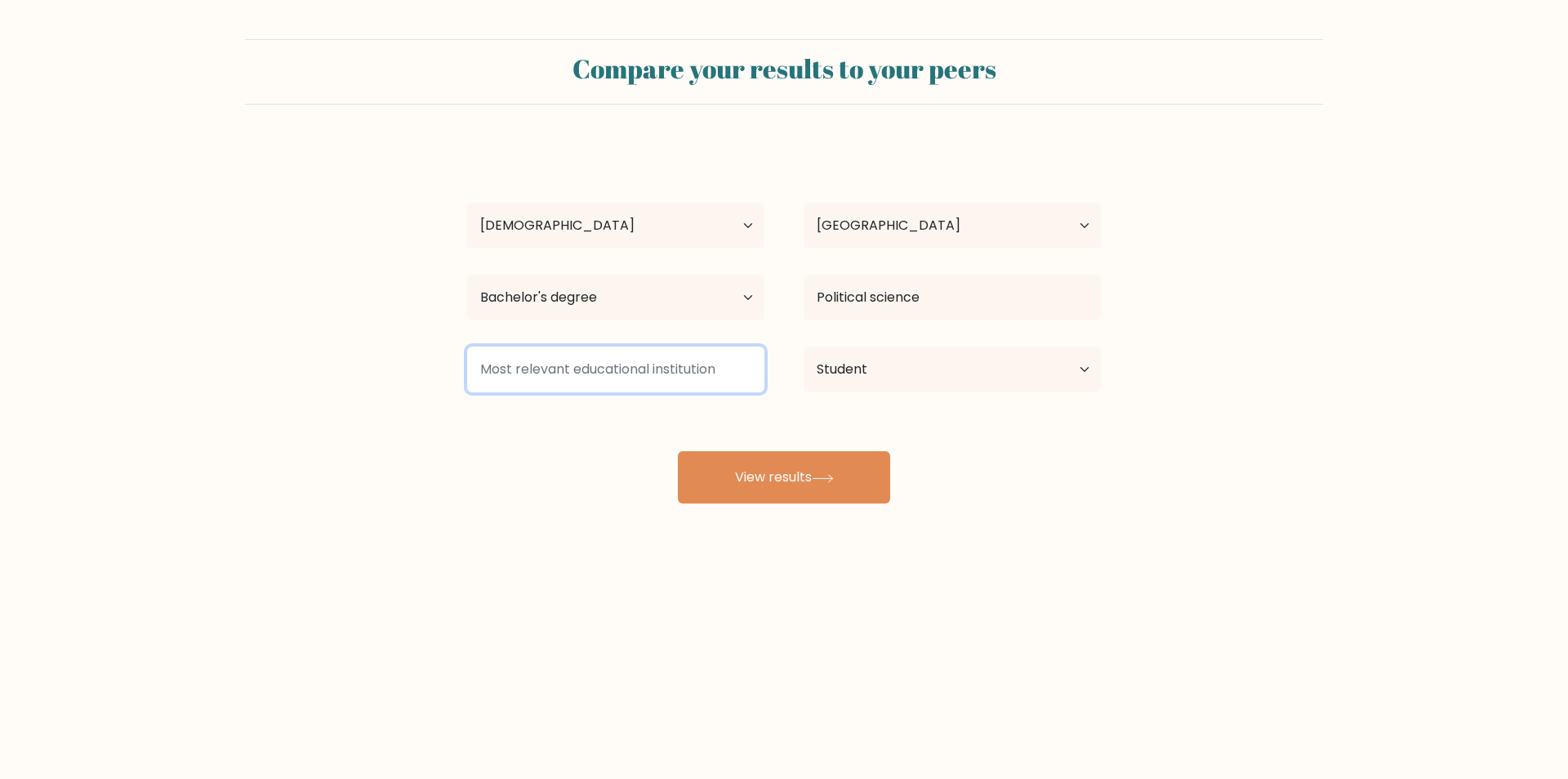
click at [739, 374] on input at bounding box center [615, 368] width 298 height 45
drag, startPoint x: 791, startPoint y: 476, endPoint x: 448, endPoint y: 487, distance: 343.2
click at [387, 506] on div "Compare your results to your peers Mohammad Noor Ash-Shahid Usman Age Under 18 …" at bounding box center [784, 309] width 1568 height 620
drag, startPoint x: 715, startPoint y: 471, endPoint x: 479, endPoint y: 472, distance: 236.0
click at [479, 472] on div "Mohammad Noor Ash-Shahid Usman Age Under 18 years old 18-24 years old 25-34 yea…" at bounding box center [784, 324] width 653 height 360
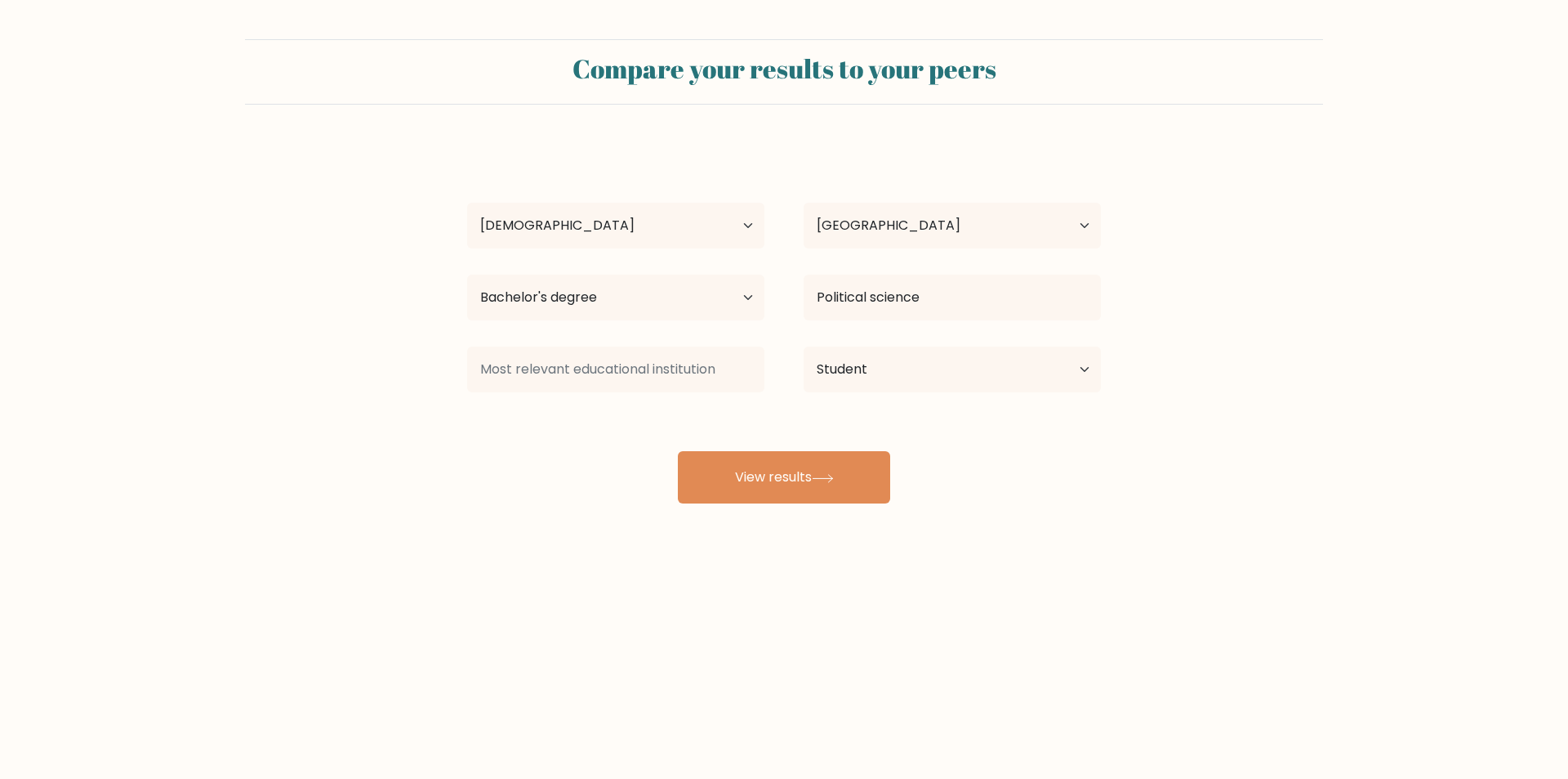
click at [561, 393] on div at bounding box center [615, 369] width 336 height 59
click at [545, 372] on input at bounding box center [615, 368] width 298 height 45
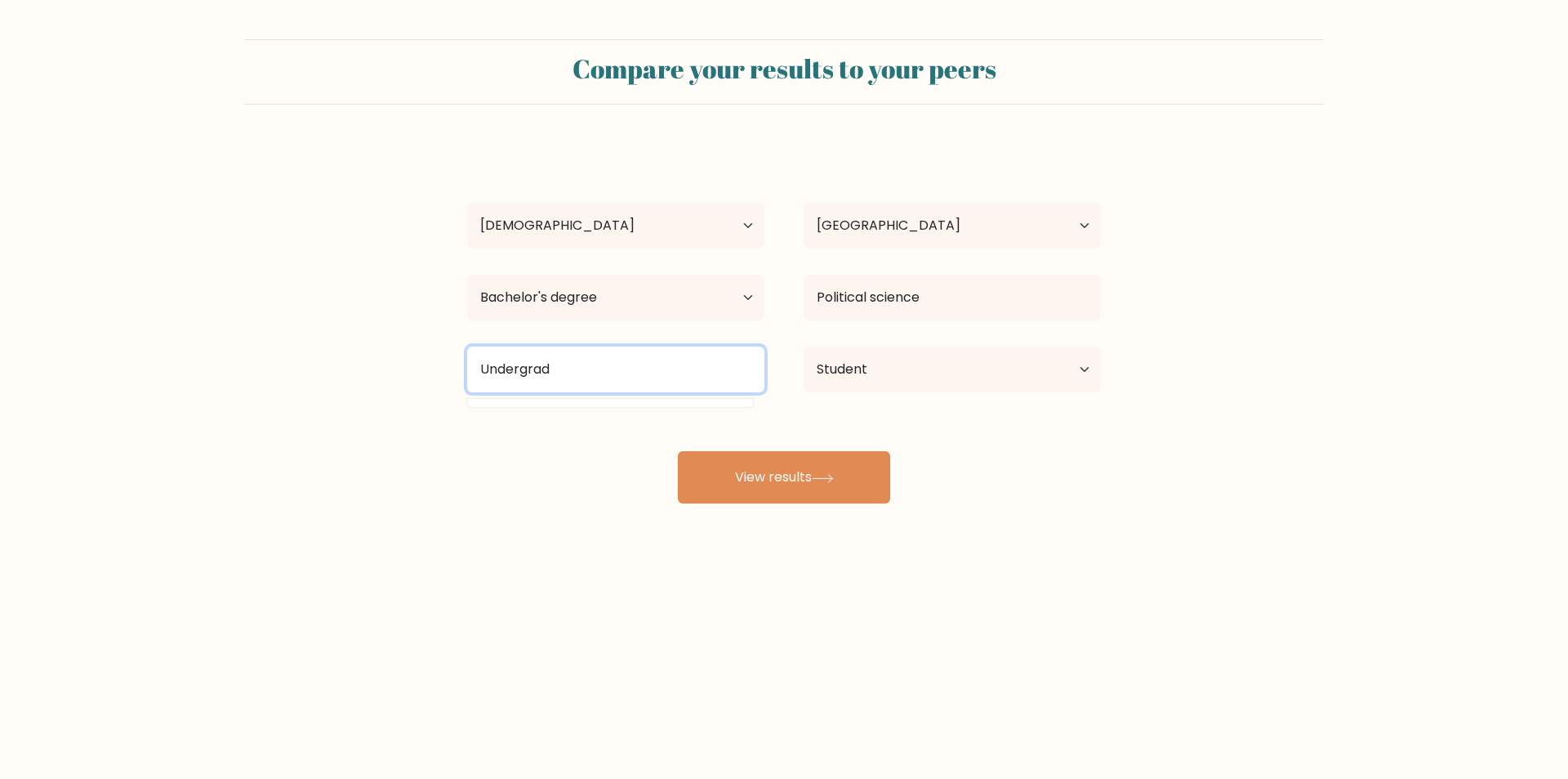
drag, startPoint x: 591, startPoint y: 367, endPoint x: 367, endPoint y: 376, distance: 224.2
click at [368, 375] on form "Compare your results to your peers Mohammad Noor Ash-Shahid Usman Age Under 18 …" at bounding box center [784, 272] width 1568 height 464
type input "a"
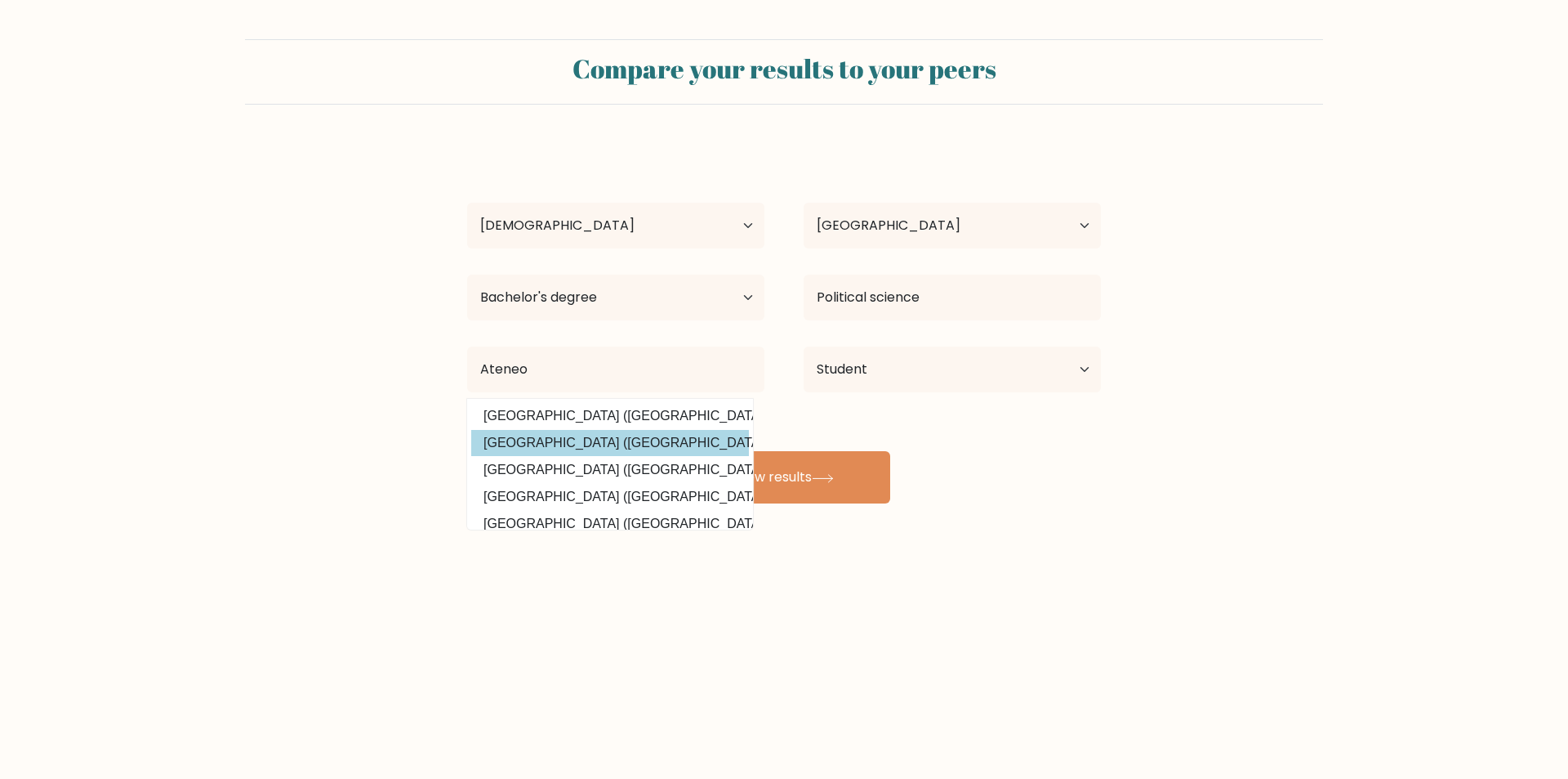
click at [610, 441] on option "Ateneo de Davao University (Philippines)" at bounding box center [610, 443] width 277 height 26
type input "[GEOGRAPHIC_DATA]"
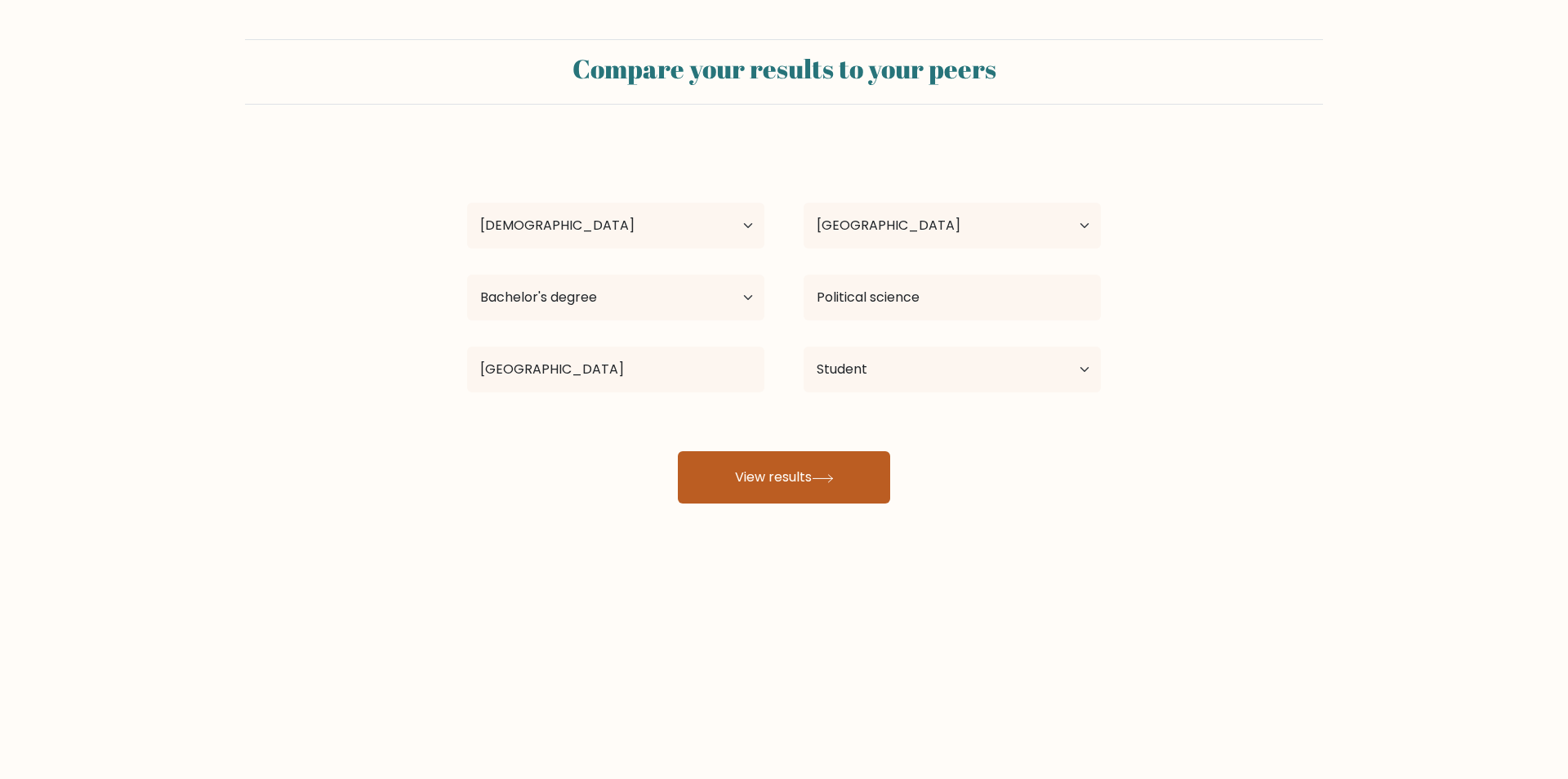
click at [768, 467] on button "View results" at bounding box center [784, 477] width 213 height 52
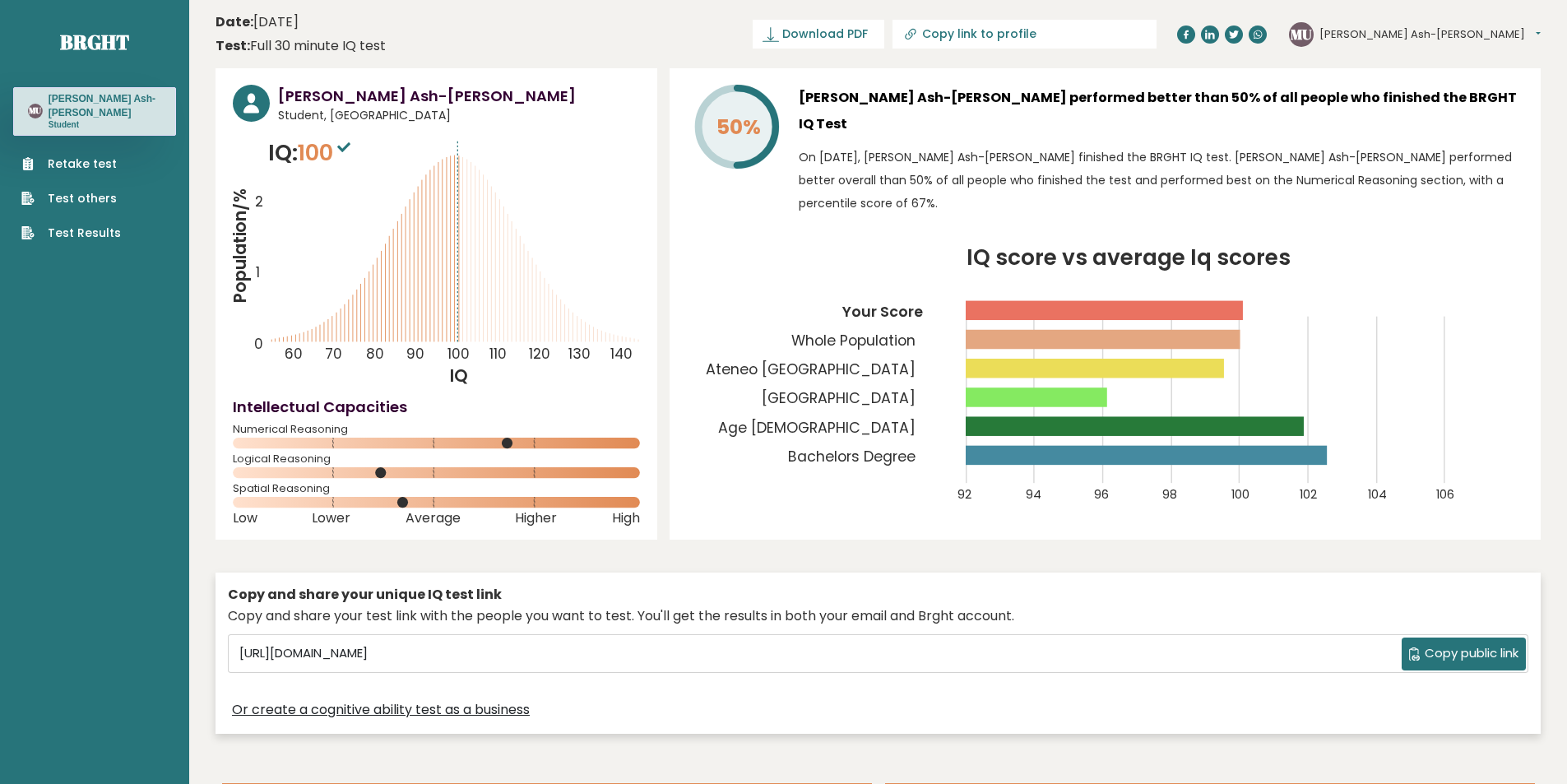
click at [1410, 649] on icon at bounding box center [1414, 654] width 11 height 14
click at [868, 36] on span "Download PDF" at bounding box center [825, 34] width 86 height 18
